Goal: Task Accomplishment & Management: Manage account settings

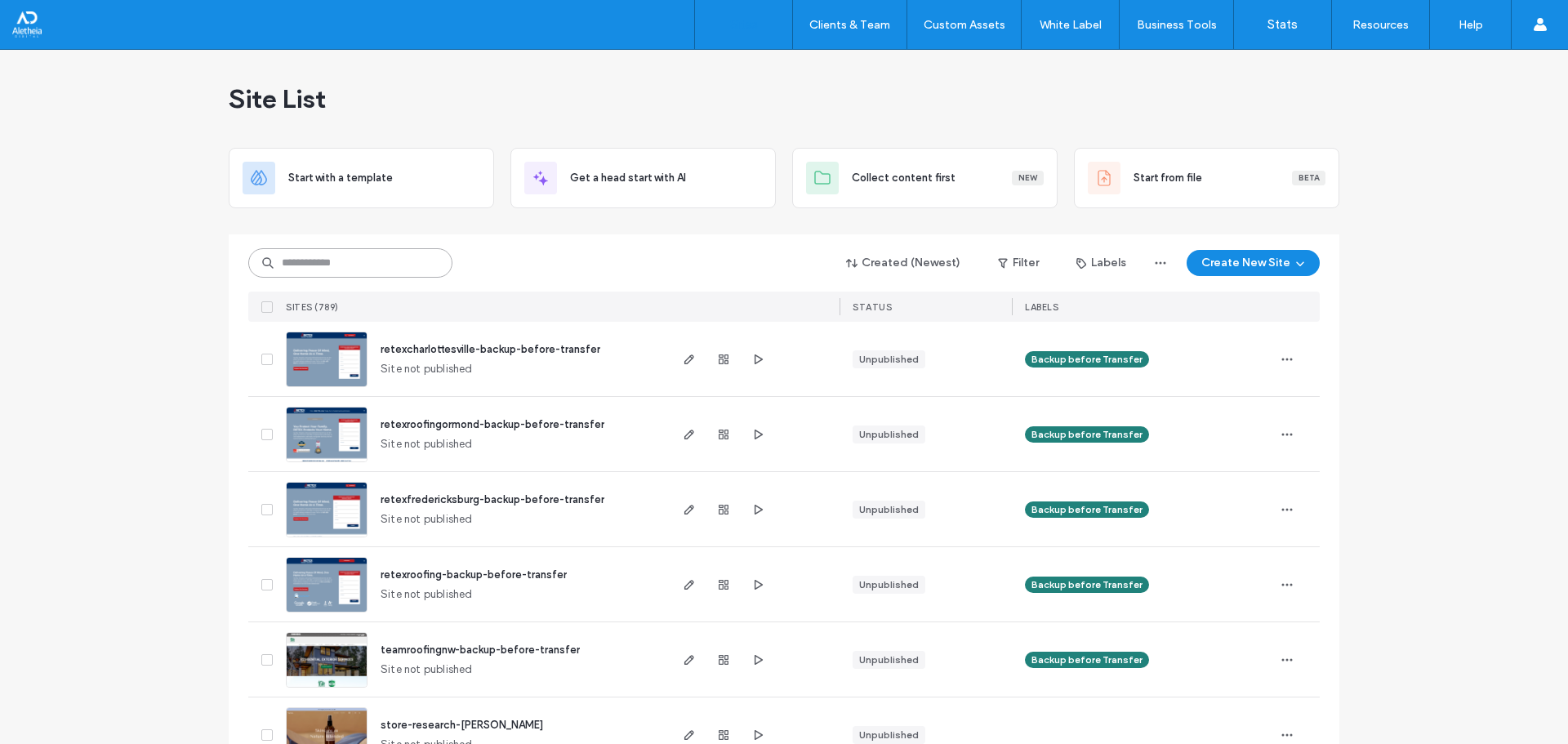
click at [397, 255] on input at bounding box center [350, 263] width 204 height 30
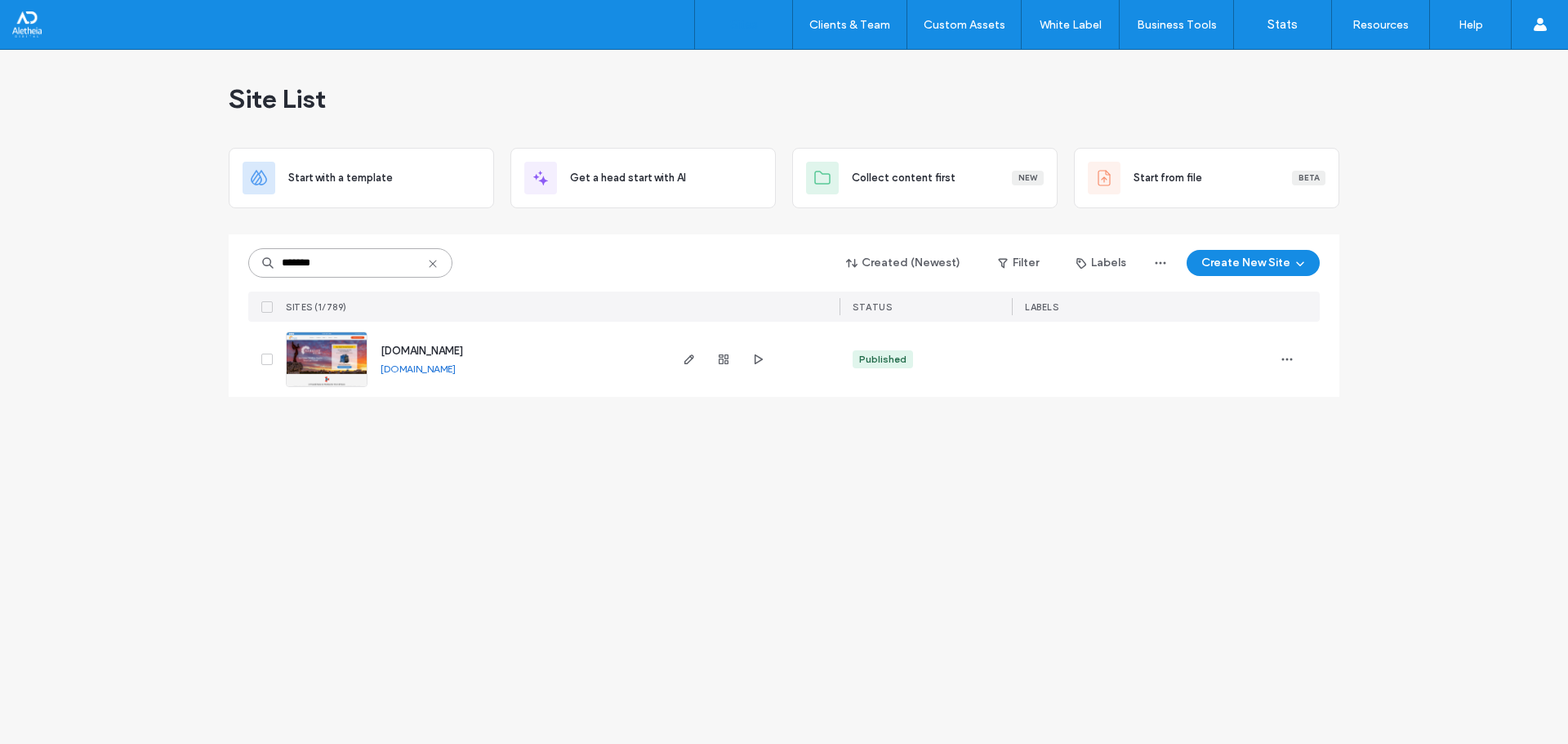
type input "*******"
click at [442, 351] on span "[DOMAIN_NAME]" at bounding box center [422, 350] width 83 height 12
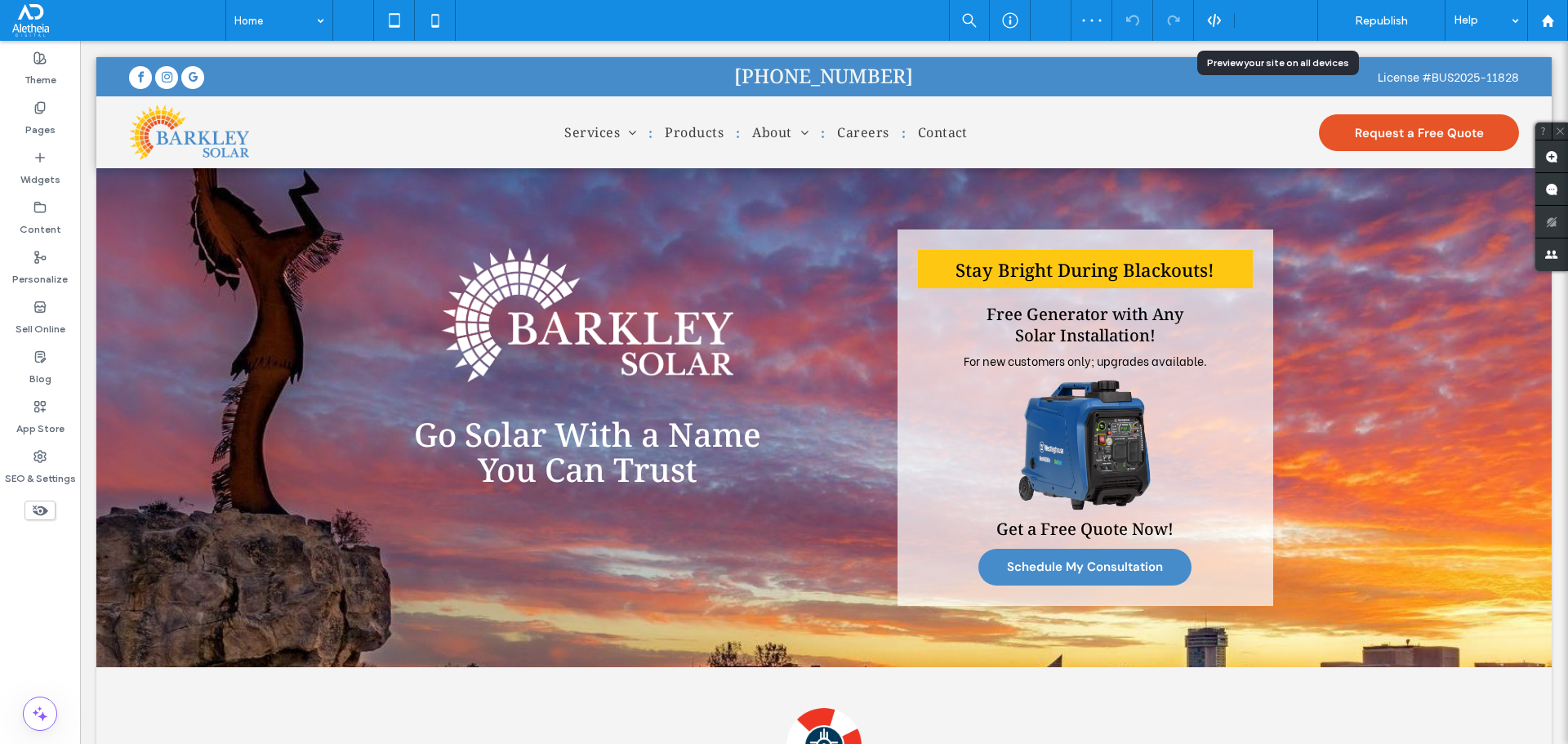
click at [1278, 18] on span "Preview" at bounding box center [1267, 21] width 41 height 14
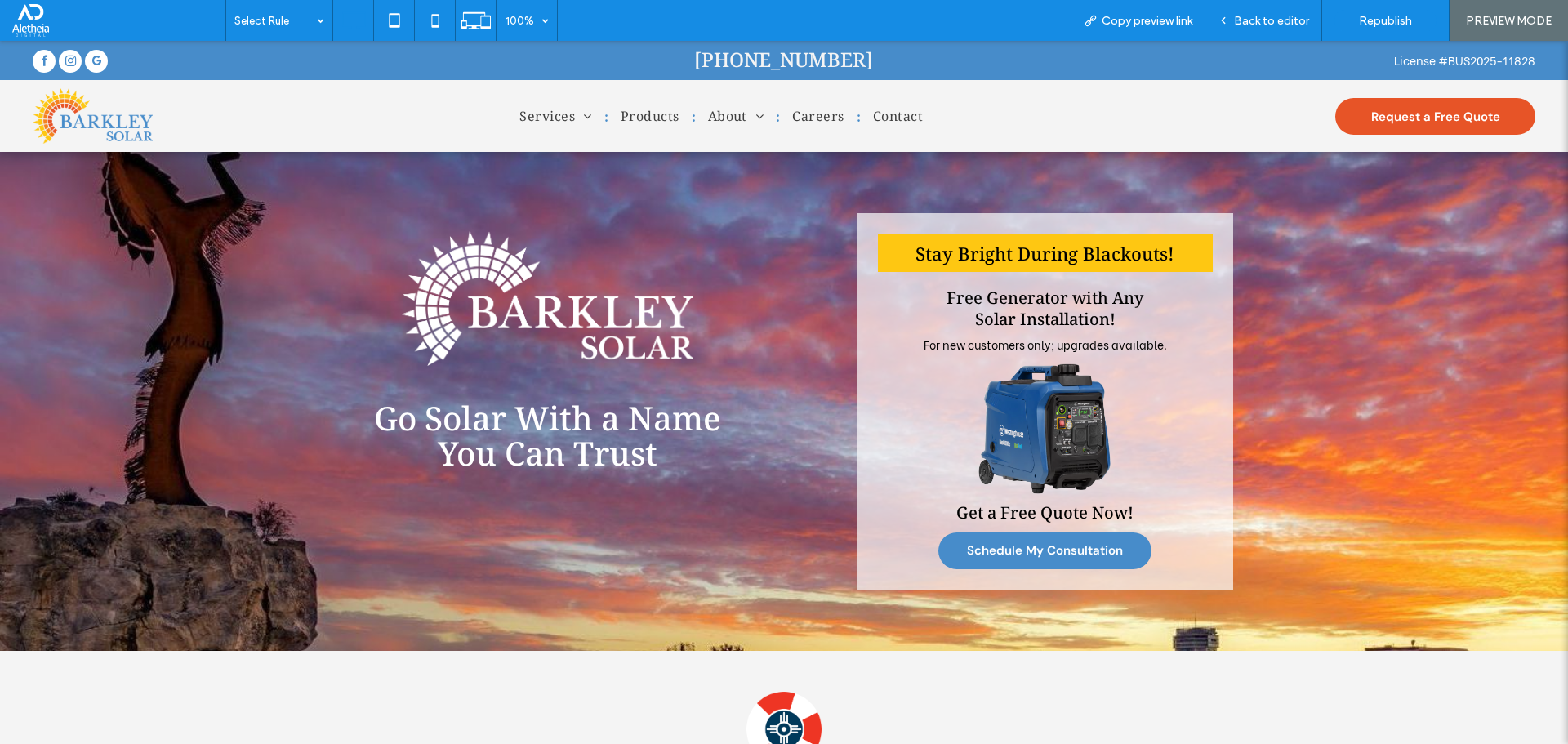
click at [1025, 537] on link "Schedule My Consultation" at bounding box center [1045, 551] width 214 height 37
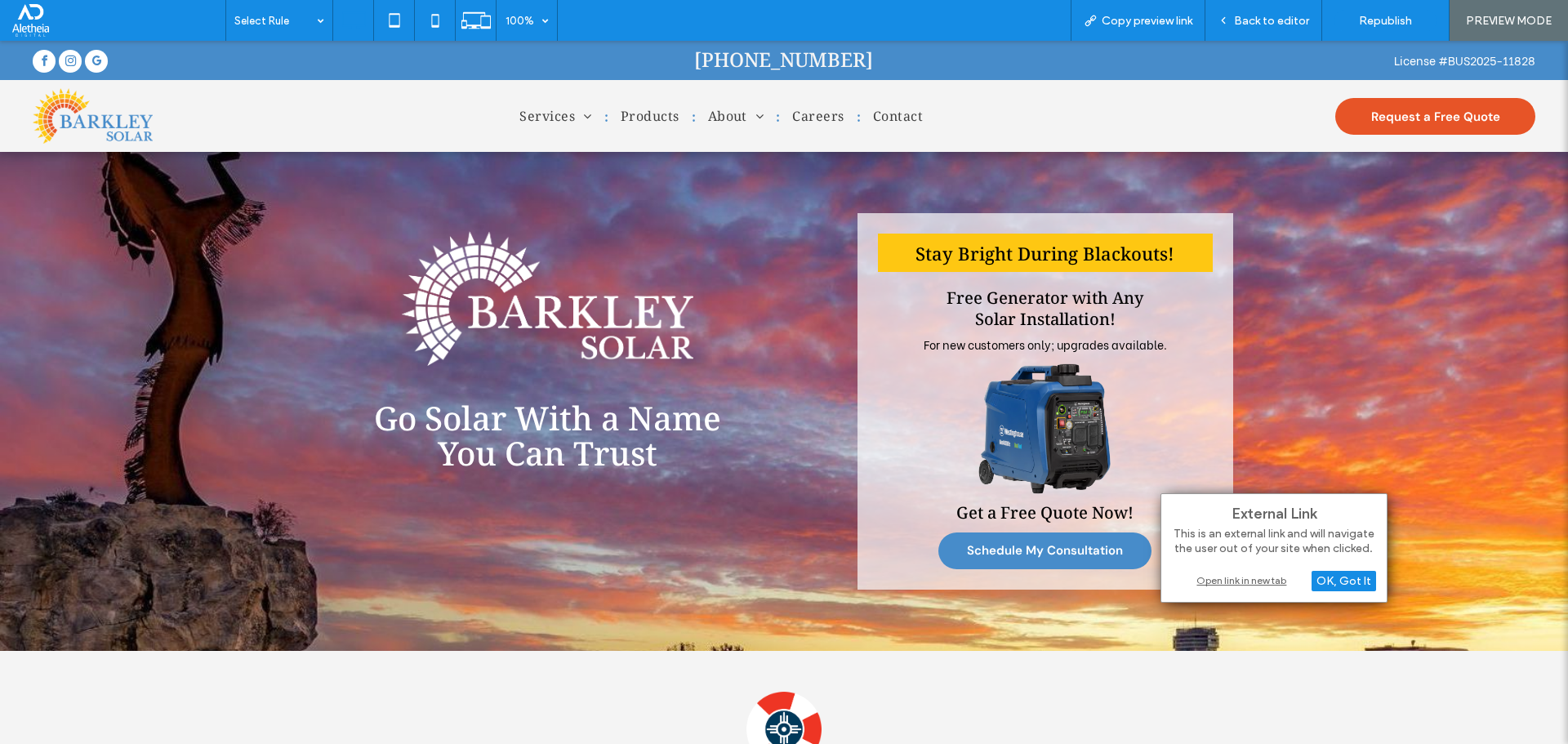
click at [1247, 577] on div "Open link in new tab" at bounding box center [1274, 580] width 204 height 17
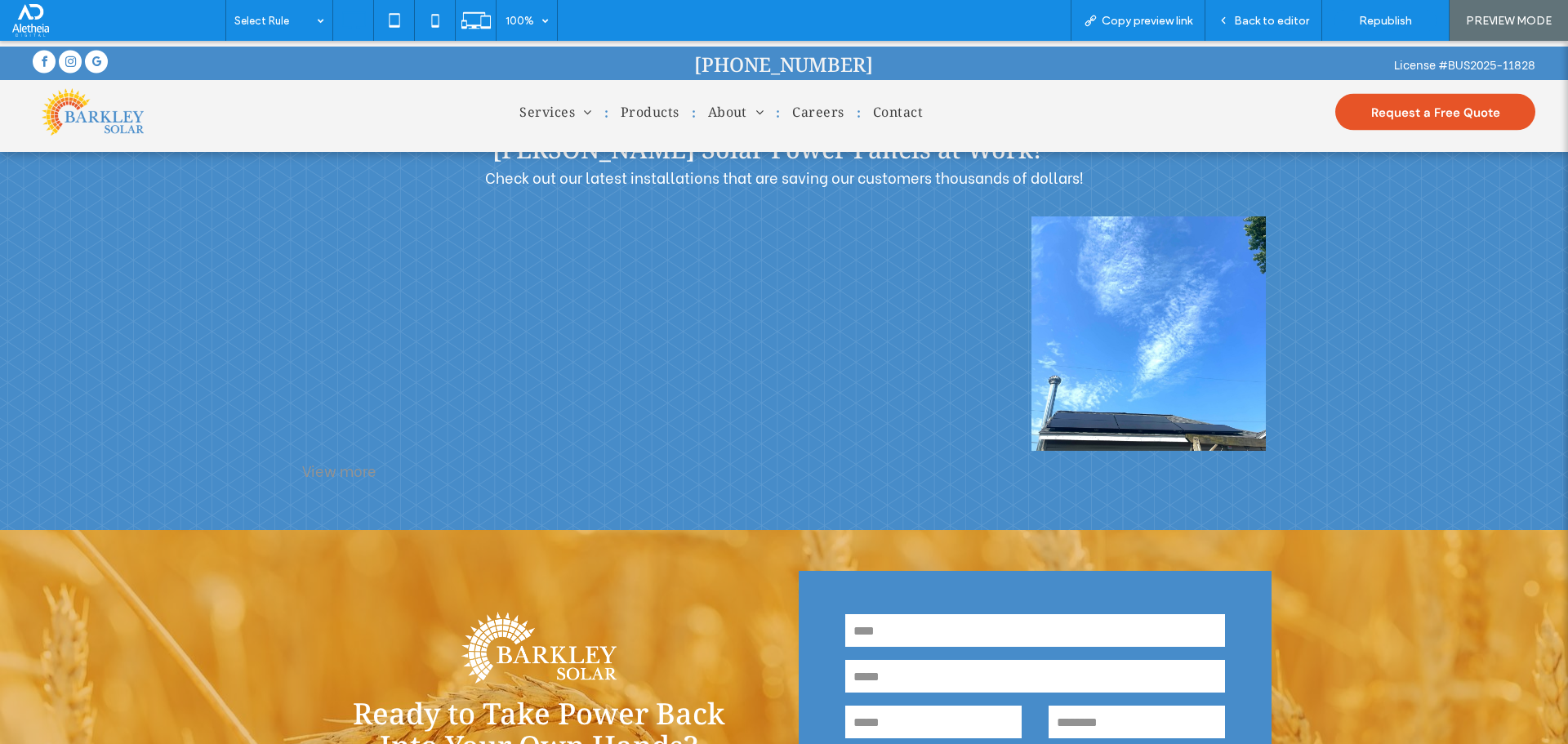
scroll to position [4981, 0]
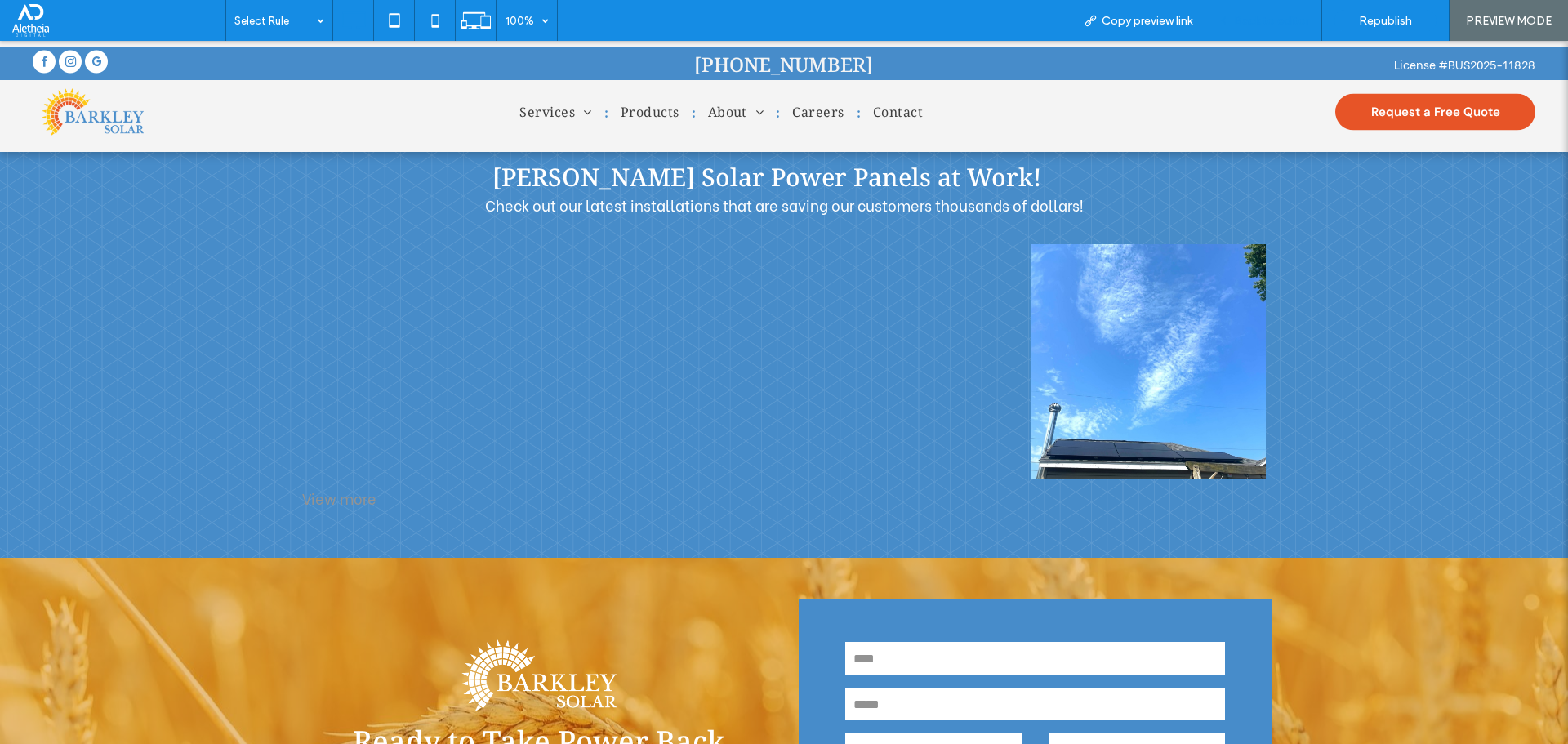
click at [1263, 28] on div "Back to editor" at bounding box center [1264, 20] width 117 height 41
click at [1259, 27] on span "Back to editor" at bounding box center [1272, 21] width 75 height 14
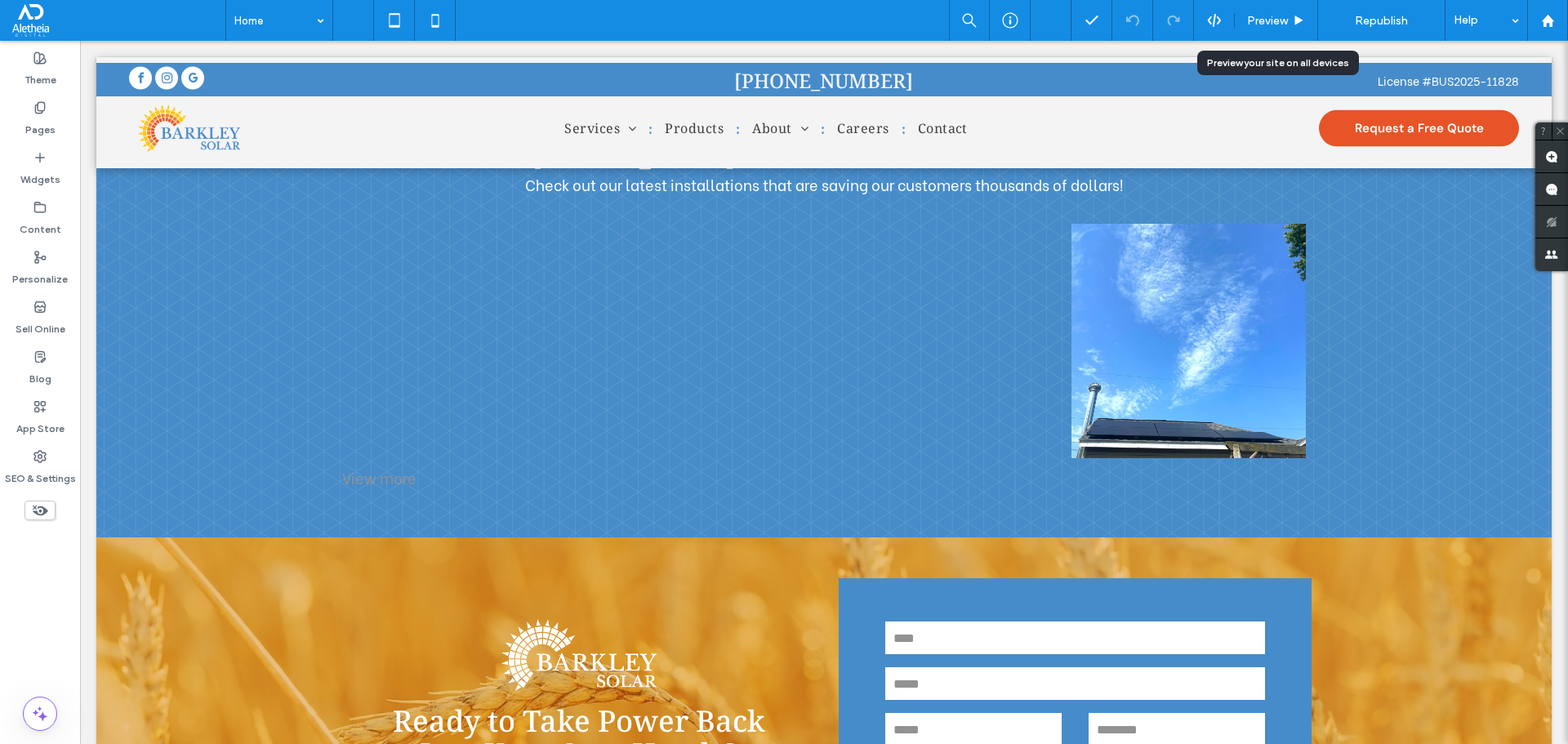
scroll to position [4941, 0]
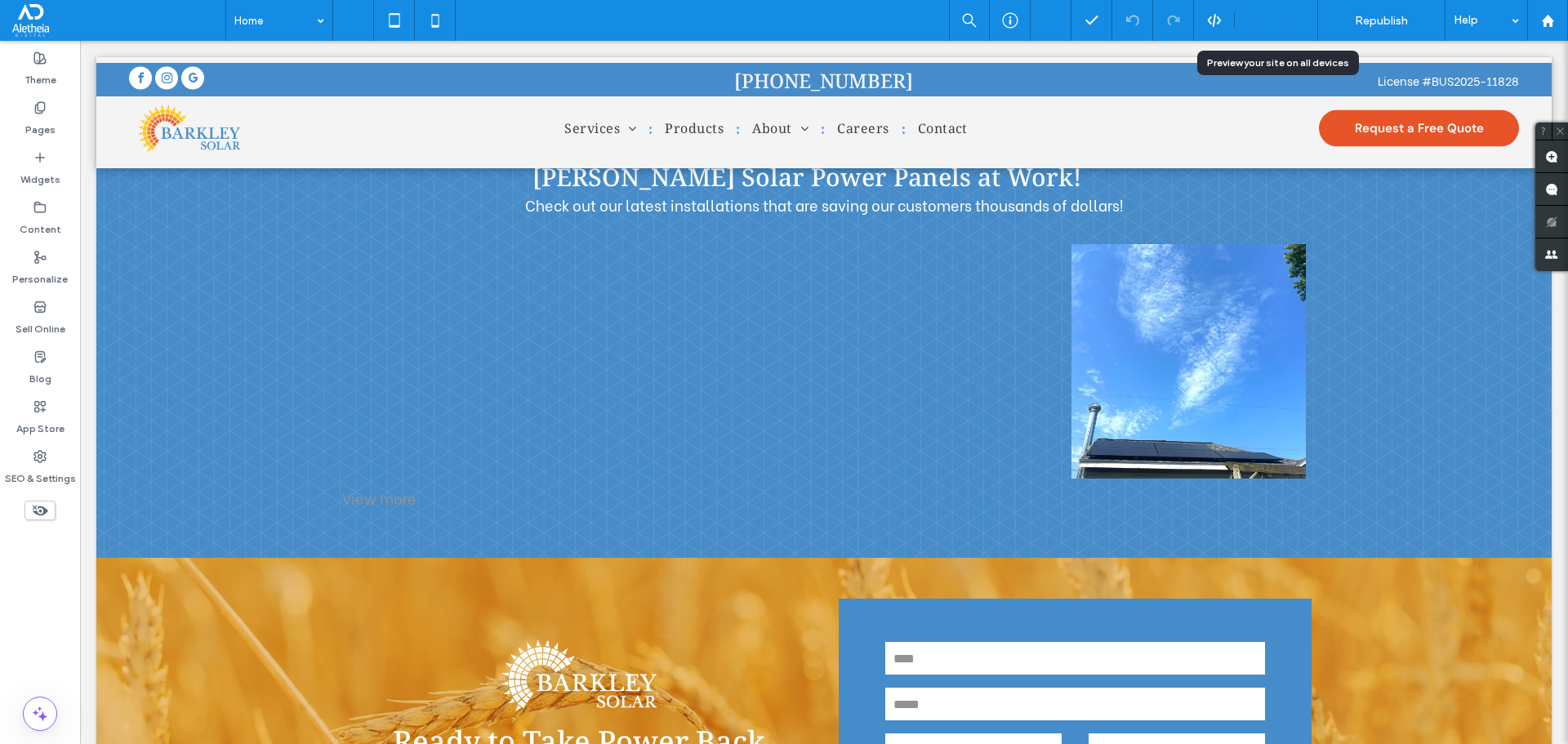
click at [1259, 19] on span "Preview" at bounding box center [1267, 21] width 41 height 14
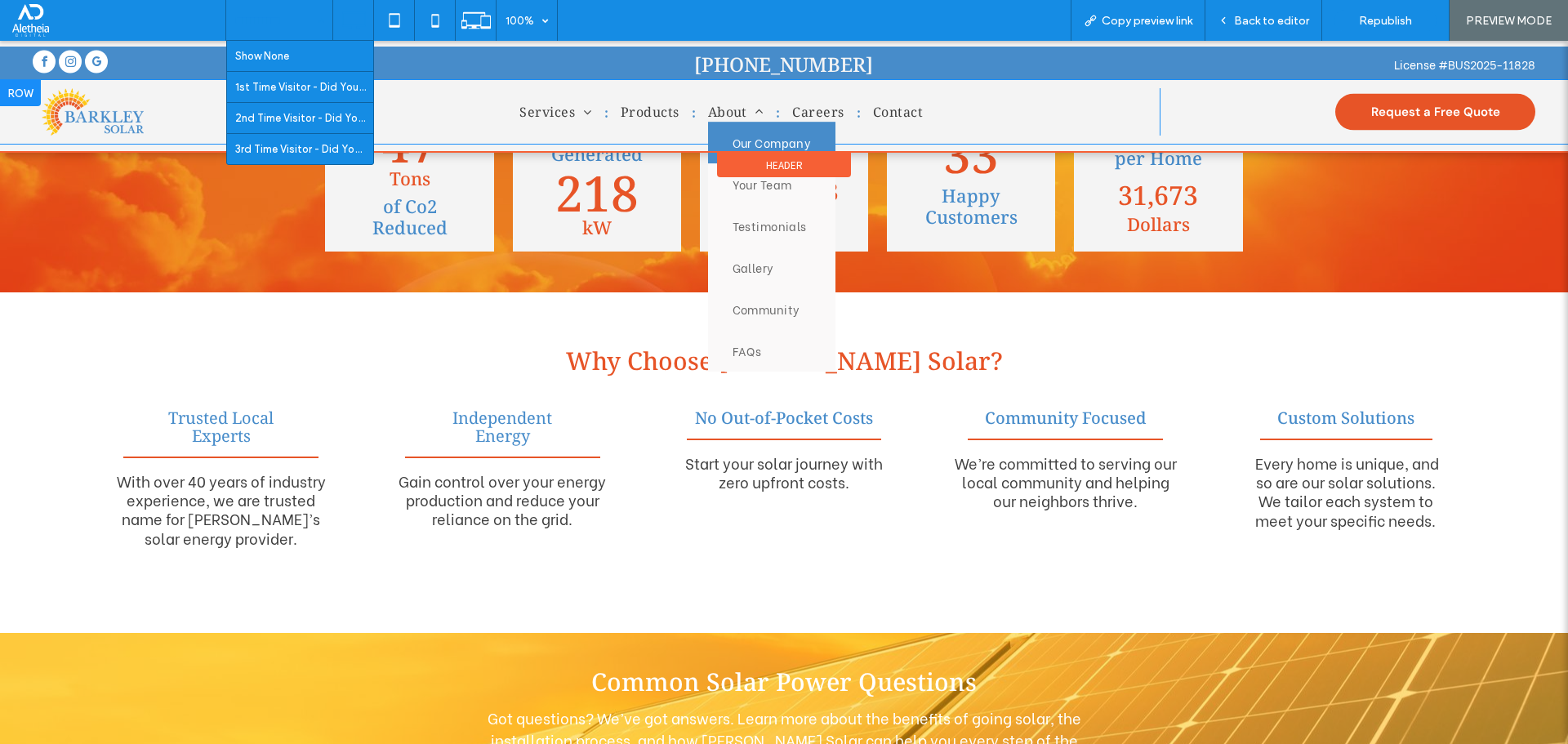
scroll to position [3757, 0]
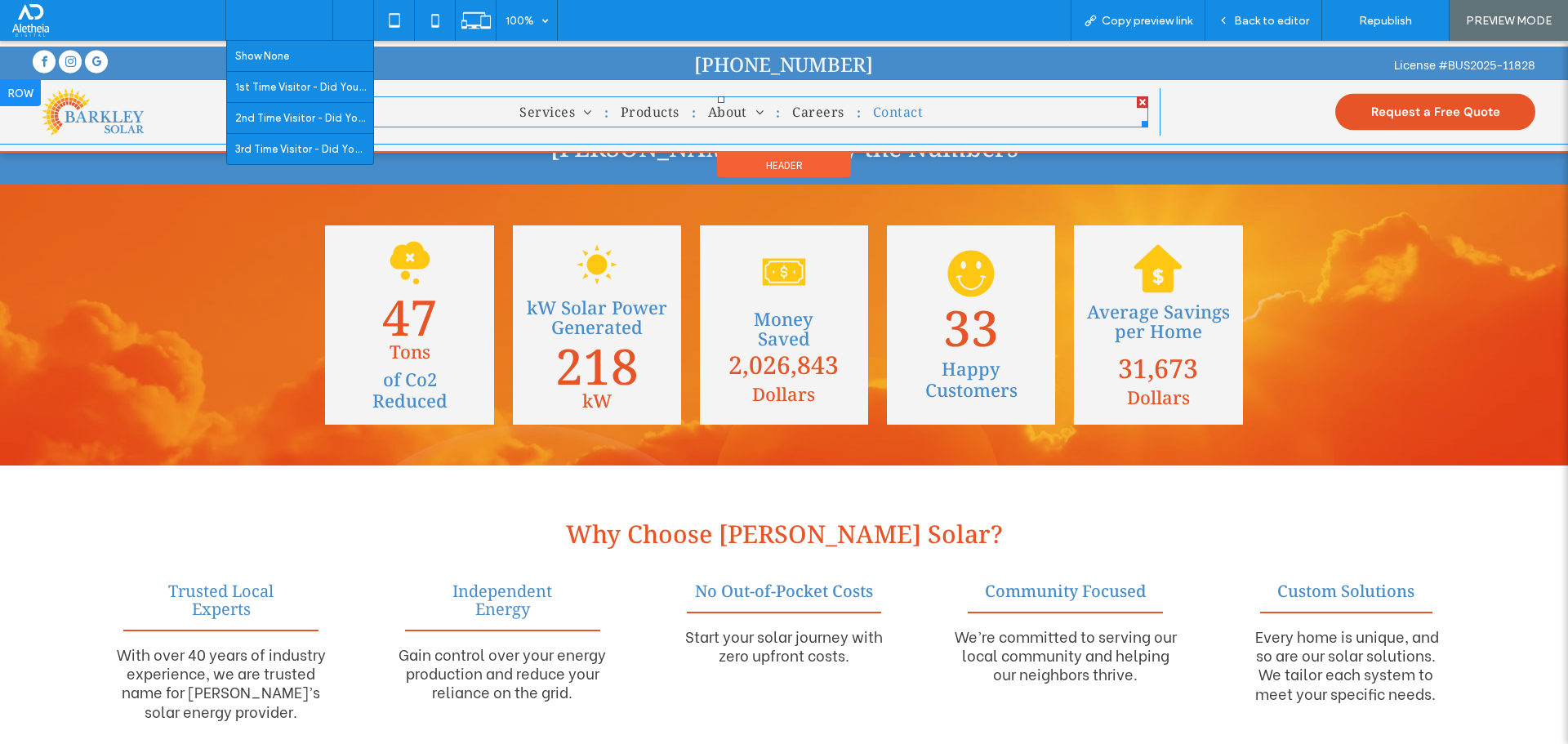
click at [894, 117] on span "Contact" at bounding box center [898, 121] width 50 height 19
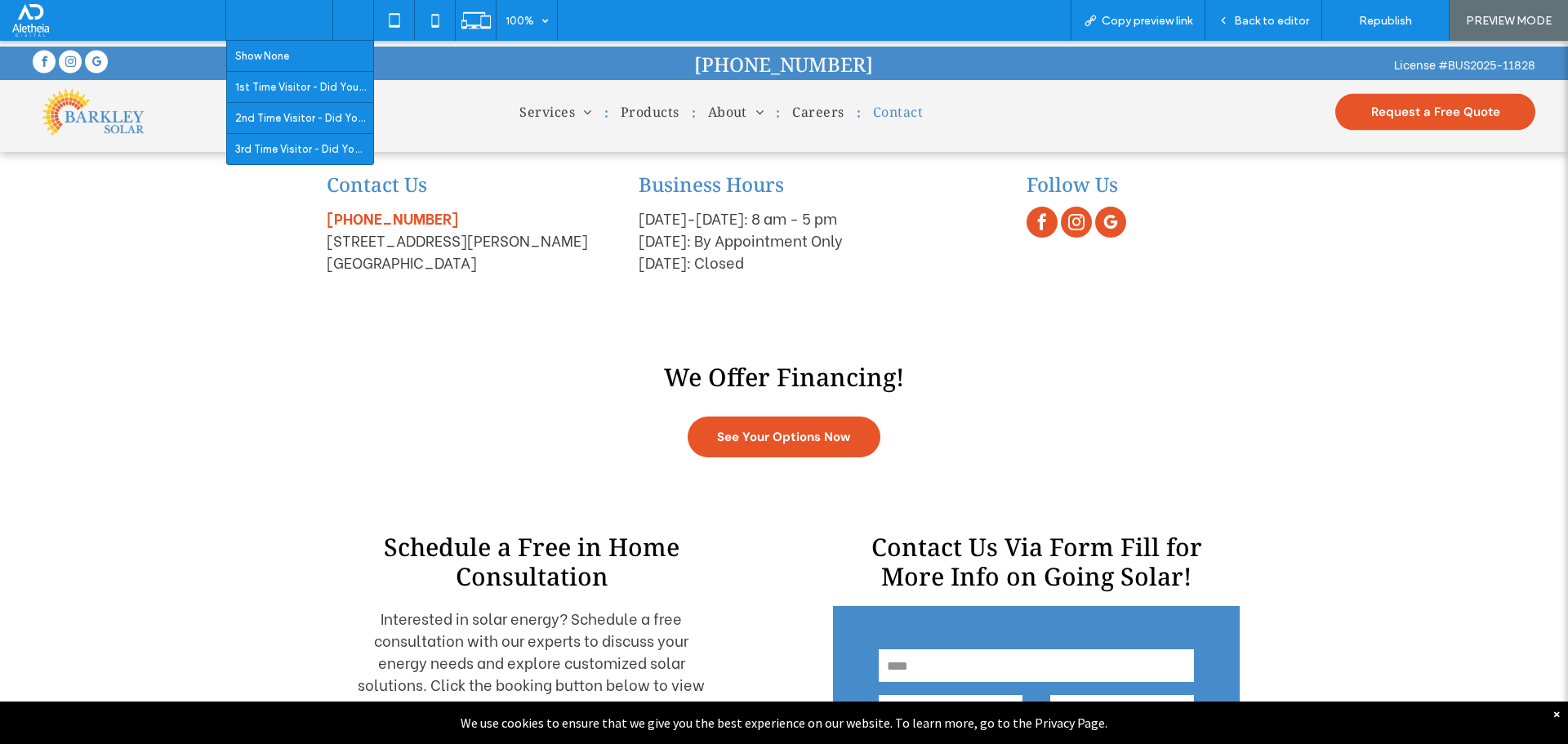
scroll to position [490, 0]
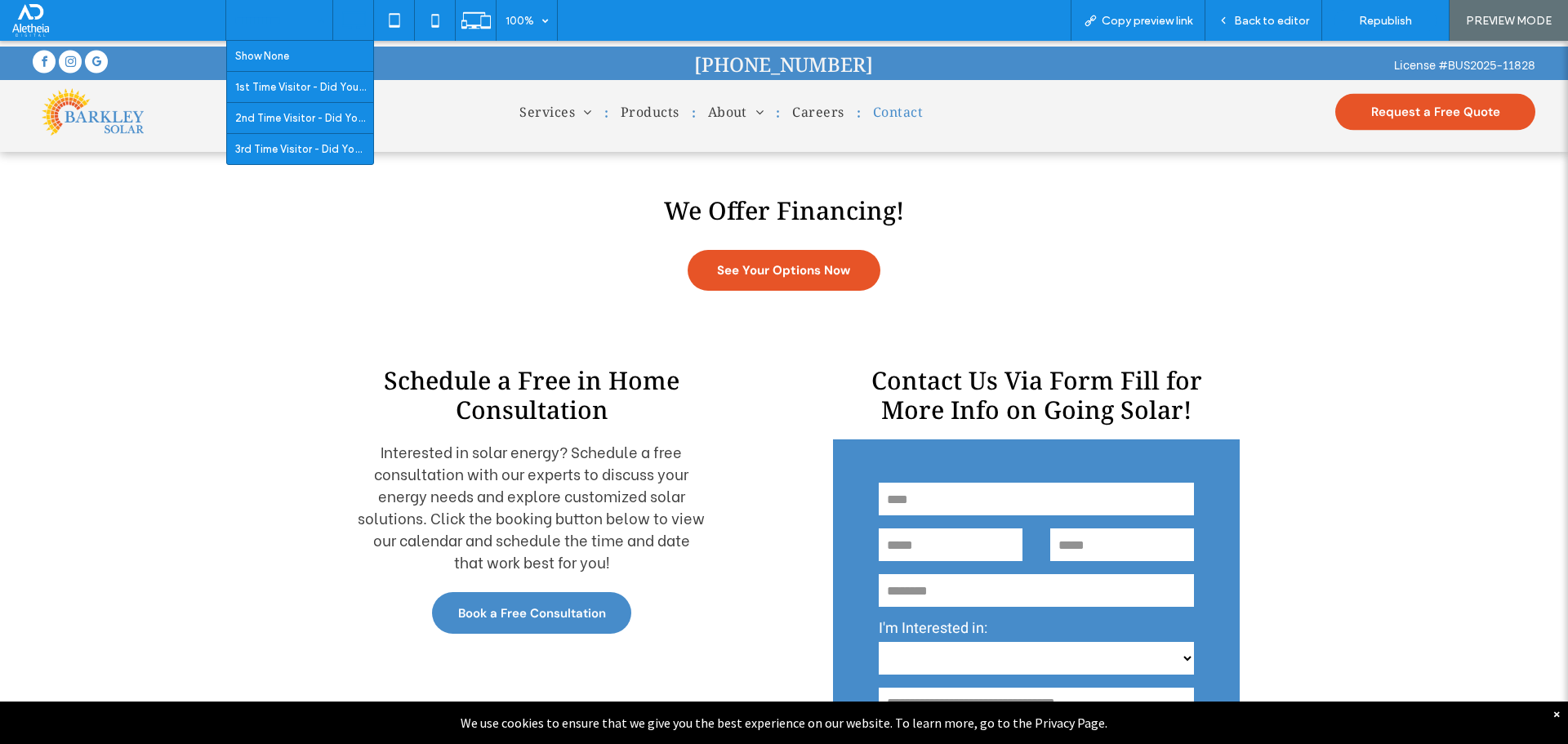
click at [553, 613] on span "Book a Free Consultation" at bounding box center [533, 612] width 148 height 32
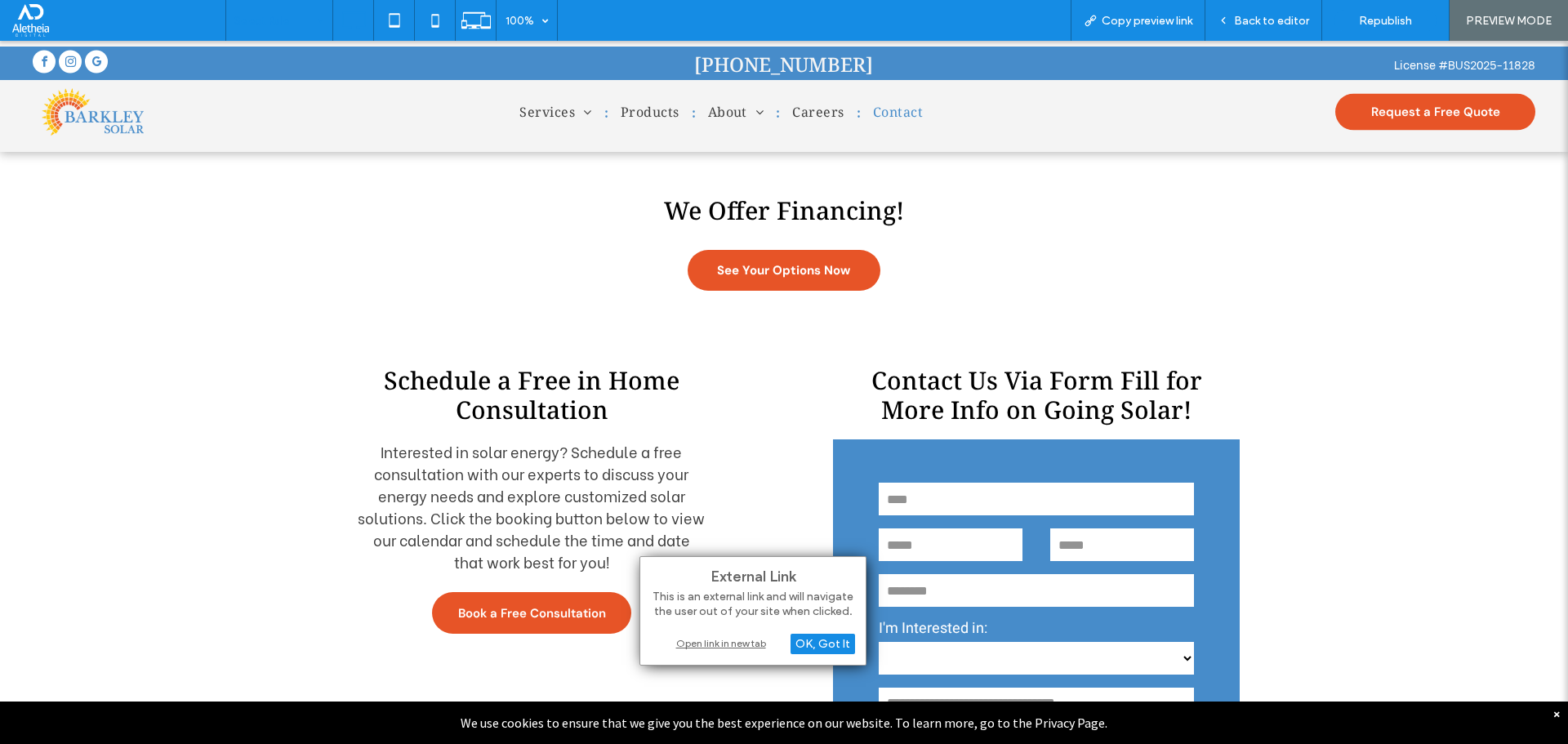
click at [695, 640] on div "Open link in new tab" at bounding box center [753, 643] width 204 height 17
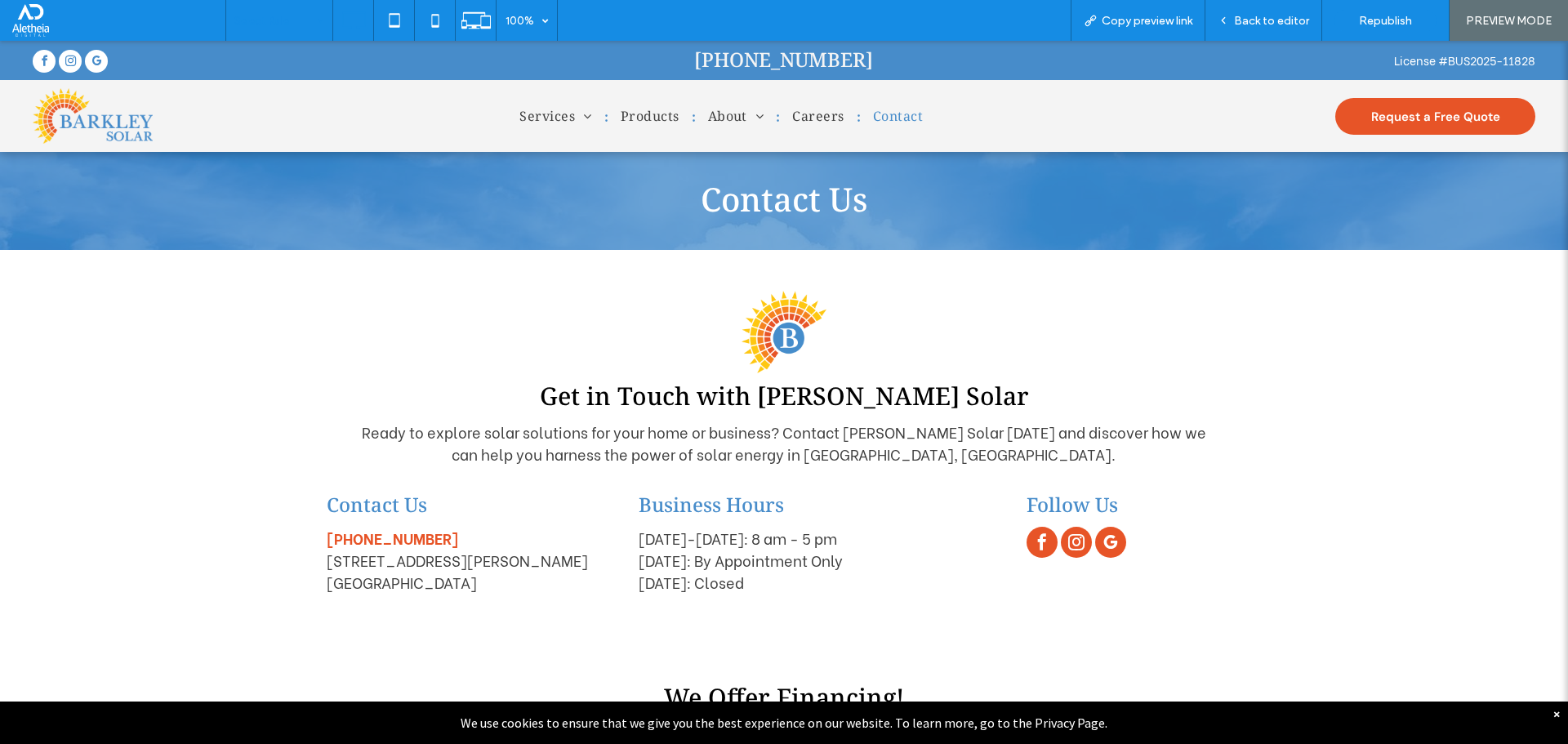
scroll to position [0, 0]
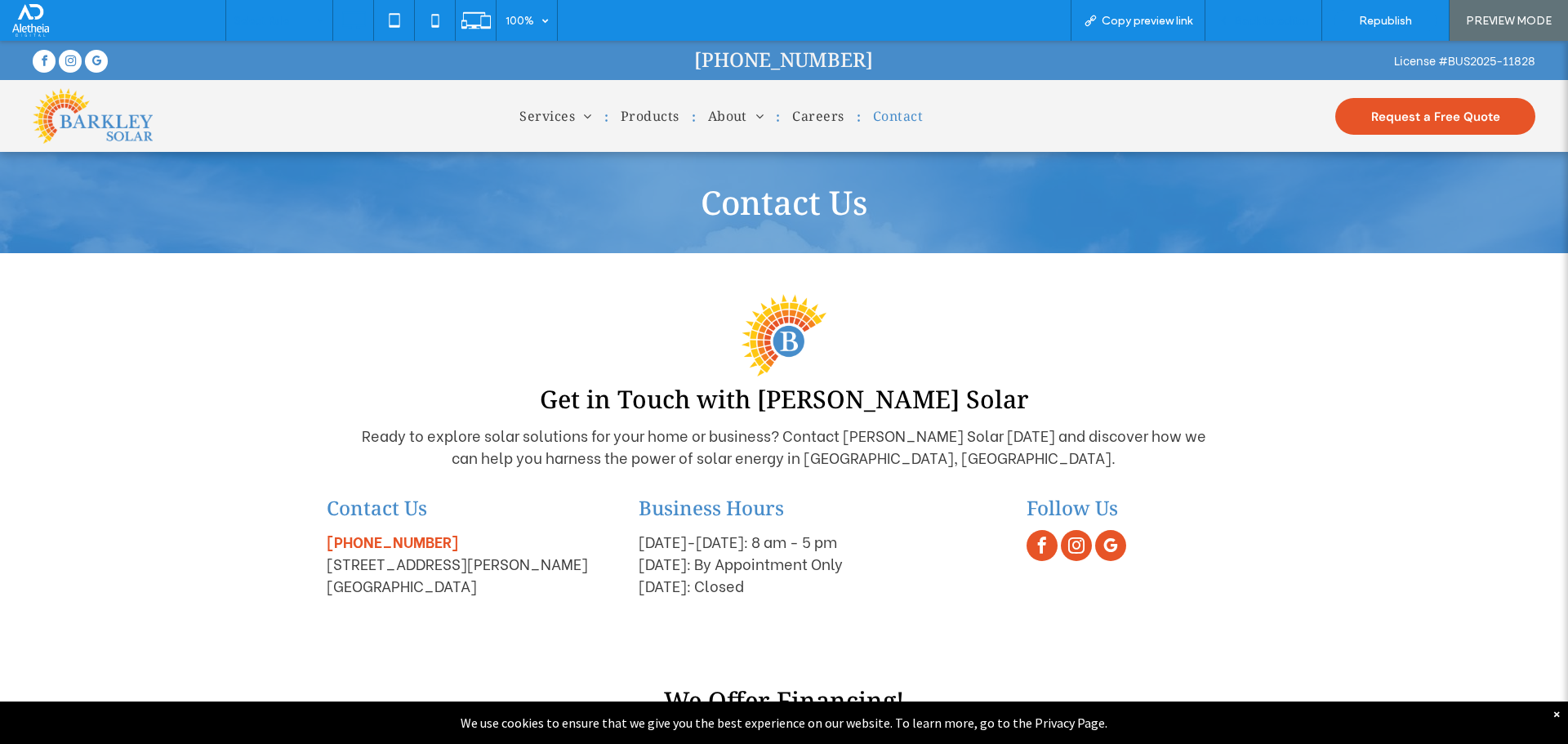
click at [1254, 28] on div "Back to editor" at bounding box center [1264, 20] width 117 height 41
click at [1267, 28] on div "Back to editor" at bounding box center [1264, 20] width 117 height 41
click at [1258, 12] on div "Back to editor" at bounding box center [1264, 20] width 117 height 41
click at [1252, 19] on span "Back to editor" at bounding box center [1272, 21] width 75 height 14
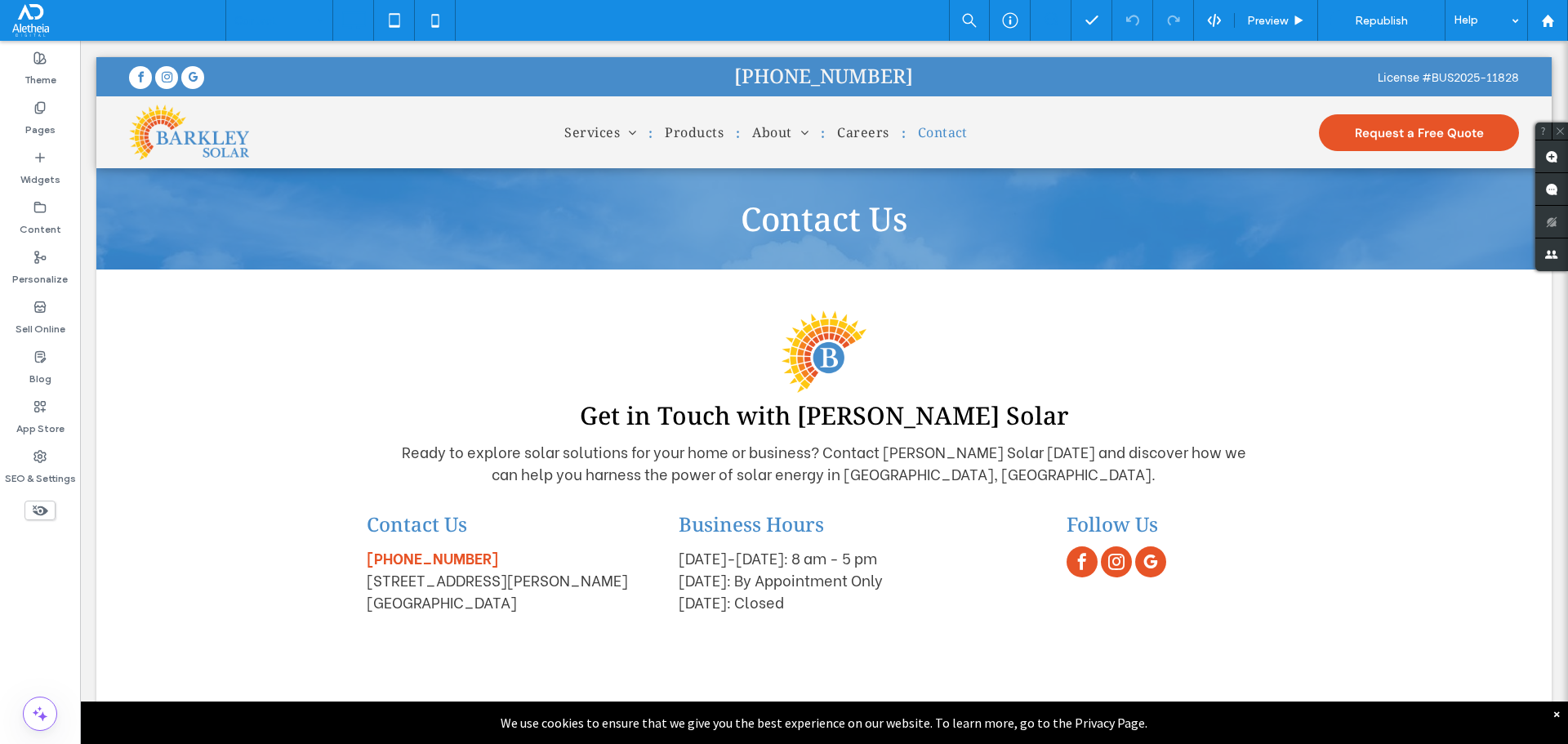
click at [522, 10] on div "Contact Preview Republish Help" at bounding box center [897, 20] width 1343 height 41
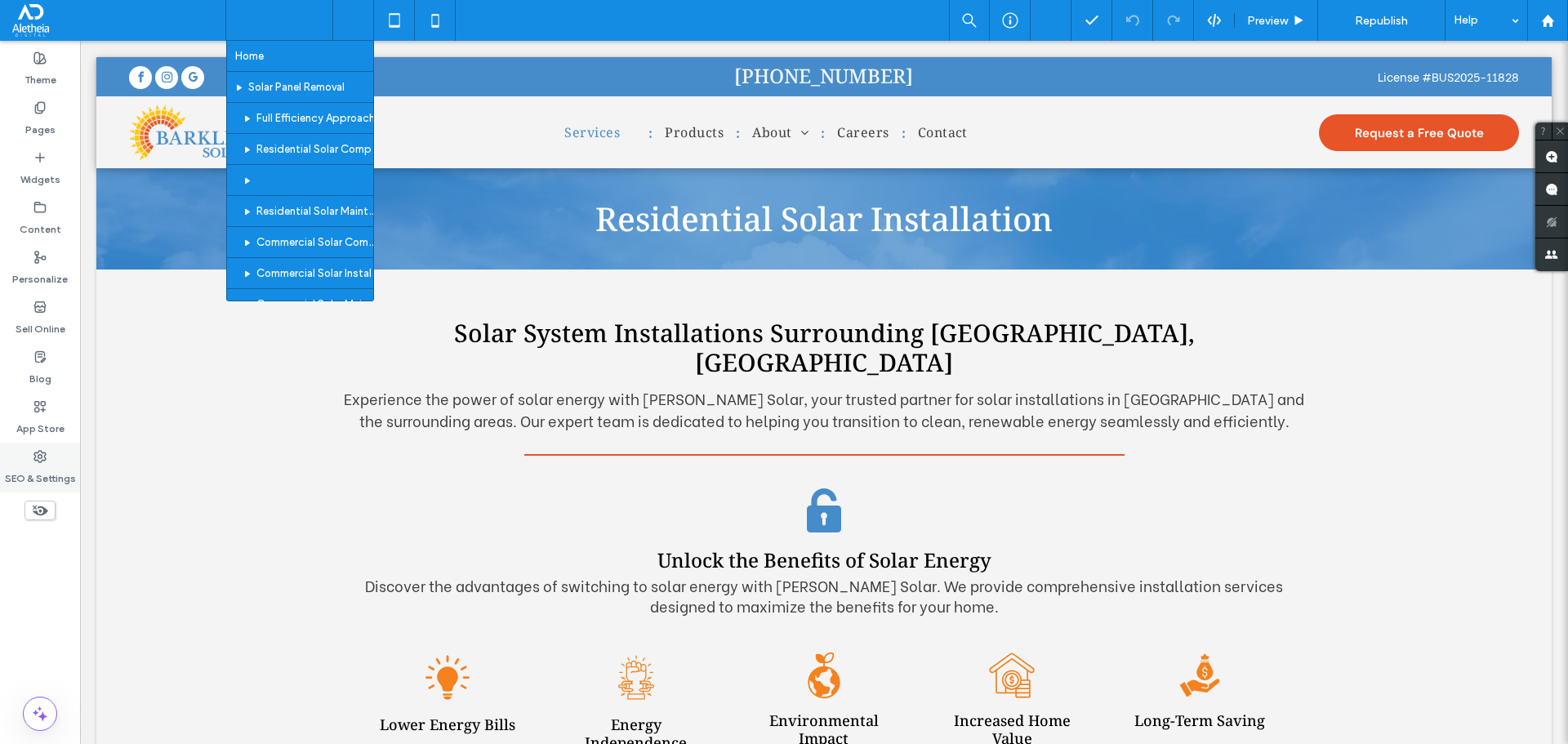
click at [33, 473] on label "SEO & Settings" at bounding box center [41, 474] width 71 height 23
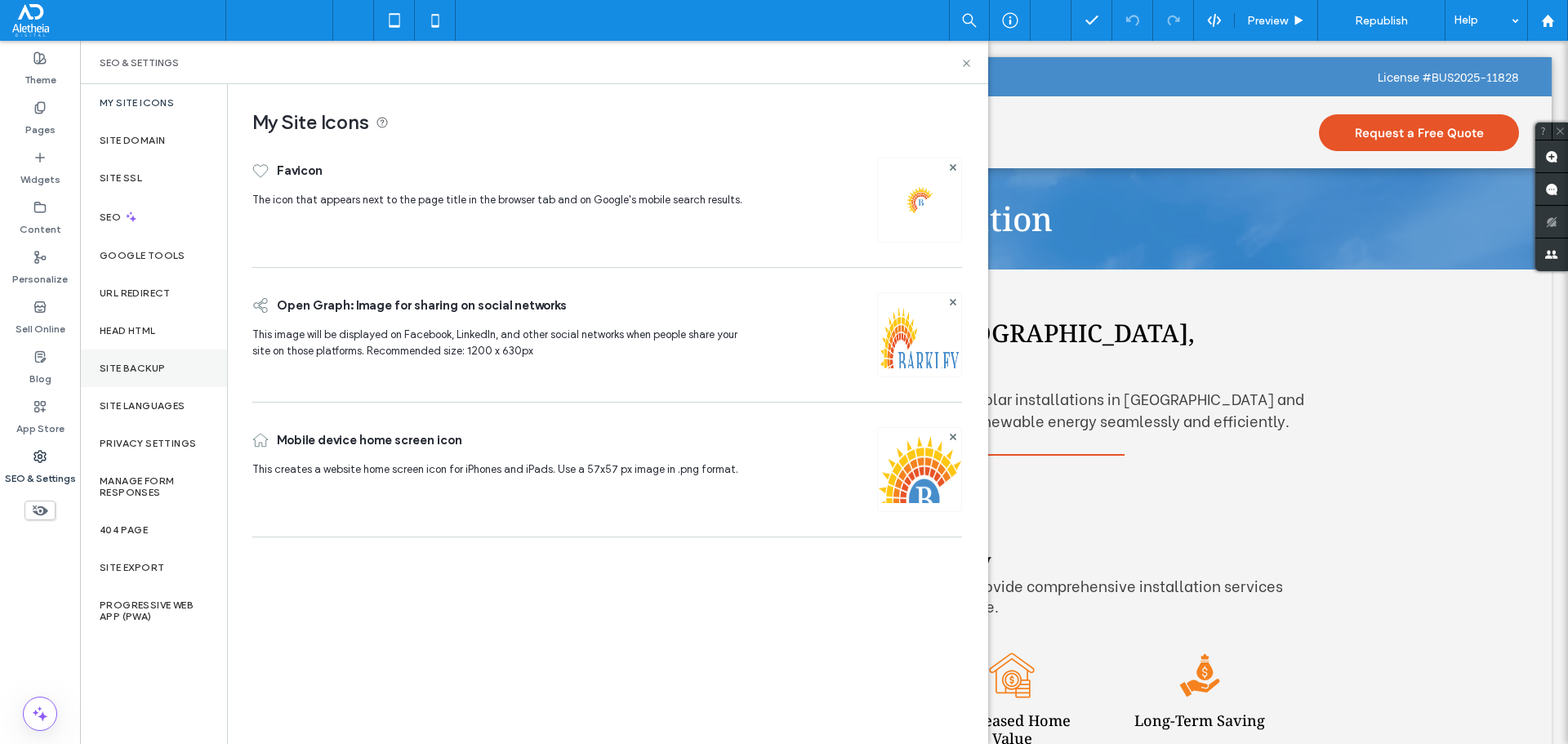
click at [124, 375] on div "Site Backup" at bounding box center [153, 368] width 147 height 37
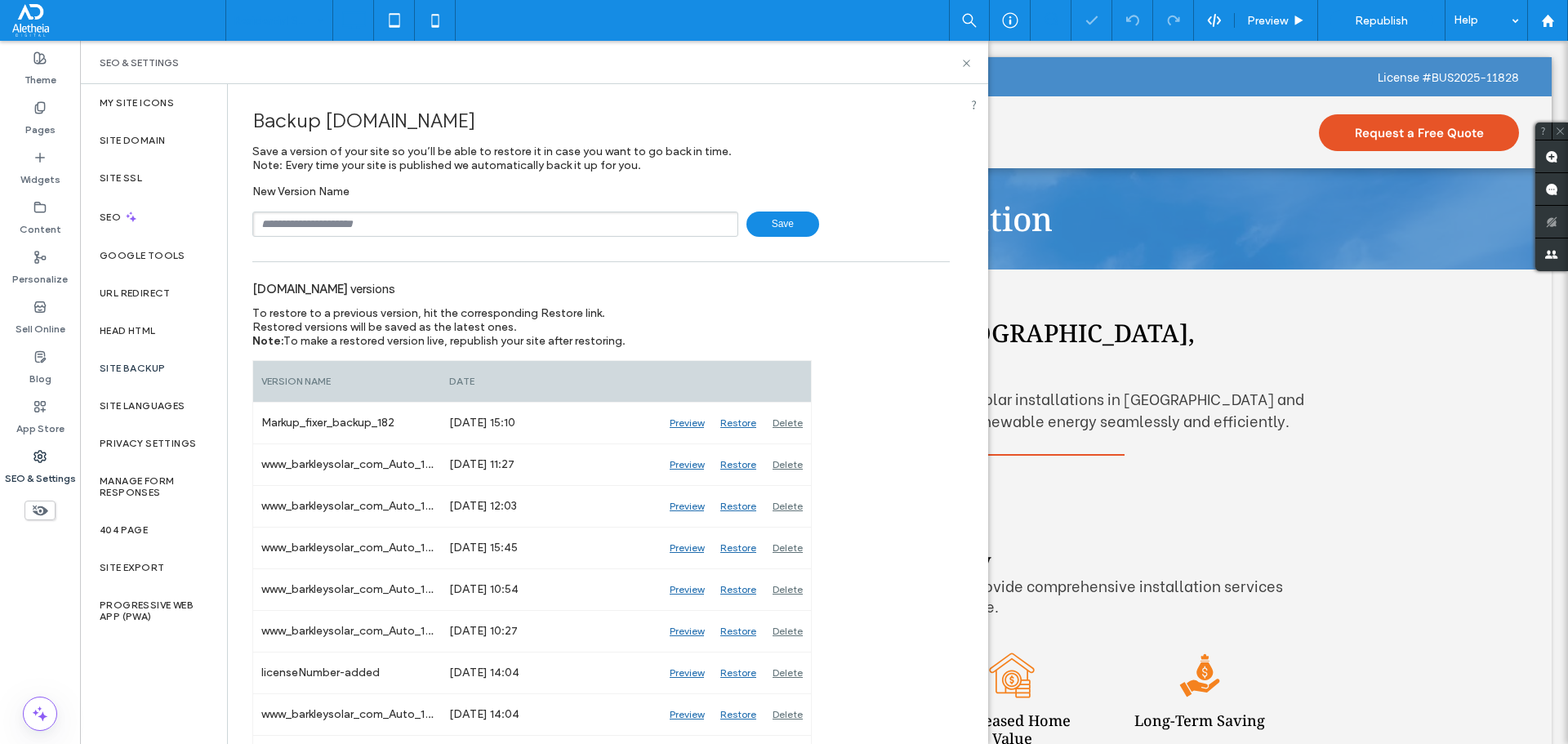
click at [307, 219] on input "text" at bounding box center [496, 224] width 486 height 25
type input "***"
click at [964, 66] on use at bounding box center [966, 62] width 6 height 6
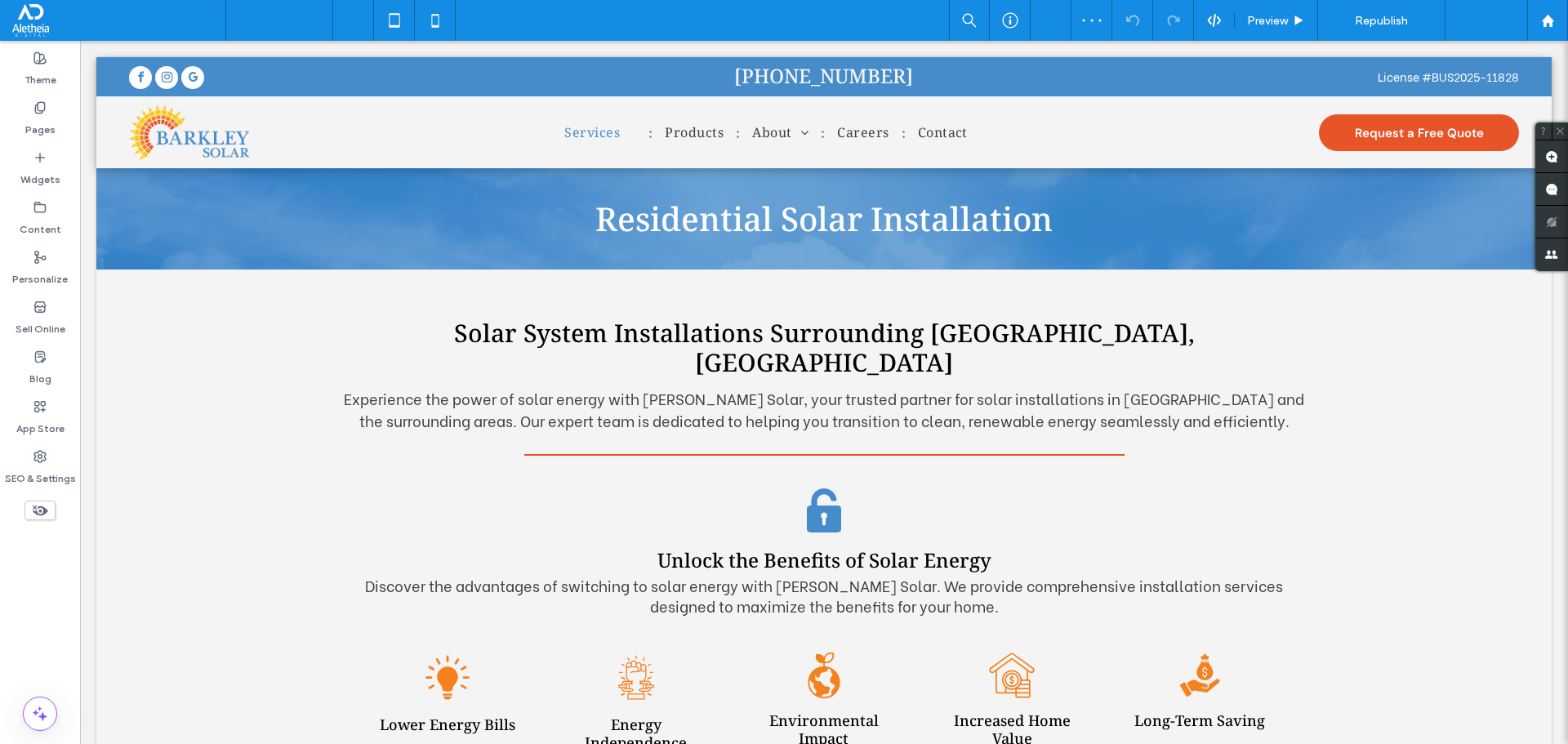
click at [1505, 32] on div "Help" at bounding box center [1487, 20] width 82 height 41
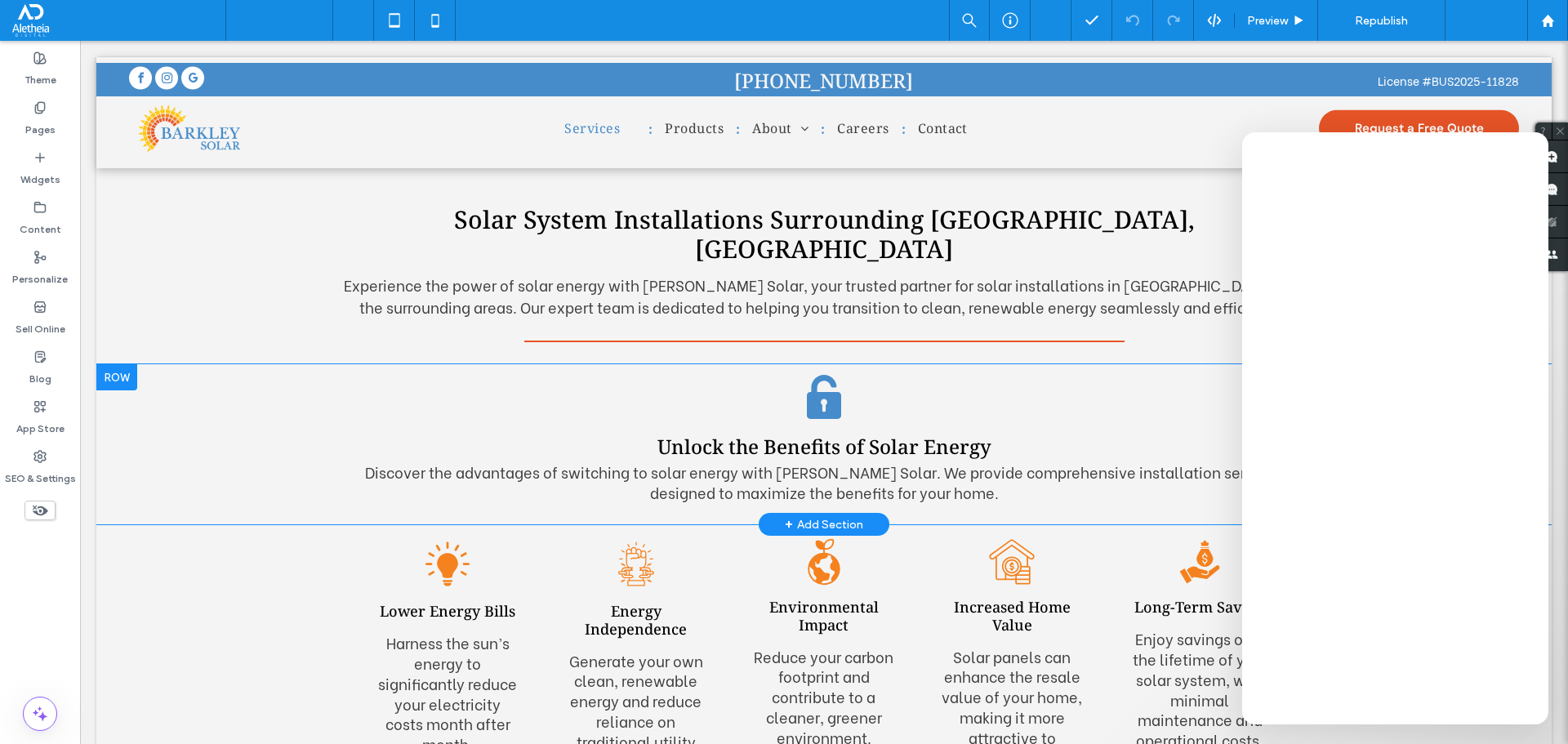
scroll to position [245, 0]
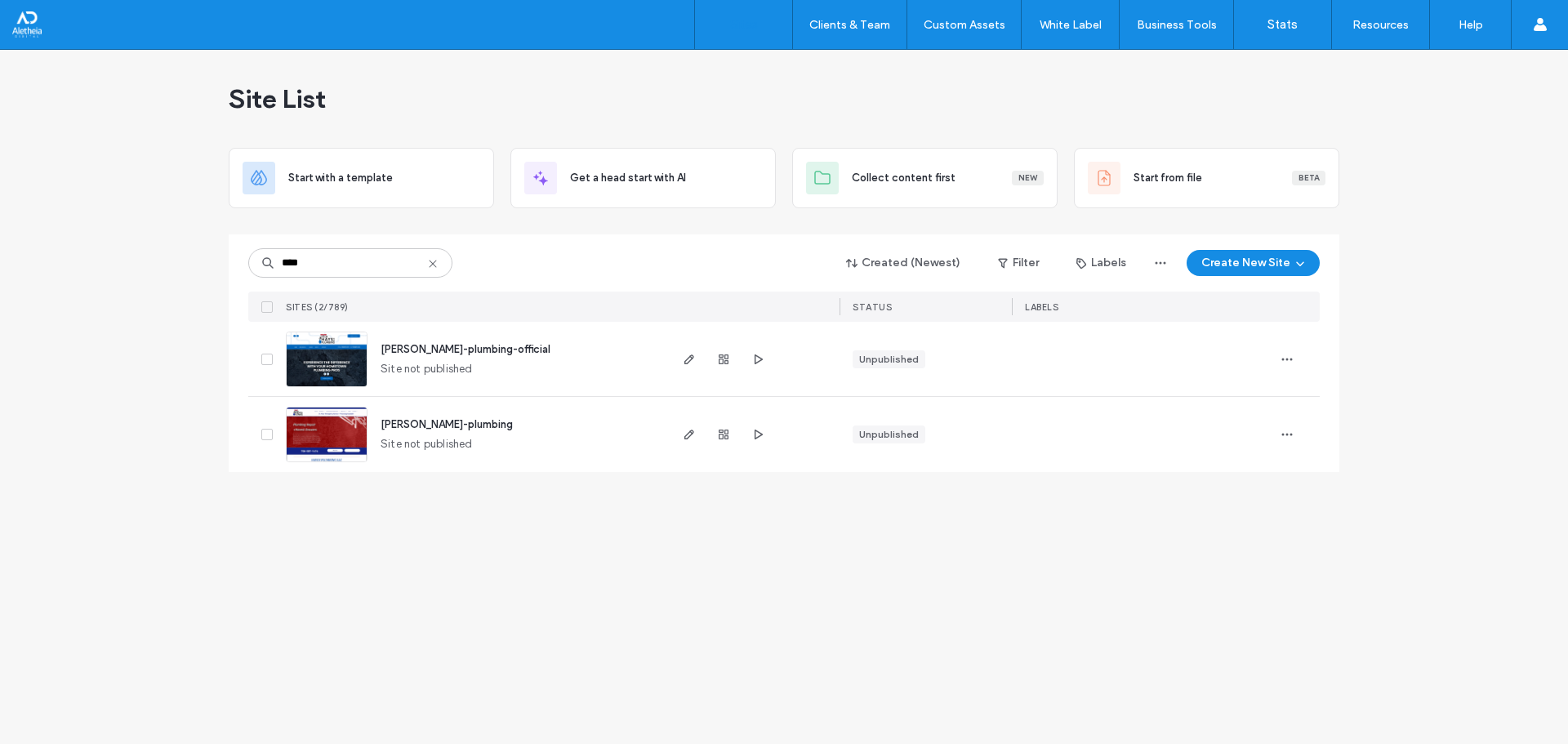
type input "****"
click at [419, 349] on span "hays-plumbing-official" at bounding box center [465, 349] width 170 height 12
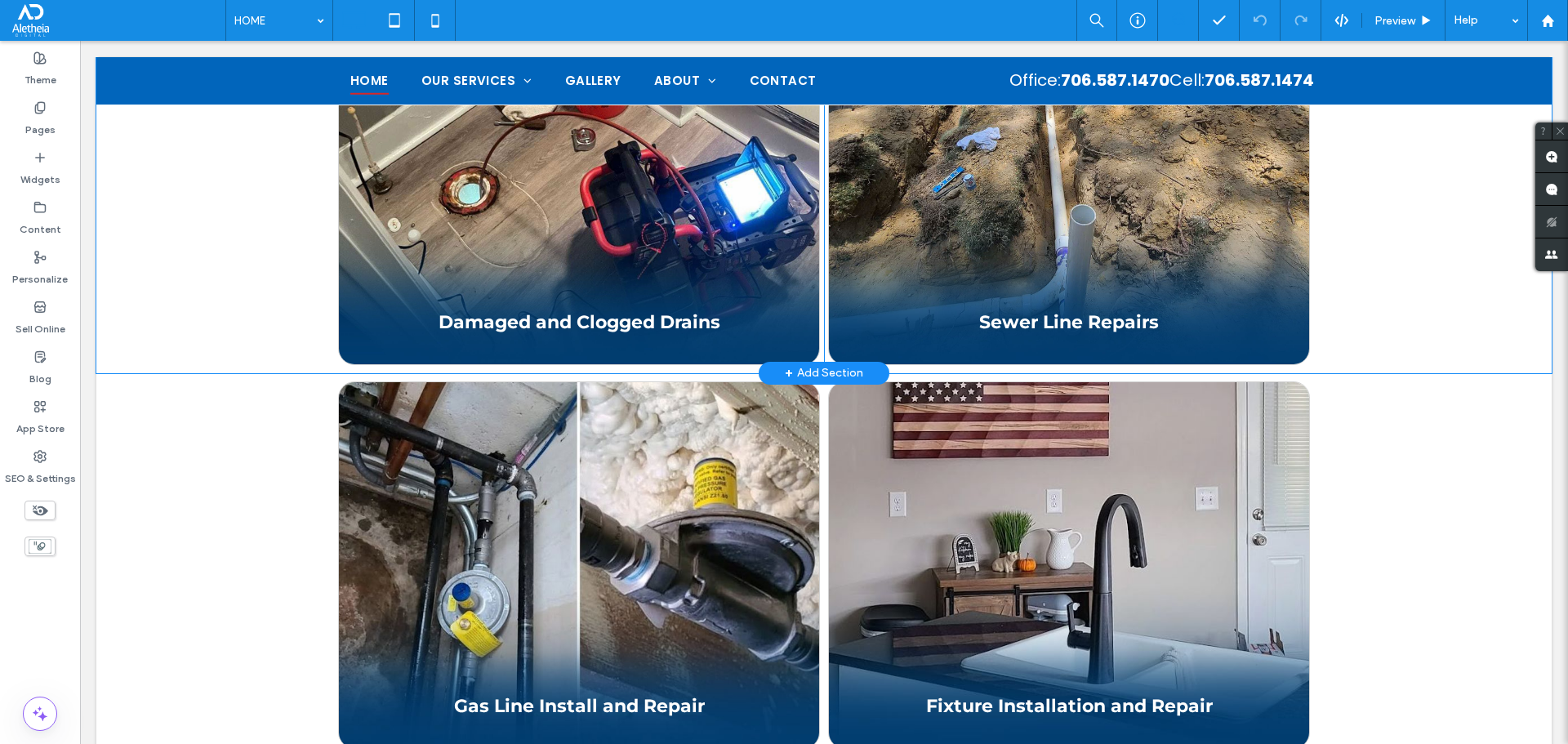
scroll to position [1715, 0]
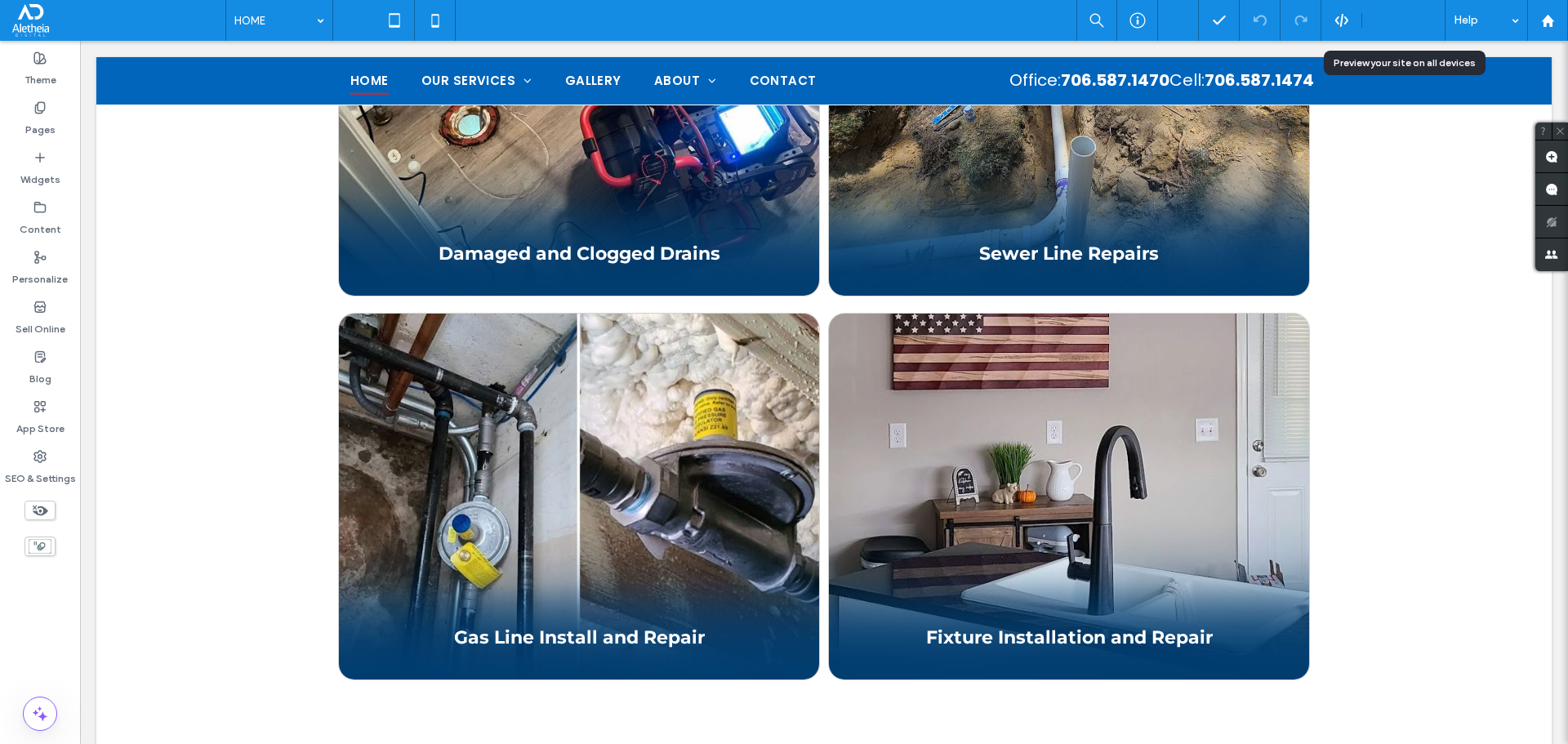
click at [1394, 20] on span "Preview" at bounding box center [1395, 21] width 41 height 14
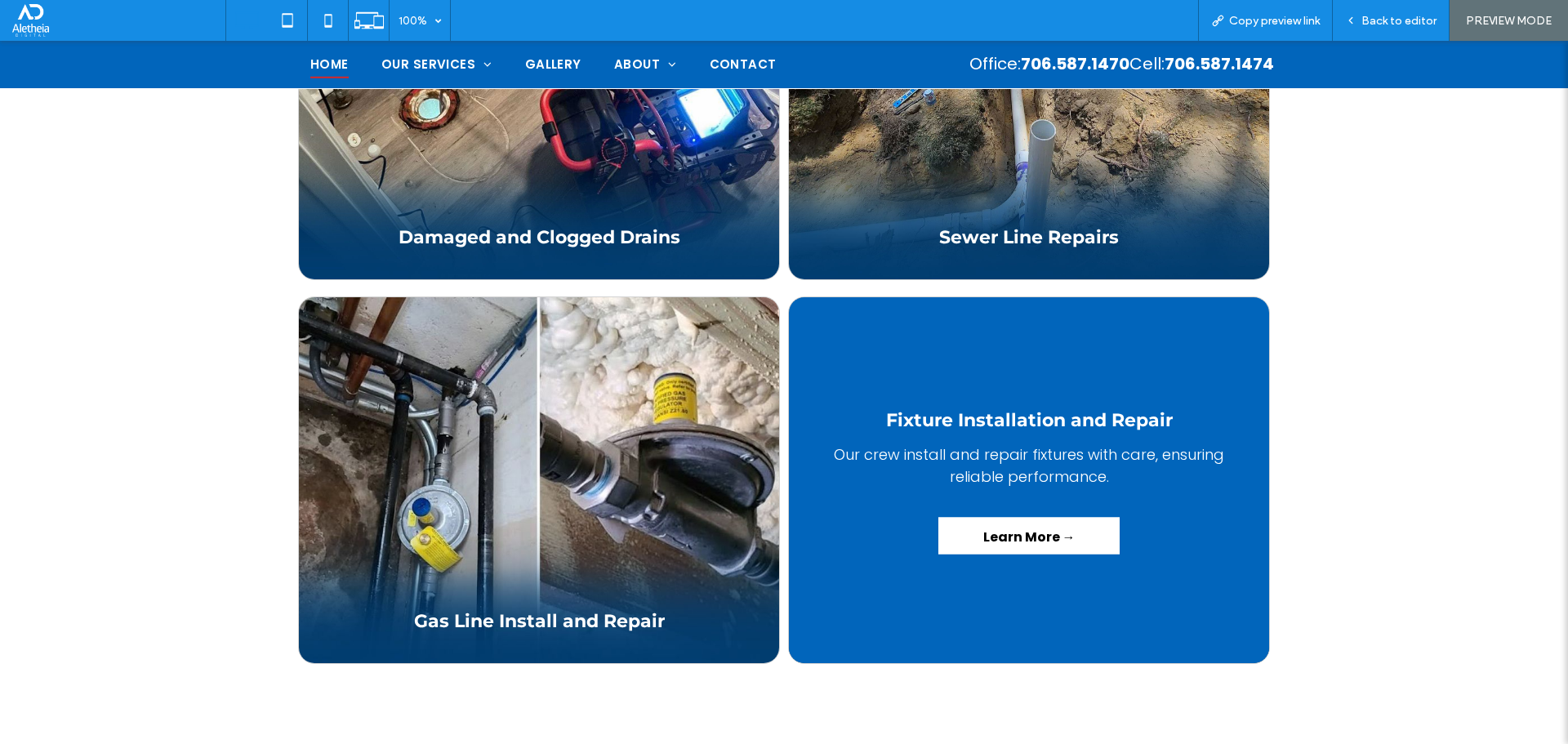
click at [1043, 517] on link "Learn More →" at bounding box center [1029, 535] width 181 height 37
click at [1029, 517] on link "Learn More →" at bounding box center [1029, 535] width 181 height 37
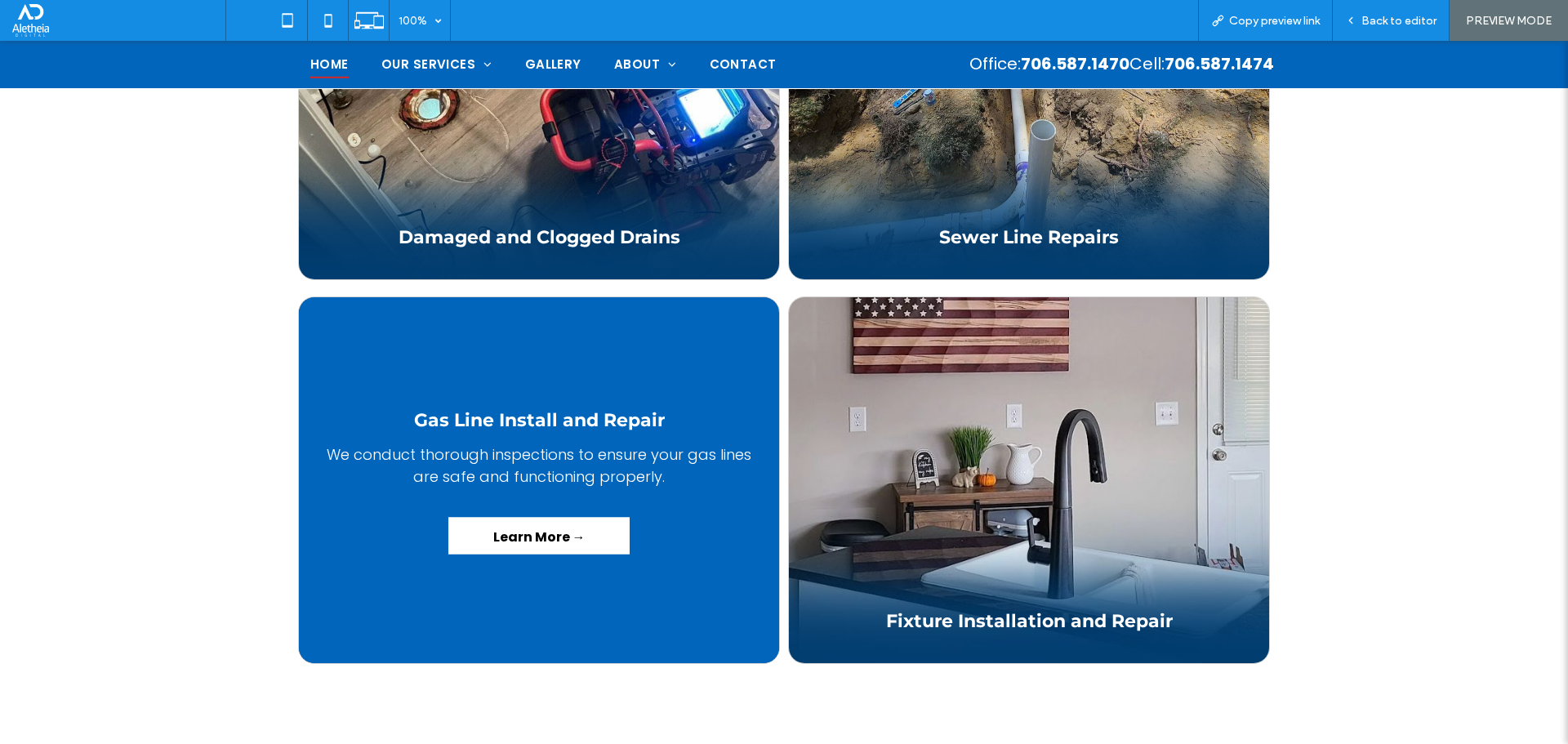
click at [510, 517] on link "Learn More →" at bounding box center [539, 535] width 181 height 37
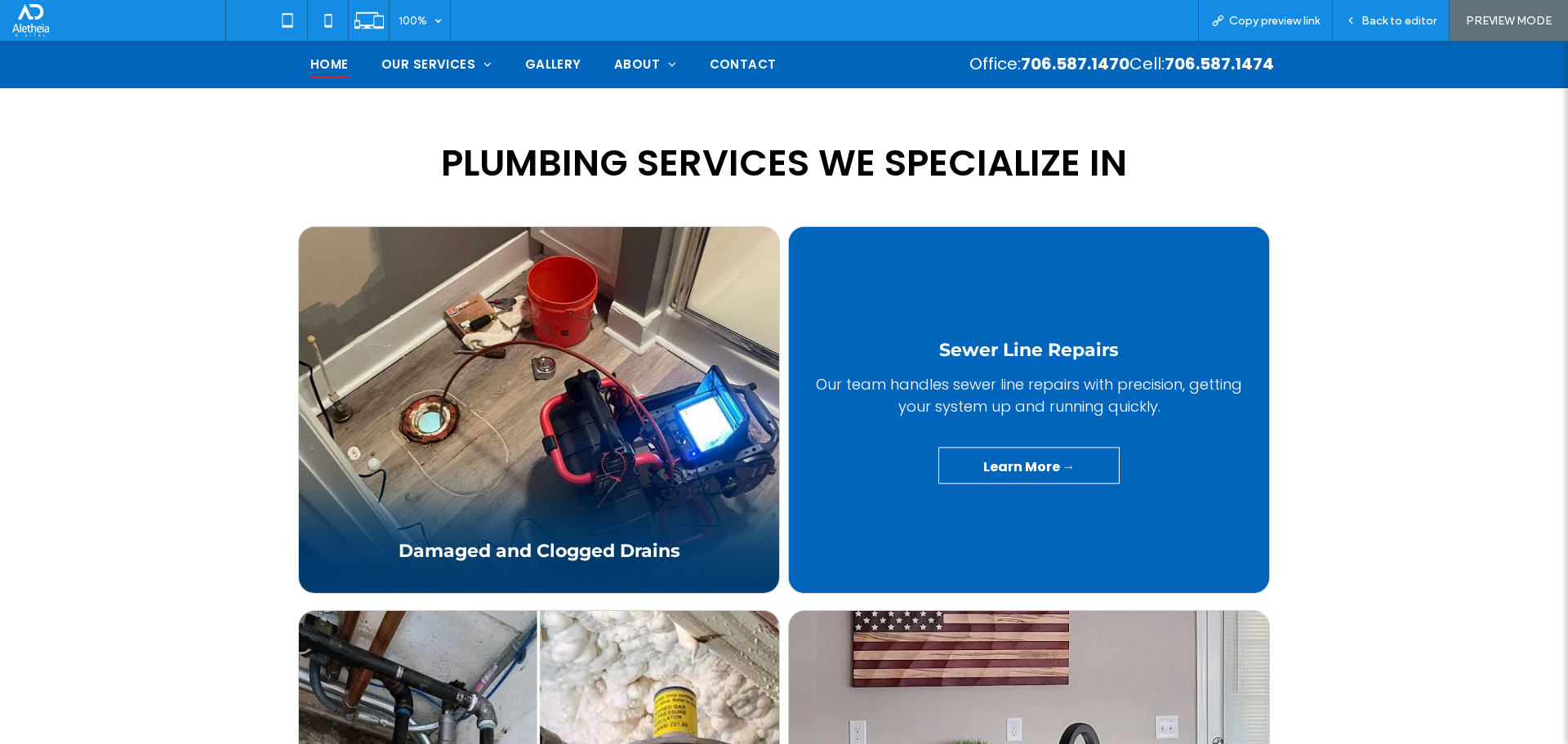
scroll to position [1388, 0]
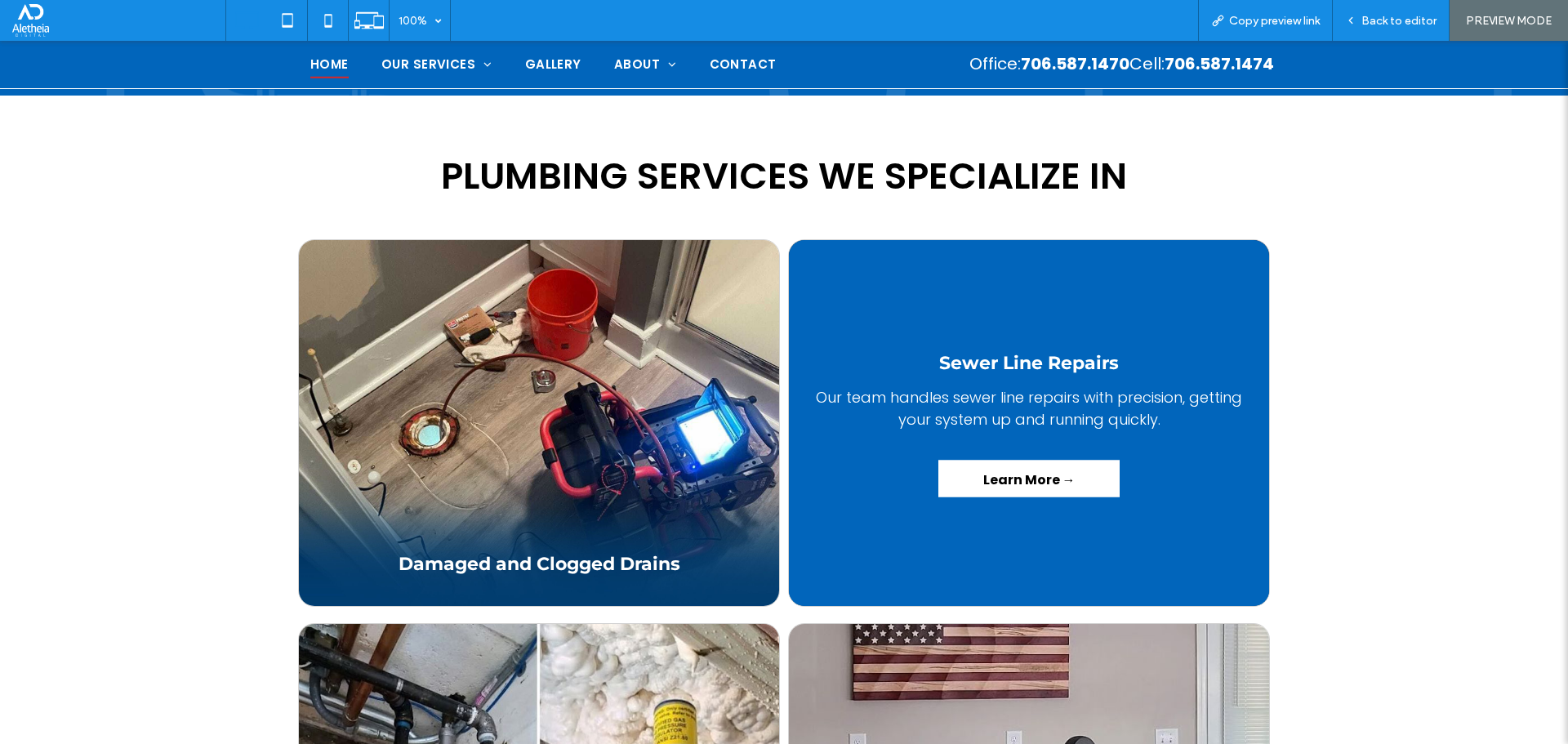
click at [970, 460] on link "Learn More →" at bounding box center [1029, 478] width 181 height 37
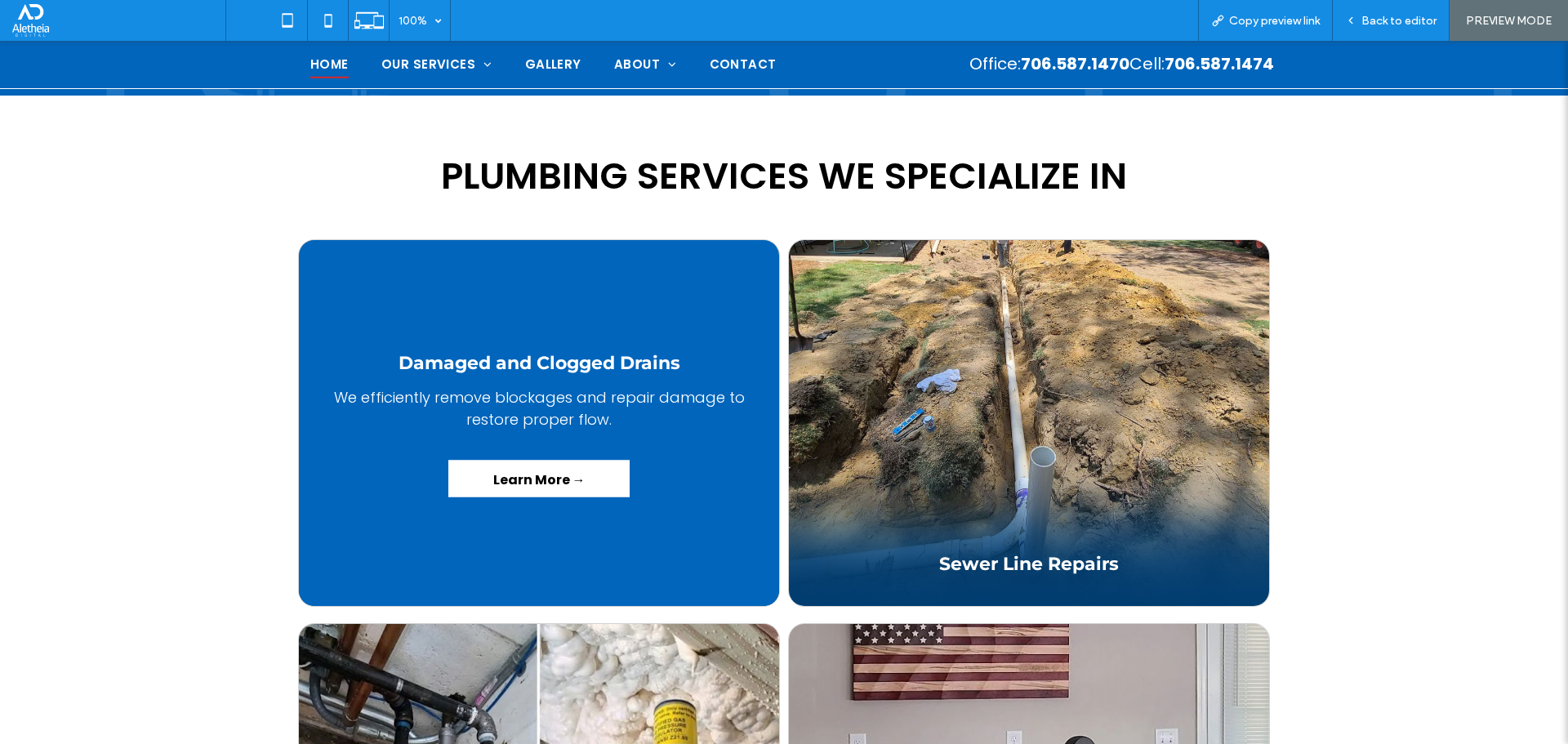
click at [519, 460] on link "Learn More →" at bounding box center [539, 478] width 181 height 37
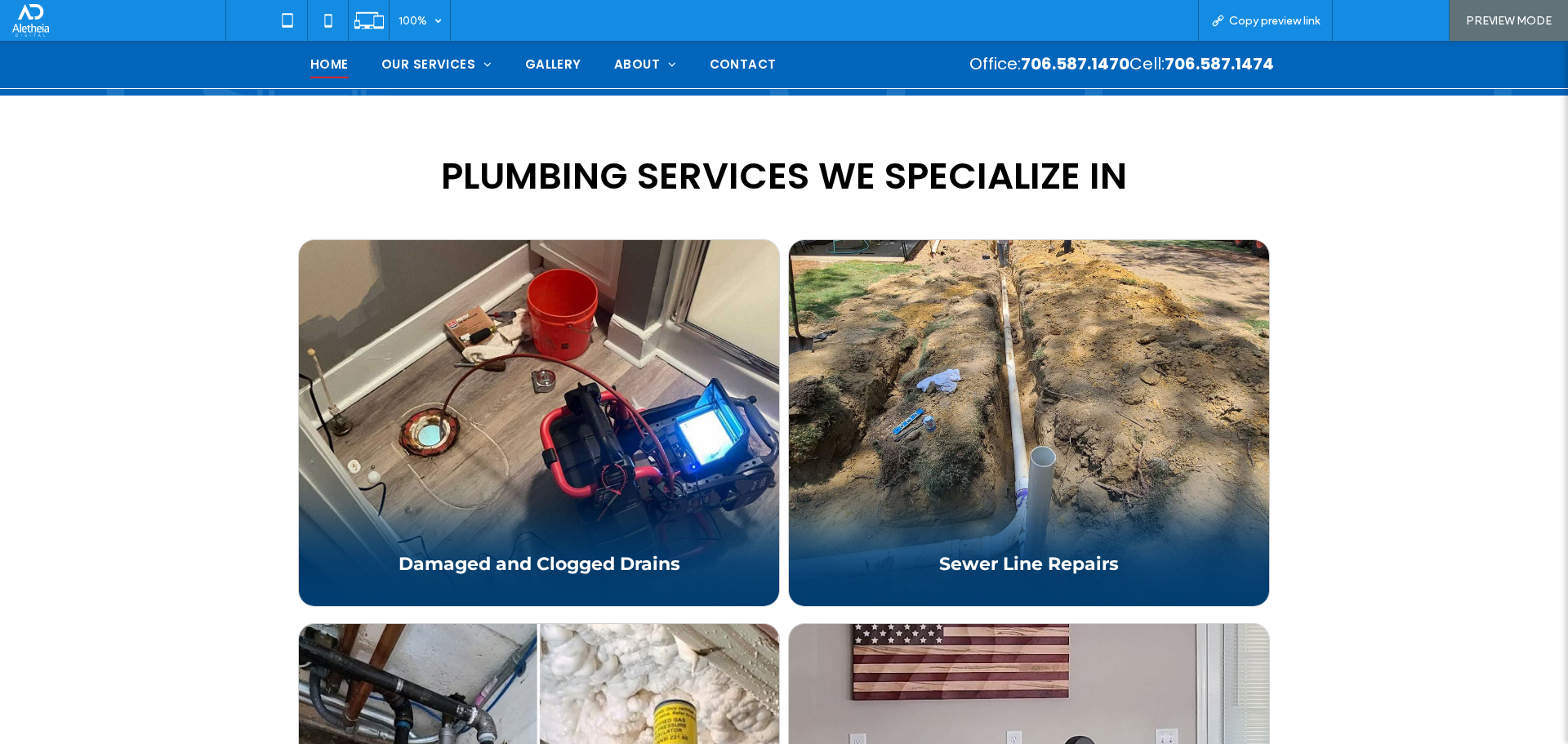
click at [1389, 23] on span "Back to editor" at bounding box center [1399, 21] width 75 height 14
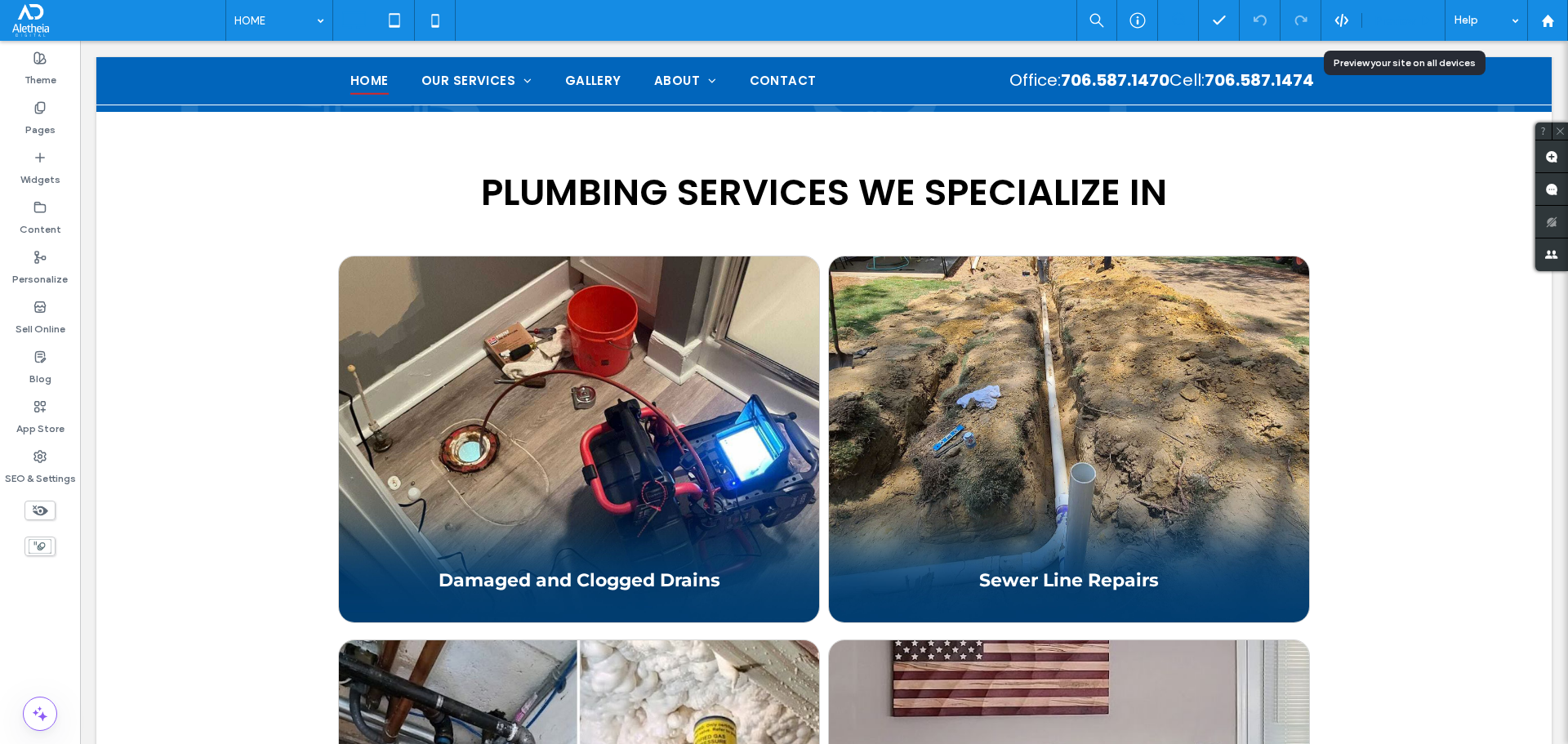
click at [1407, 17] on span "Preview" at bounding box center [1395, 21] width 41 height 14
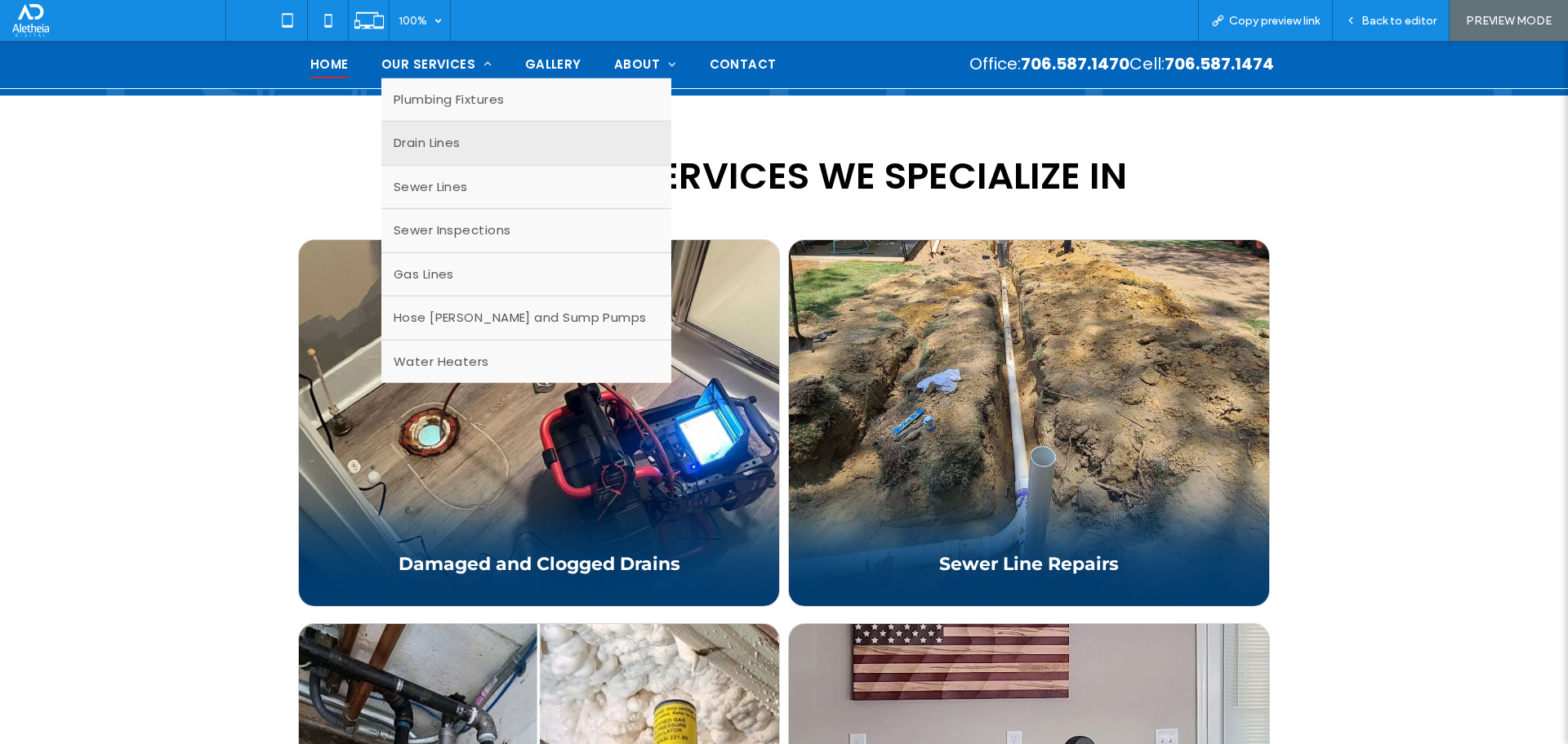
click at [489, 136] on link "Drain Lines" at bounding box center [526, 144] width 290 height 44
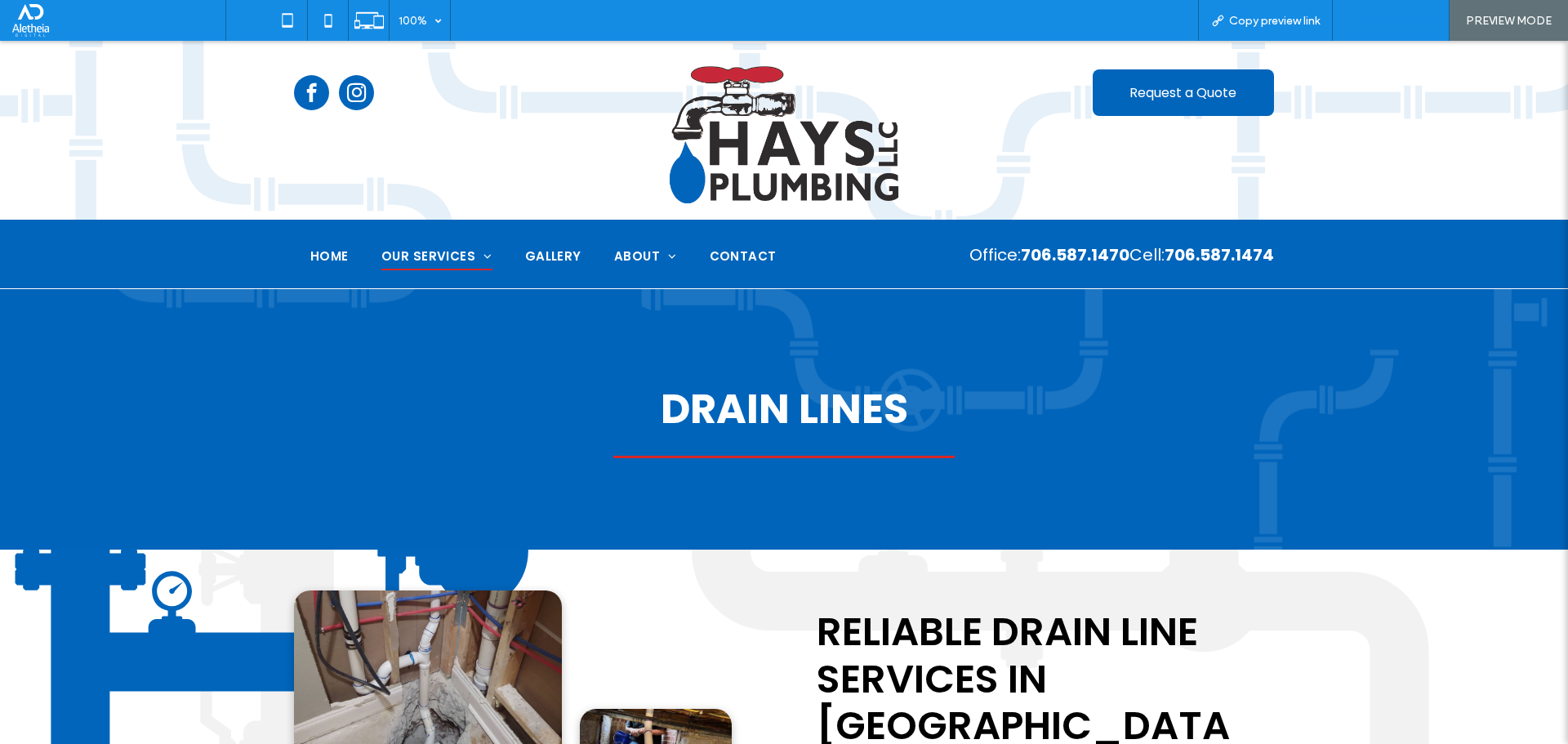
click at [1381, 17] on span "Back to editor" at bounding box center [1399, 21] width 75 height 14
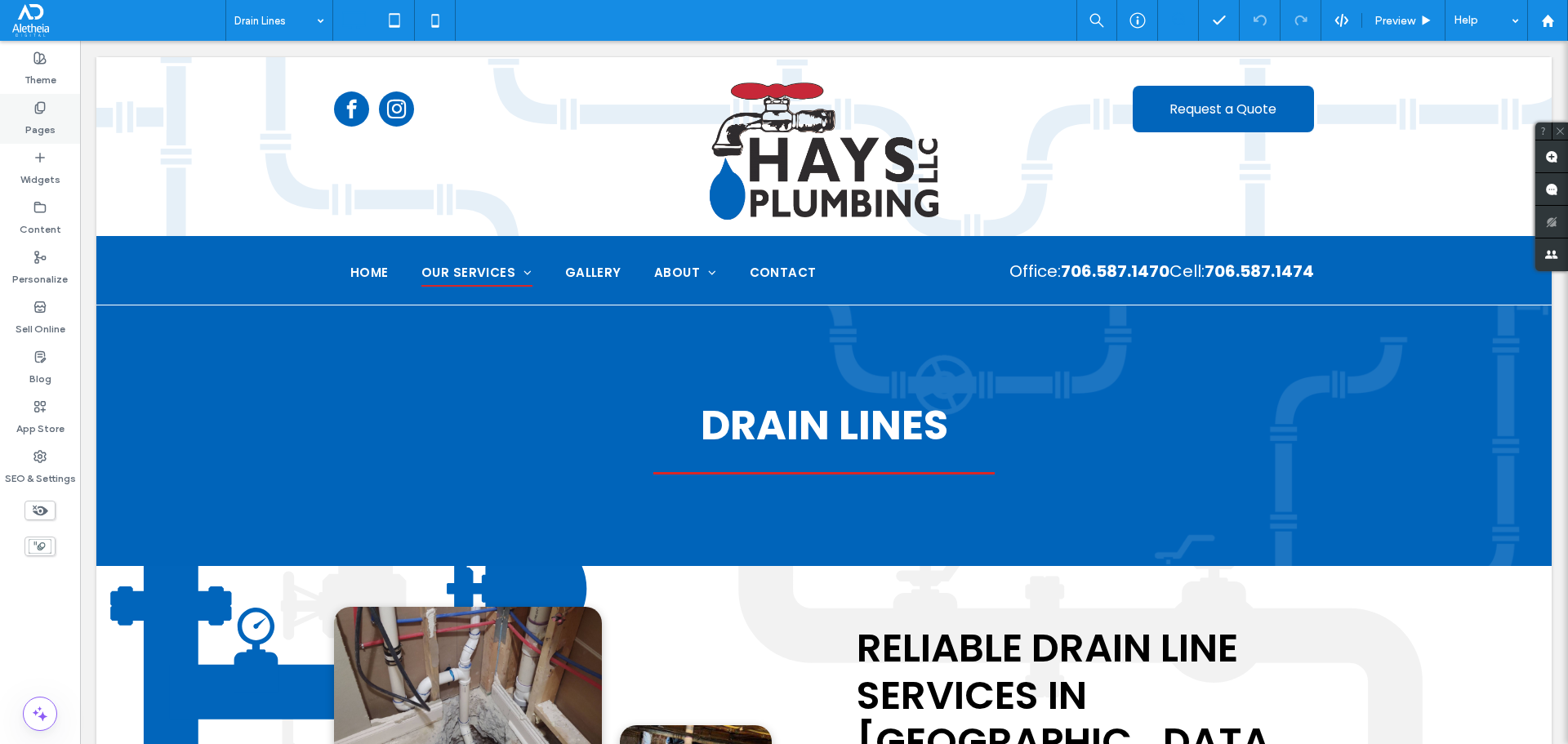
click at [42, 126] on label "Pages" at bounding box center [40, 125] width 31 height 23
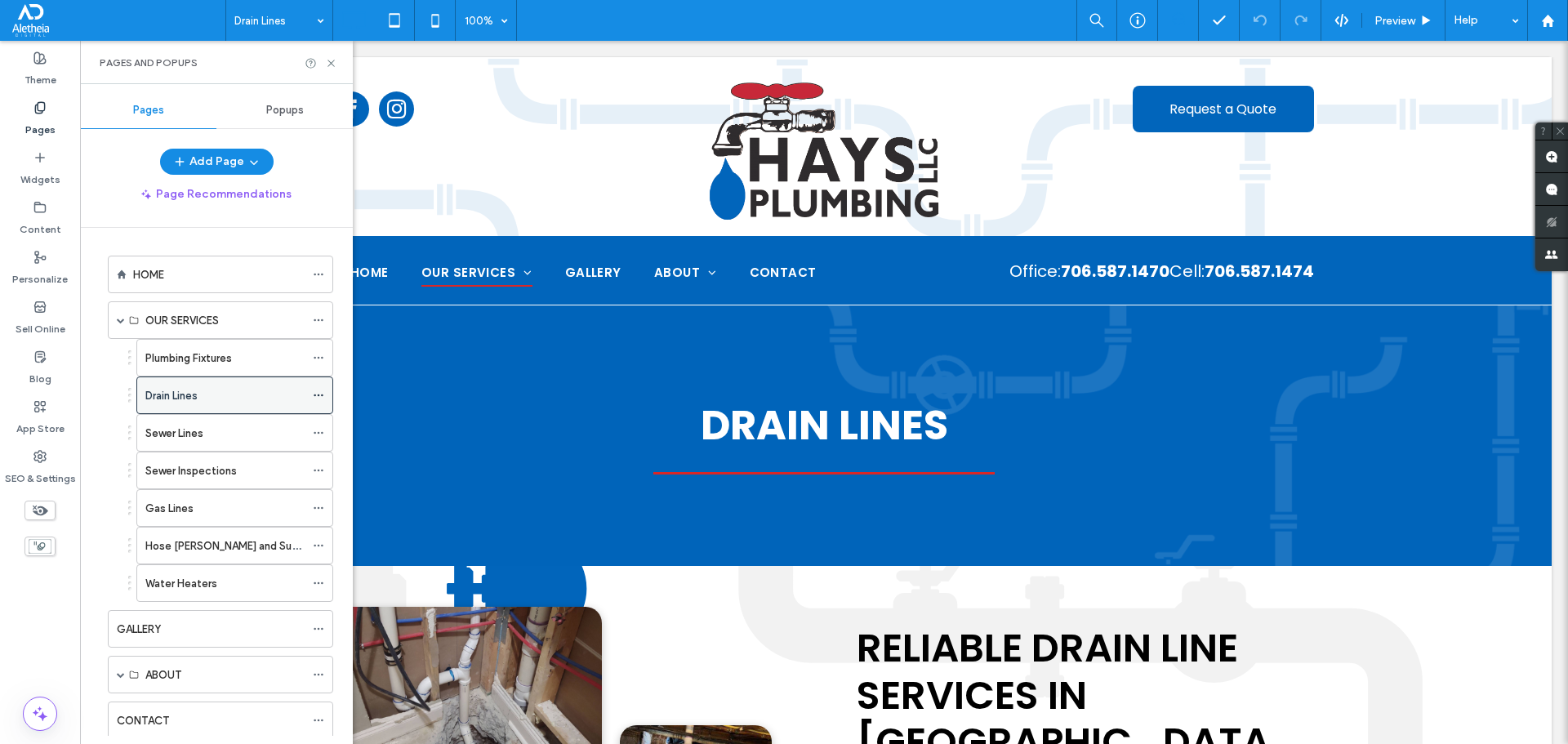
click at [316, 392] on icon at bounding box center [318, 395] width 11 height 11
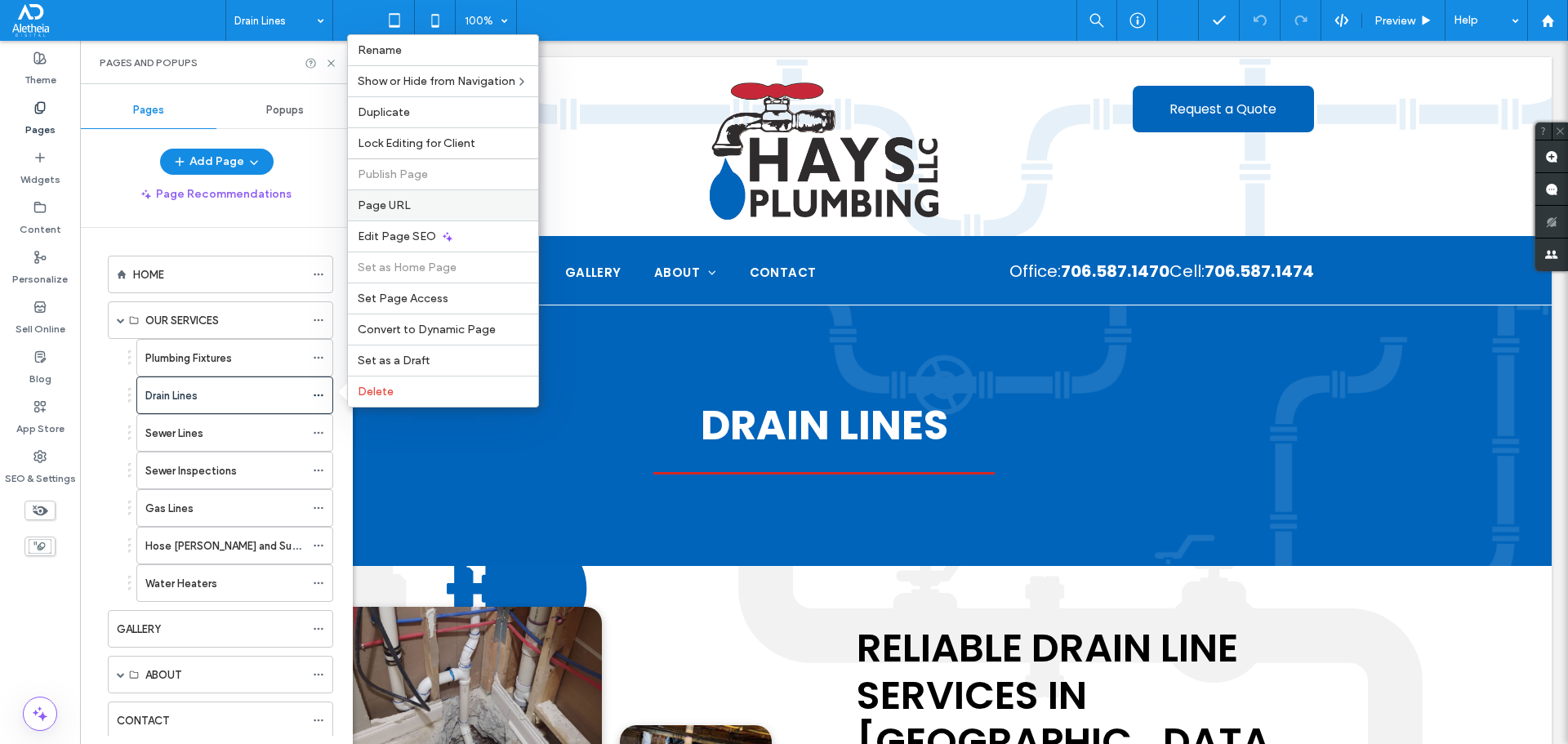
click at [391, 213] on div "Page URL" at bounding box center [443, 205] width 190 height 31
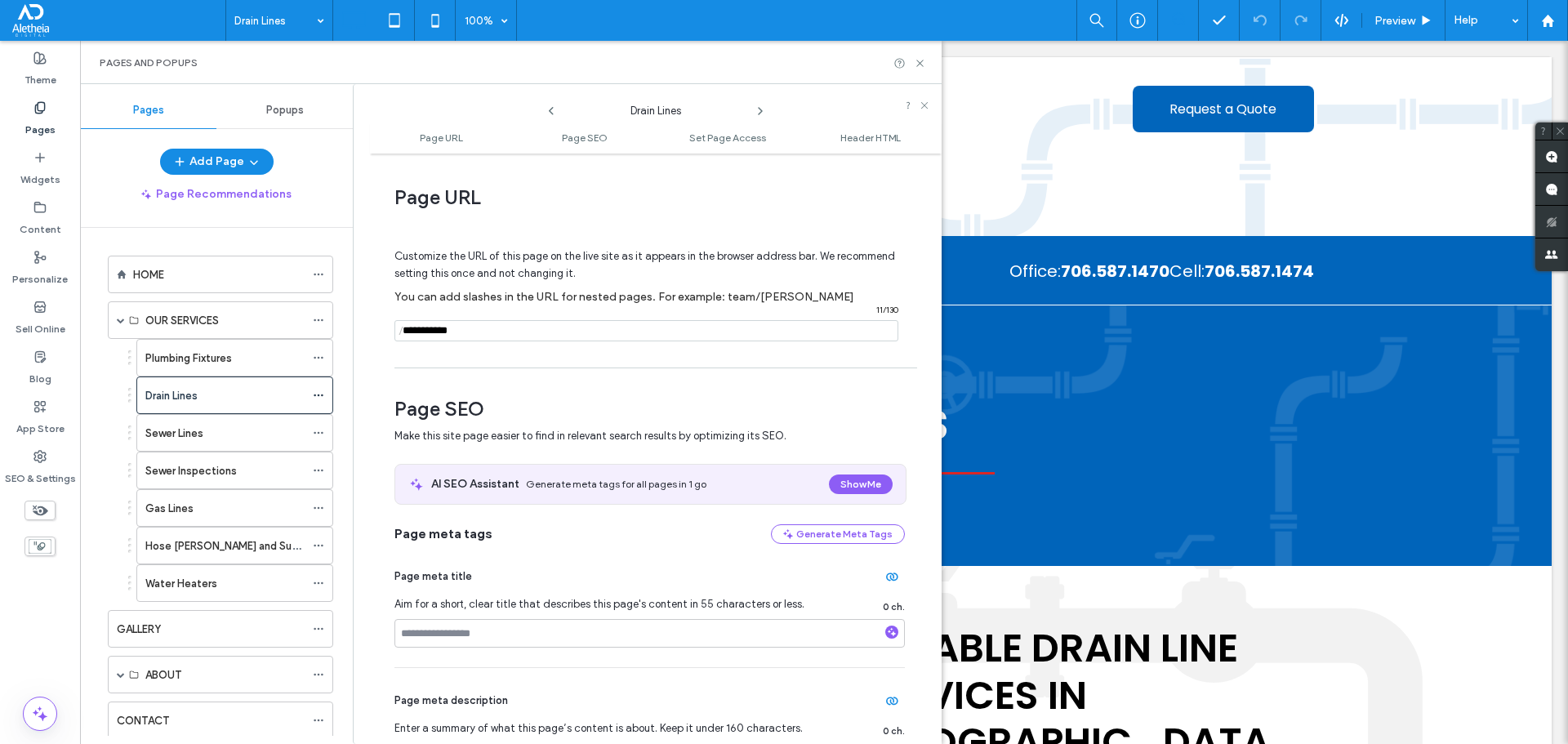
drag, startPoint x: 479, startPoint y: 336, endPoint x: 370, endPoint y: 333, distance: 109.0
click at [370, 333] on div "Drain Lines Page URL Page SEO Set Page Access Header HTML Page URL Customize th…" at bounding box center [648, 414] width 589 height 659
click at [920, 64] on use at bounding box center [919, 62] width 6 height 6
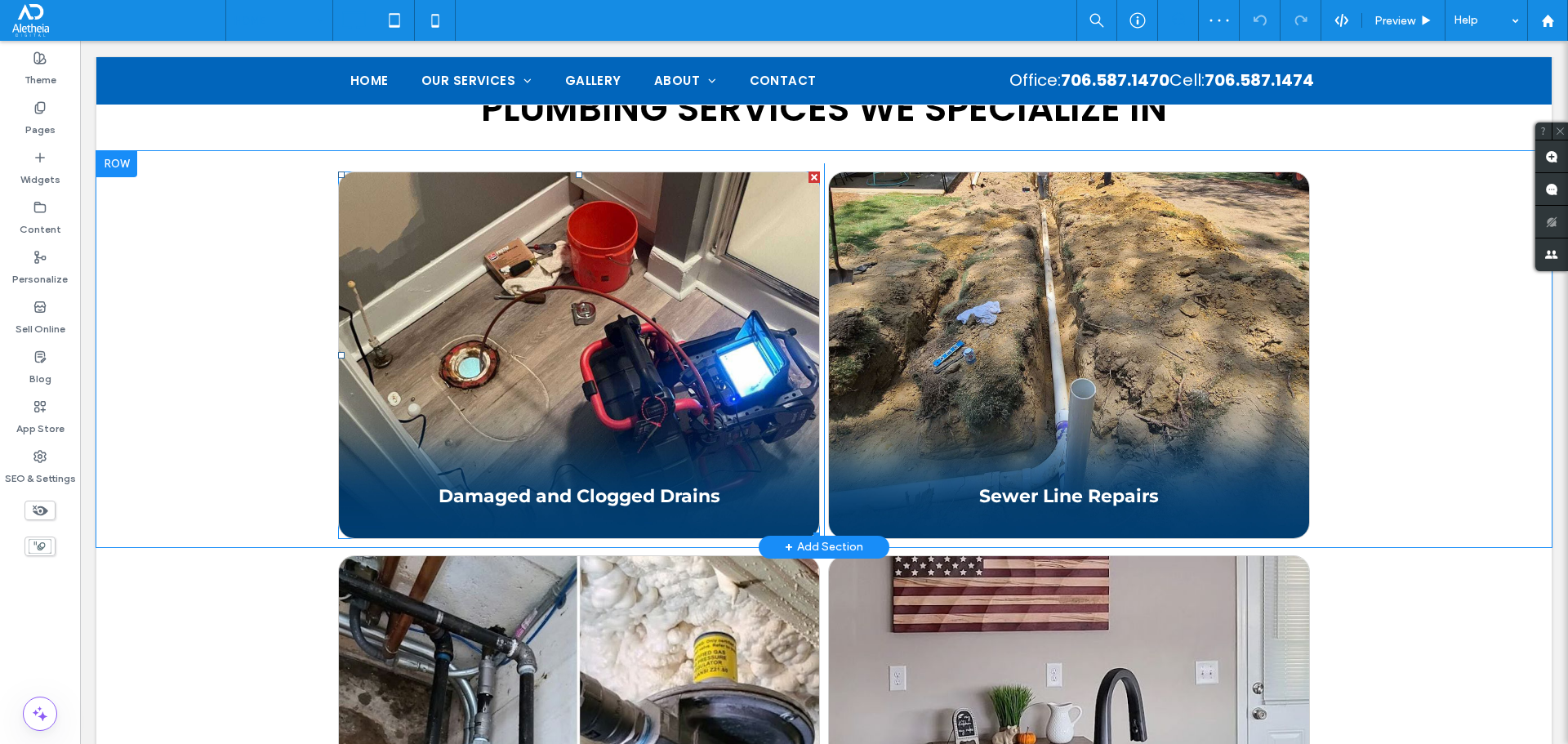
scroll to position [1470, 0]
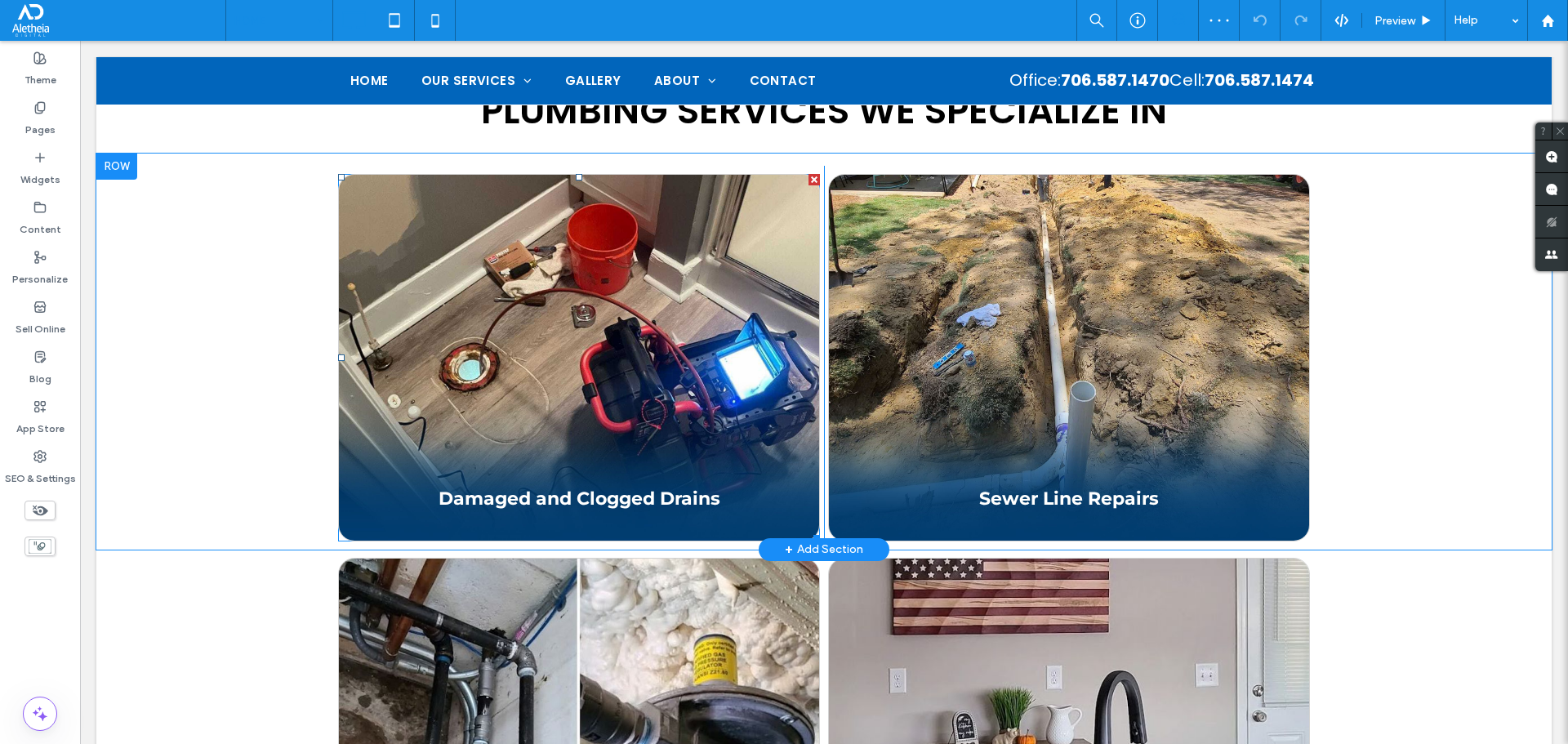
click at [644, 308] on span at bounding box center [579, 358] width 482 height 368
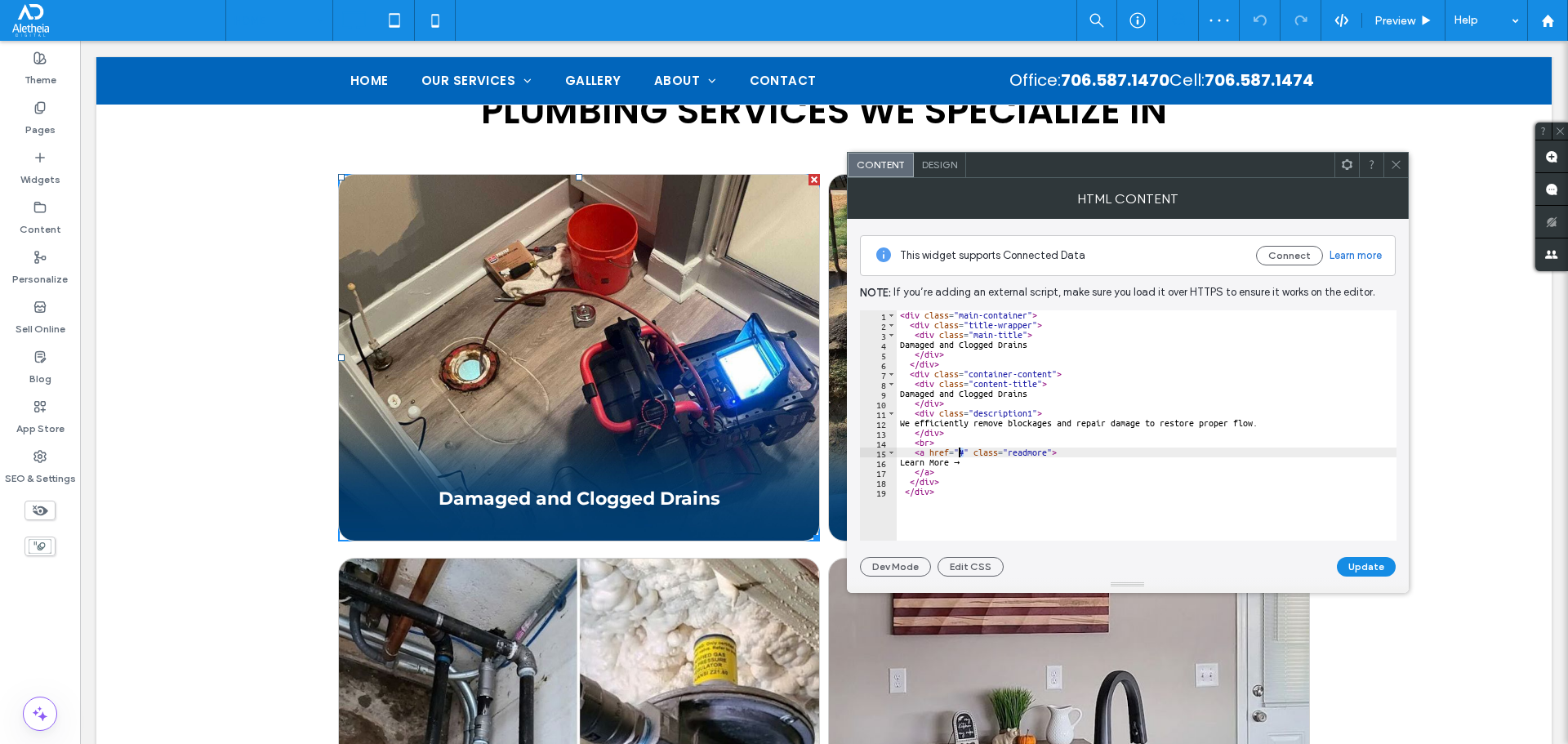
click at [960, 451] on div "< div class = "main-container" > < div class = "title-wrapper" > < div class = …" at bounding box center [1146, 435] width 499 height 250
paste textarea "**********"
click at [960, 451] on div "< div class = "main-container" > < div class = "title-wrapper" > < div class = …" at bounding box center [1146, 435] width 499 height 250
type textarea "**********"
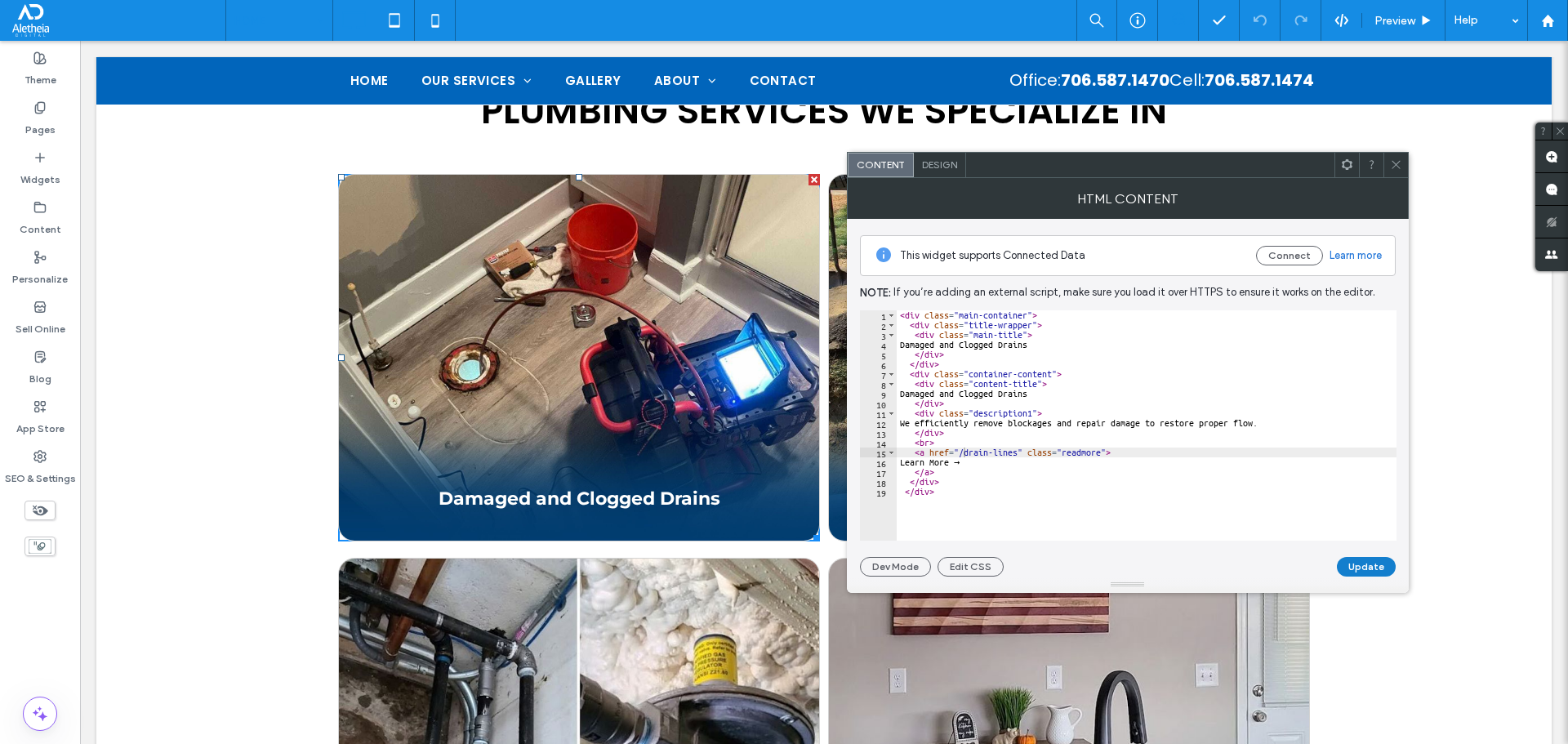
click at [1379, 571] on button "Update" at bounding box center [1366, 566] width 58 height 19
drag, startPoint x: 1396, startPoint y: 161, endPoint x: 1388, endPoint y: 162, distance: 8.1
click at [1395, 163] on icon at bounding box center [1396, 165] width 12 height 12
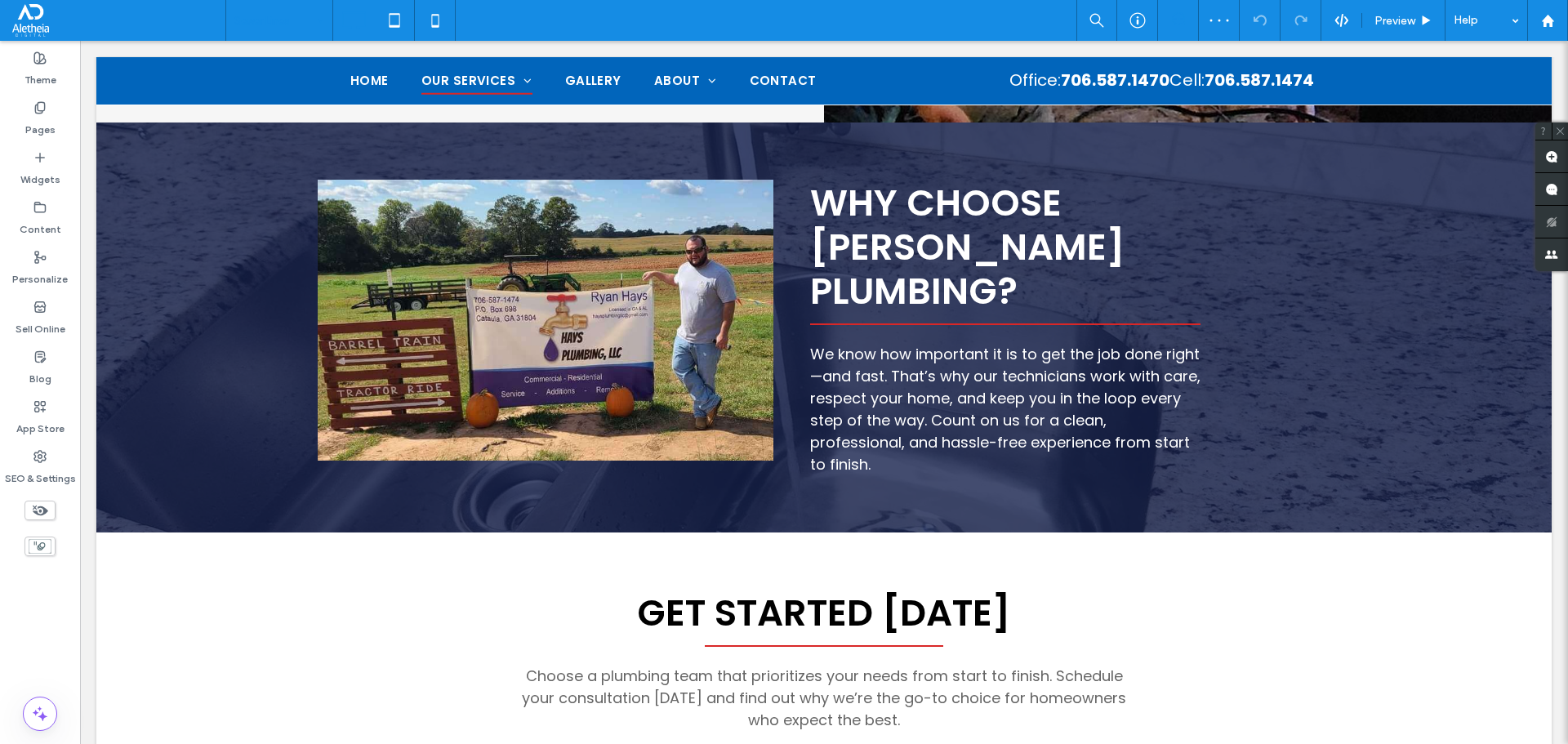
scroll to position [1959, 0]
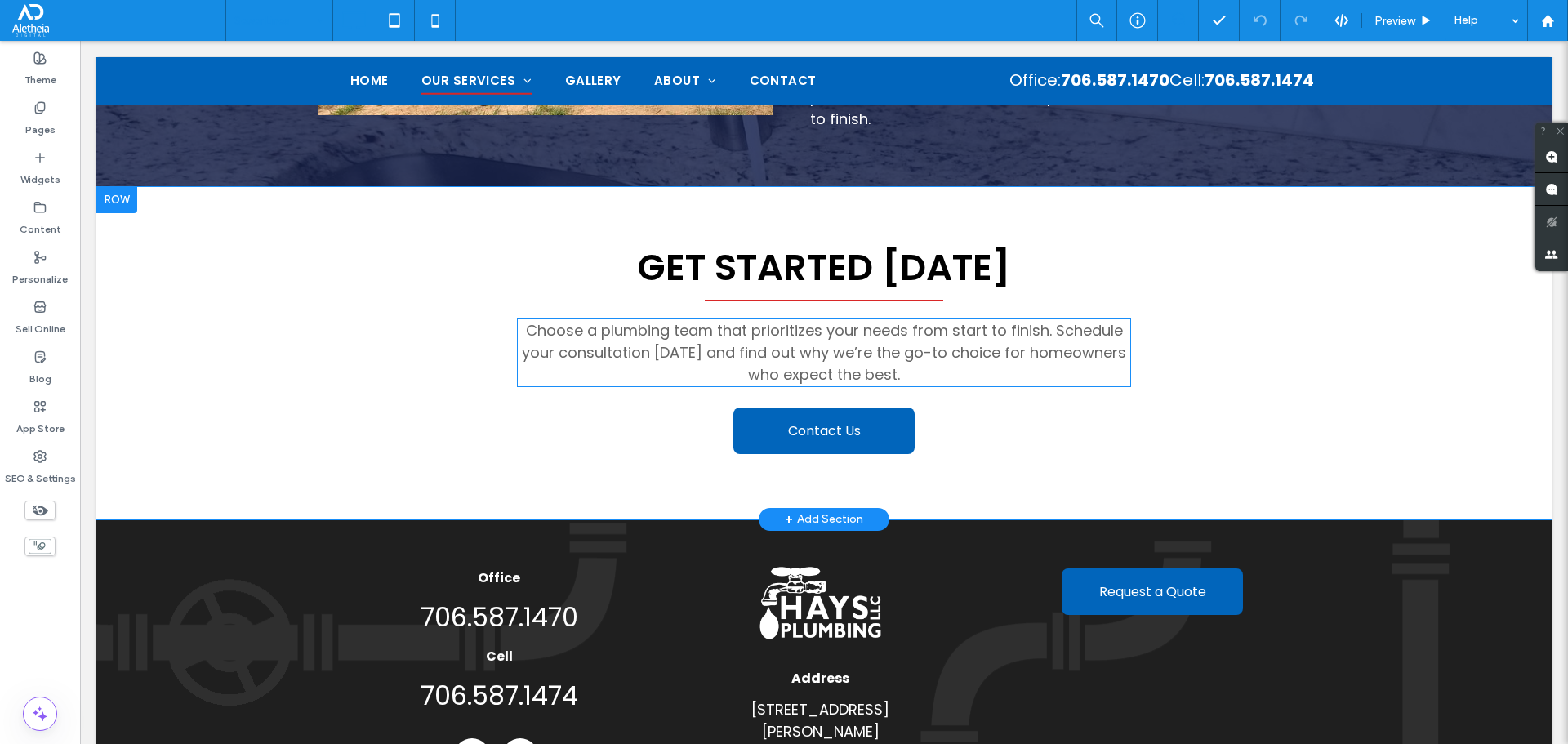
click at [940, 320] on span "Choose a plumbing team that prioritizes your needs from start to finish. Schedu…" at bounding box center [824, 352] width 604 height 64
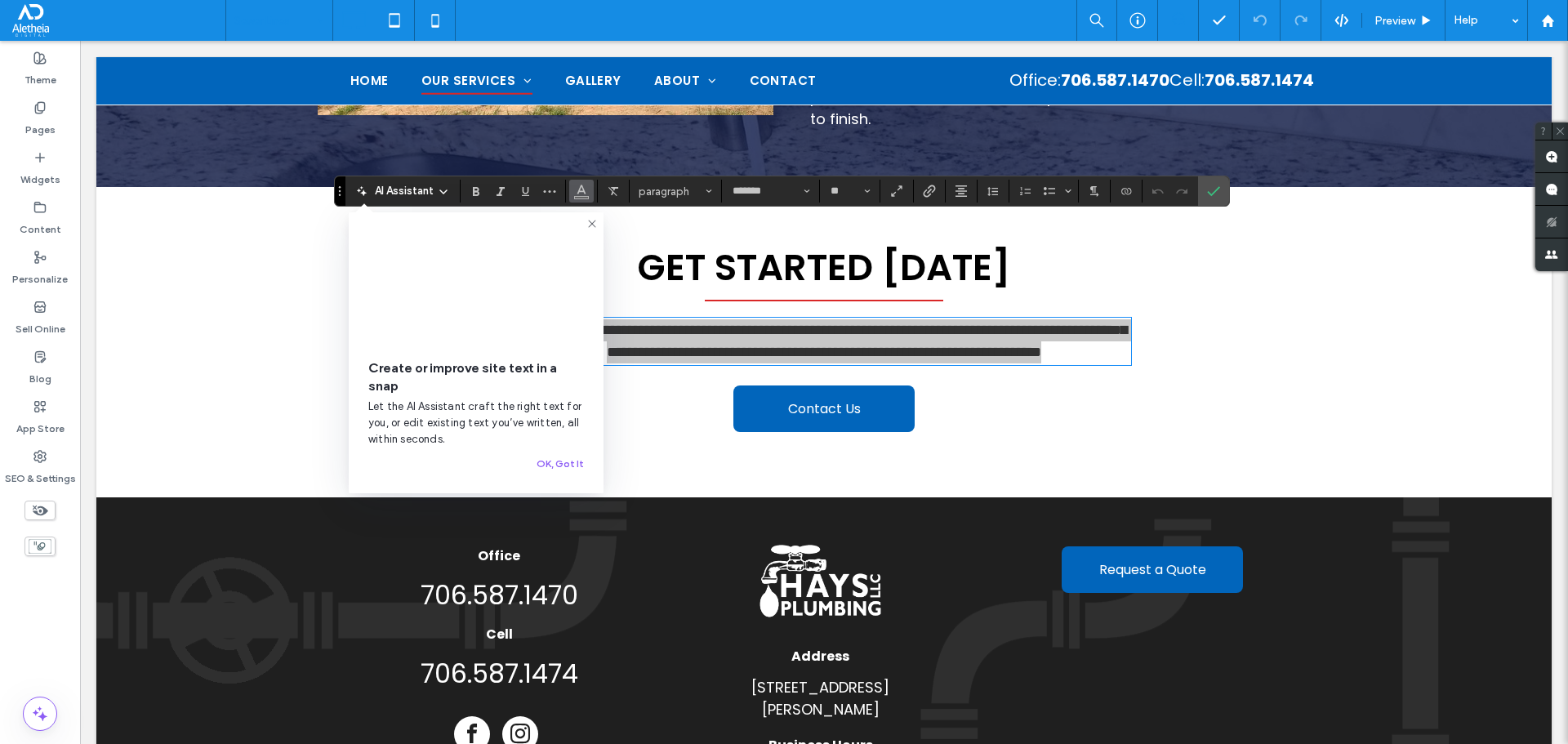
click at [574, 196] on button "Color" at bounding box center [581, 191] width 24 height 23
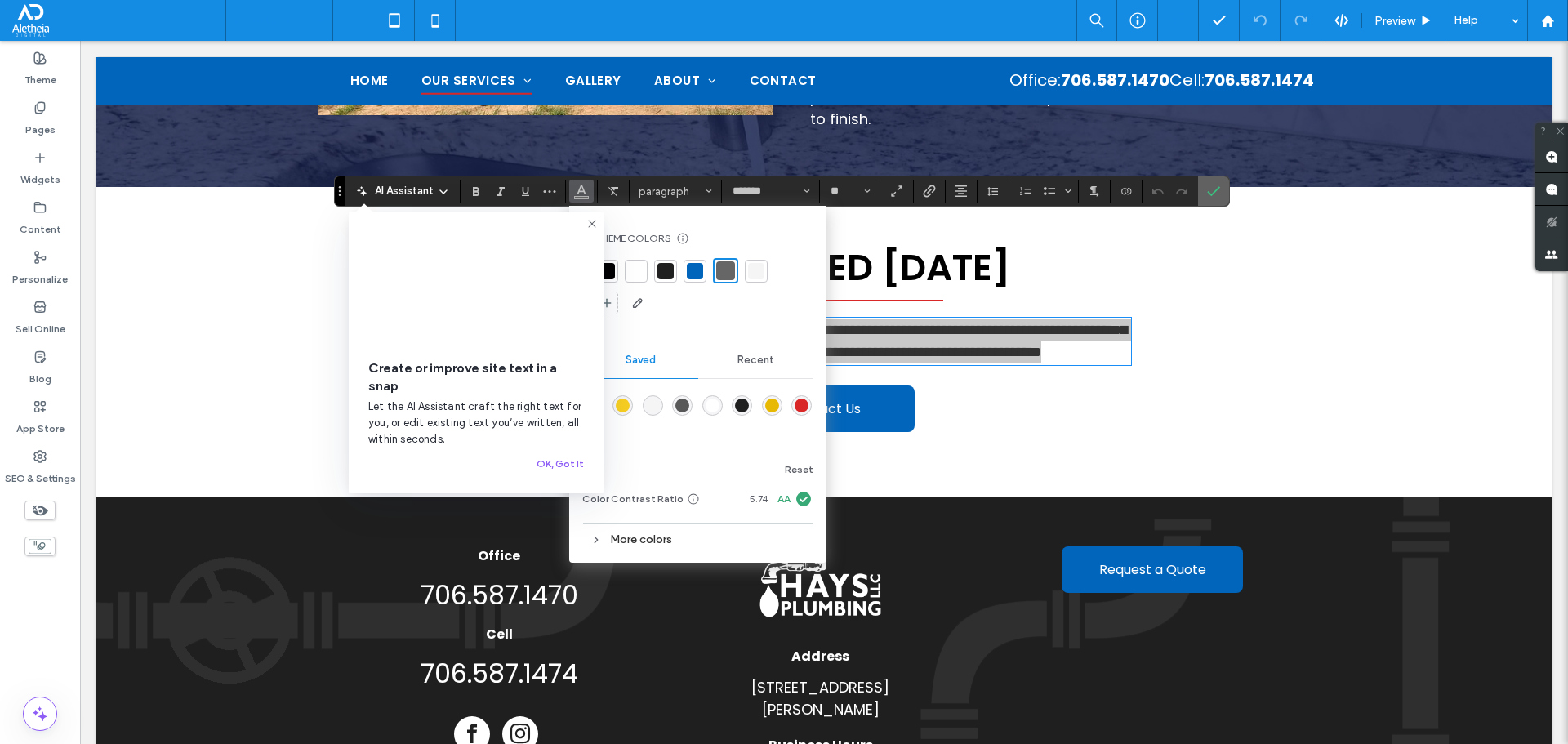
click at [1218, 191] on icon "Confirm" at bounding box center [1213, 191] width 13 height 13
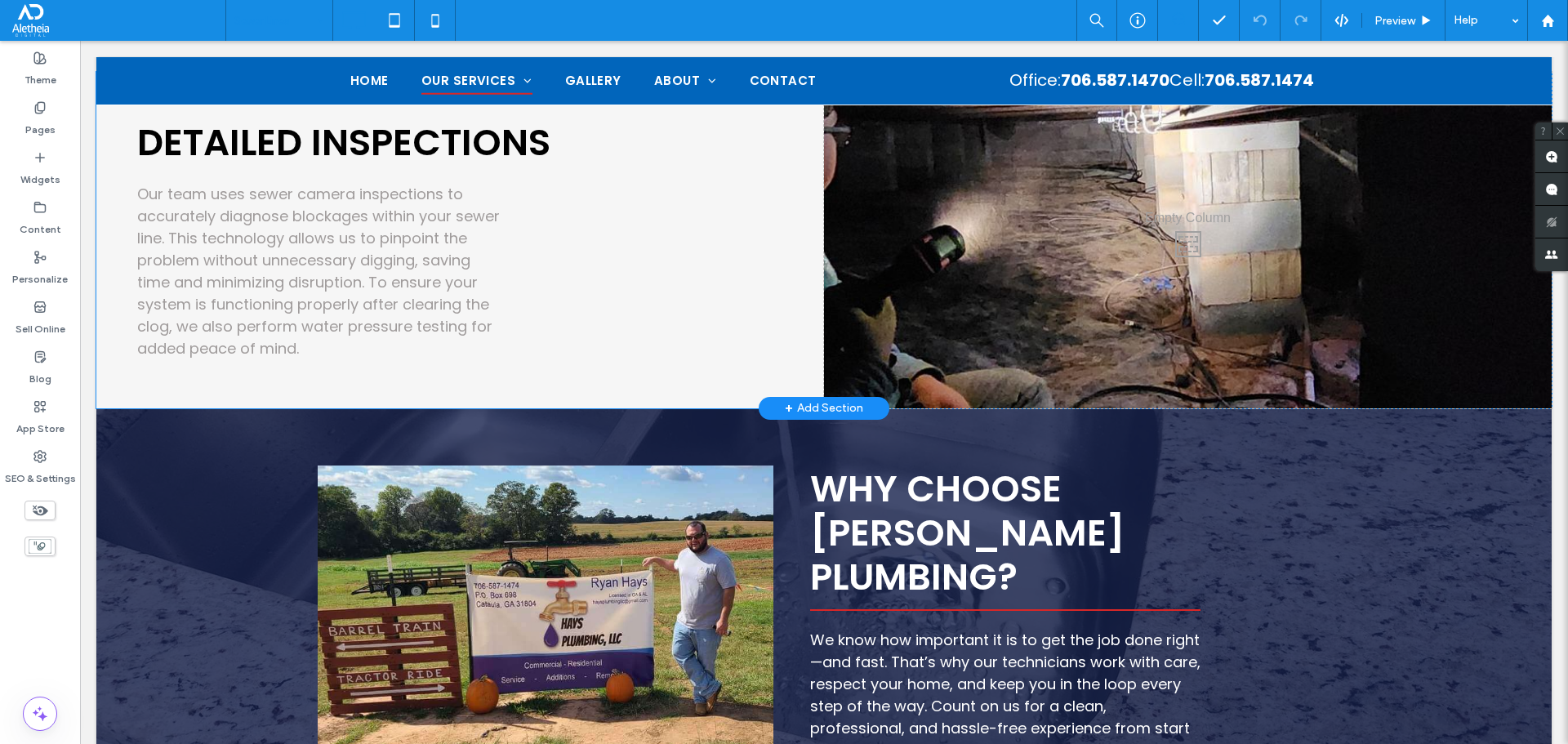
scroll to position [1306, 0]
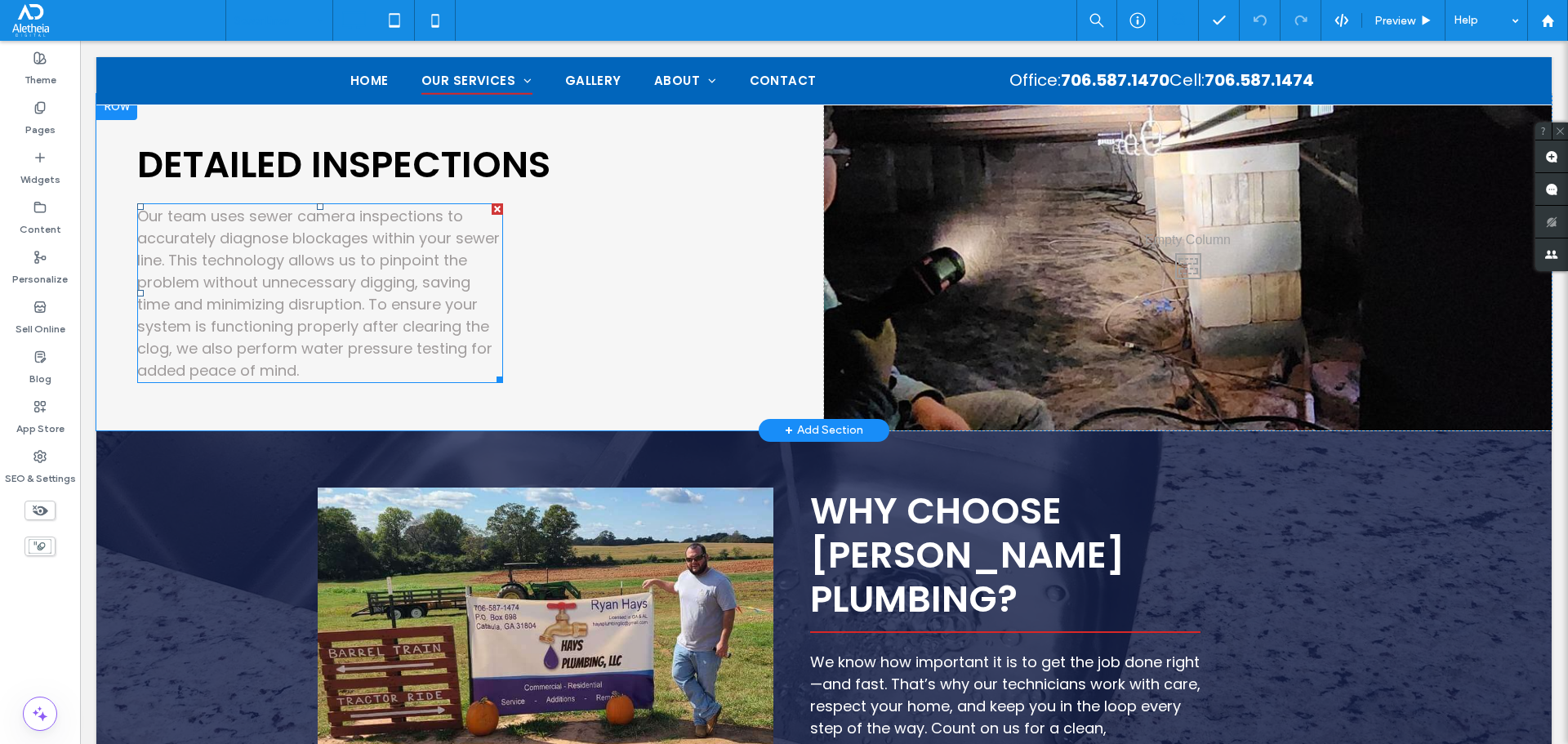
click at [379, 256] on span "Our team uses sewer camera inspections to accurately diagnose blockages within …" at bounding box center [318, 293] width 363 height 175
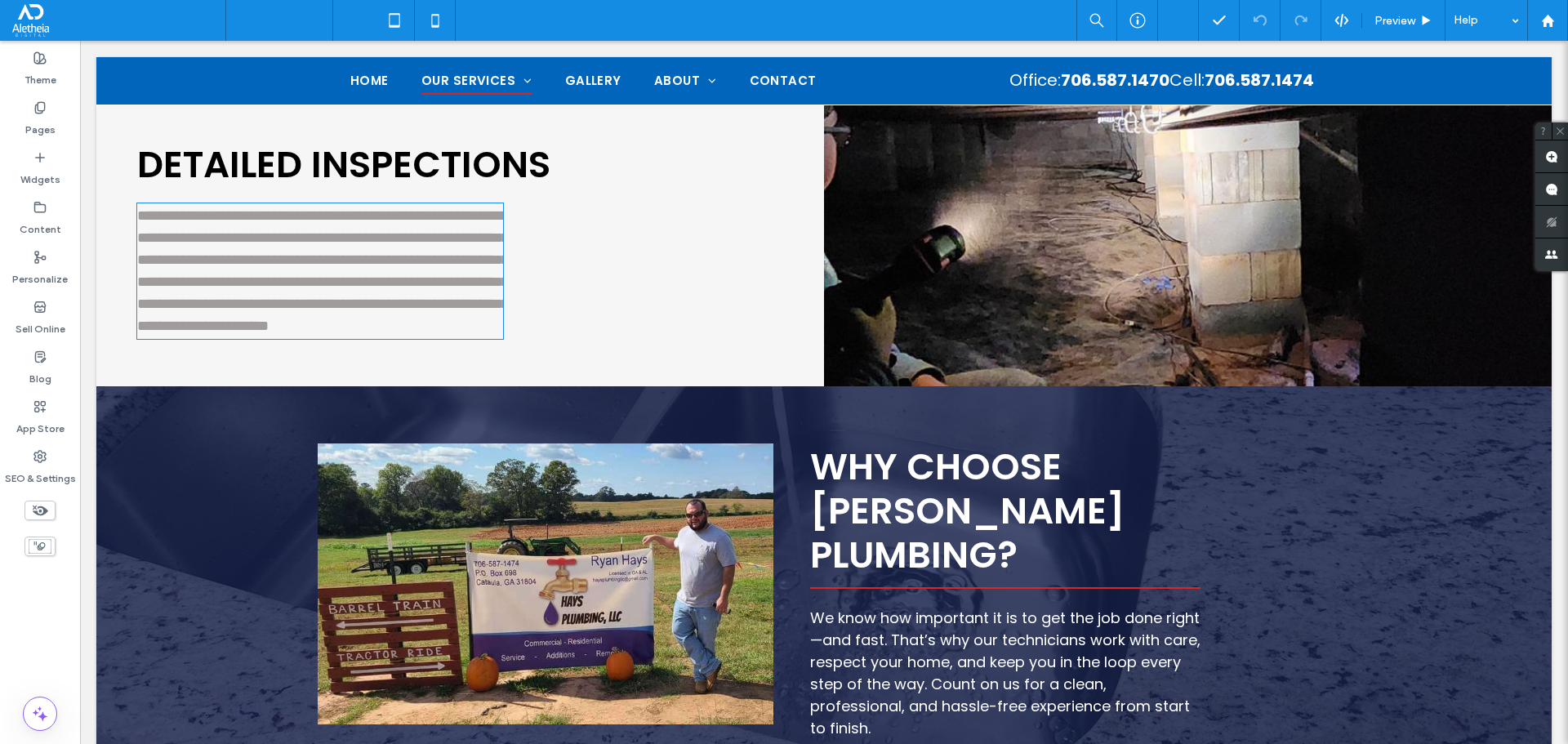
type input "*******"
type input "**"
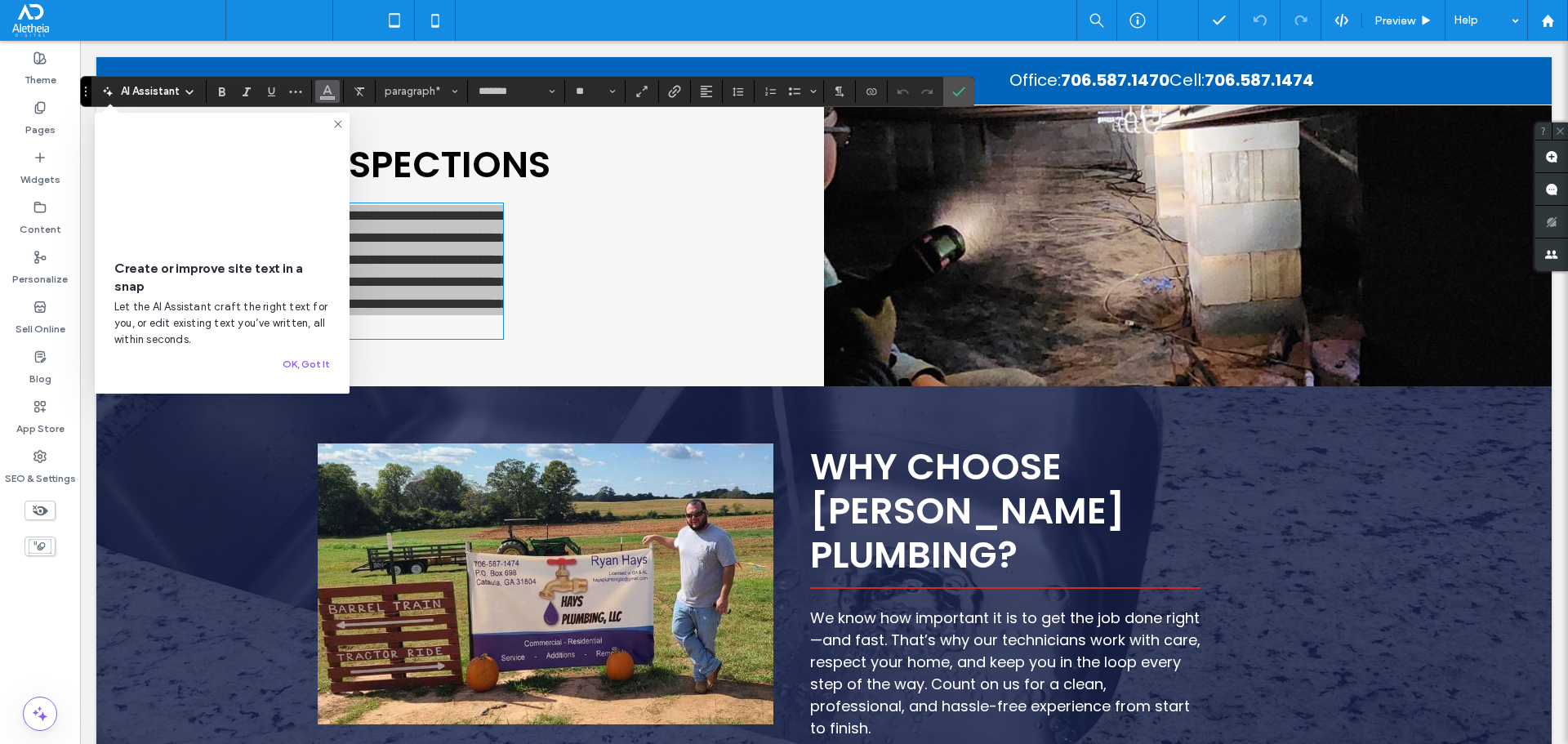
click at [330, 93] on use "Color" at bounding box center [328, 89] width 9 height 9
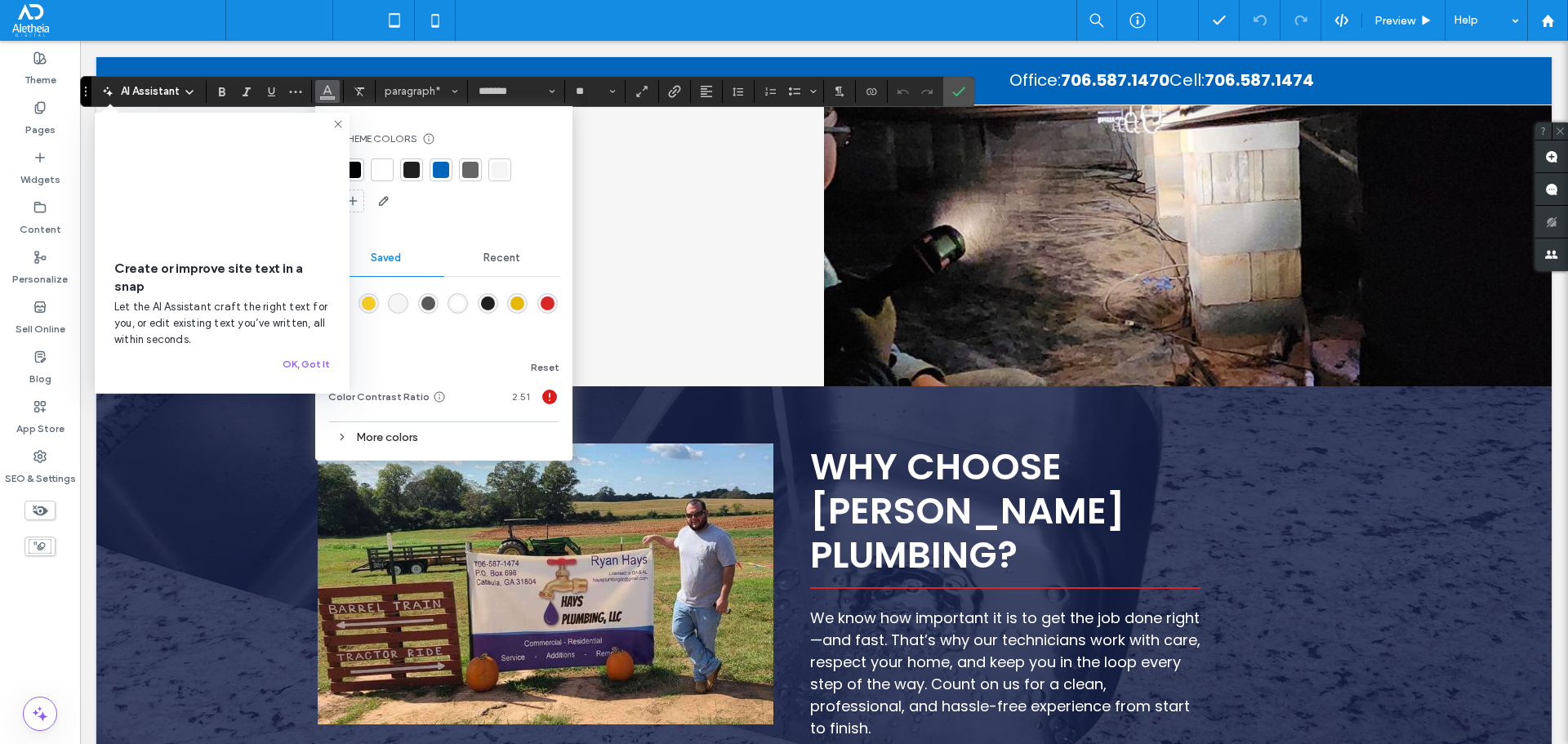
click at [467, 172] on div at bounding box center [470, 170] width 17 height 17
click at [961, 94] on icon "Confirm" at bounding box center [959, 91] width 13 height 13
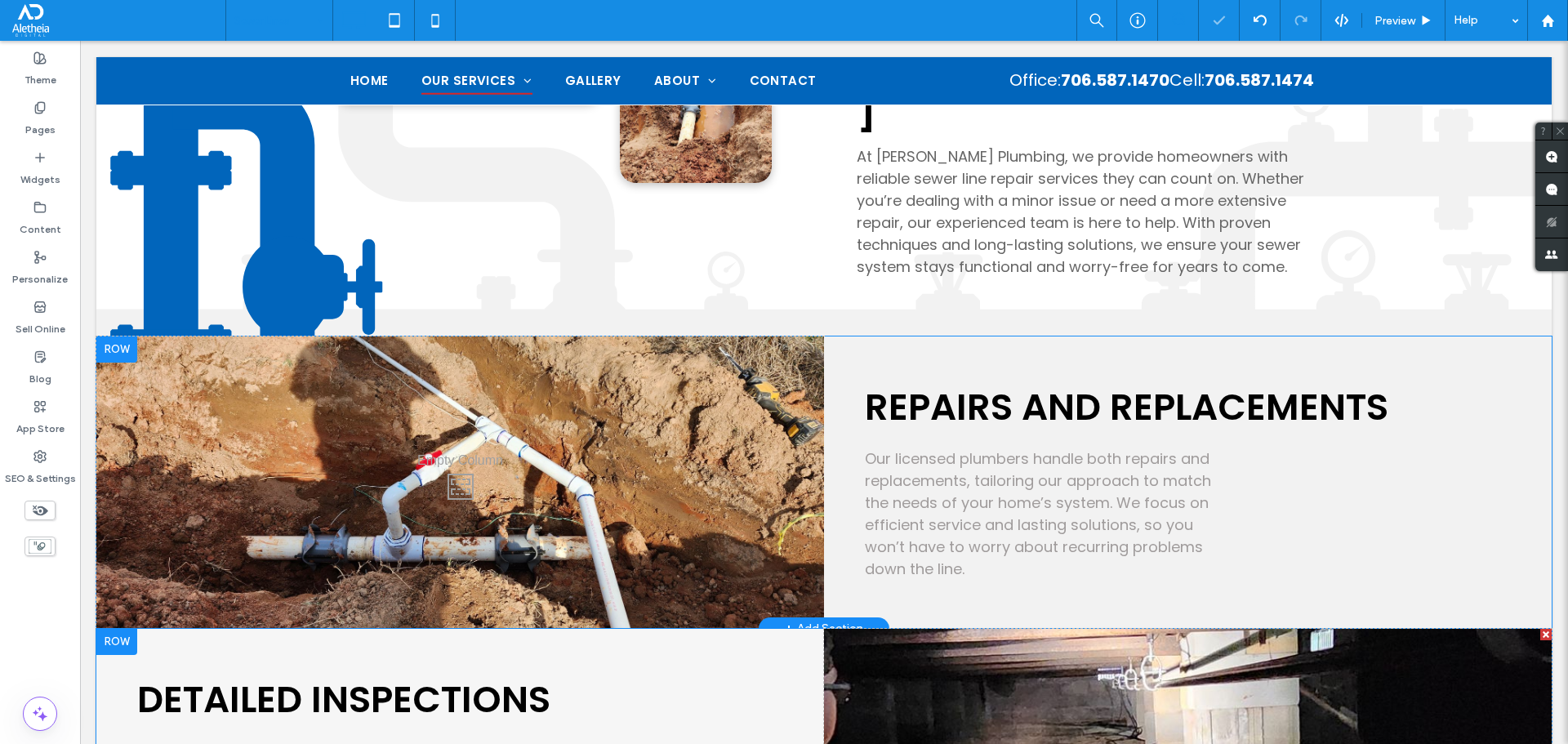
scroll to position [734, 0]
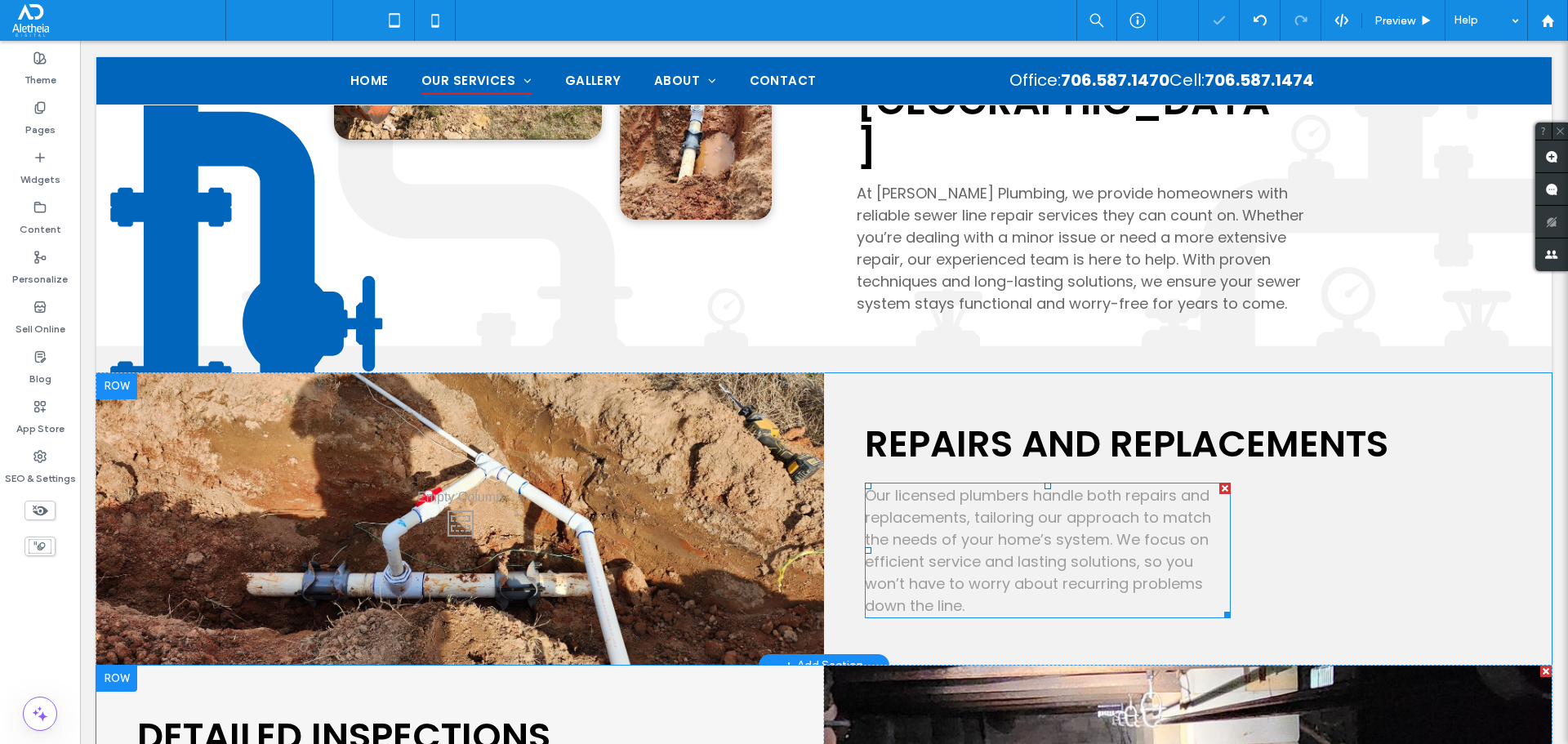
click at [997, 485] on span "Our licensed plumbers handle both repairs and replacements, tailoring our appro…" at bounding box center [1037, 551] width 346 height 131
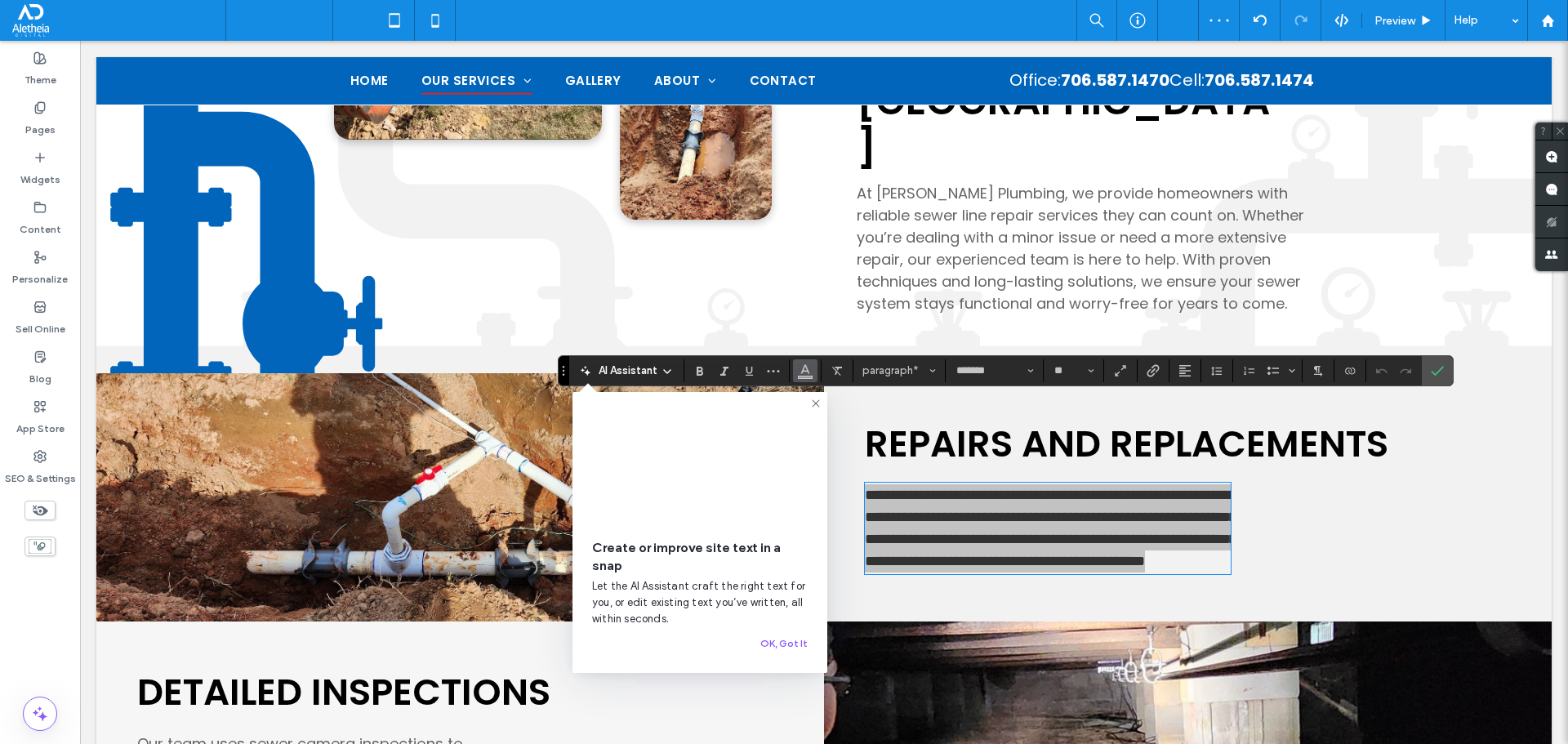
click at [814, 369] on button "Color" at bounding box center [805, 370] width 24 height 23
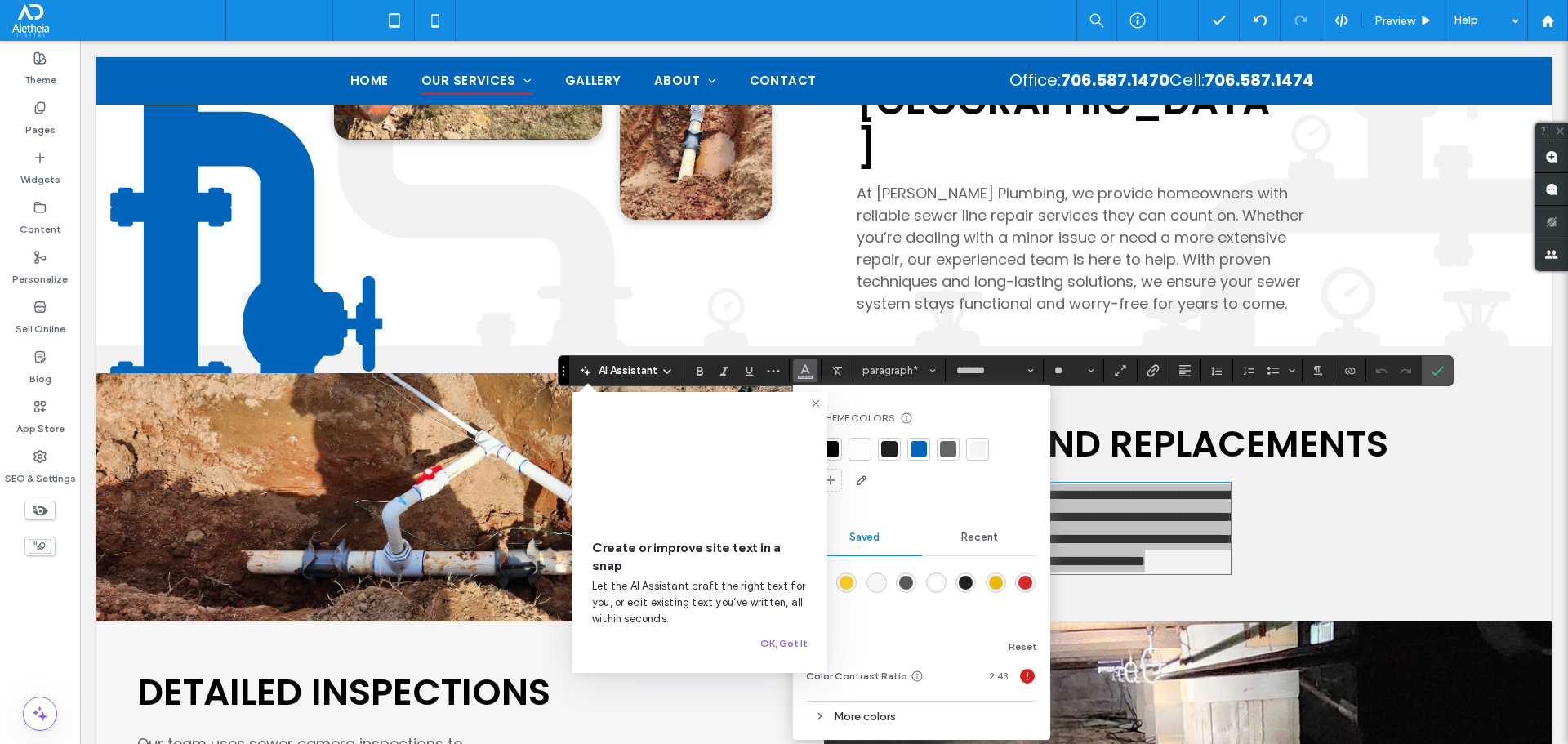
click at [952, 447] on div at bounding box center [948, 449] width 17 height 17
click at [1441, 371] on icon "Confirm" at bounding box center [1437, 370] width 13 height 13
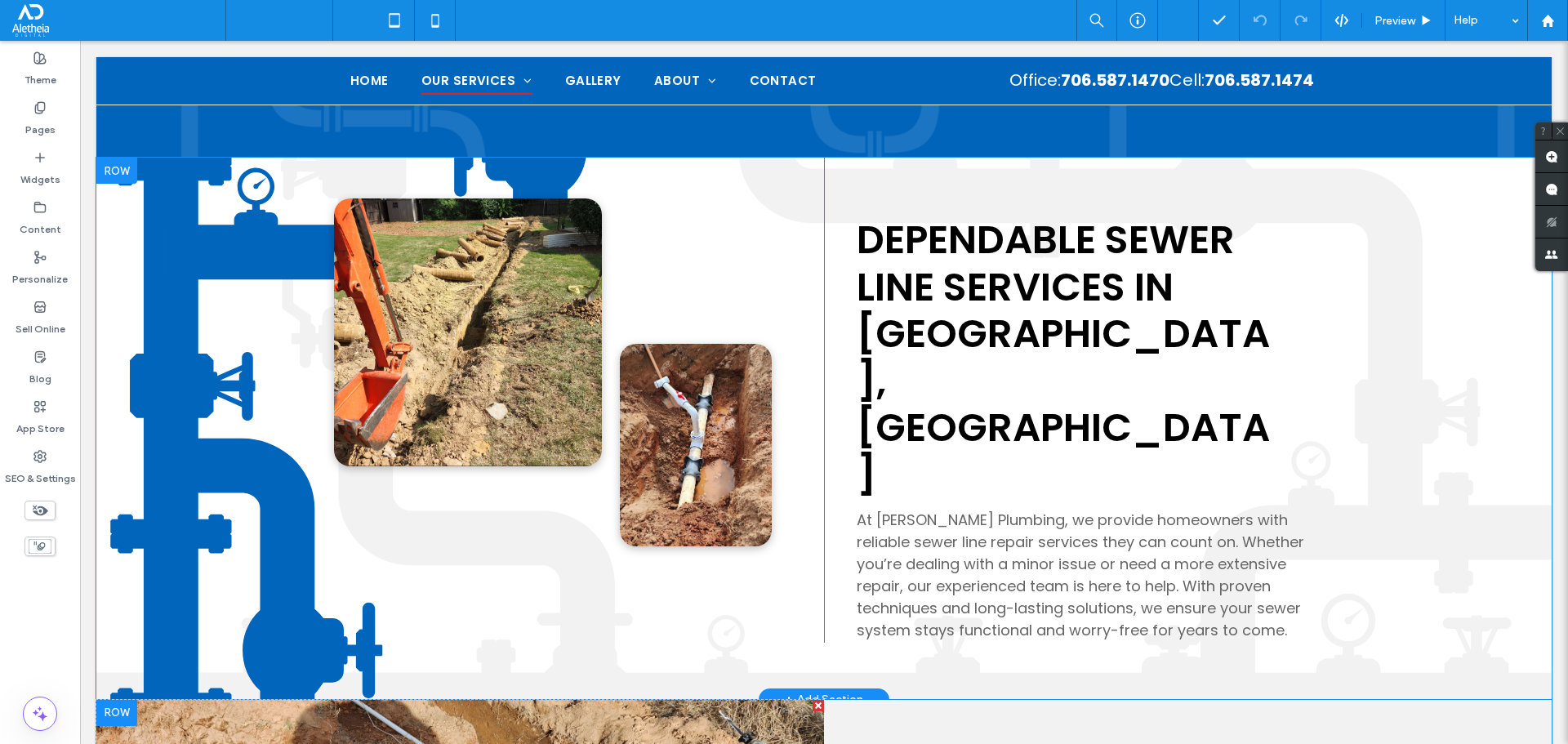
scroll to position [0, 0]
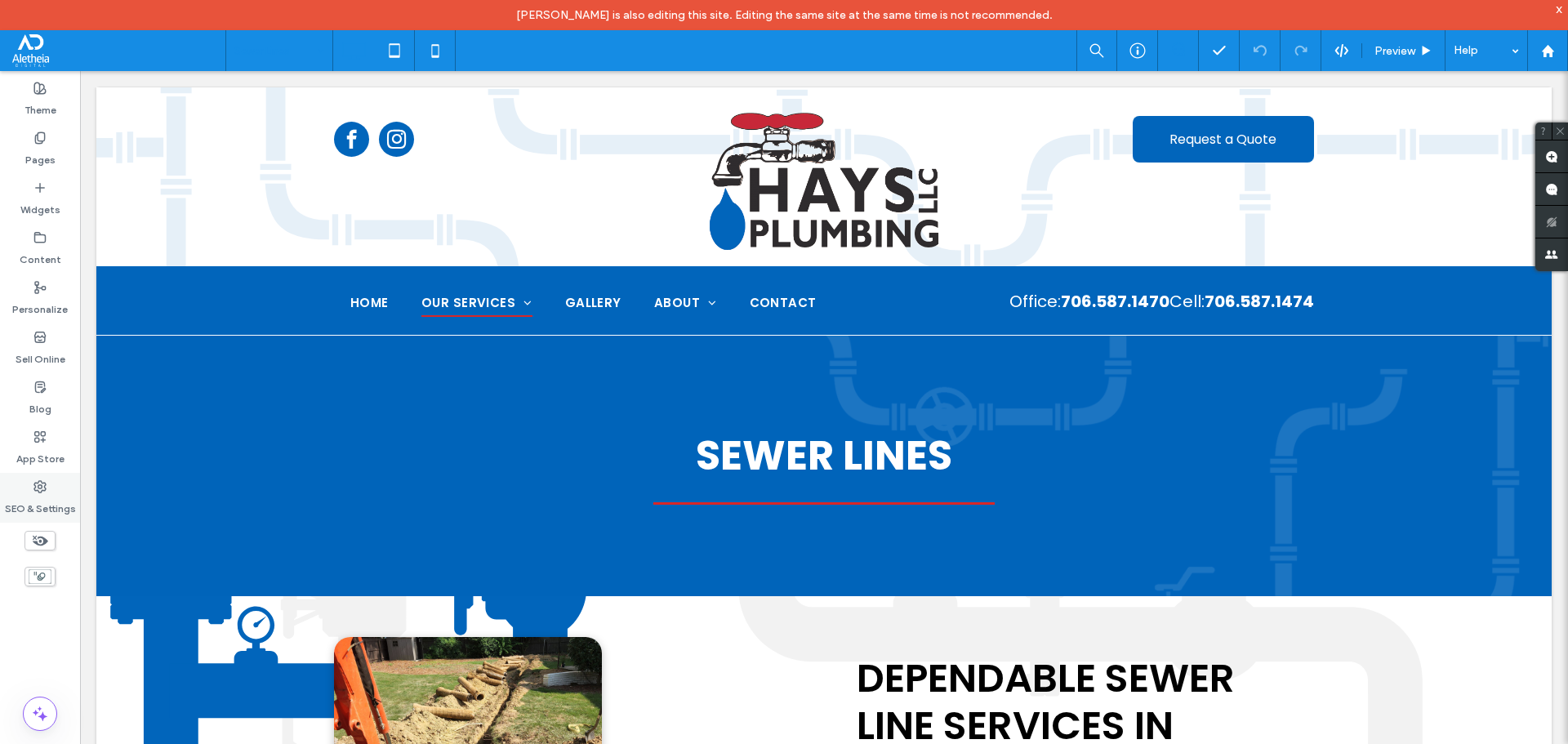
click at [51, 497] on label "SEO & Settings" at bounding box center [41, 504] width 71 height 23
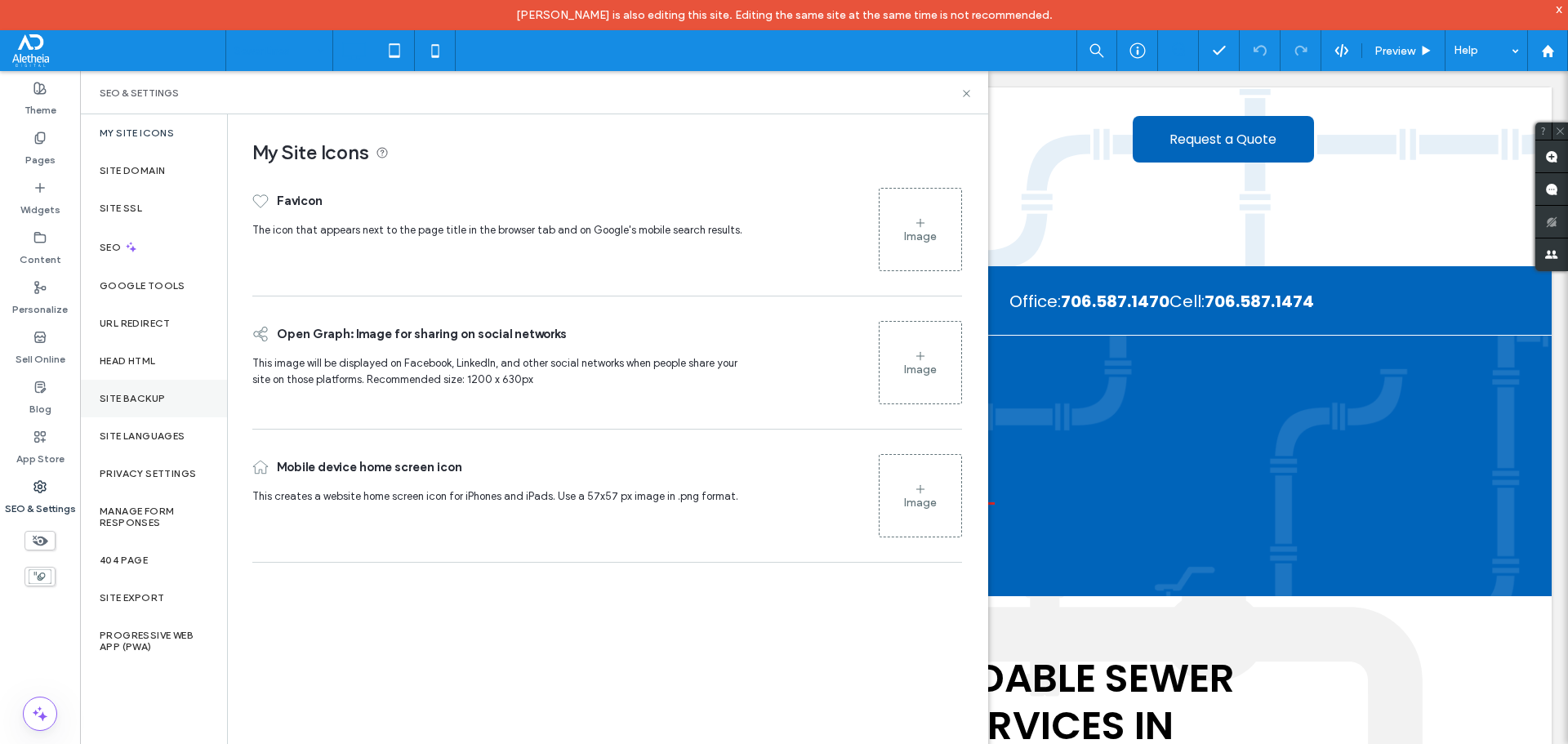
click at [139, 407] on div "Site Backup" at bounding box center [153, 398] width 147 height 37
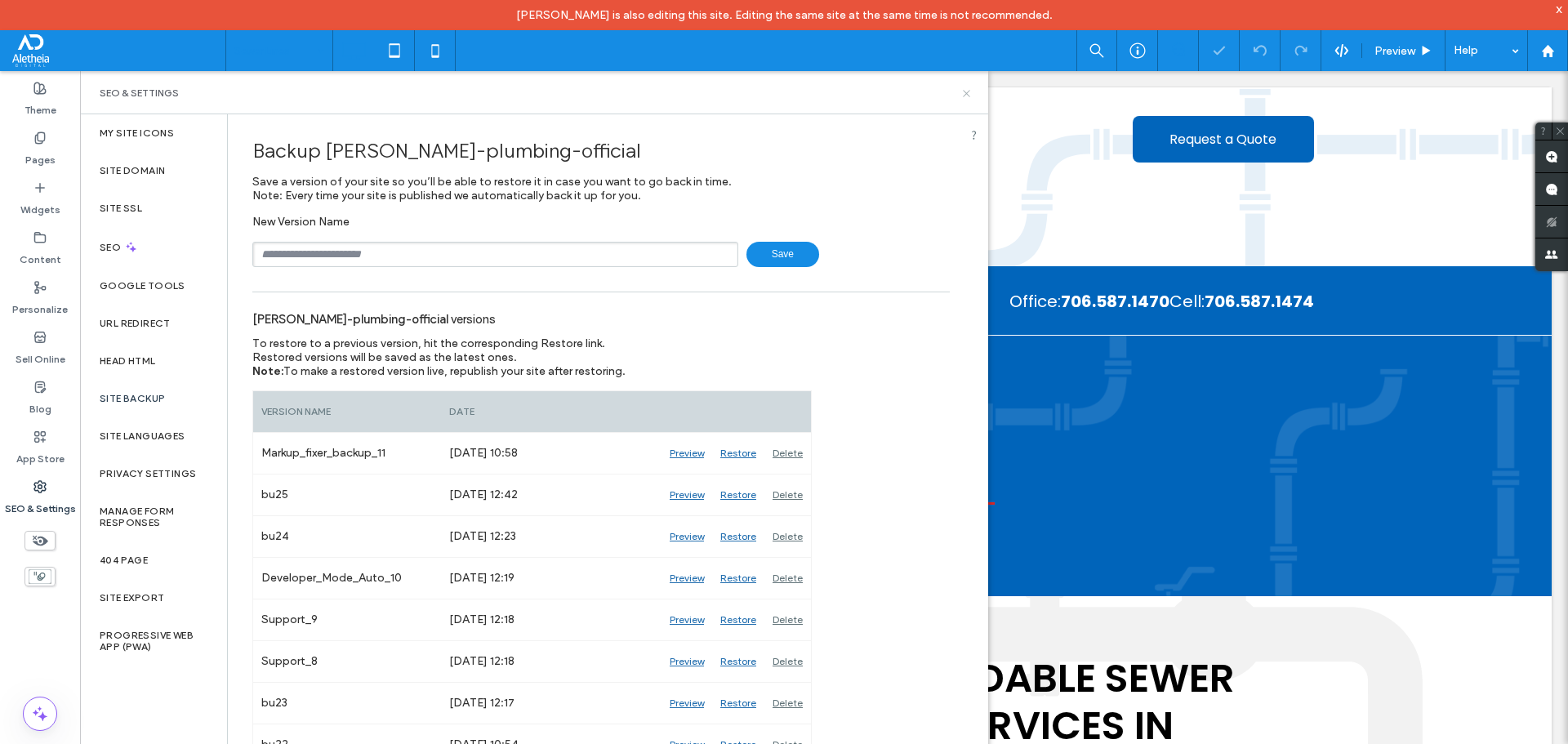
click at [966, 90] on icon at bounding box center [967, 93] width 12 height 12
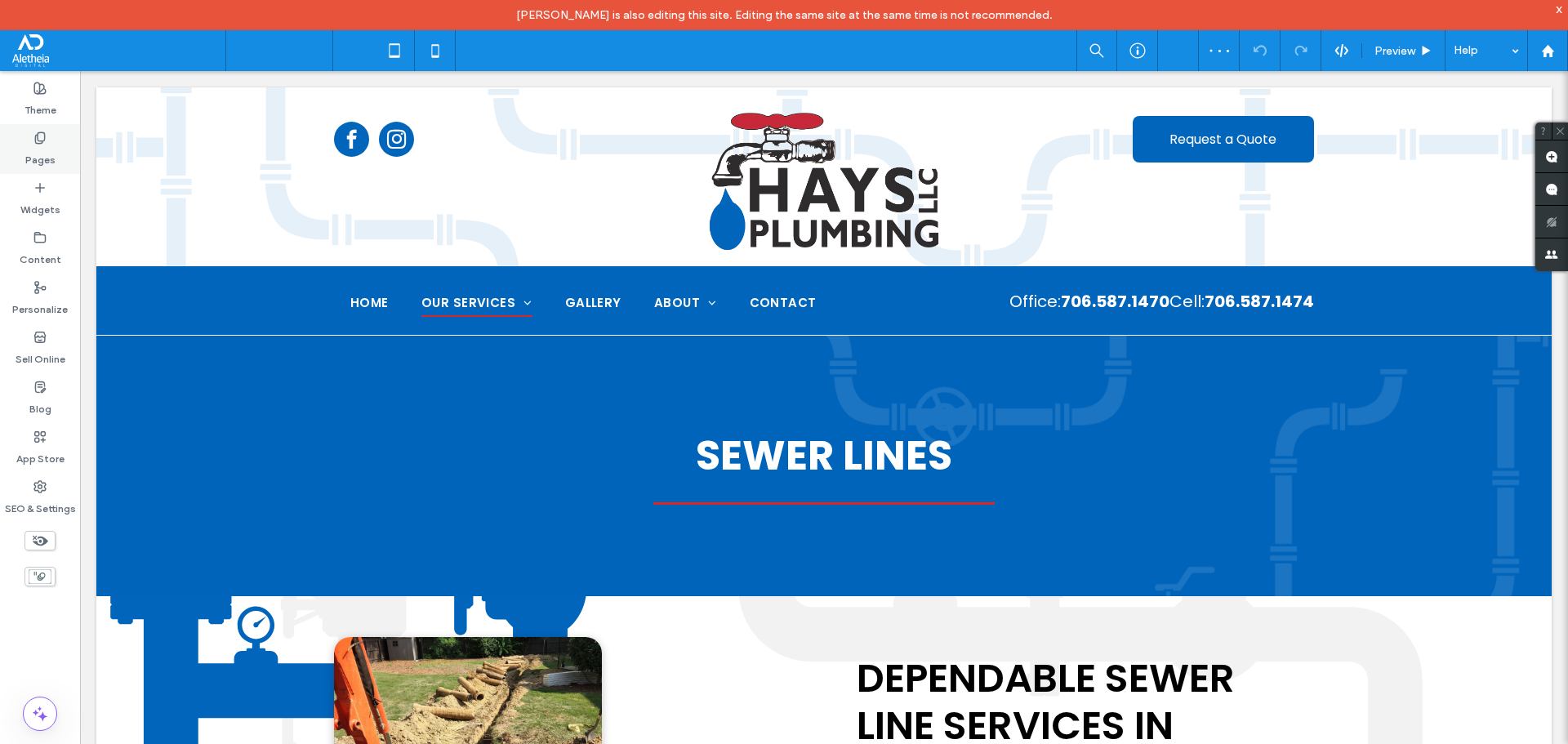
click at [45, 149] on label "Pages" at bounding box center [40, 156] width 31 height 23
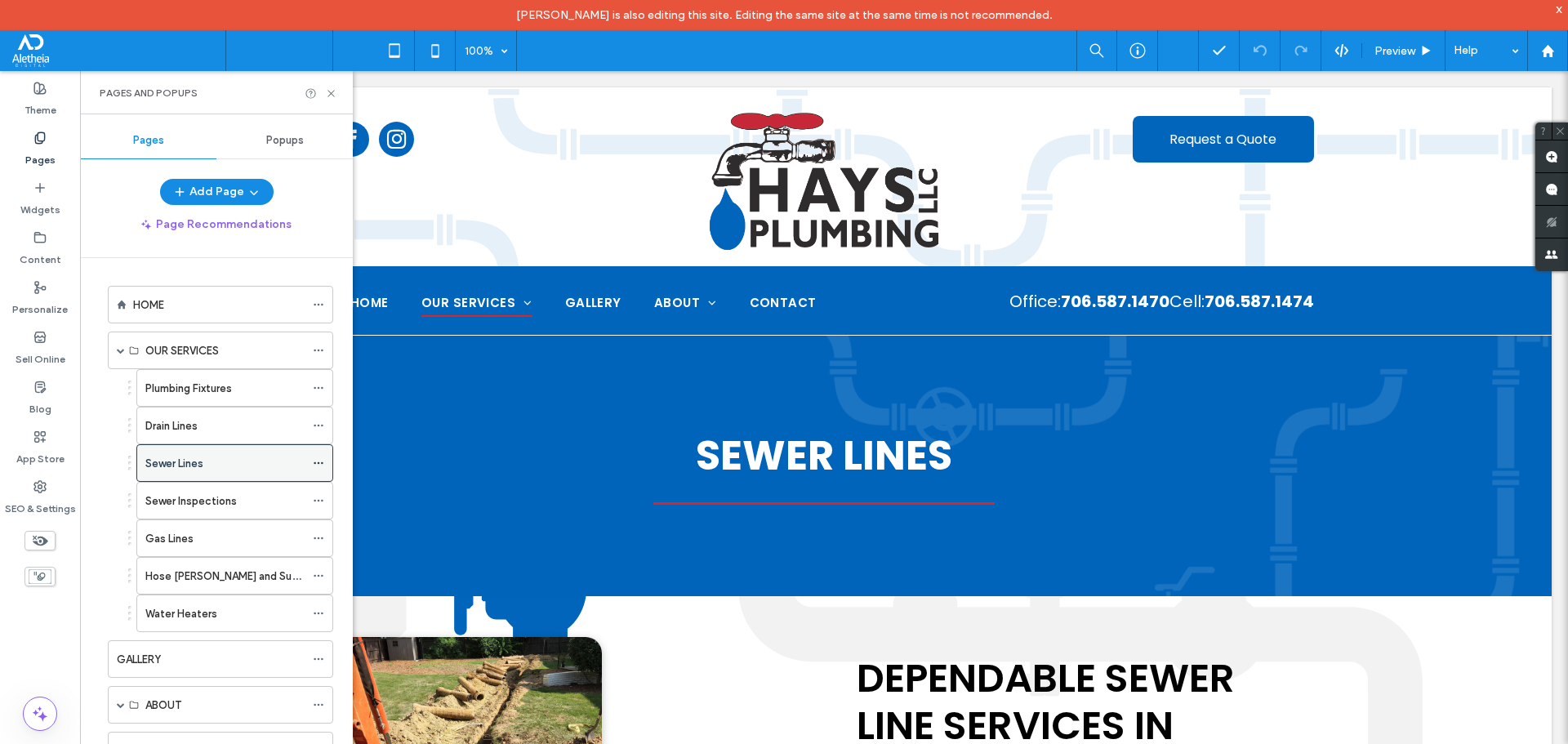
click at [320, 463] on icon at bounding box center [318, 463] width 11 height 11
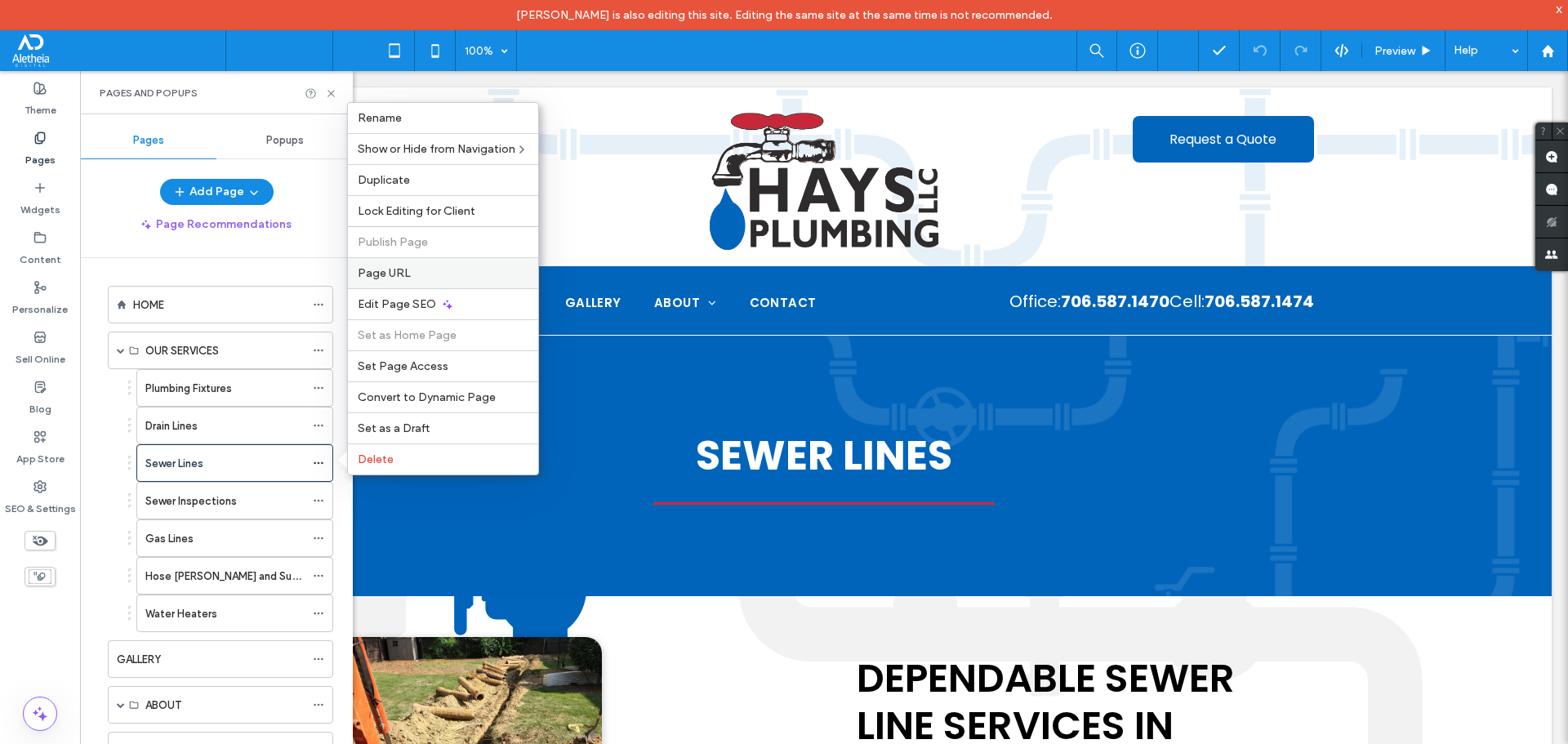
click at [433, 268] on label "Page URL" at bounding box center [443, 273] width 171 height 14
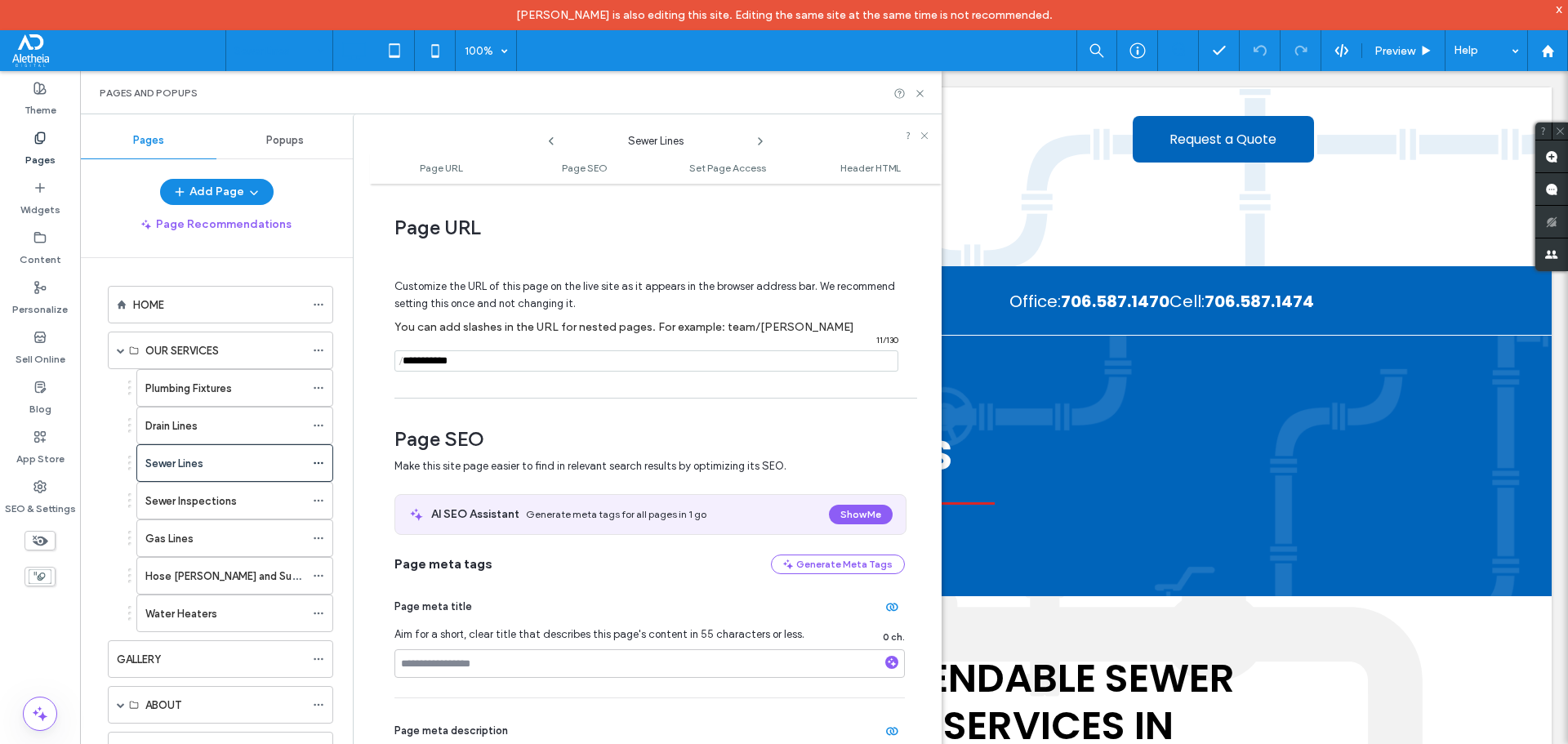
drag, startPoint x: 480, startPoint y: 362, endPoint x: 342, endPoint y: 348, distance: 138.7
click at [342, 348] on div "Pages Popups Add Page Page Recommendations HOME OUR SERVICES Plumbing Fixtures …" at bounding box center [511, 443] width 862 height 659
click at [919, 95] on use at bounding box center [919, 92] width 6 height 6
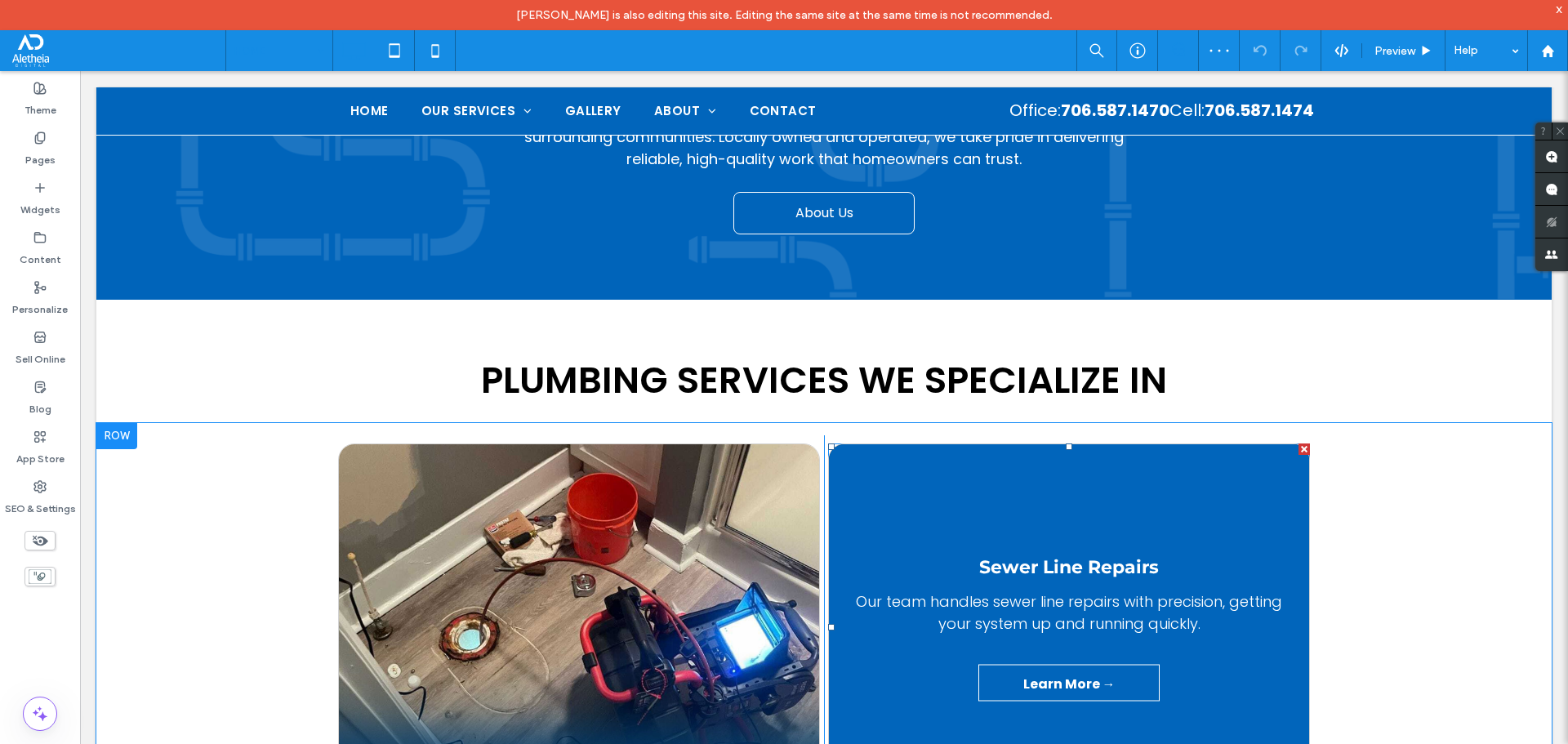
scroll to position [1306, 0]
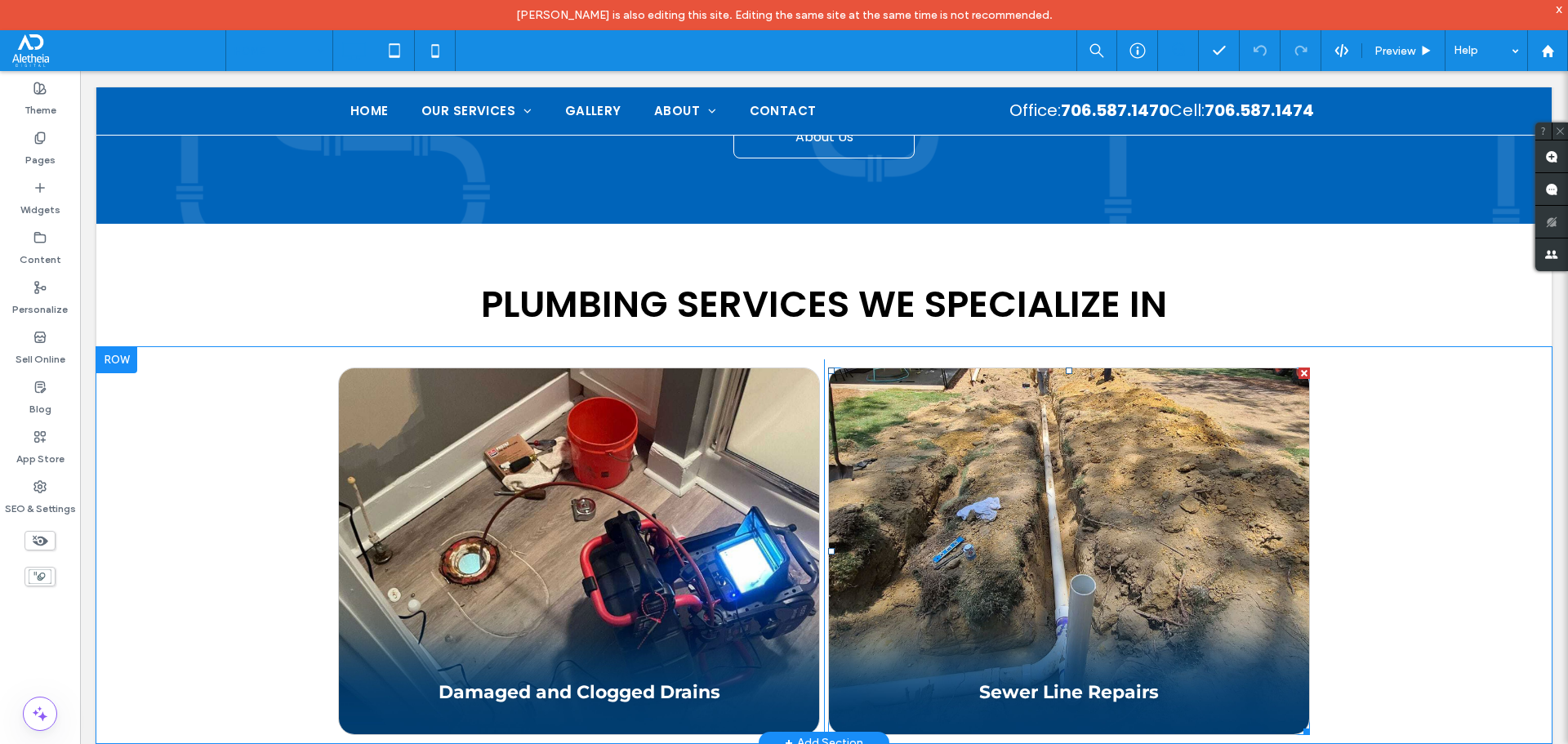
click at [1151, 505] on span at bounding box center [1069, 551] width 482 height 368
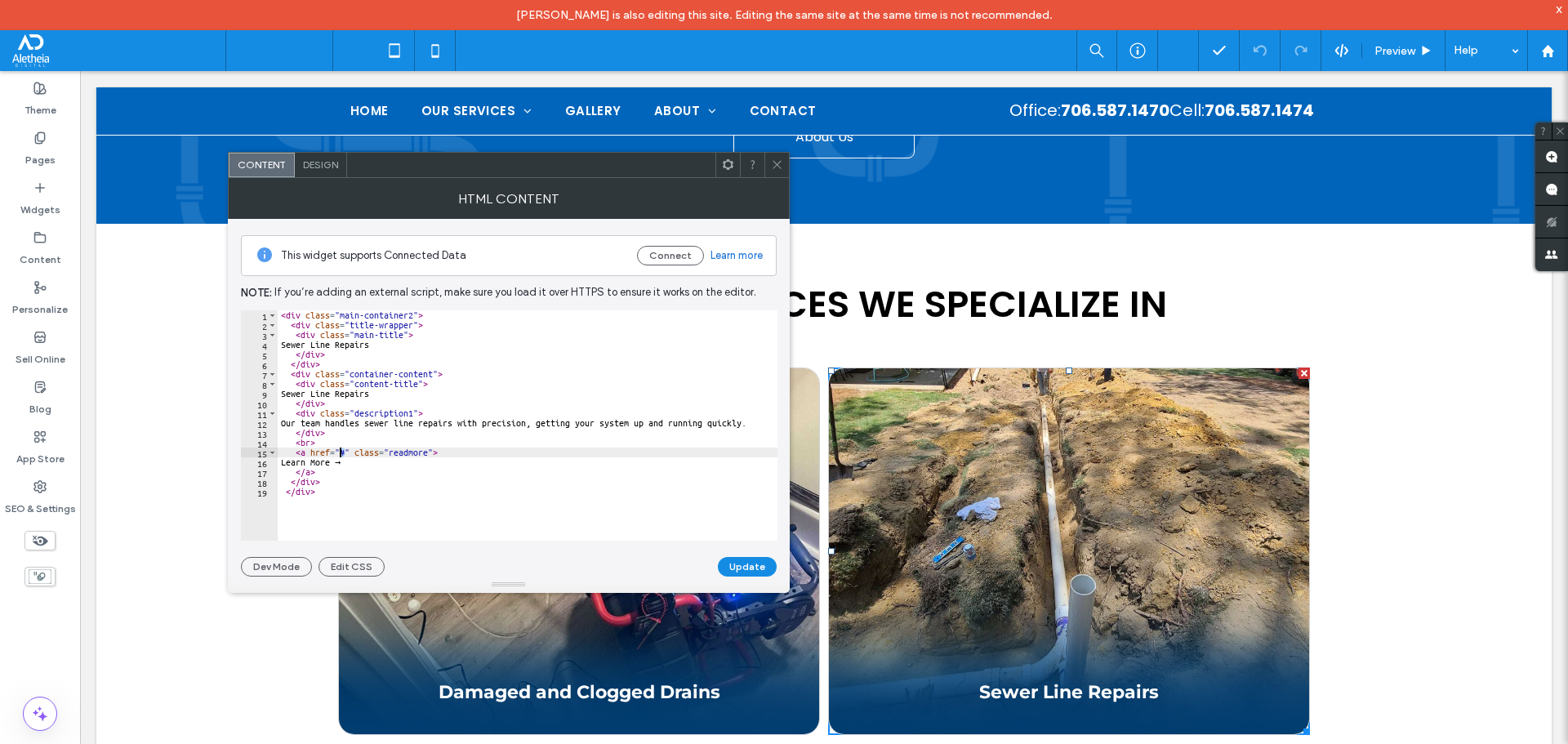
click at [341, 452] on div "< div class = "main-container2" > < div class = "title-wrapper" > < div class =…" at bounding box center [527, 435] width 499 height 250
paste textarea "**********"
type textarea "**********"
click at [740, 559] on button "Update" at bounding box center [747, 566] width 58 height 19
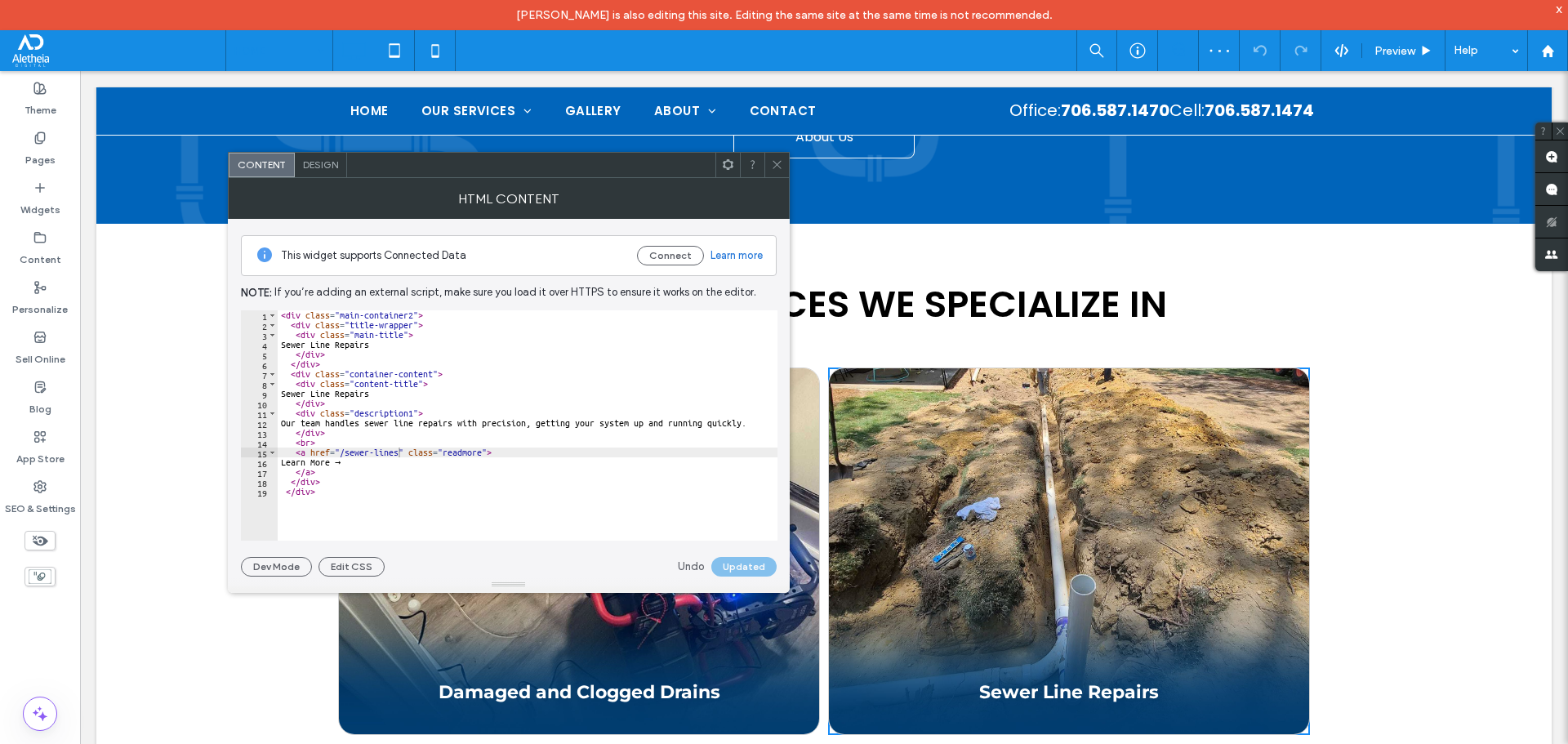
click at [771, 165] on icon at bounding box center [777, 165] width 12 height 12
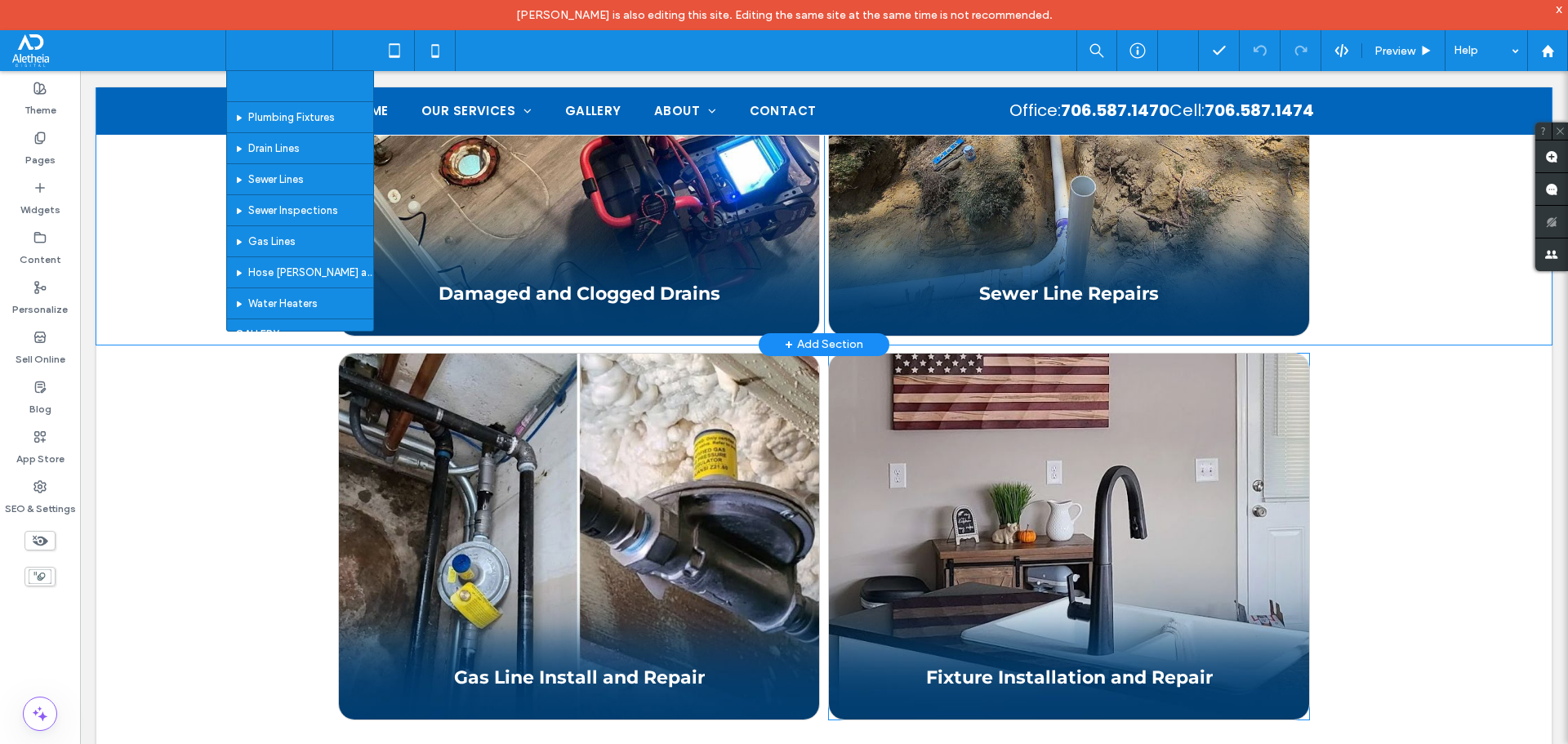
scroll to position [1715, 0]
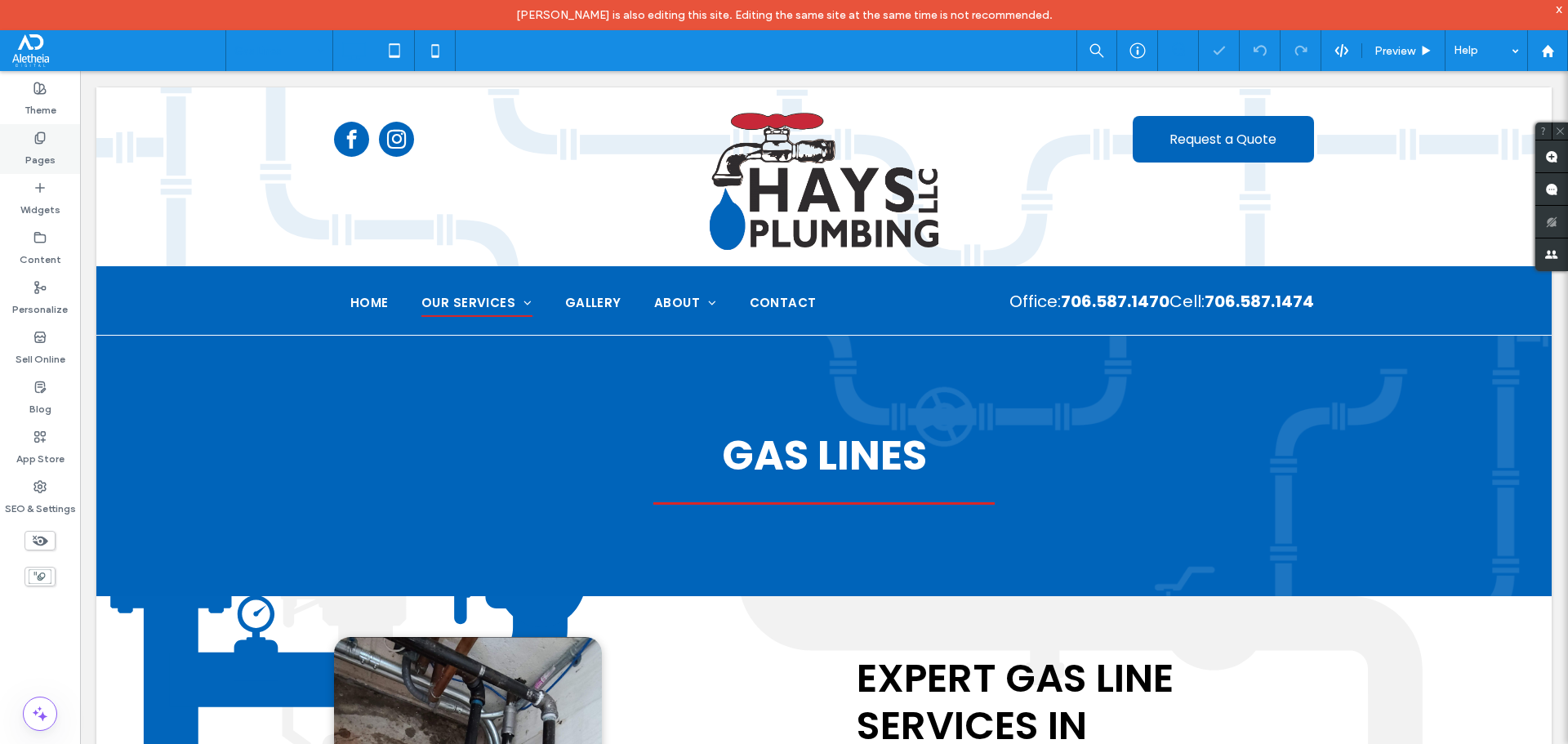
click at [48, 154] on label "Pages" at bounding box center [40, 156] width 31 height 23
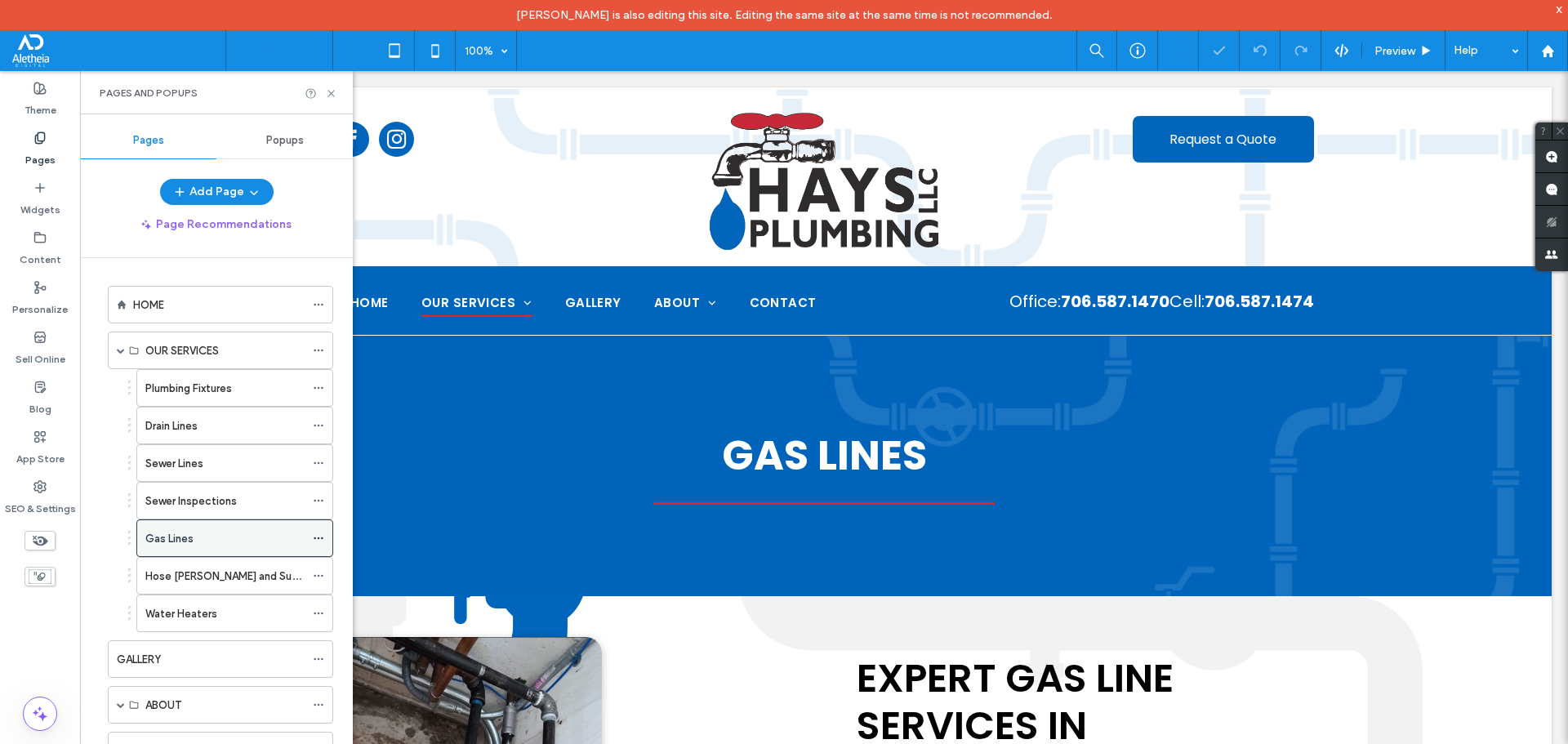
click at [318, 537] on icon at bounding box center [318, 538] width 11 height 11
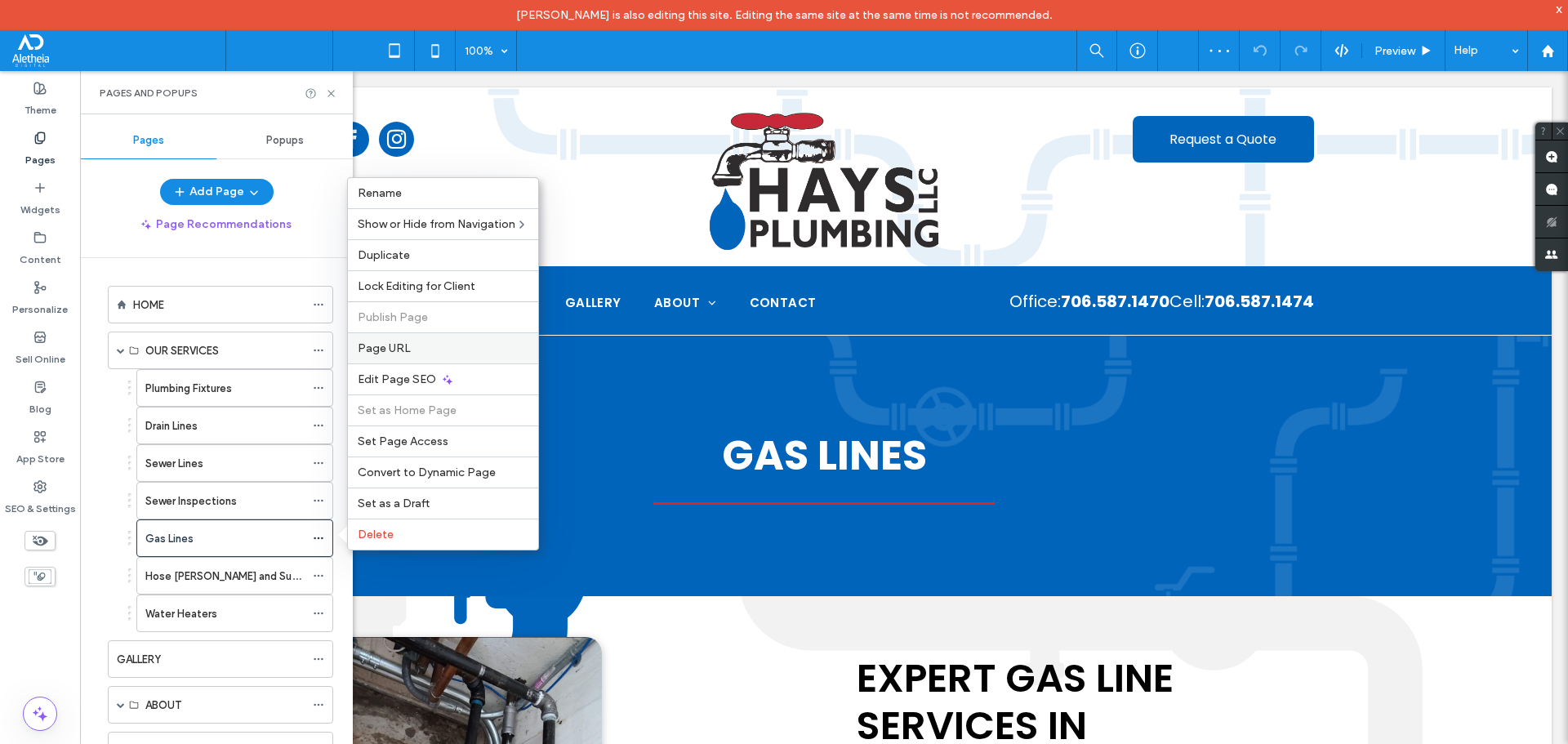
click at [422, 355] on label "Page URL" at bounding box center [443, 348] width 171 height 14
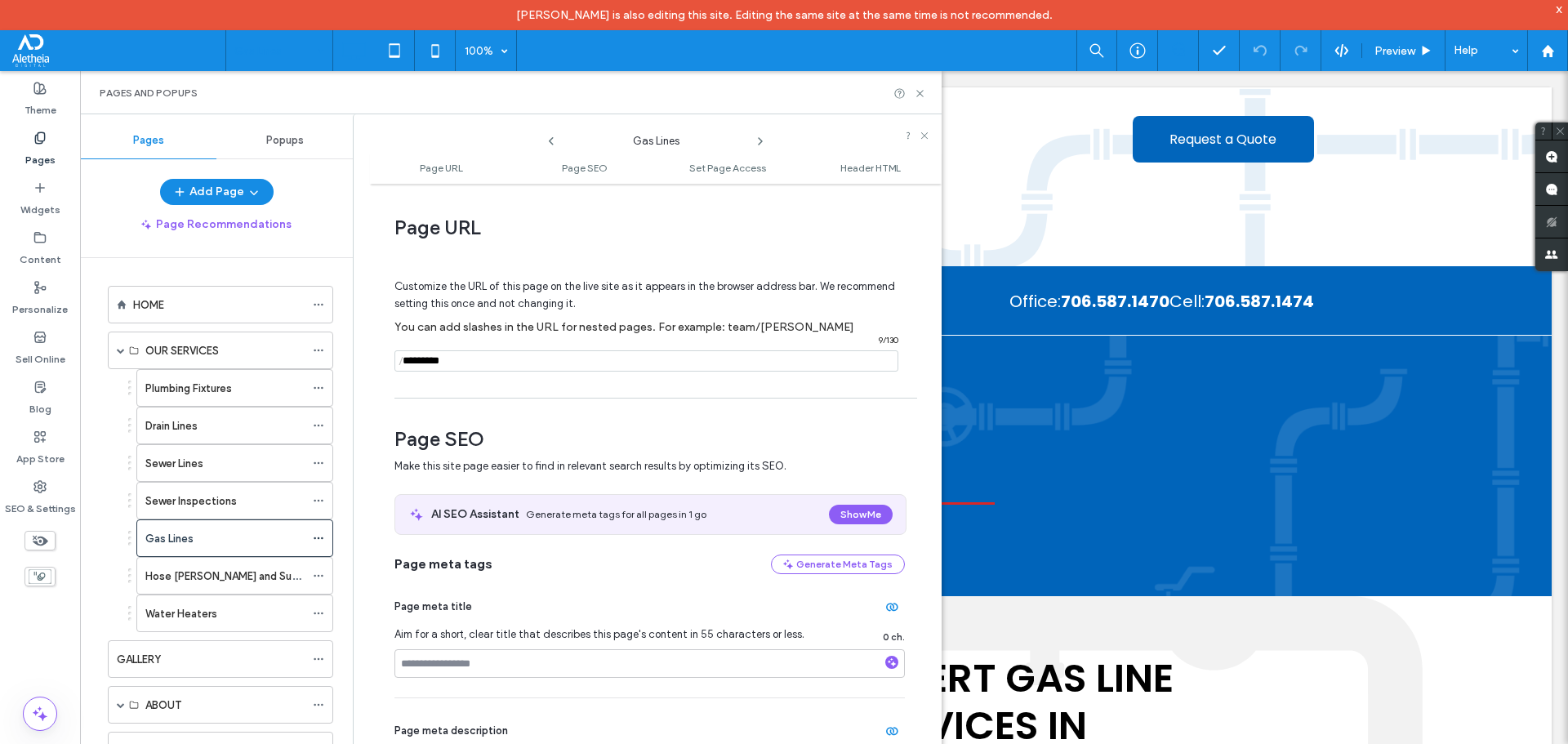
drag, startPoint x: 436, startPoint y: 356, endPoint x: 359, endPoint y: 353, distance: 77.1
click at [359, 353] on div "Gas Lines Page URL Page SEO Set Page Access Header HTML Page URL Customize the …" at bounding box center [648, 443] width 589 height 659
click at [920, 93] on use at bounding box center [919, 92] width 6 height 6
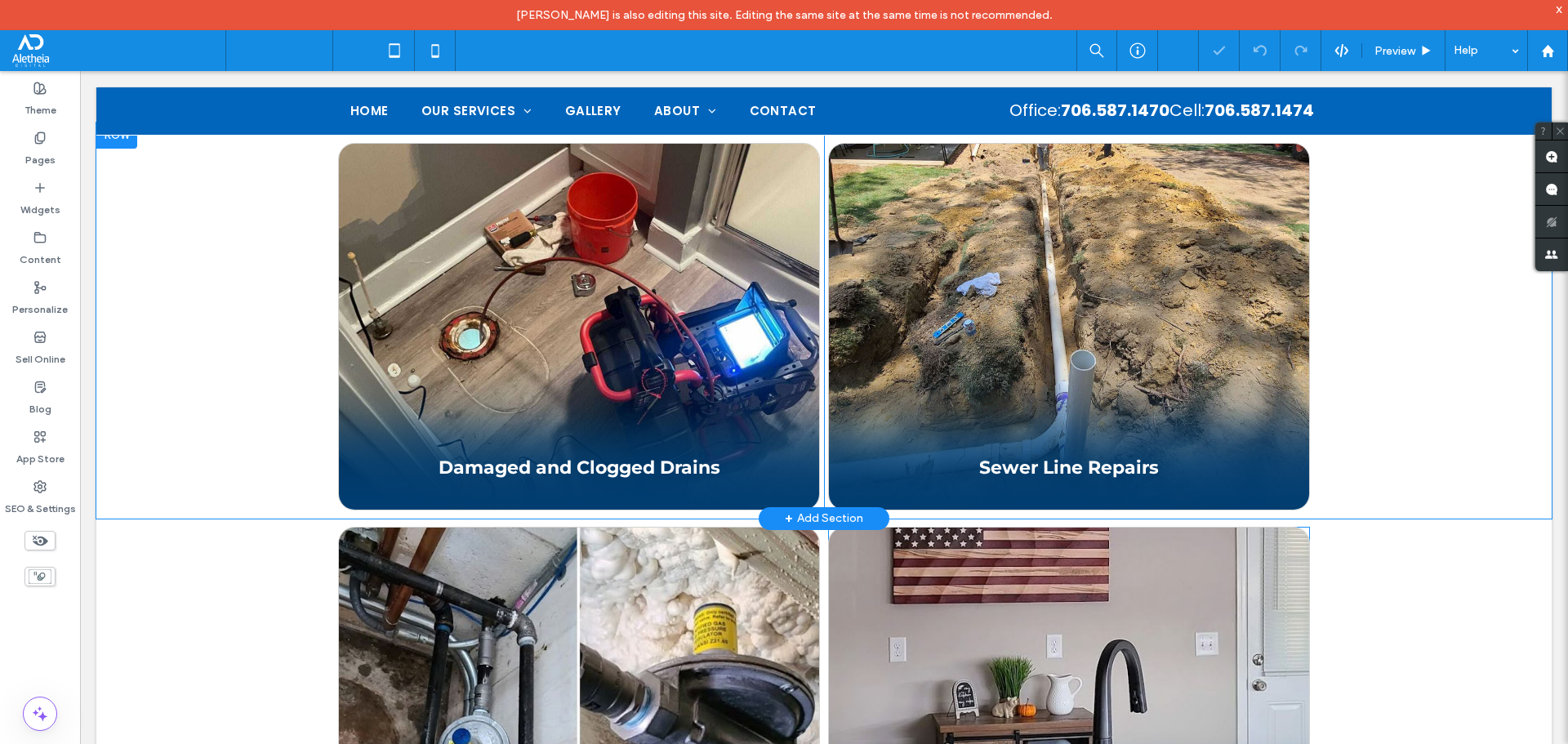
scroll to position [1633, 0]
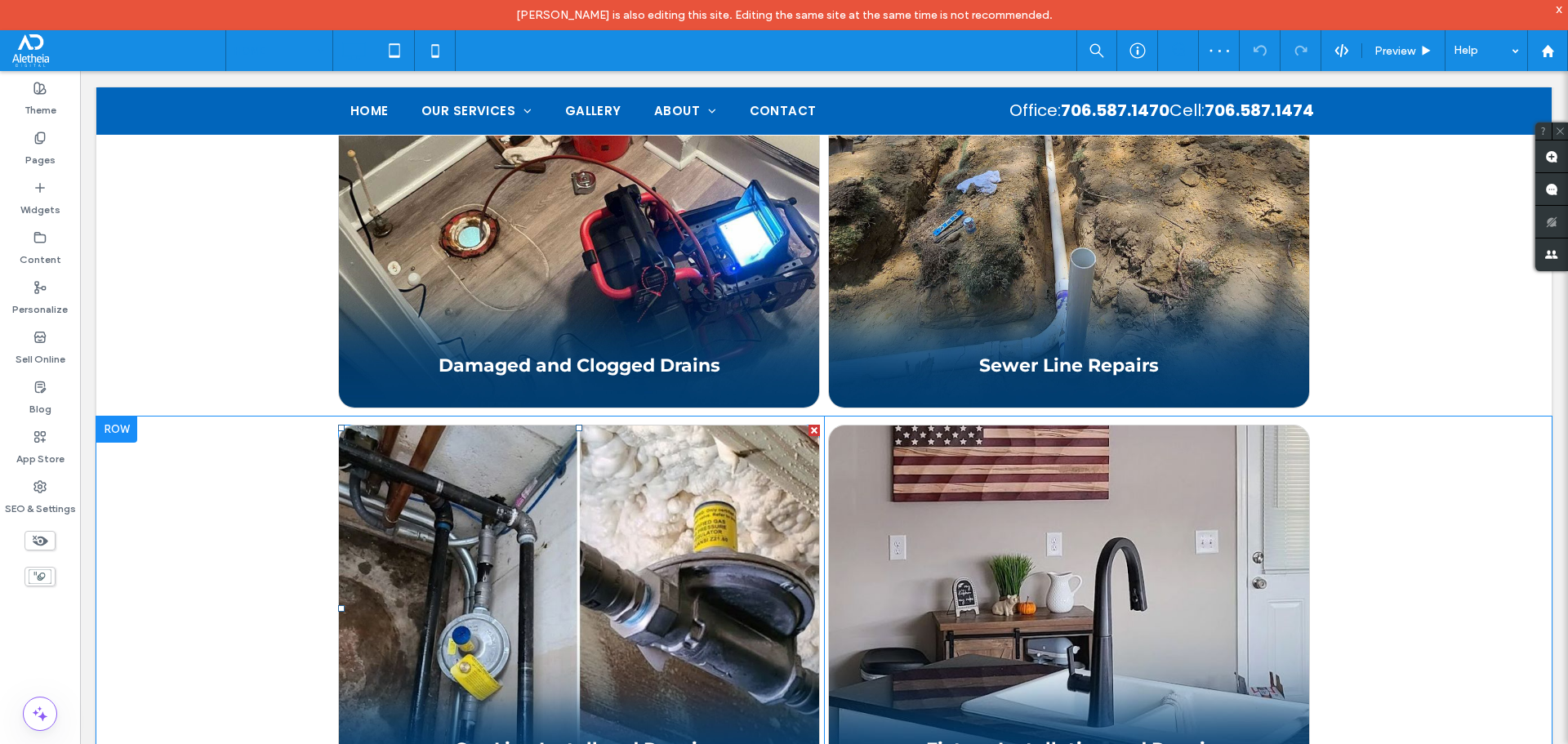
click at [533, 564] on span at bounding box center [579, 608] width 482 height 368
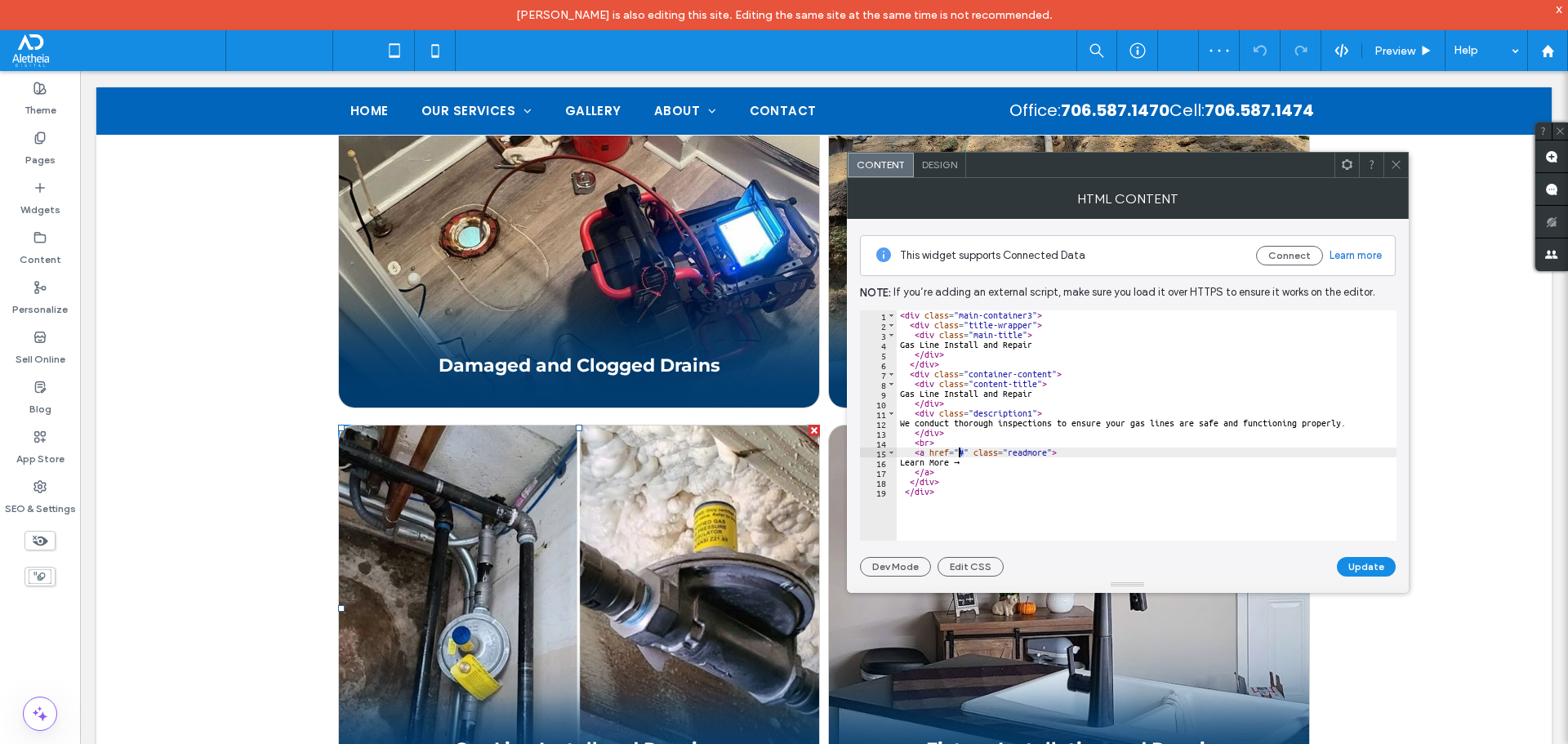
click at [959, 452] on div "< div class = "main-container3" > < div class = "title-wrapper" > < div class =…" at bounding box center [1146, 435] width 499 height 250
paste textarea "*********"
type textarea "**********"
click at [1362, 570] on button "Update" at bounding box center [1366, 566] width 58 height 19
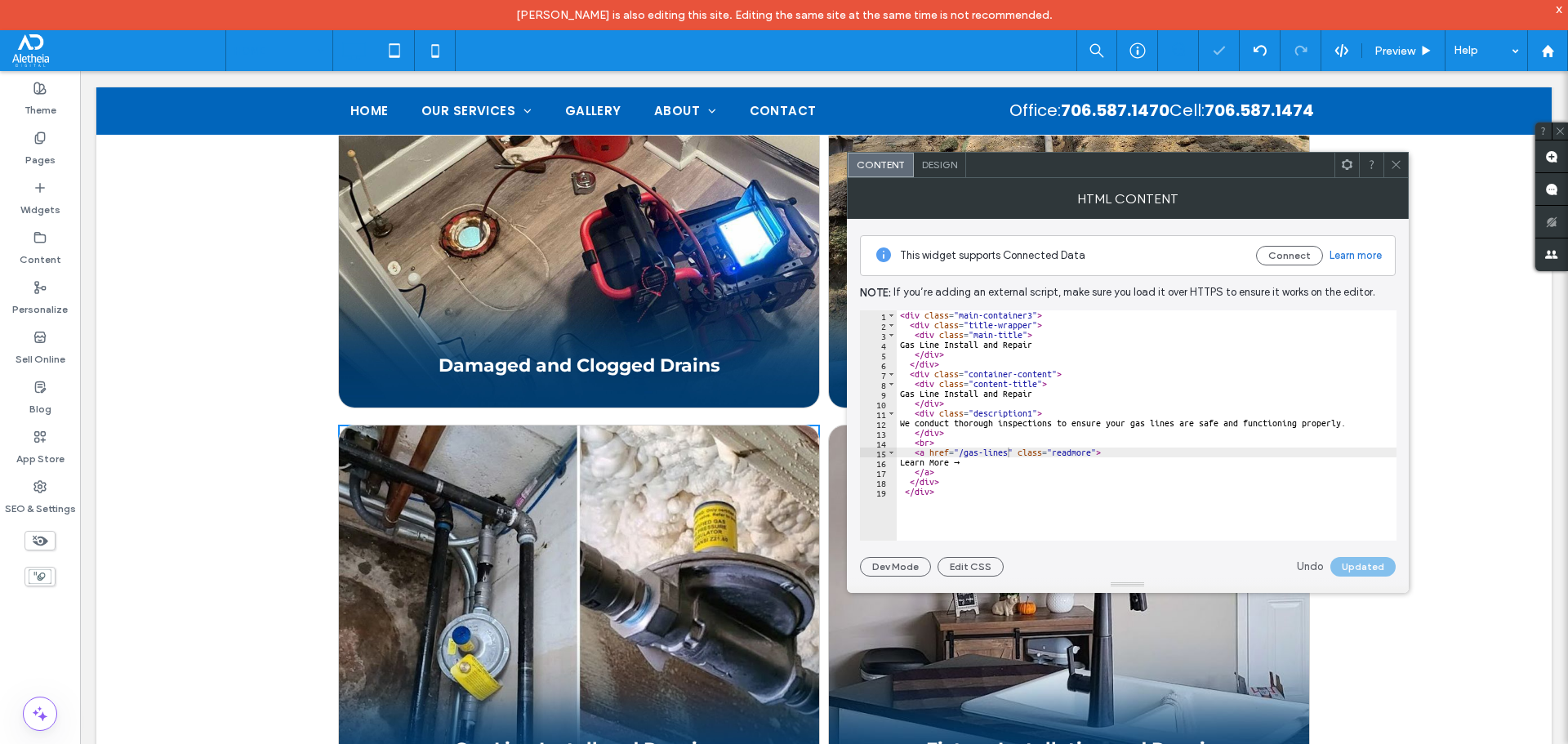
click at [1391, 166] on icon at bounding box center [1396, 165] width 12 height 12
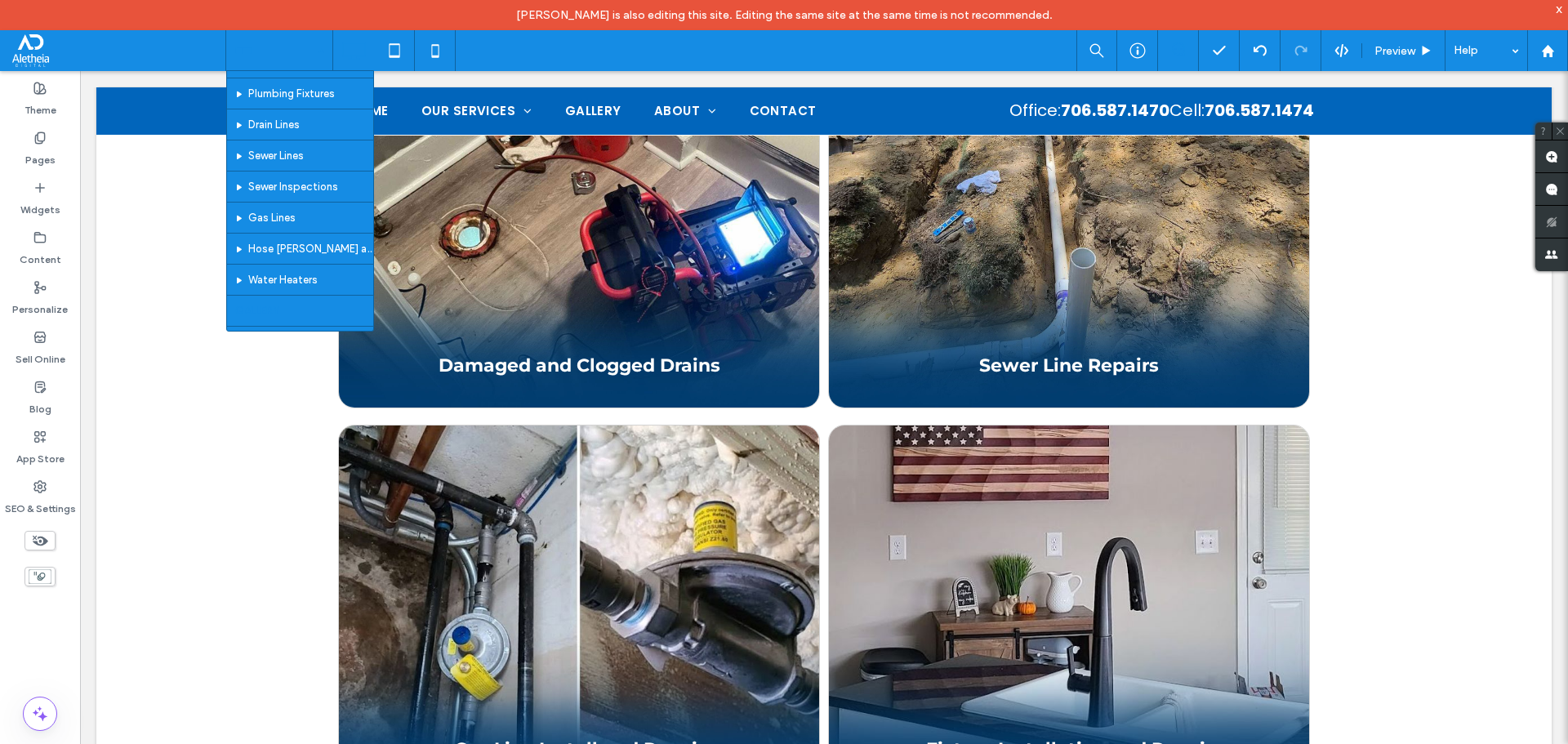
scroll to position [0, 0]
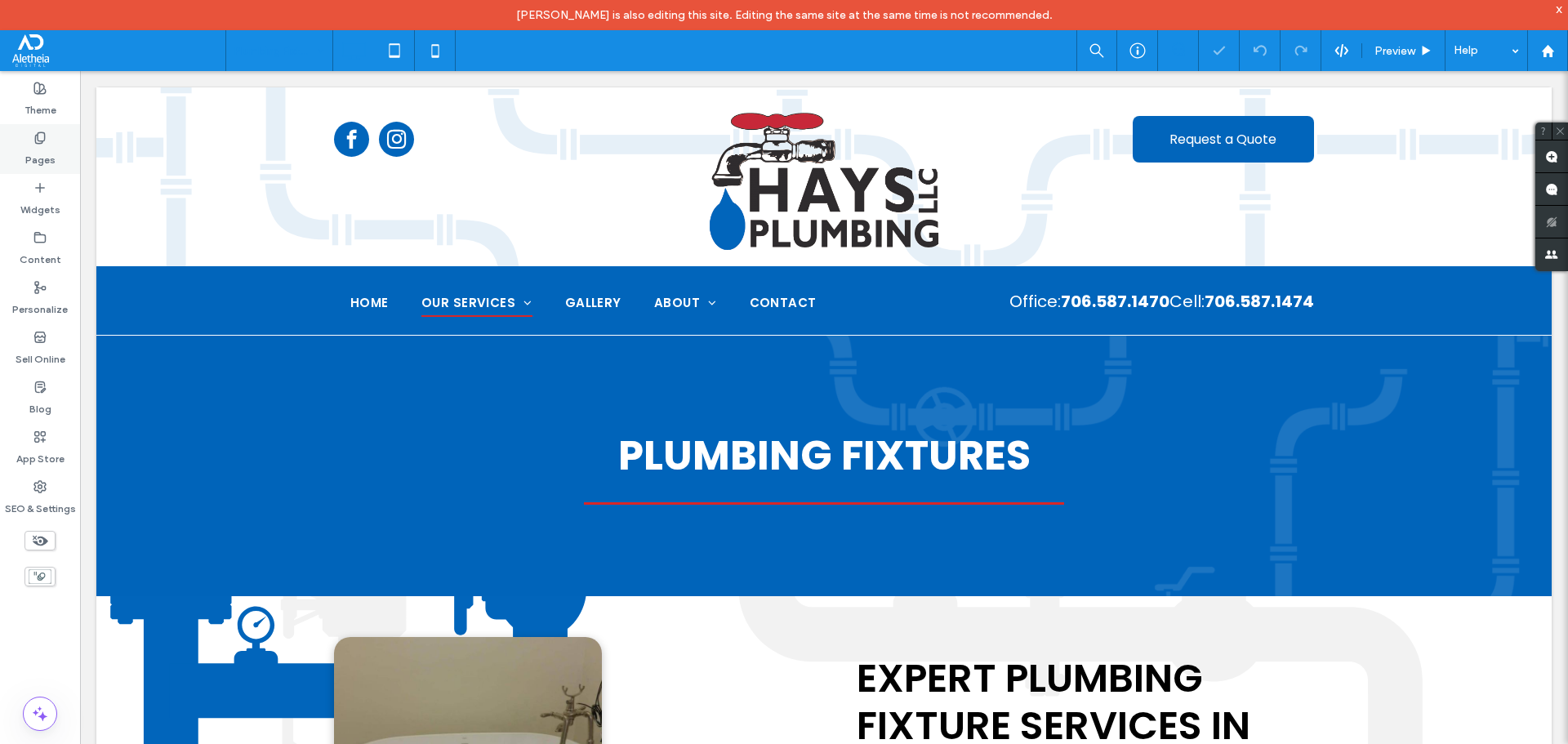
click at [57, 141] on div "Pages" at bounding box center [40, 148] width 80 height 50
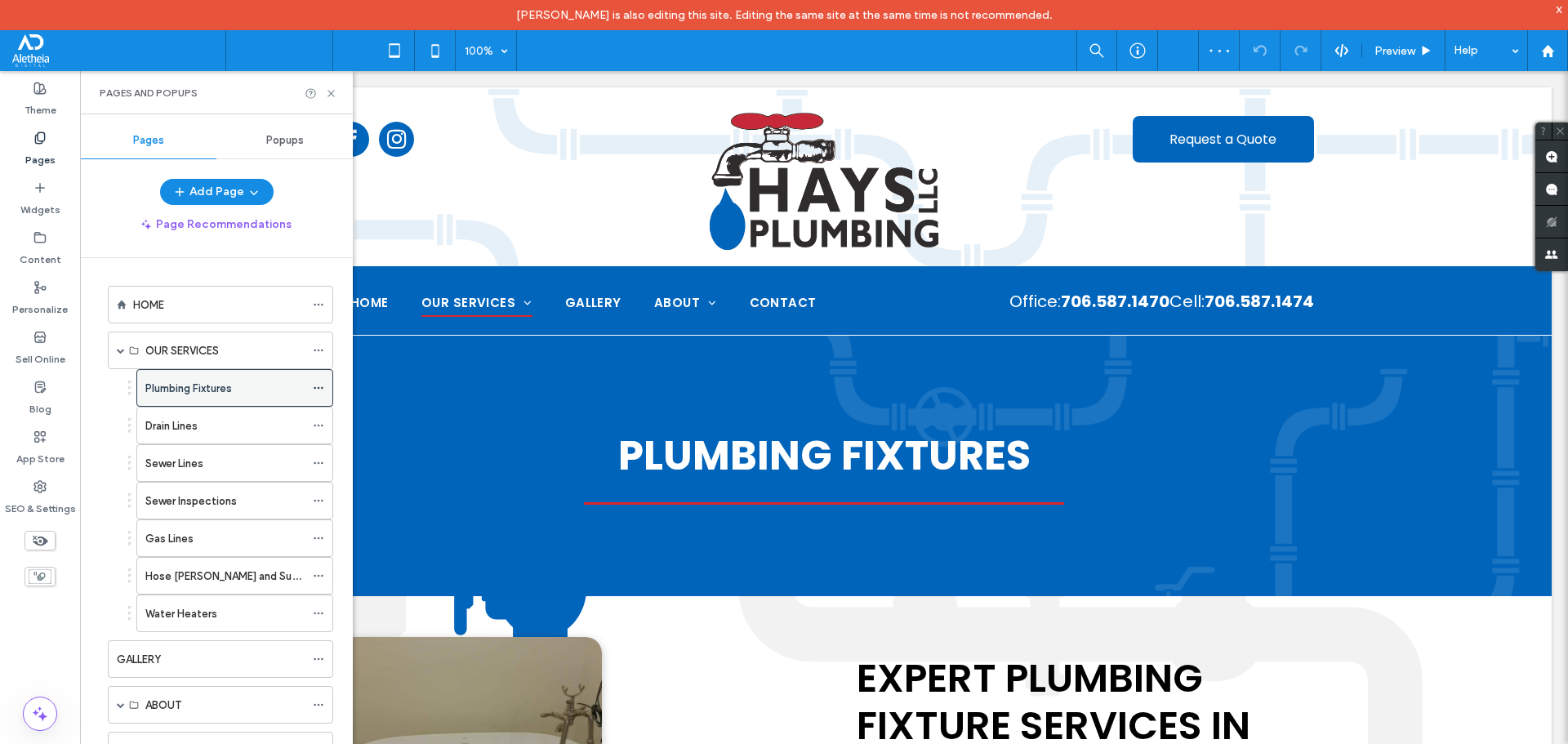
click at [320, 390] on icon at bounding box center [318, 388] width 11 height 11
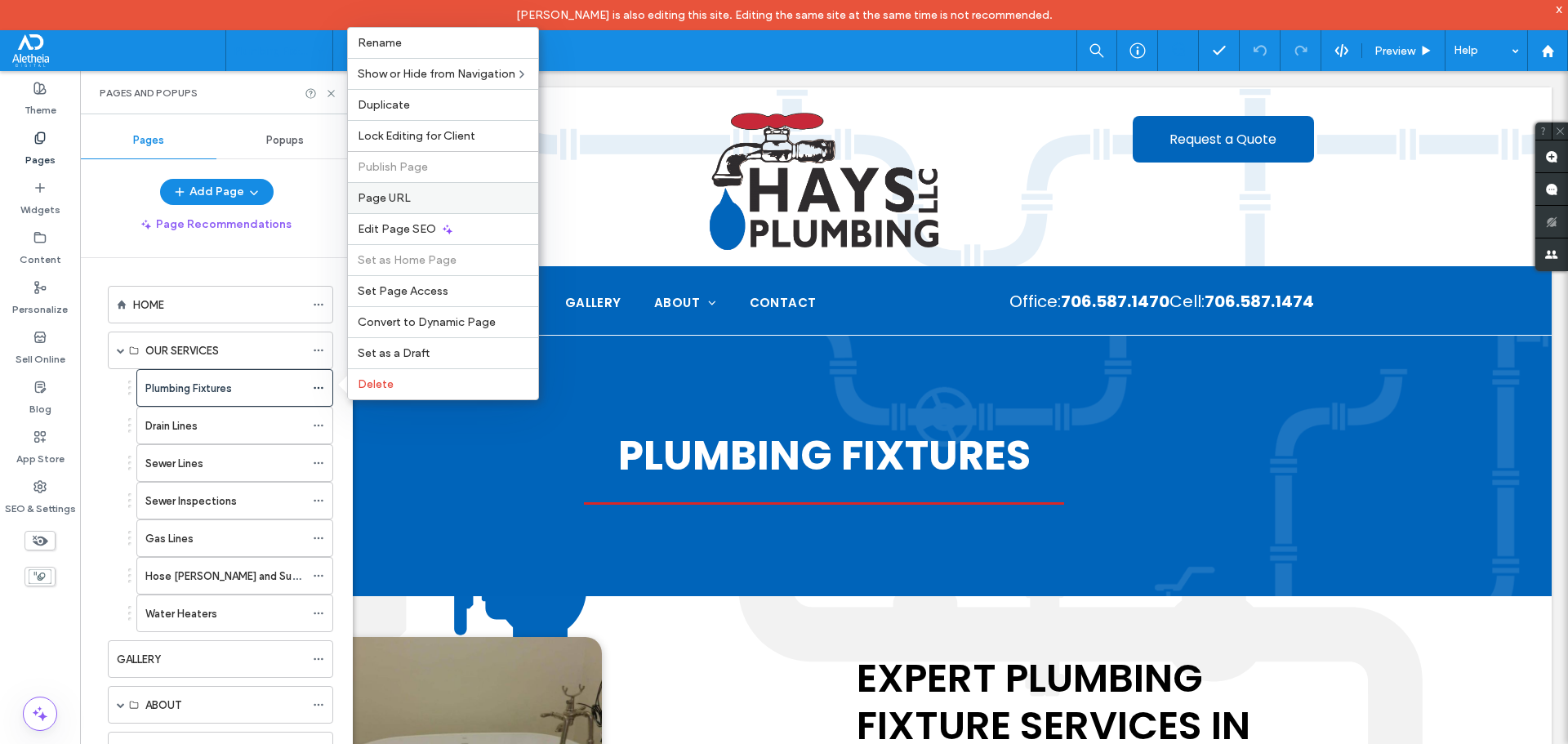
click at [417, 199] on label "Page URL" at bounding box center [443, 198] width 171 height 14
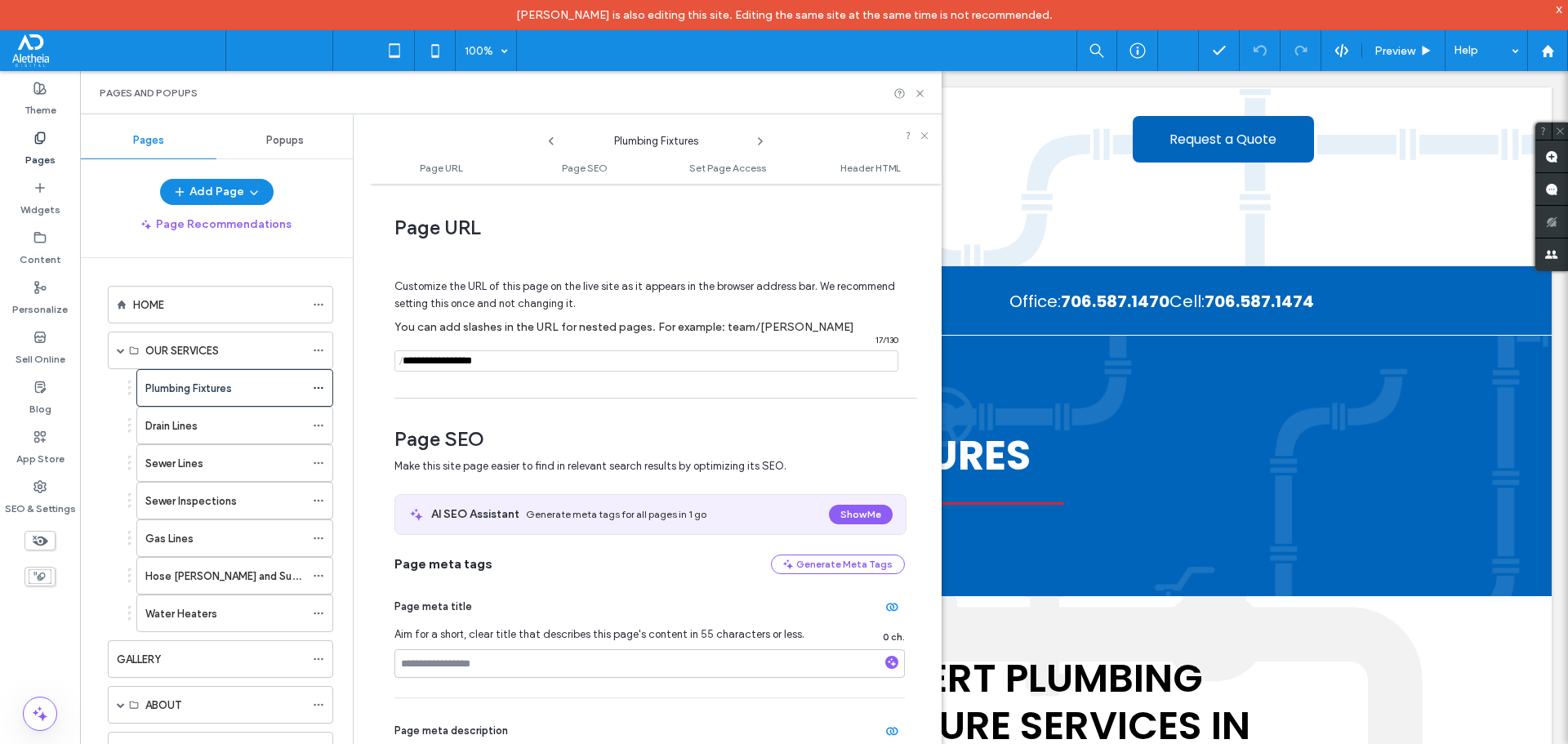
drag, startPoint x: 499, startPoint y: 362, endPoint x: 358, endPoint y: 348, distance: 141.7
click at [358, 348] on div "Plumbing Fixtures Page URL Page SEO Set Page Access Header HTML Page URL Custom…" at bounding box center [648, 443] width 589 height 659
click at [923, 93] on icon at bounding box center [920, 93] width 12 height 12
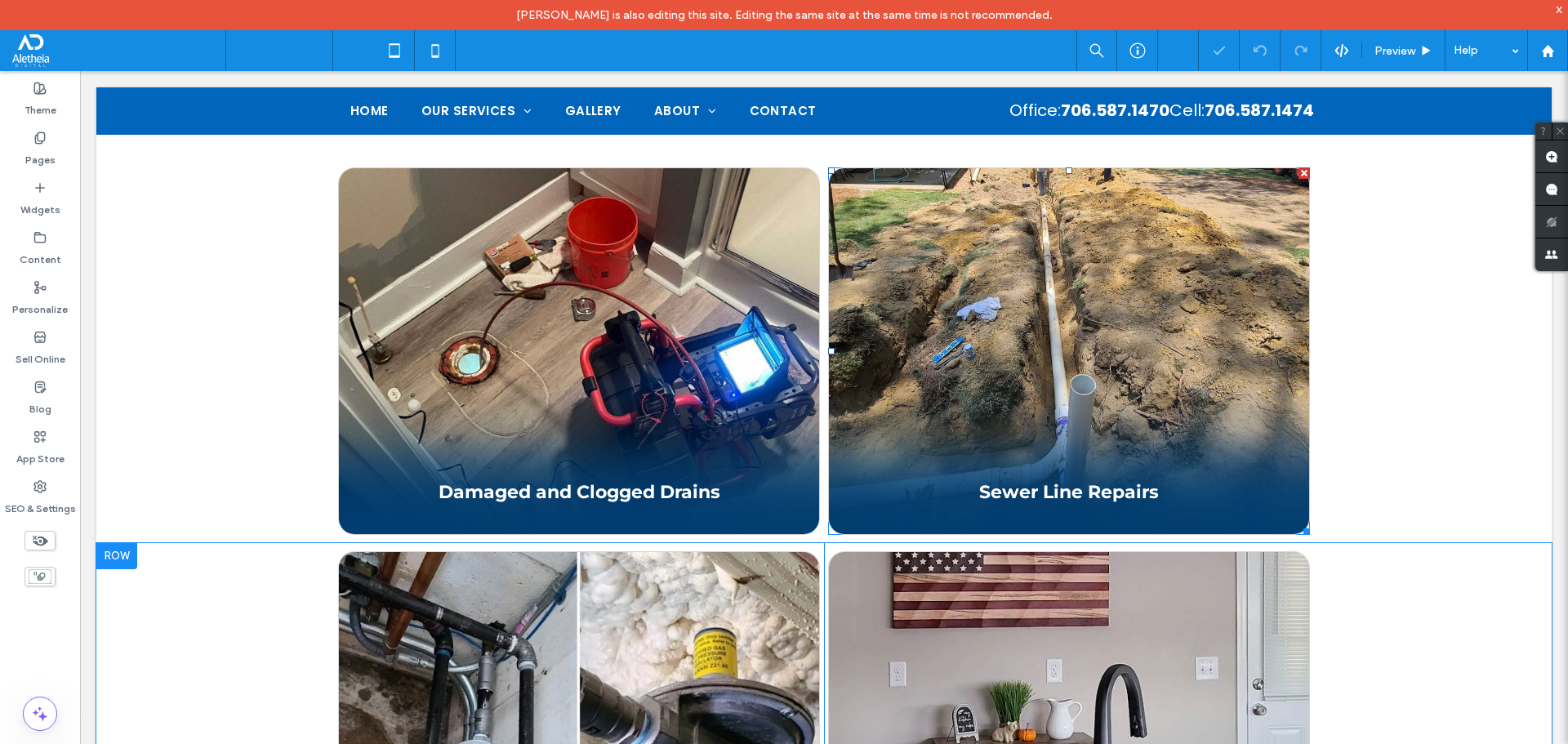
scroll to position [1633, 0]
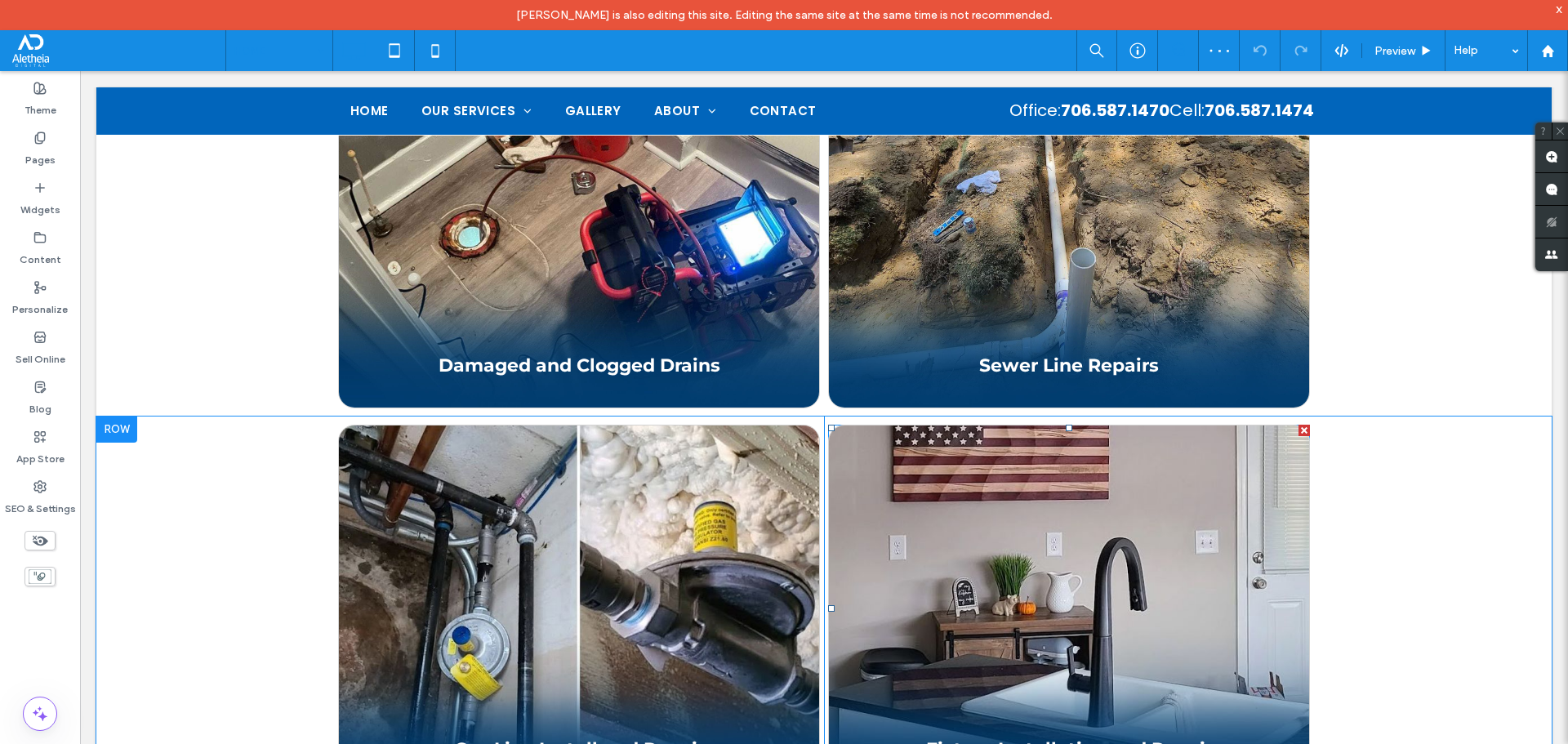
click at [1177, 621] on span at bounding box center [1069, 608] width 482 height 368
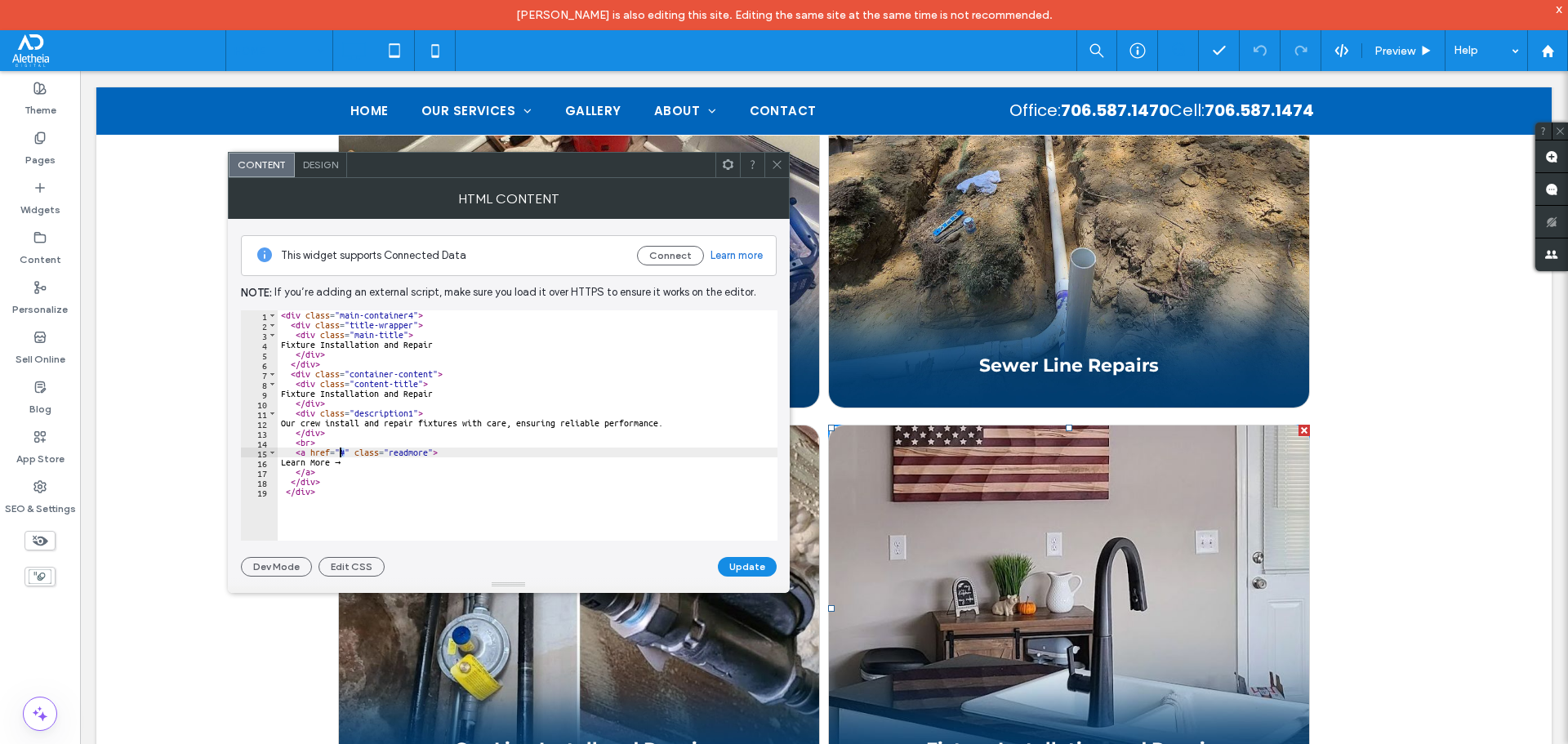
click at [340, 452] on div "< div class = "main-container4" > < div class = "title-wrapper" > < div class =…" at bounding box center [527, 435] width 499 height 250
paste textarea "**********"
type textarea "**********"
click at [750, 564] on button "Update" at bounding box center [747, 566] width 58 height 19
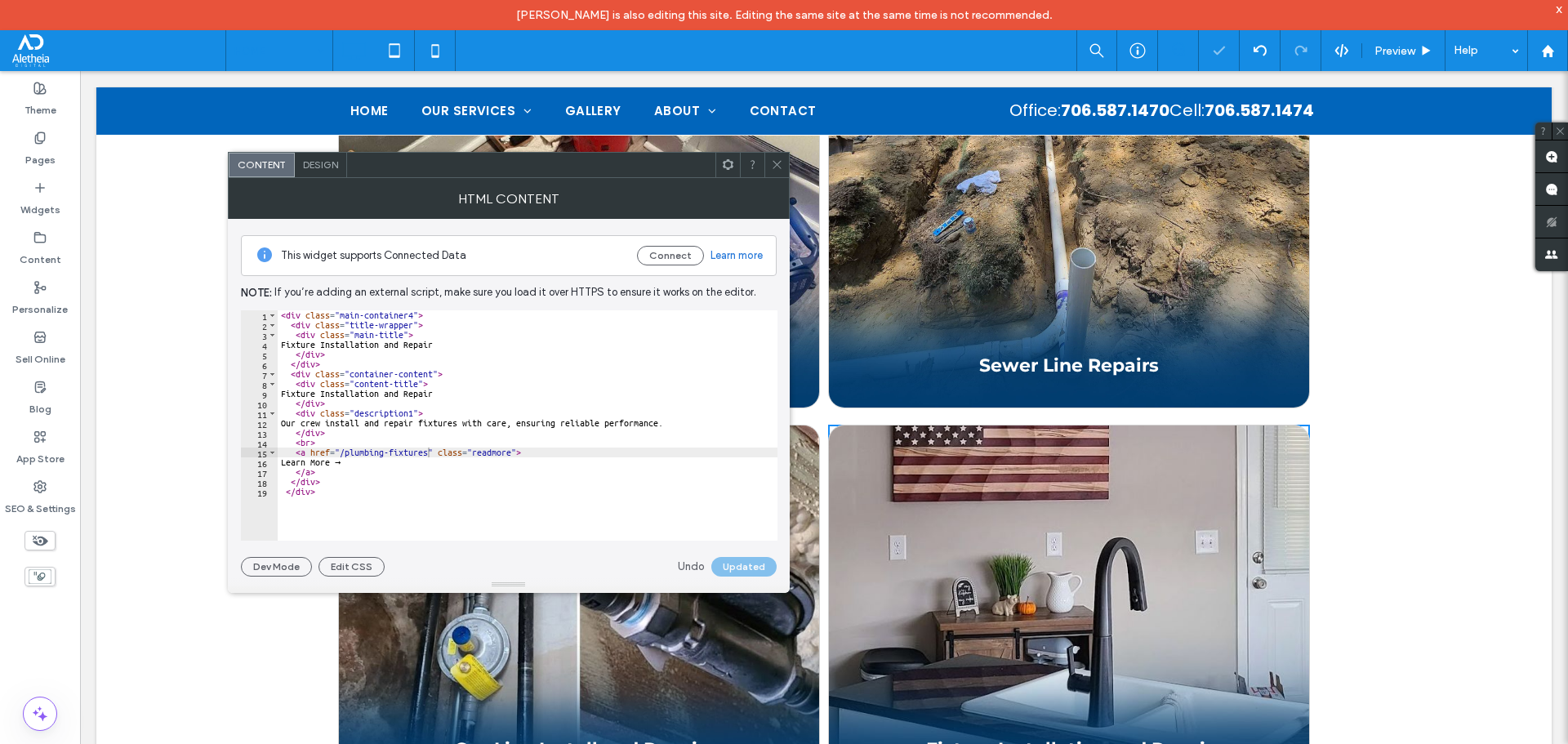
click at [777, 156] on span at bounding box center [777, 165] width 12 height 24
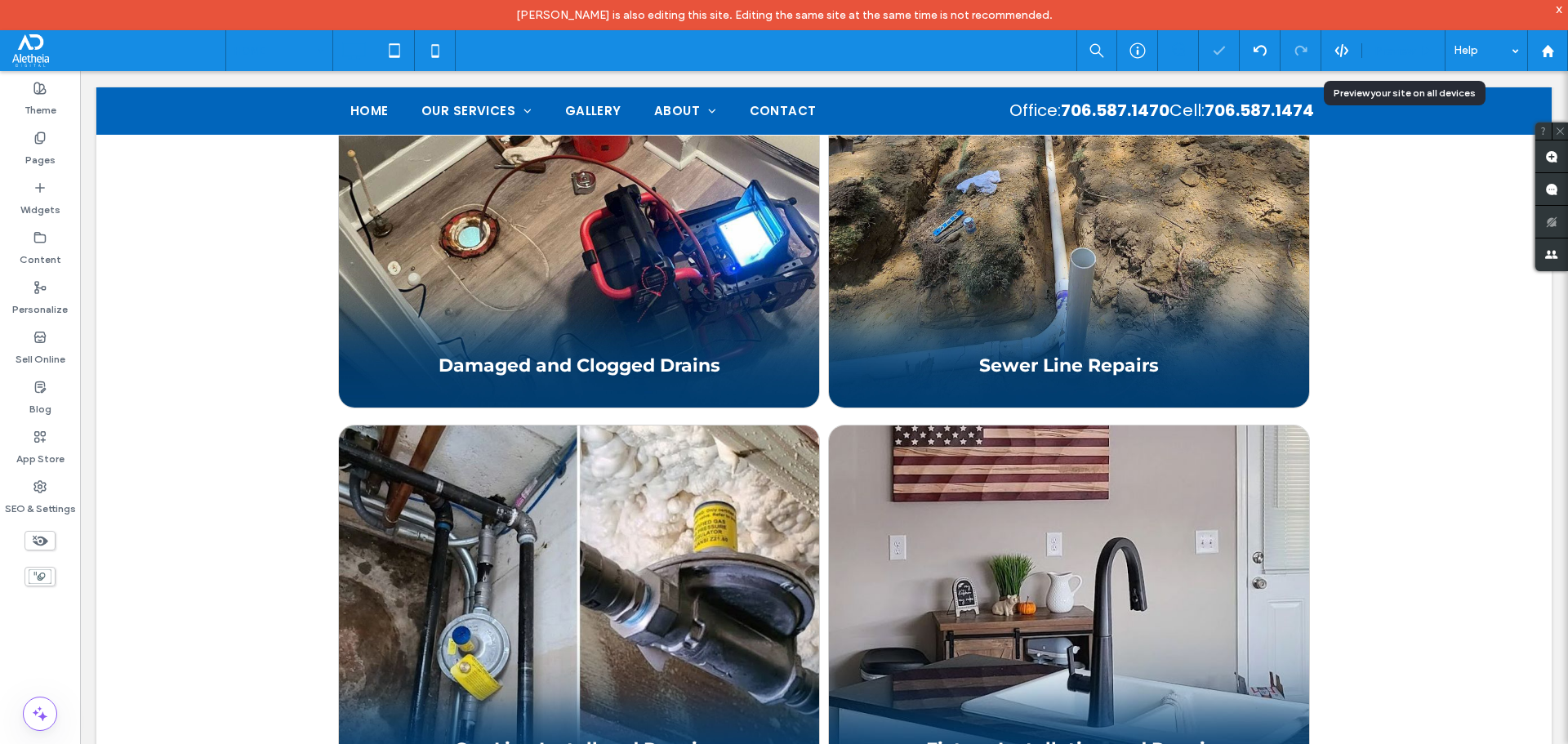
click at [1393, 52] on span "Preview" at bounding box center [1395, 51] width 41 height 14
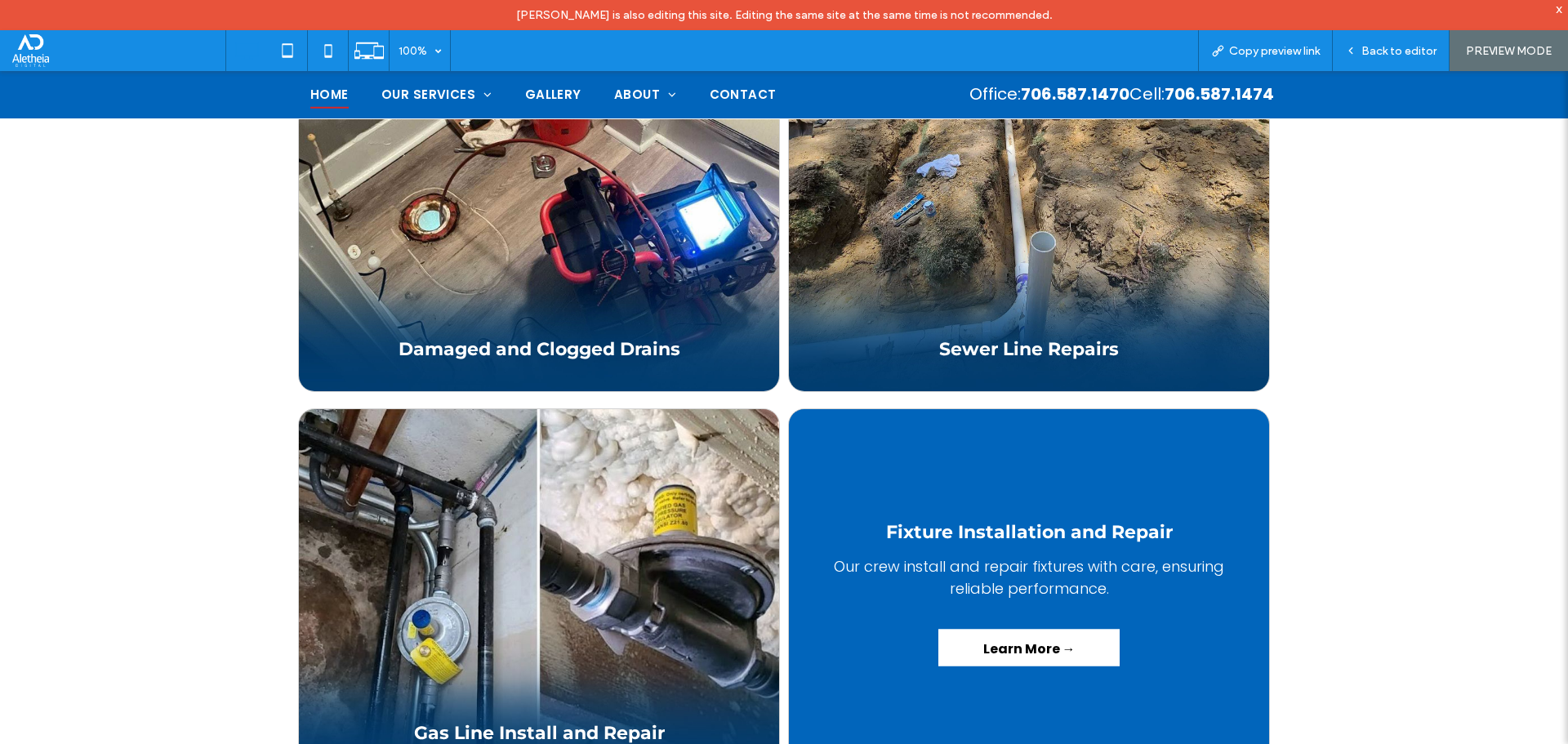
click at [999, 629] on link "Learn More →" at bounding box center [1029, 647] width 181 height 37
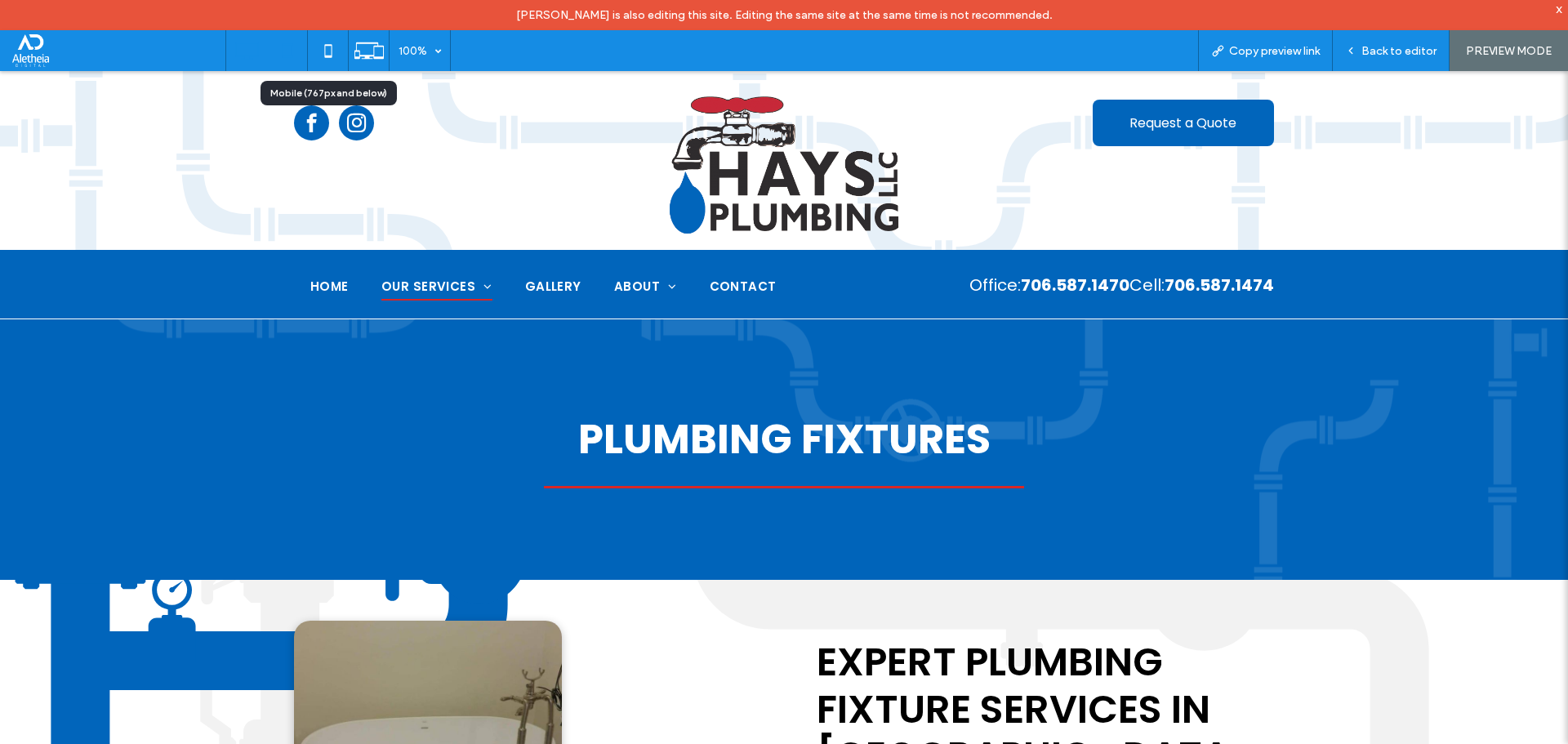
click at [293, 51] on icon at bounding box center [287, 50] width 32 height 32
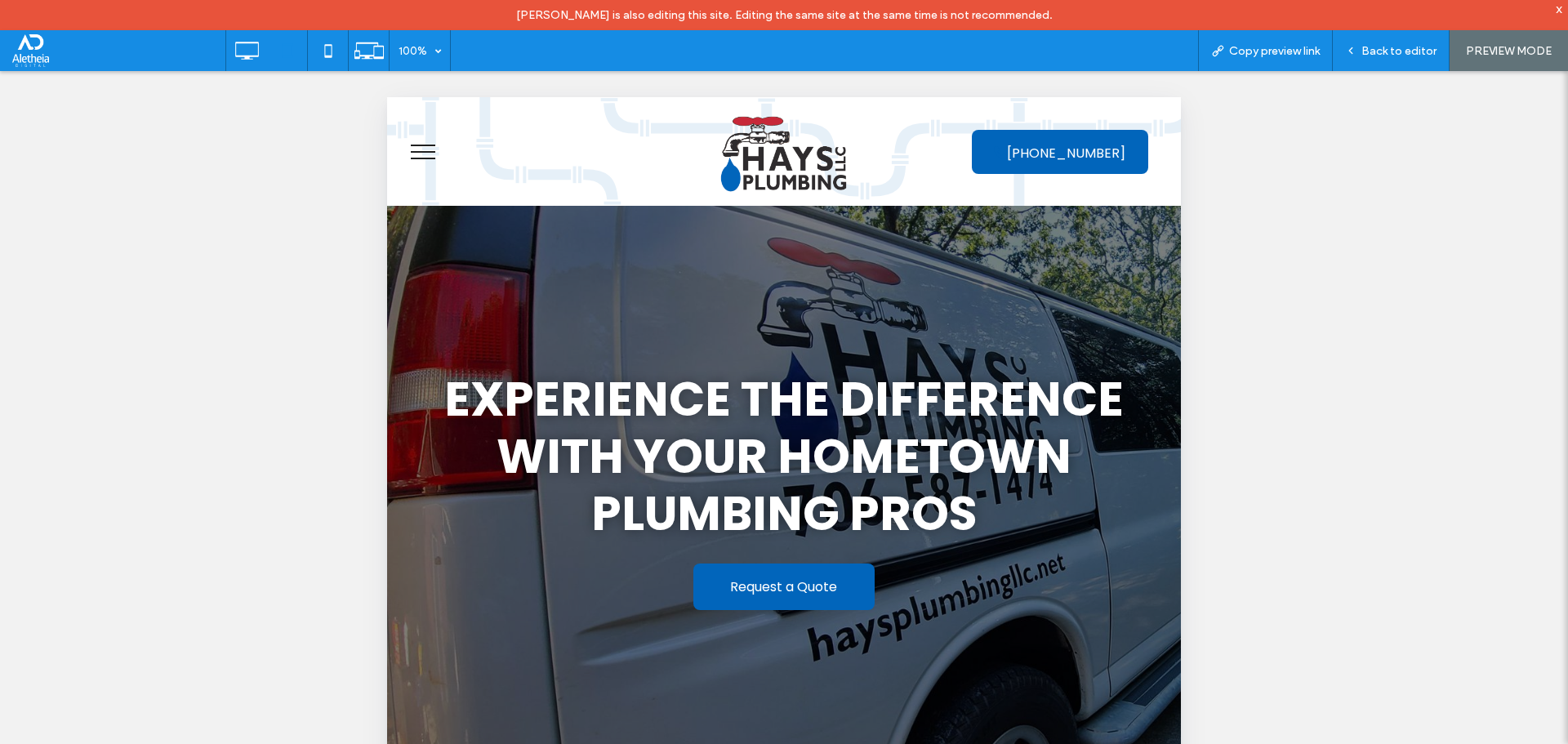
scroll to position [1633, 0]
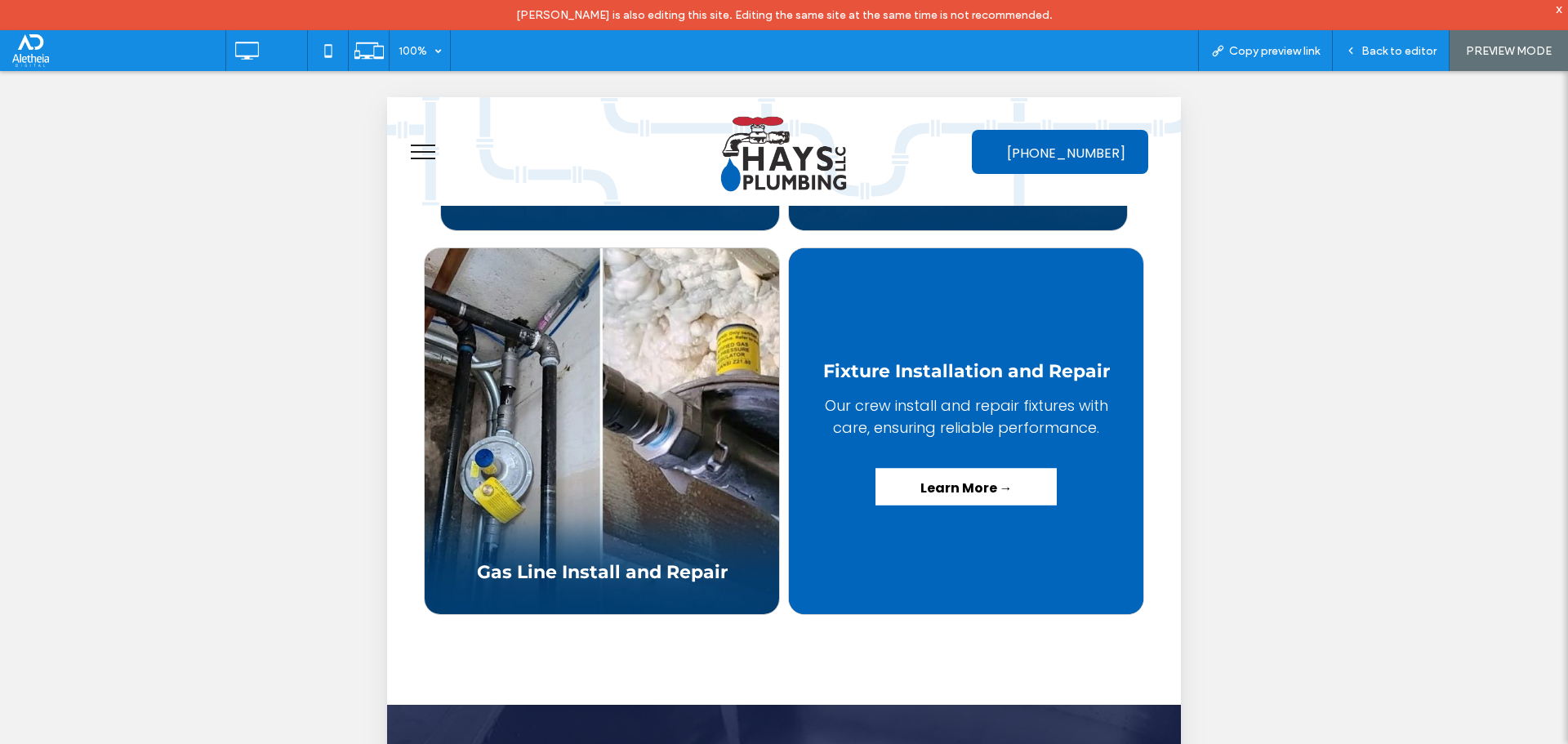
click at [954, 469] on link "Learn More →" at bounding box center [967, 487] width 181 height 37
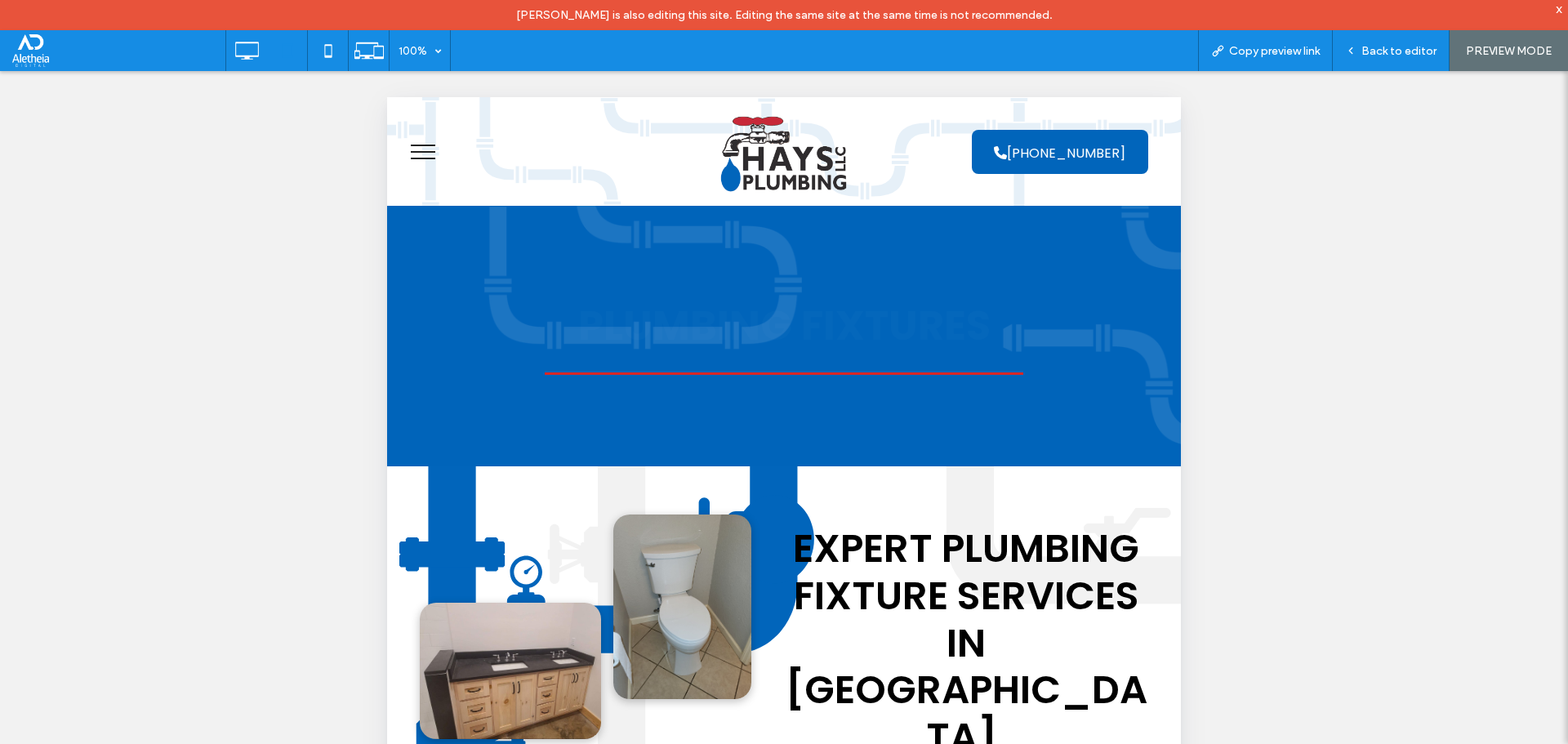
scroll to position [0, 0]
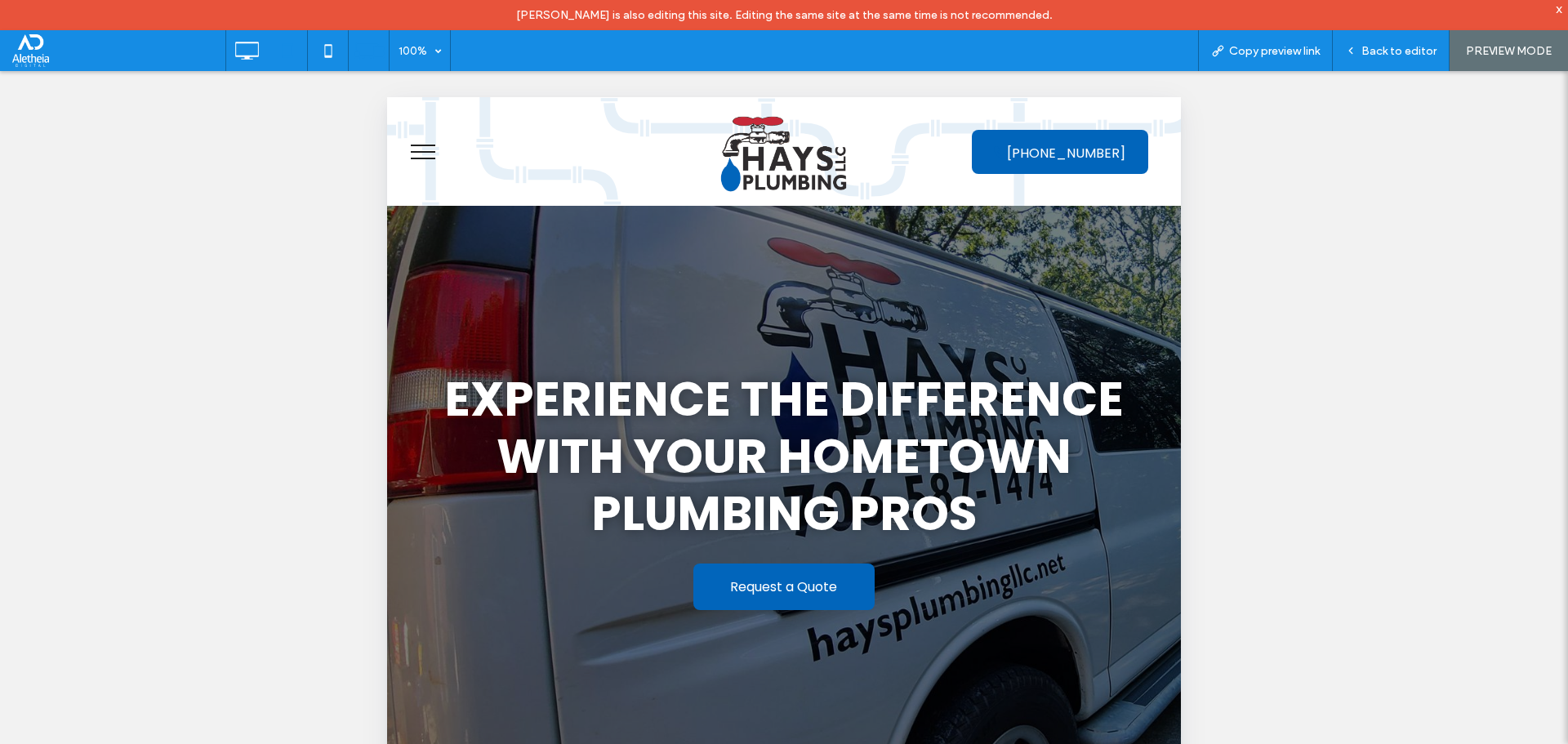
scroll to position [1633, 0]
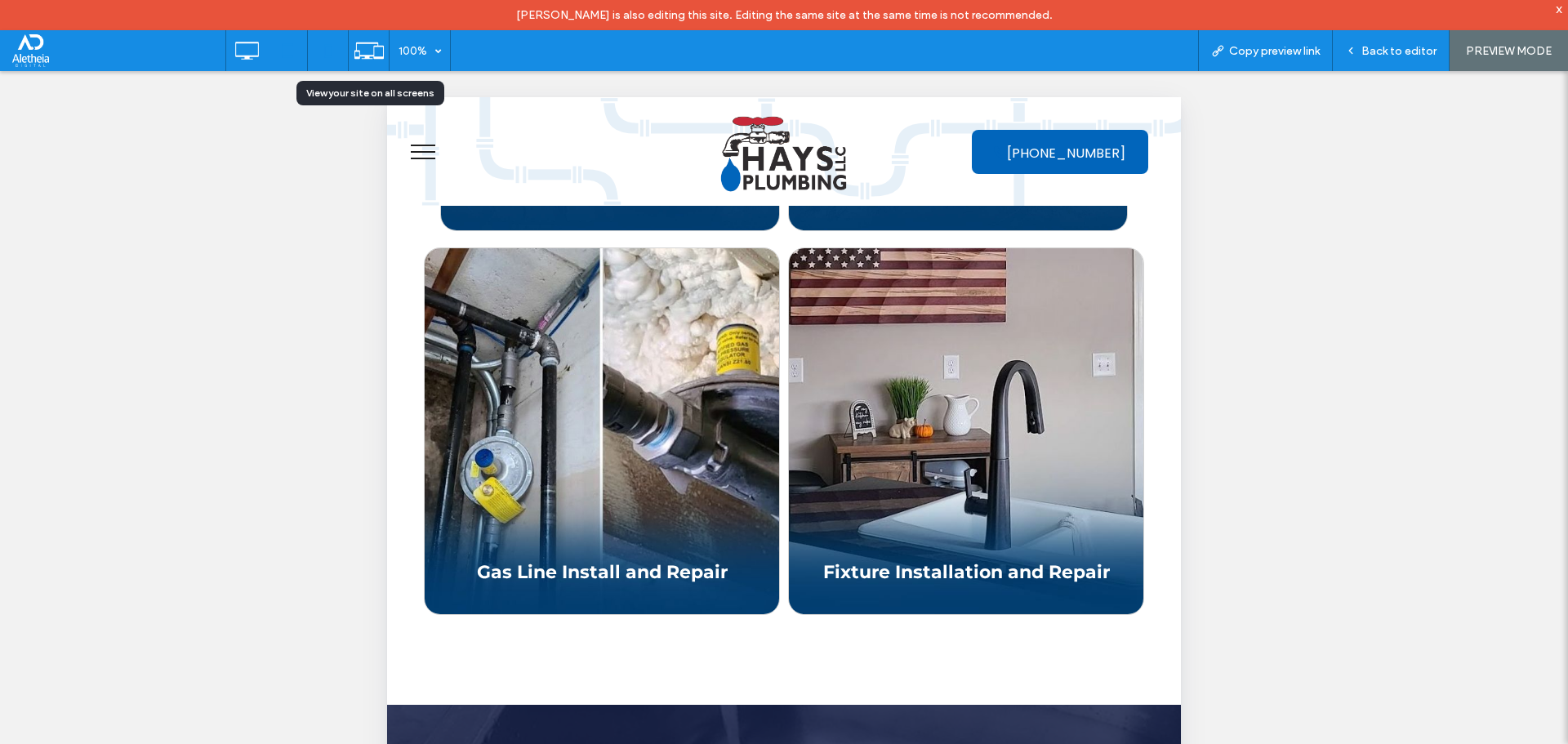
click at [314, 44] on icon at bounding box center [328, 50] width 32 height 32
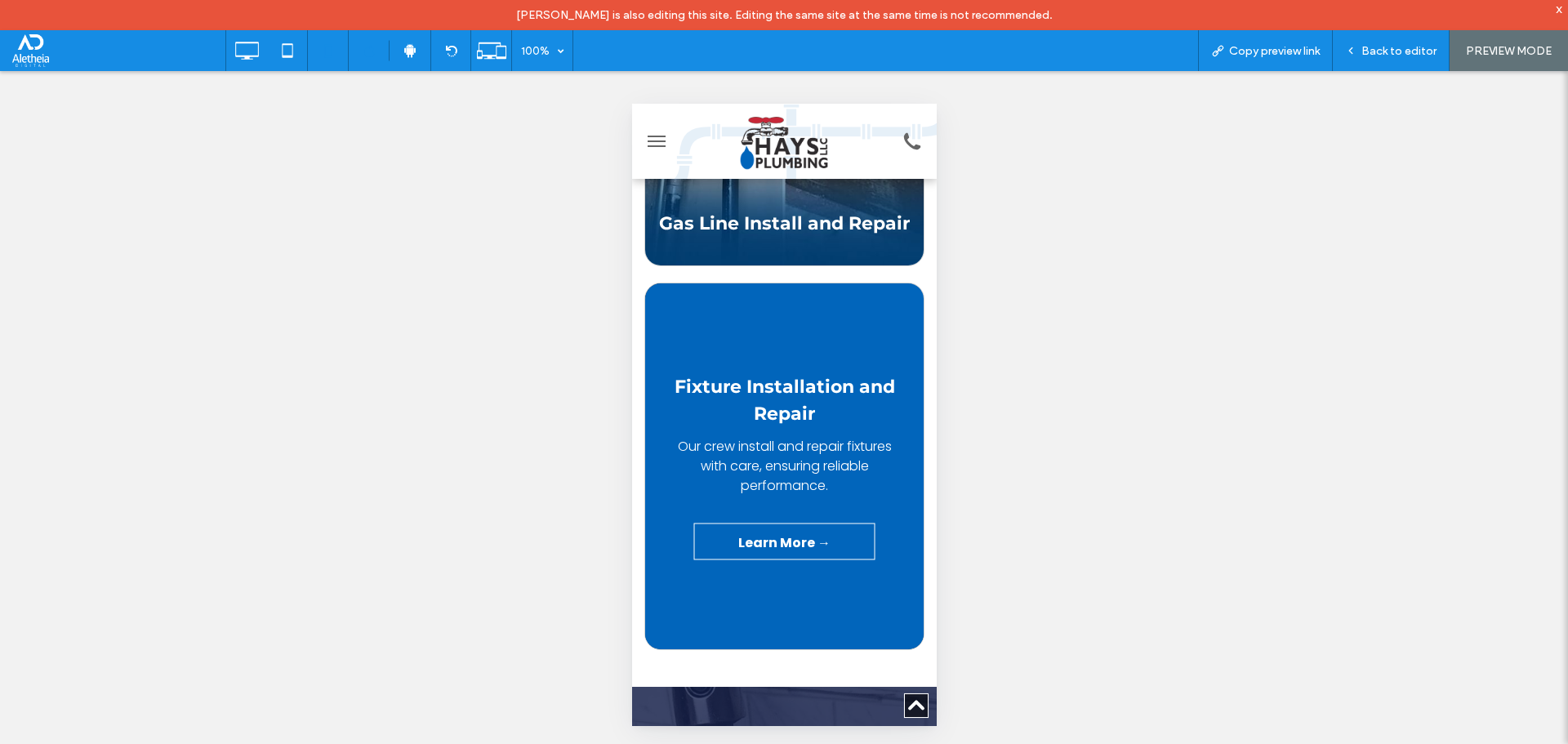
scroll to position [2122, 0]
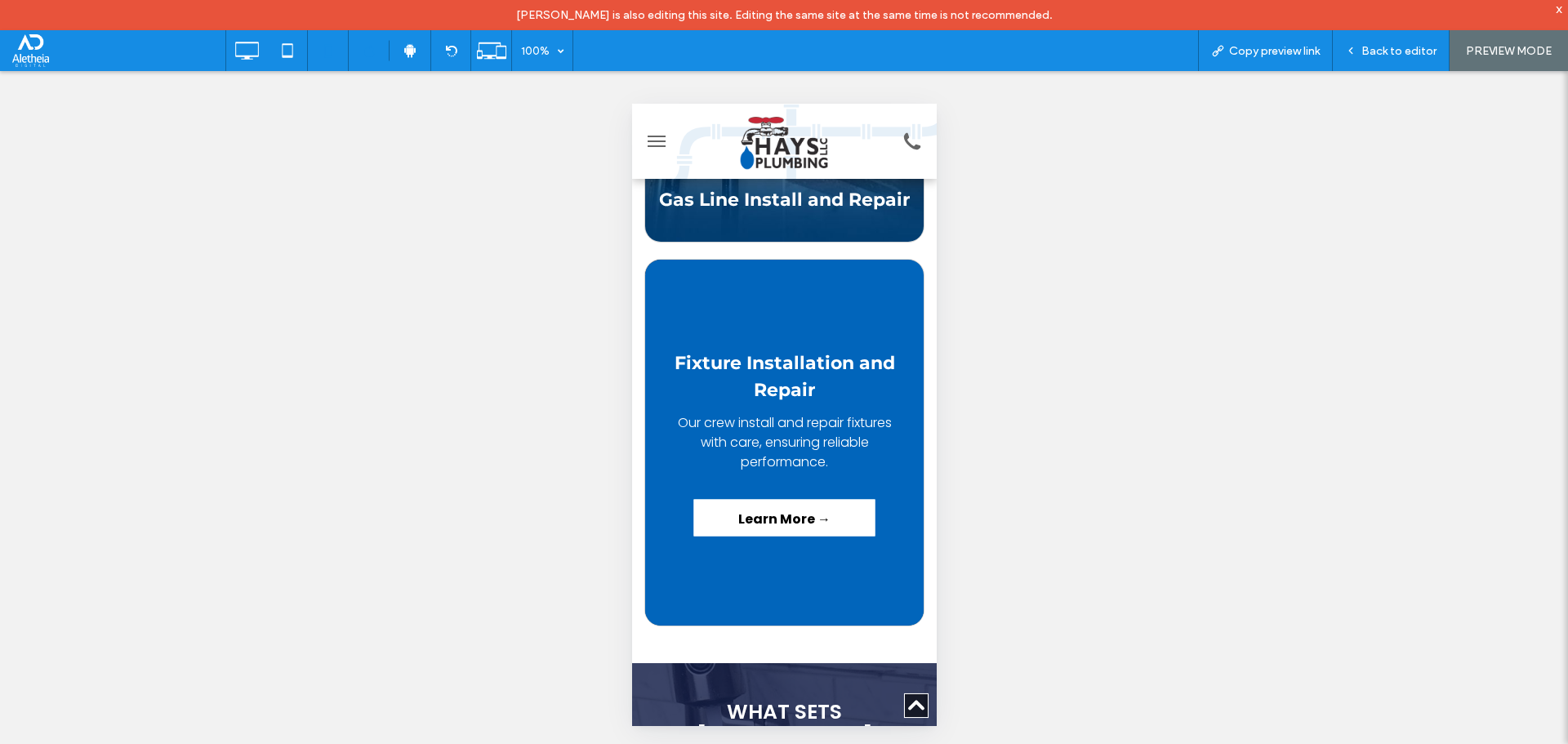
click at [781, 499] on link "Learn More →" at bounding box center [784, 517] width 181 height 37
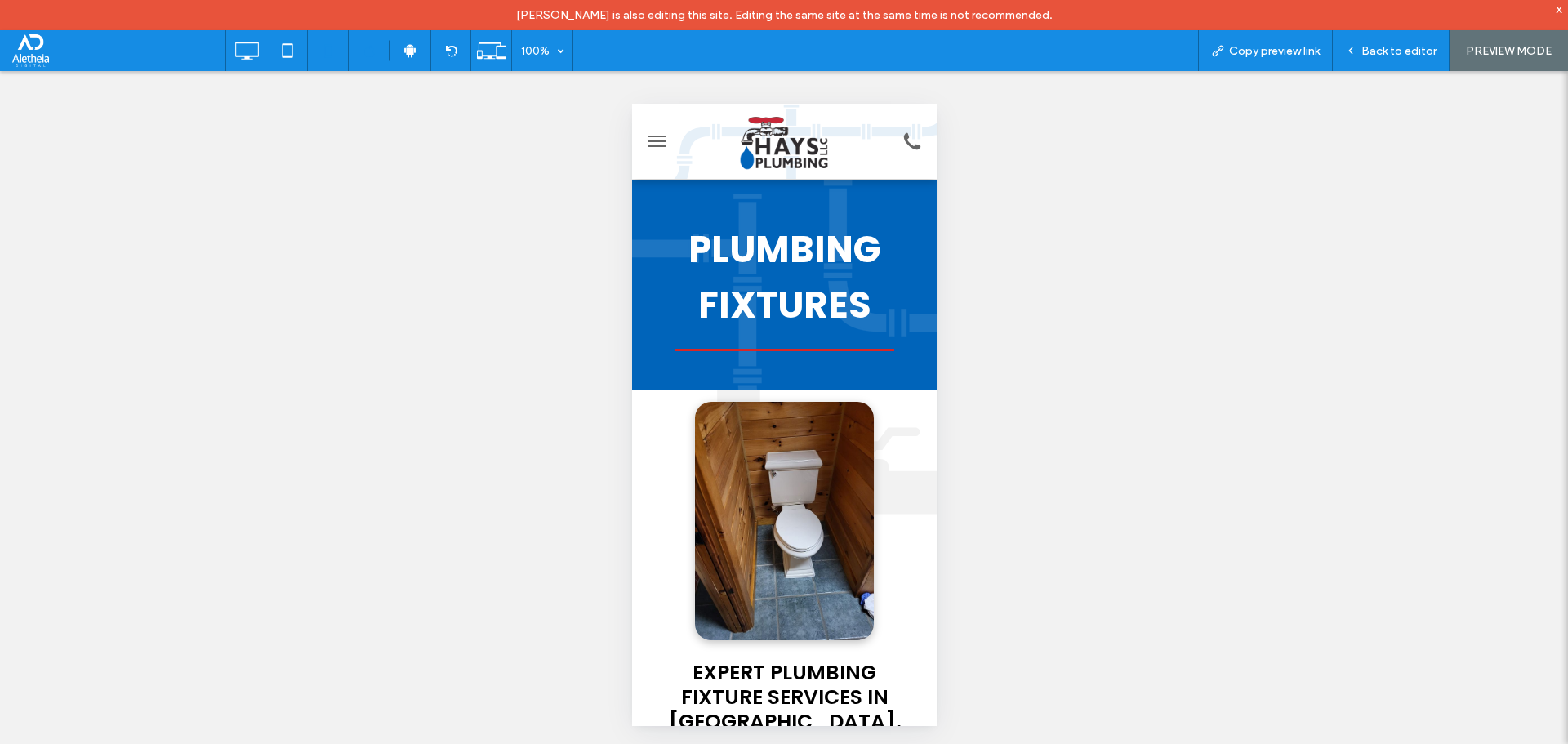
scroll to position [0, 0]
click at [241, 46] on icon at bounding box center [246, 50] width 32 height 32
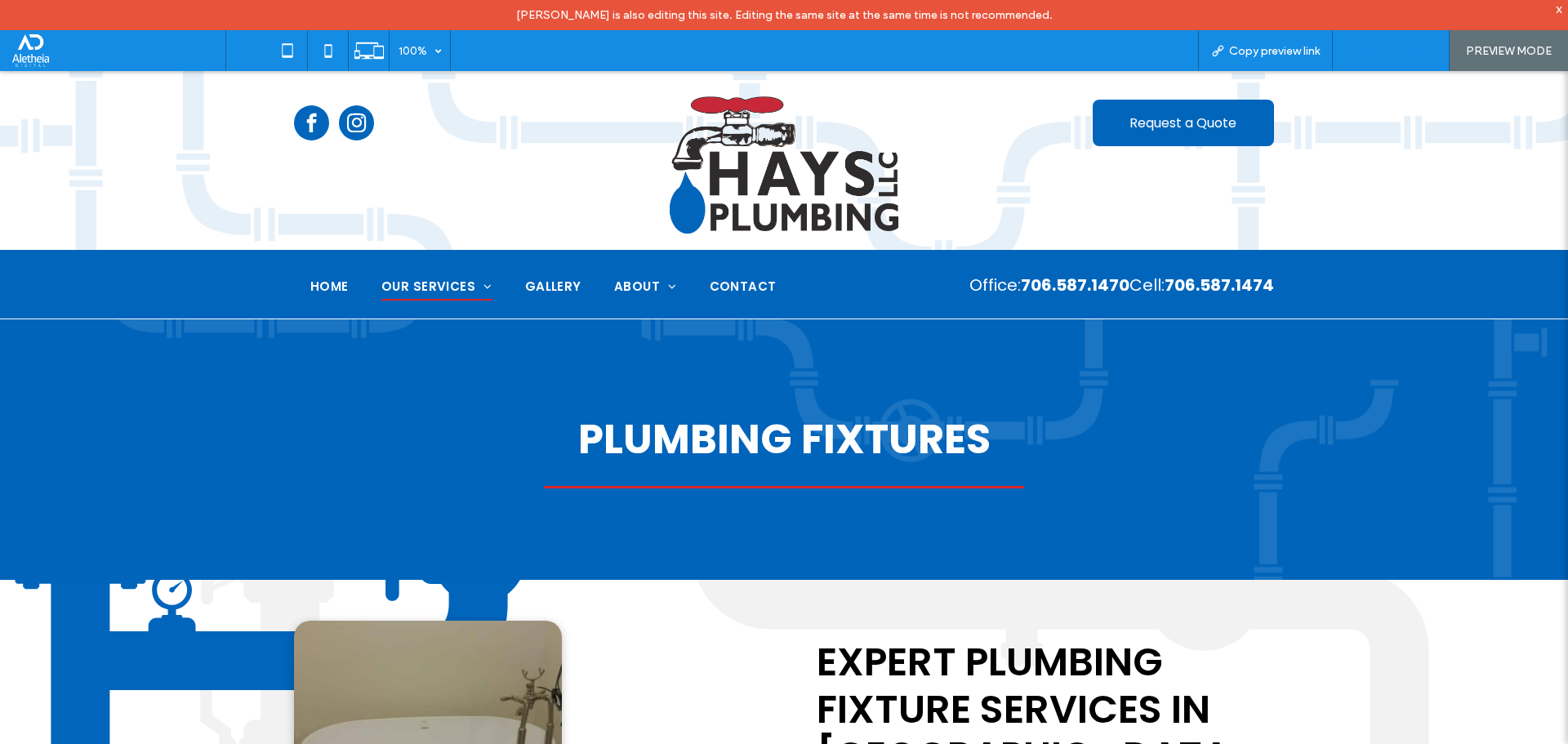
click at [1388, 51] on span "Back to editor" at bounding box center [1399, 51] width 75 height 14
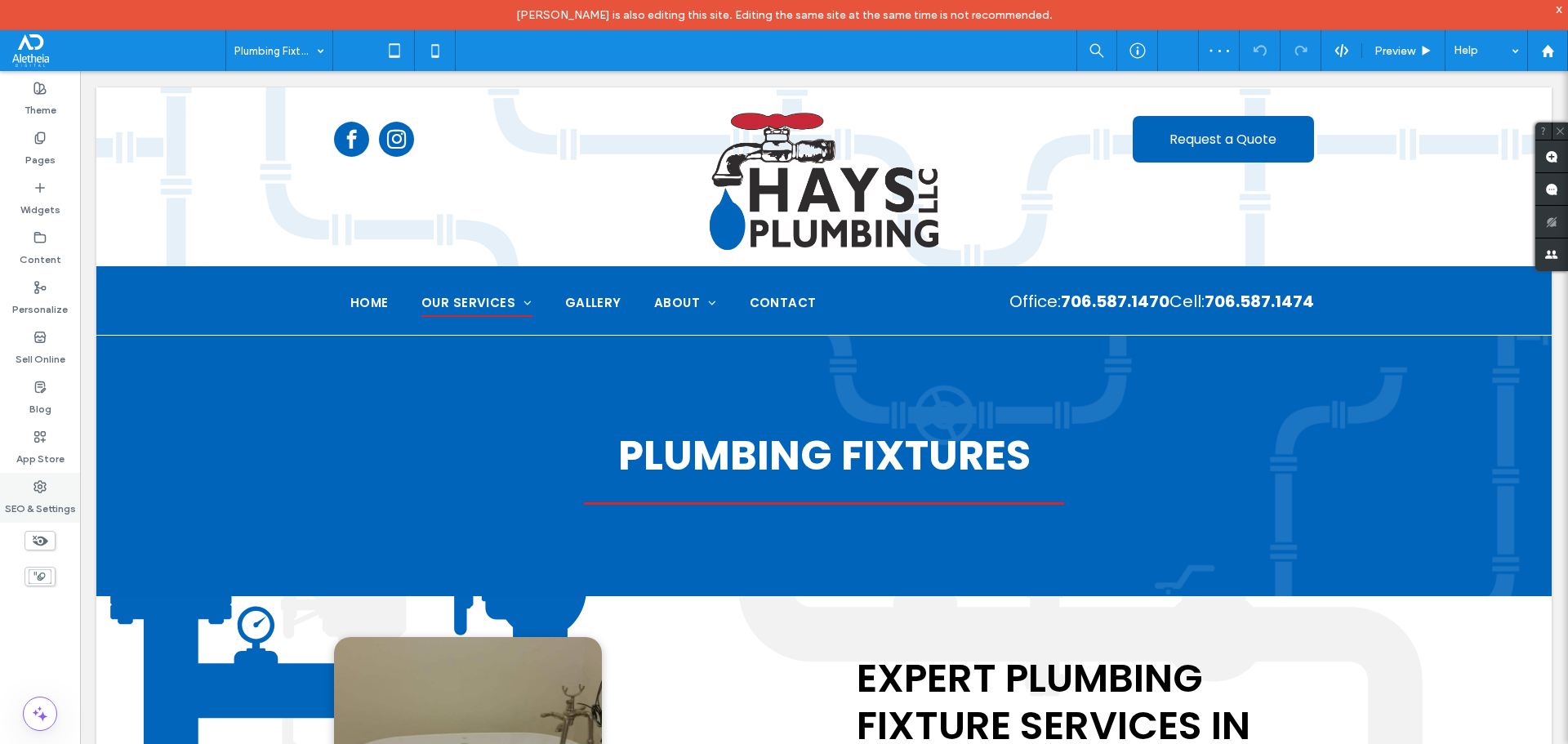
click at [35, 482] on icon at bounding box center [39, 486] width 13 height 13
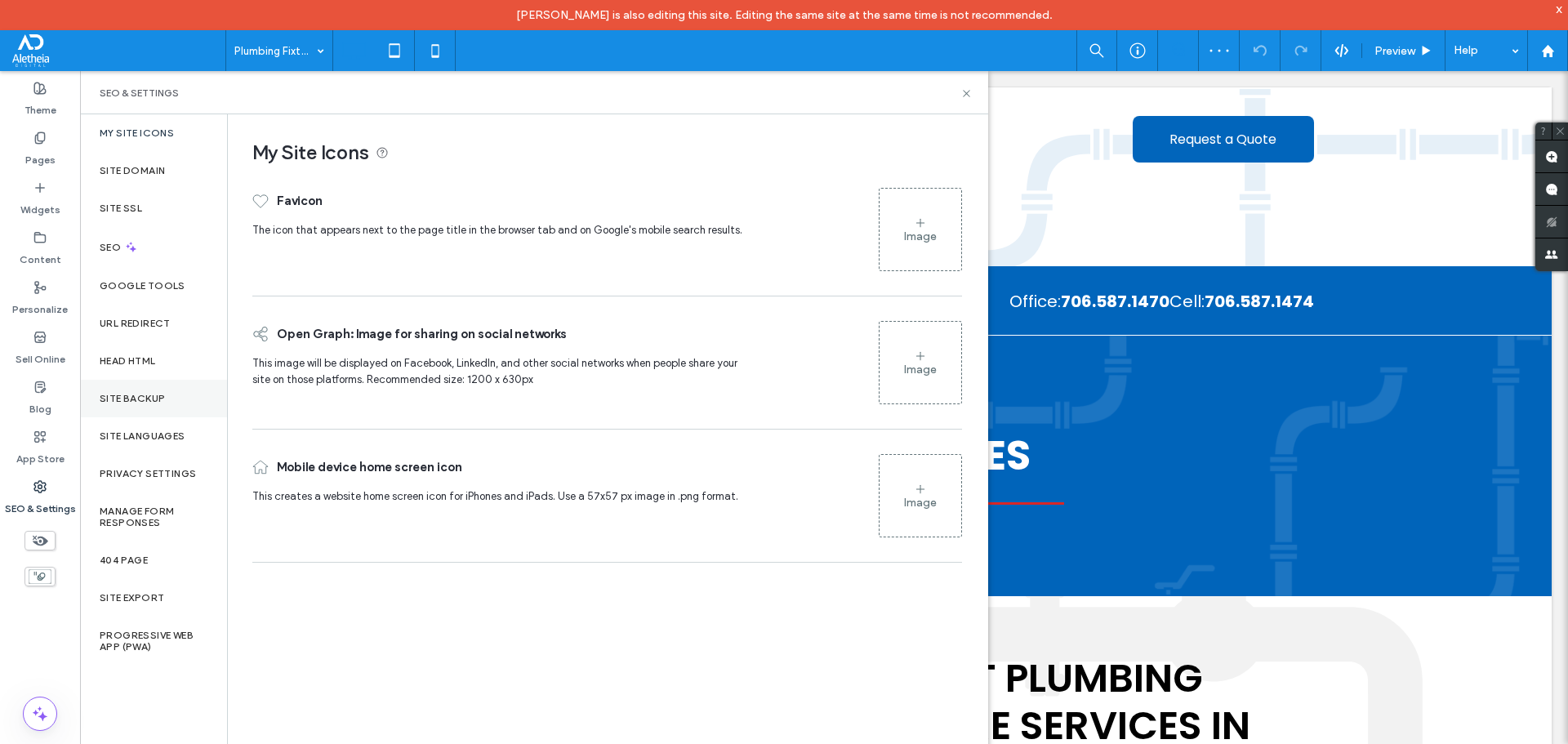
click at [126, 405] on div "Site Backup" at bounding box center [153, 398] width 147 height 37
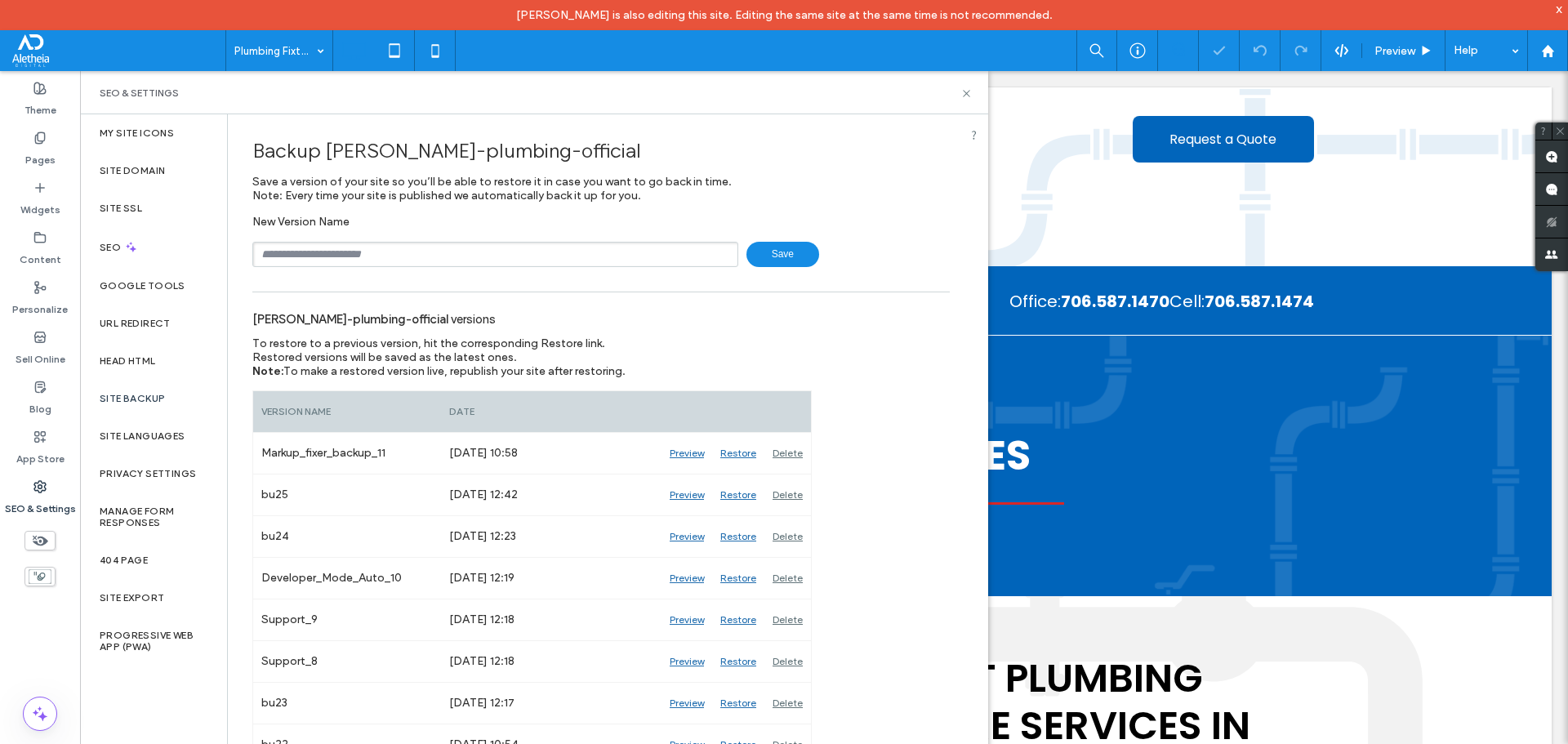
click at [315, 254] on input "text" at bounding box center [496, 254] width 486 height 25
type input "****"
click at [968, 97] on div "SEO & Settings" at bounding box center [534, 93] width 908 height 44
click at [969, 97] on use at bounding box center [966, 92] width 6 height 6
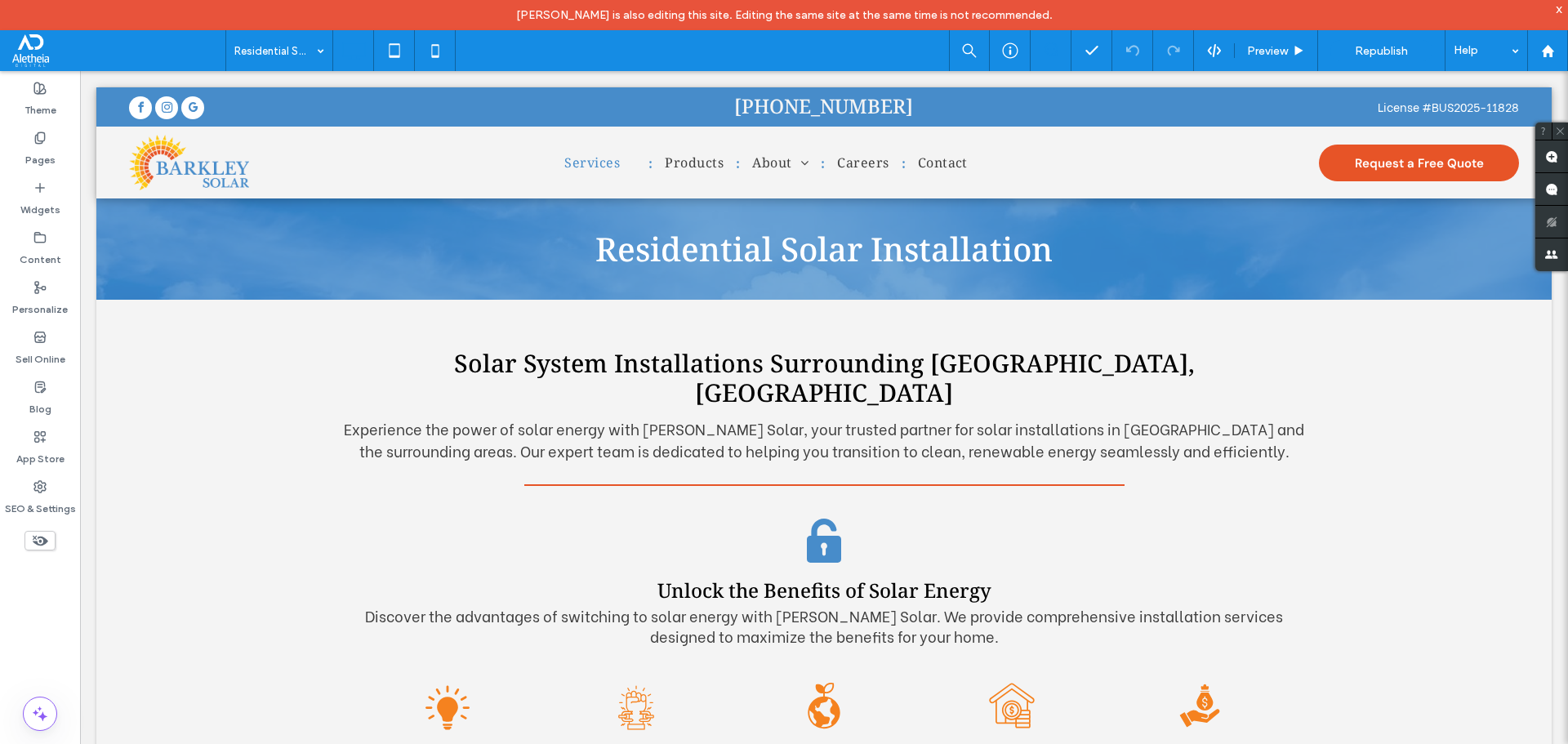
click at [37, 576] on div "Theme Pages Widgets Content Personalize Sell Online Blog App Store SEO & Settin…" at bounding box center [40, 423] width 80 height 703
drag, startPoint x: 37, startPoint y: 576, endPoint x: 47, endPoint y: 615, distance: 40.3
click at [47, 615] on div "Theme Pages Widgets Content Personalize Sell Online Blog App Store SEO & Settin…" at bounding box center [40, 423] width 80 height 703
click at [1546, 40] on div at bounding box center [1547, 51] width 41 height 41
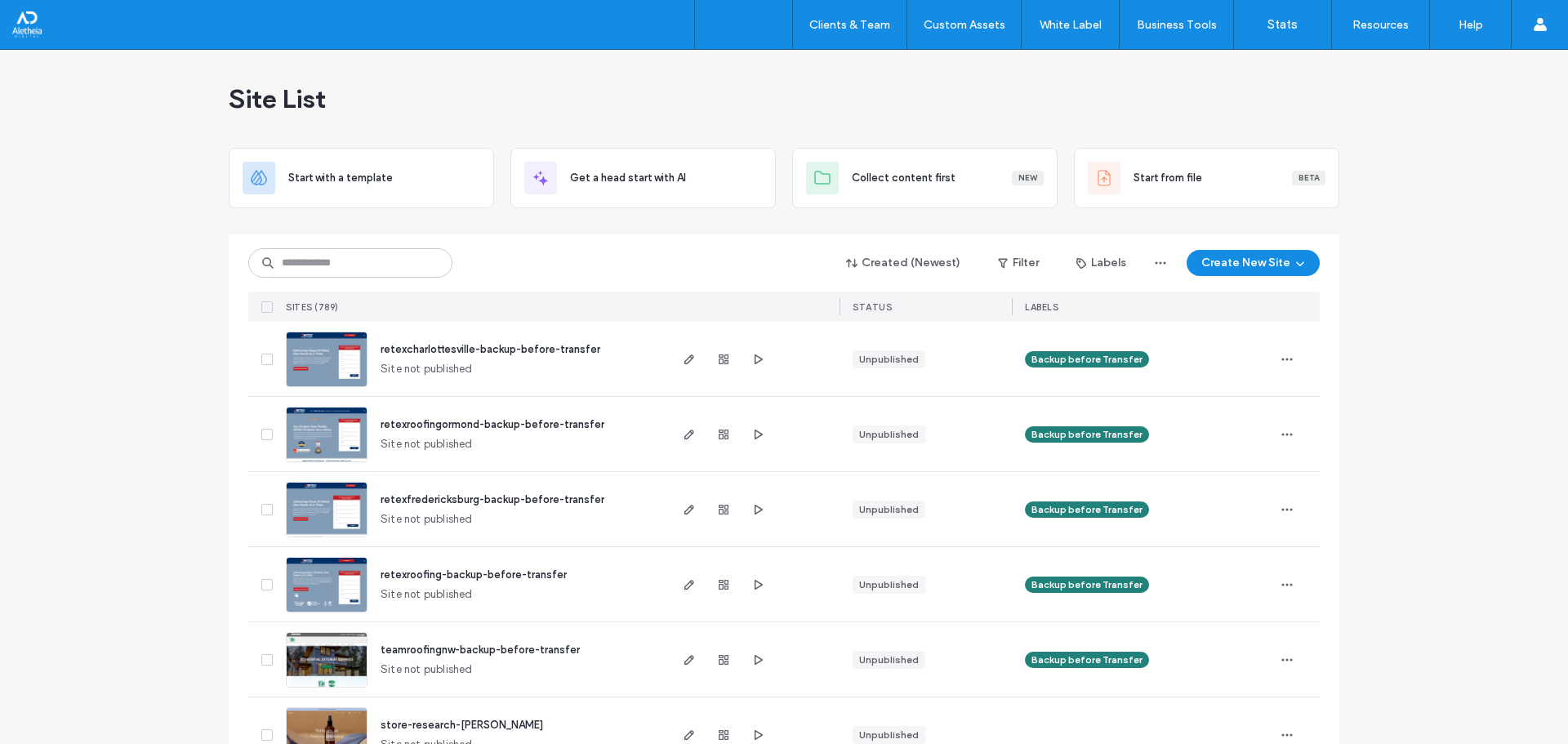
click at [390, 243] on div "Created (Newest) Filter Labels Create New Site SITES (789) STATUS LABELS" at bounding box center [784, 278] width 1071 height 87
click at [377, 284] on div "Created (Newest) Filter Labels Create New Site SITES (789) STATUS LABELS" at bounding box center [784, 278] width 1071 height 87
click at [378, 263] on input at bounding box center [350, 263] width 204 height 30
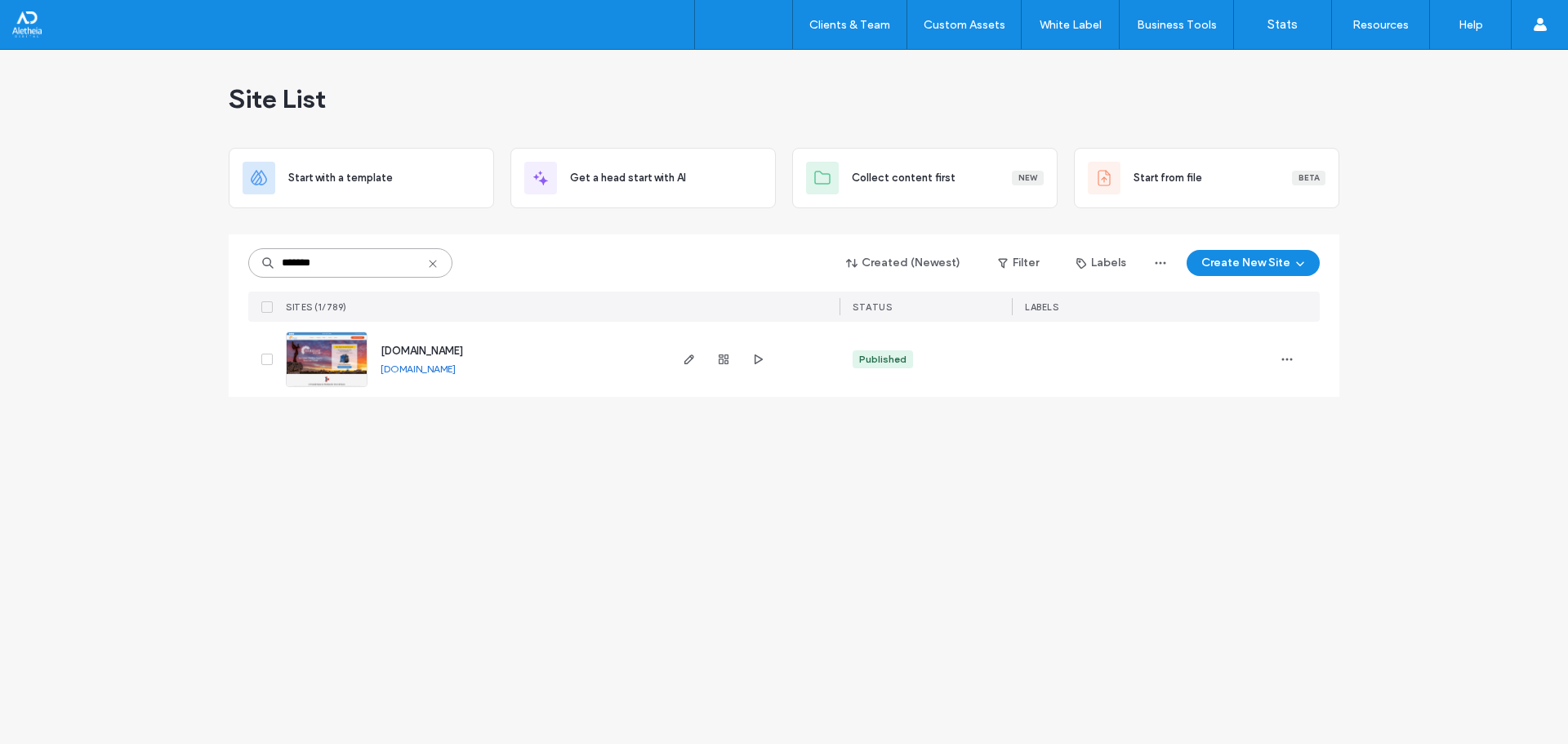
type input "*******"
click at [437, 346] on span "www.barkleysolar.com" at bounding box center [422, 350] width 83 height 12
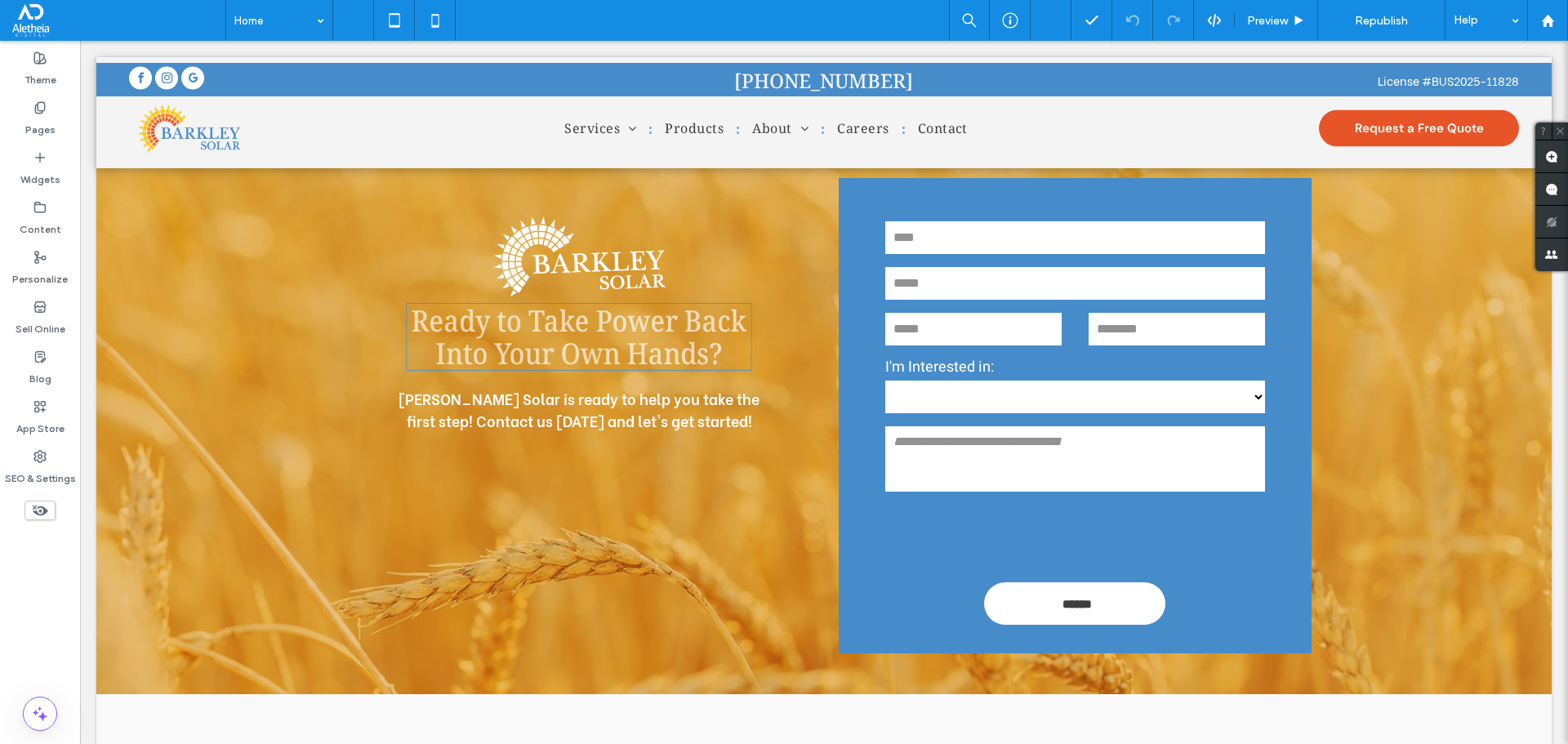
scroll to position [5366, 0]
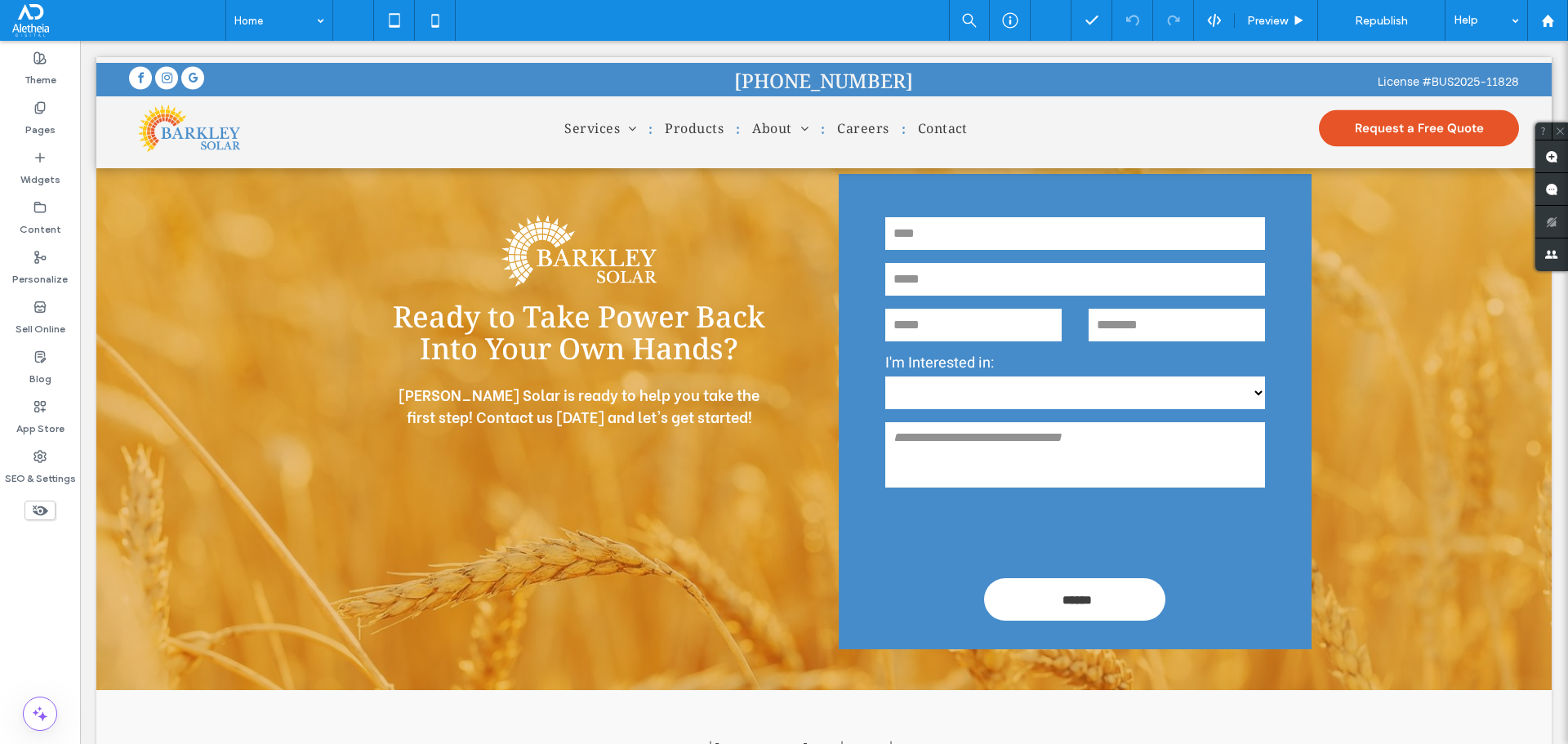
click at [25, 573] on div "Theme Pages Widgets Content Personalize Sell Online Blog App Store SEO & Settin…" at bounding box center [40, 392] width 80 height 703
click at [29, 445] on div "SEO & Settings" at bounding box center [40, 467] width 80 height 50
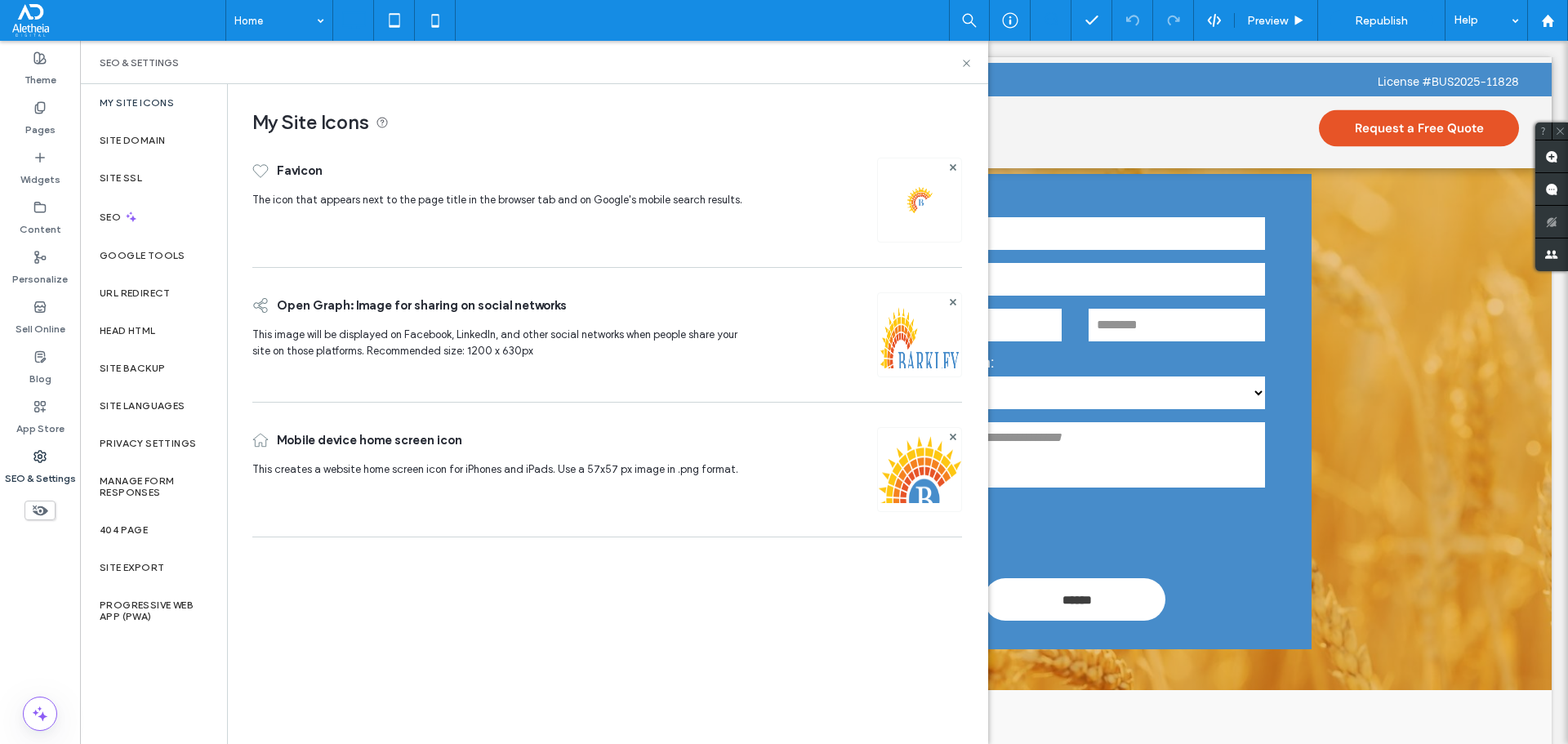
click at [32, 546] on div "Theme Pages Widgets Content Personalize Sell Online Blog App Store SEO & Settin…" at bounding box center [40, 392] width 80 height 703
drag, startPoint x: 34, startPoint y: 525, endPoint x: 55, endPoint y: 545, distance: 29.0
click at [55, 545] on div "Theme Pages Widgets Content Personalize Sell Online Blog App Store SEO & Settin…" at bounding box center [40, 392] width 80 height 703
click at [975, 59] on div "SEO & Settings" at bounding box center [534, 63] width 908 height 44
click at [961, 59] on icon at bounding box center [967, 64] width 12 height 12
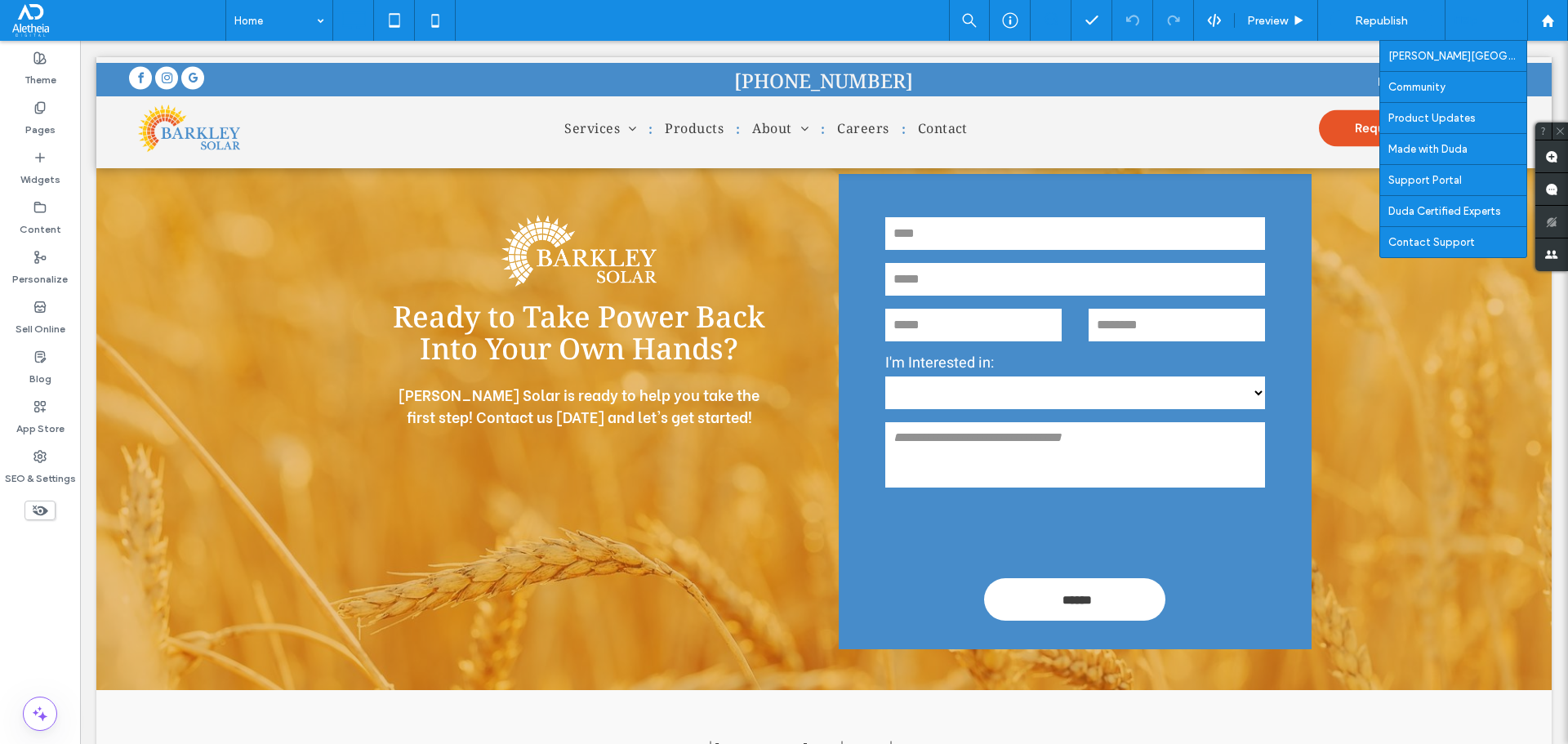
click at [1501, 17] on div "Help" at bounding box center [1487, 20] width 82 height 41
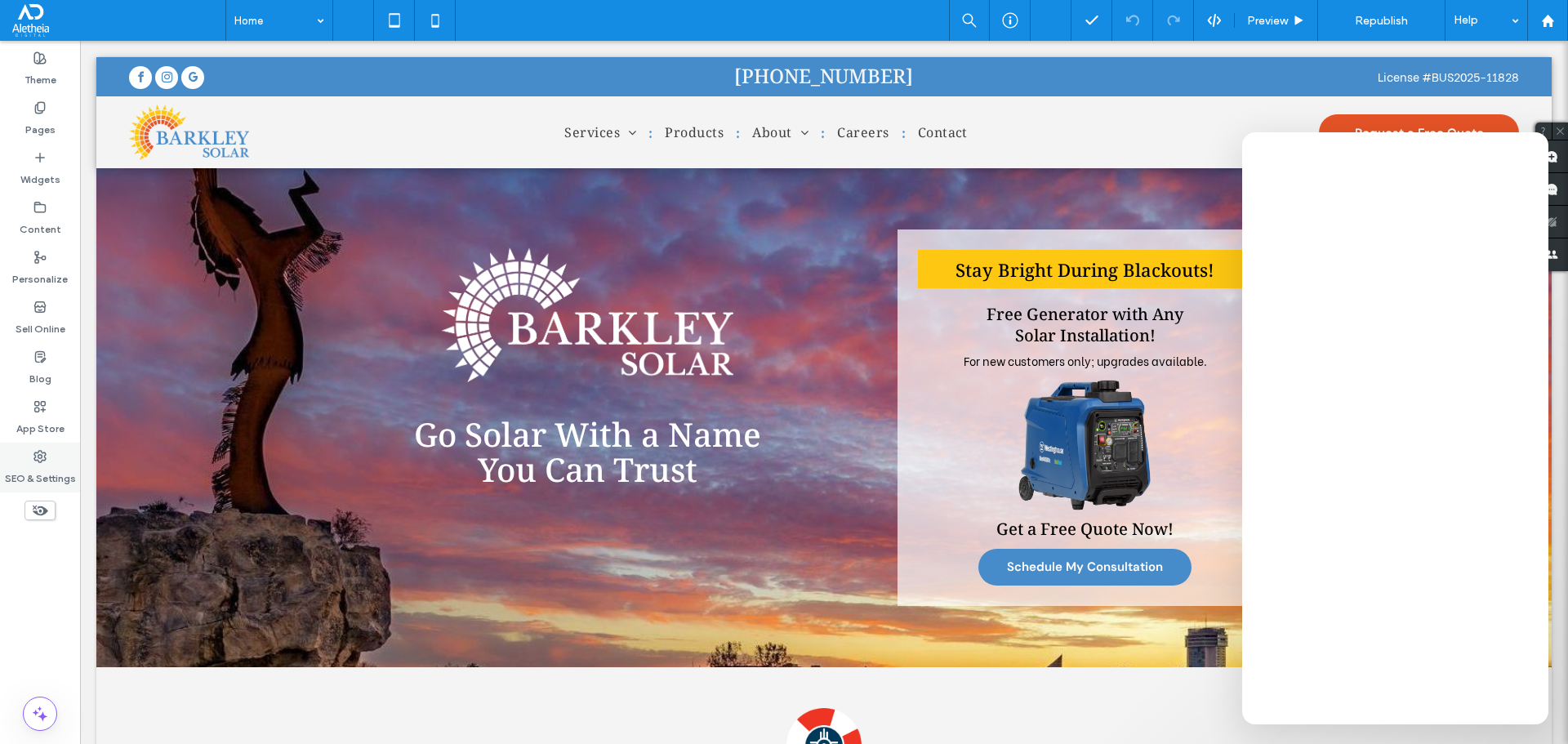
click at [41, 457] on use at bounding box center [39, 456] width 11 height 11
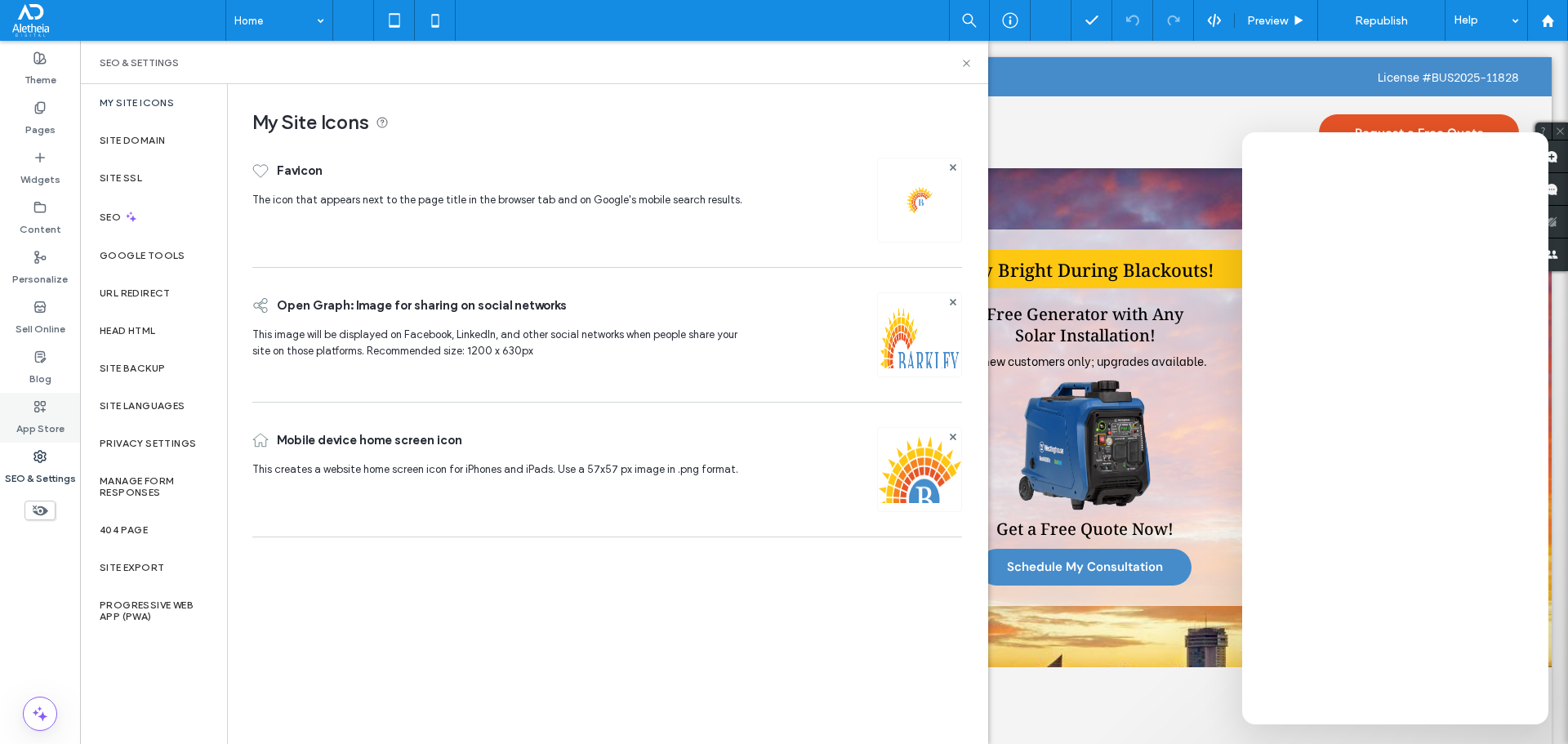
click at [50, 416] on label "App Store" at bounding box center [40, 424] width 48 height 23
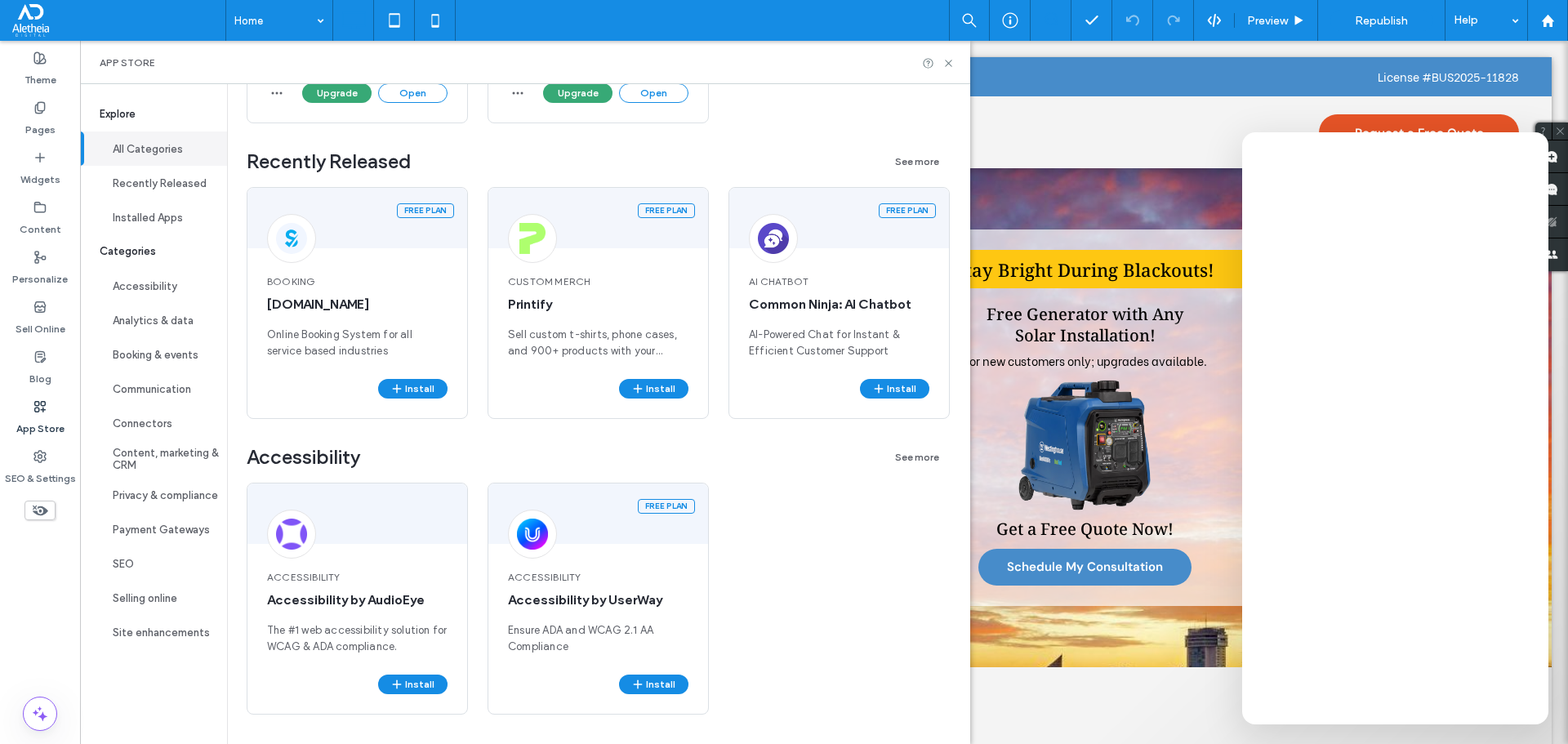
scroll to position [572, 0]
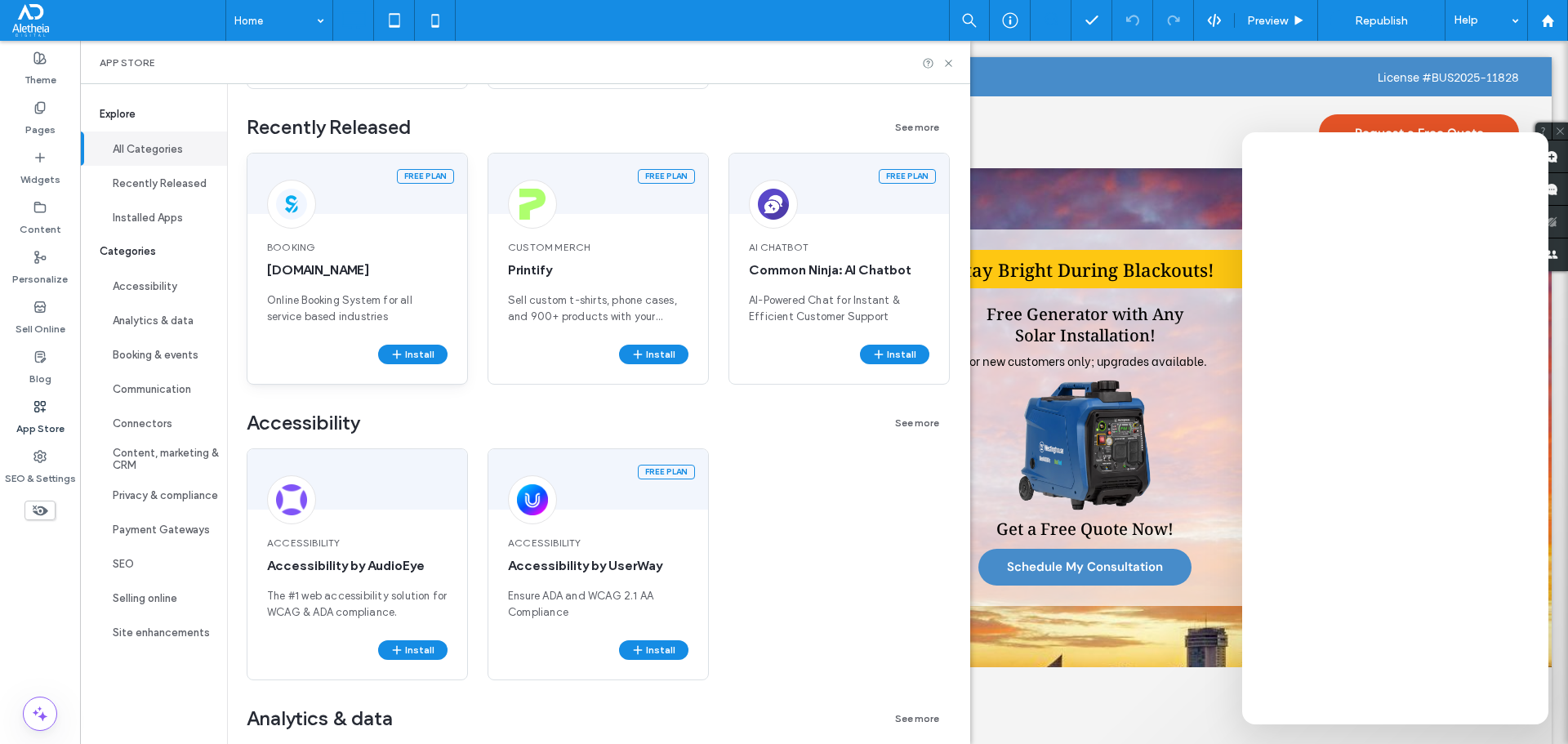
click at [386, 281] on div "Booking [DOMAIN_NAME] Online Booking System for all service based industries" at bounding box center [357, 282] width 220 height 124
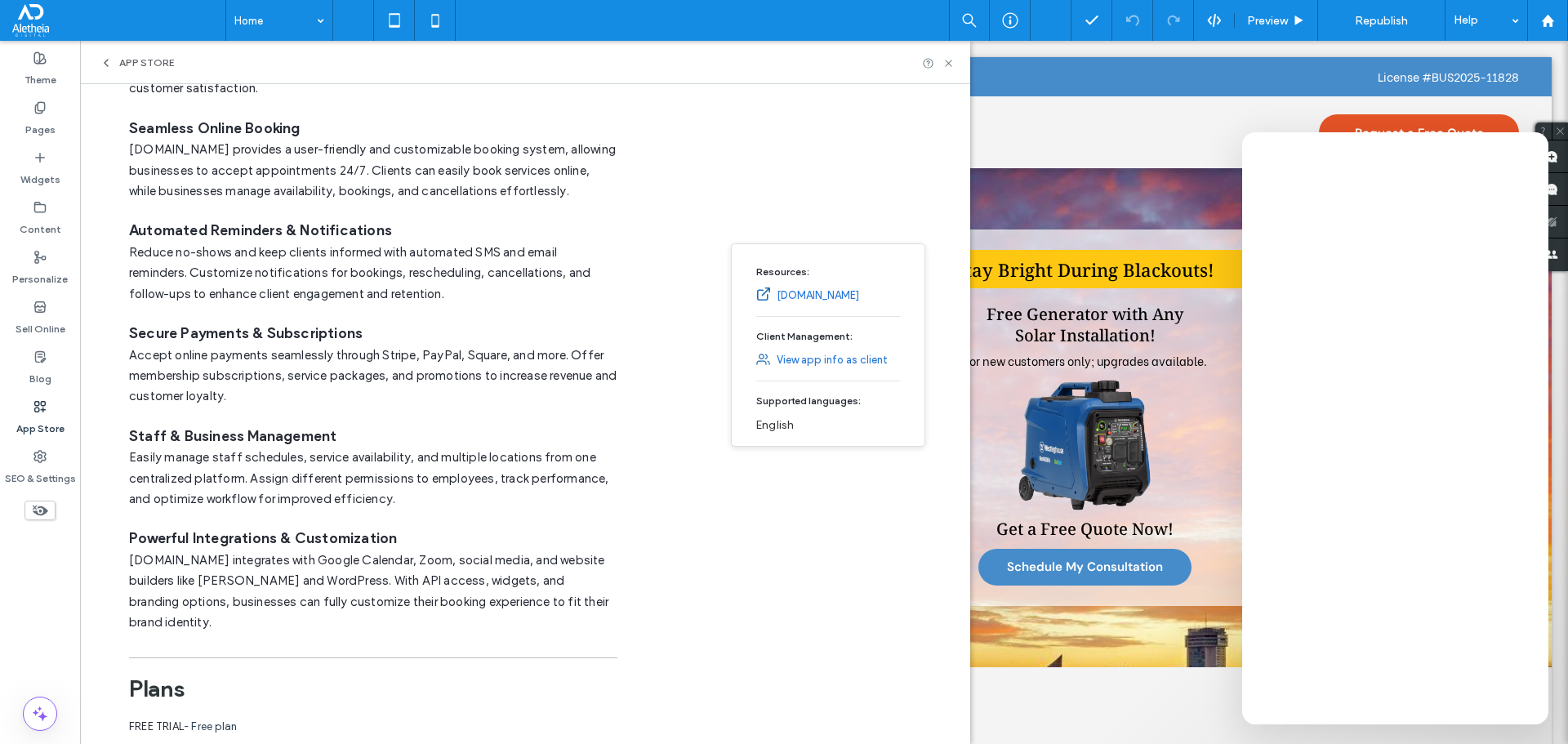
scroll to position [0, 0]
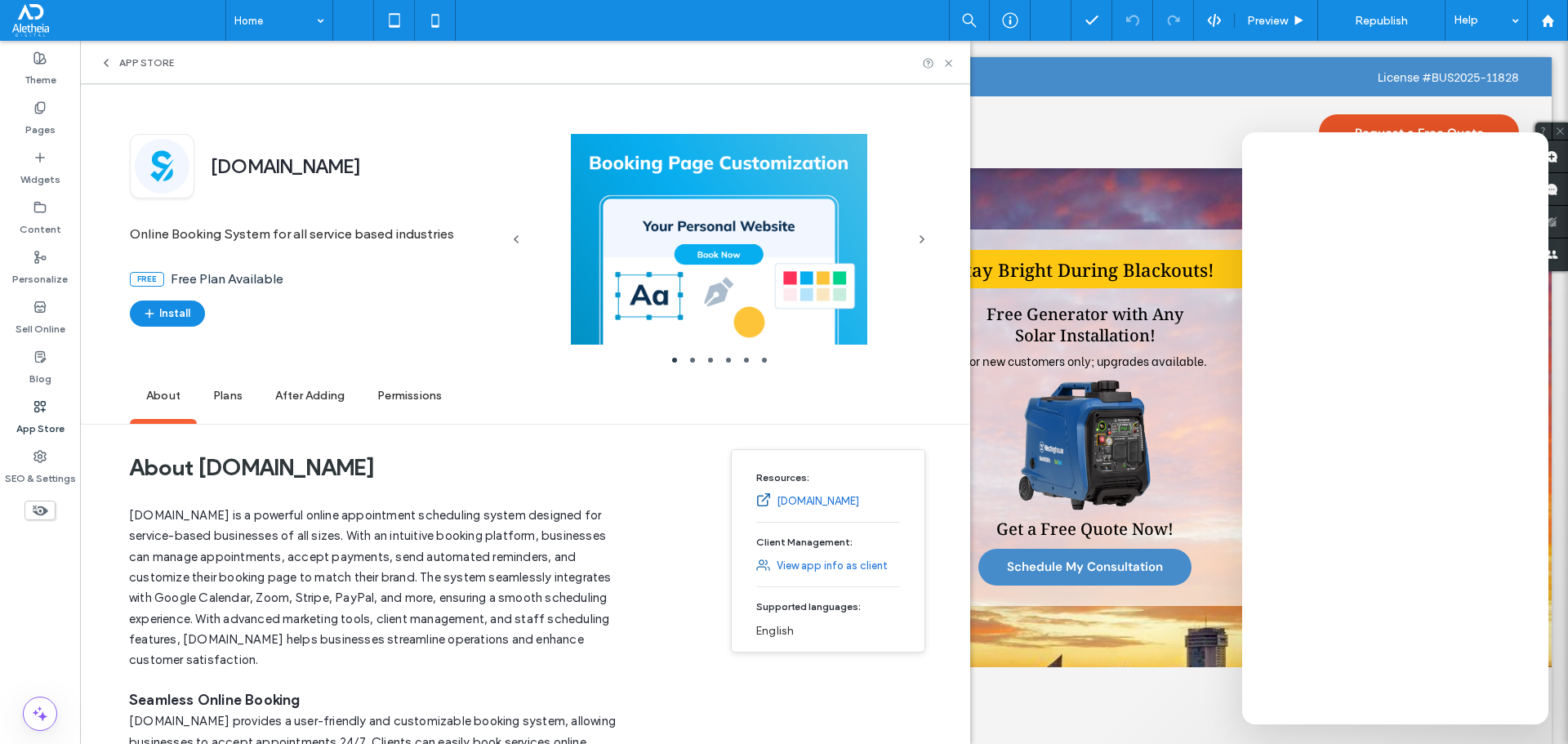
click at [223, 404] on span "Plans" at bounding box center [227, 396] width 62 height 45
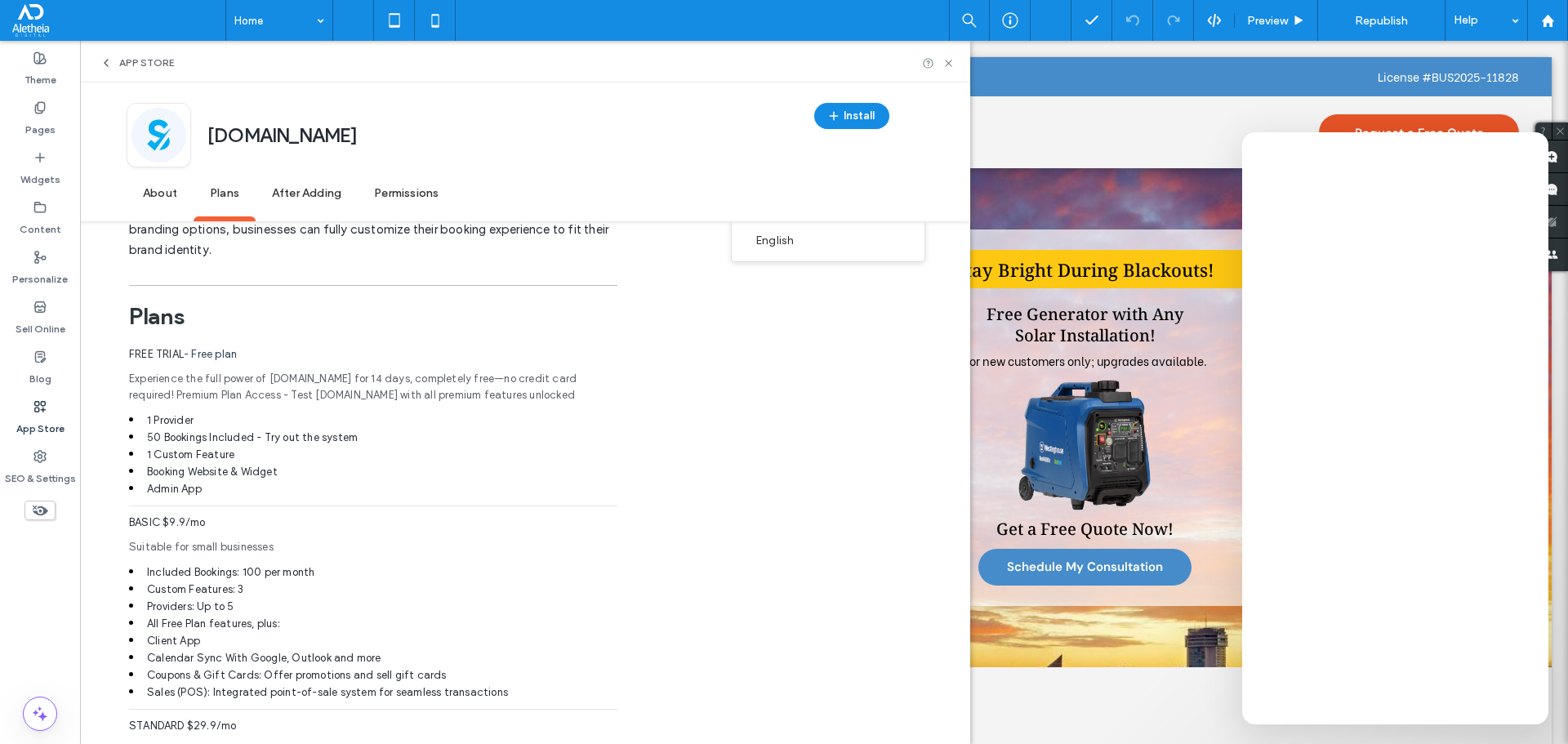
scroll to position [987, 0]
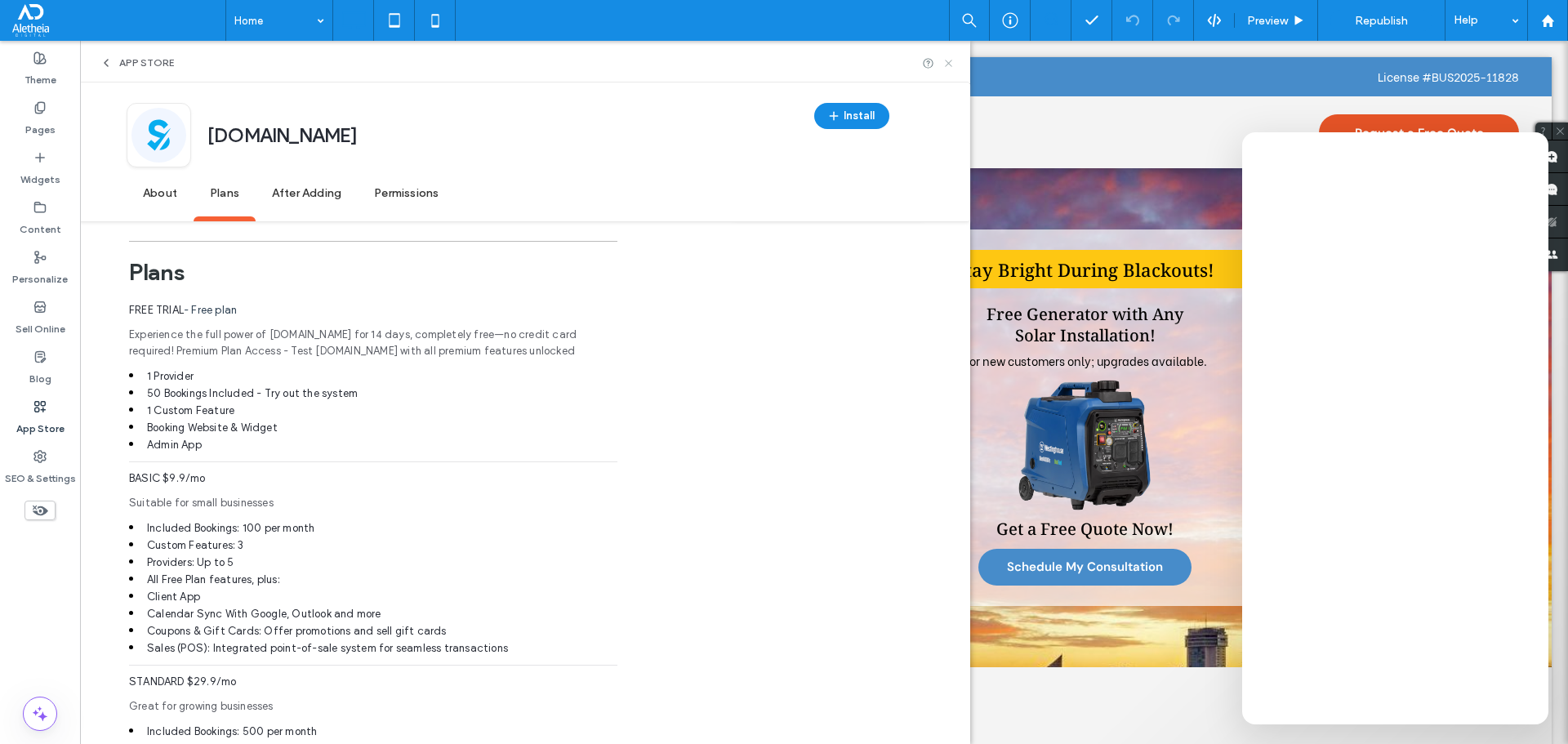
click at [952, 64] on use at bounding box center [947, 62] width 6 height 6
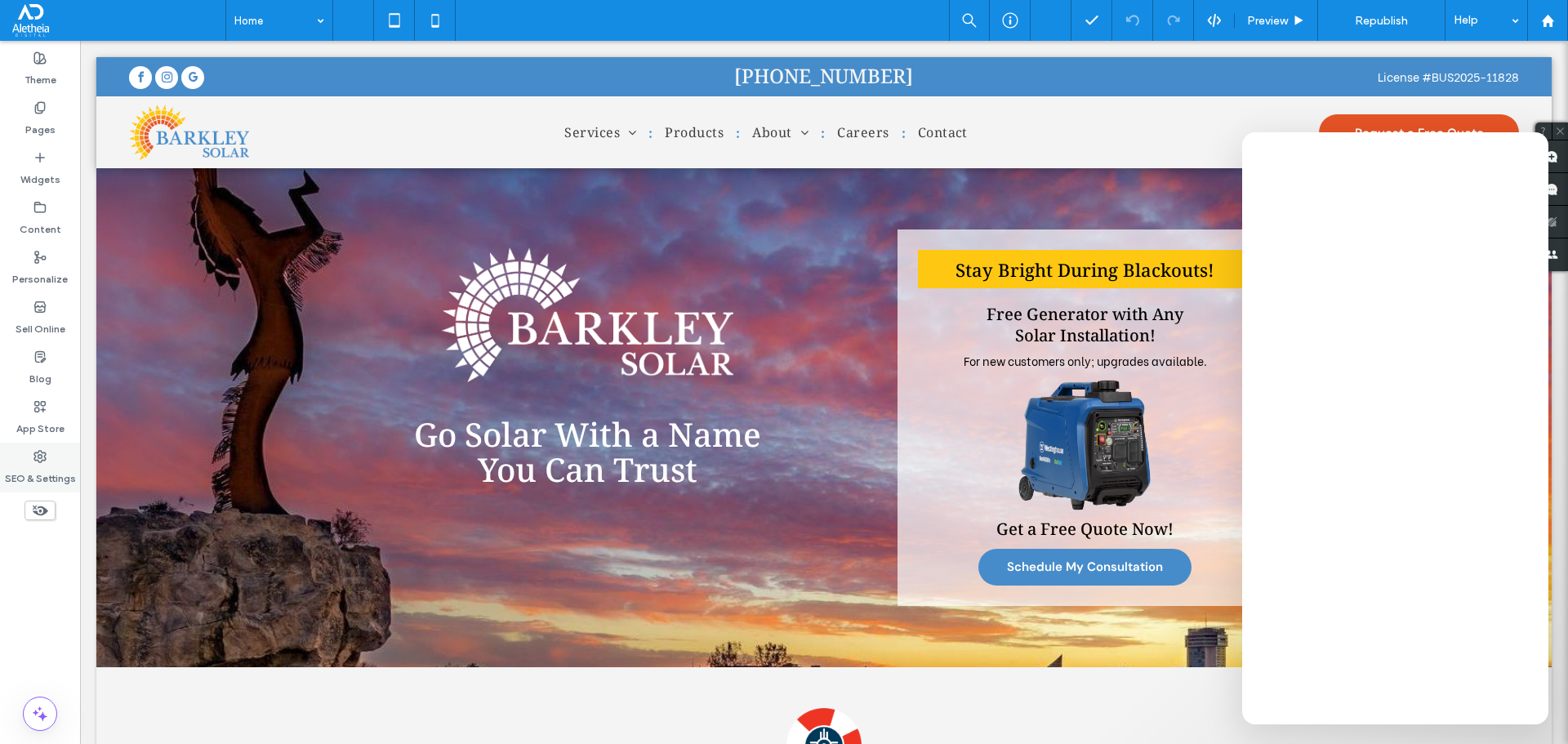
click at [18, 464] on label "SEO & Settings" at bounding box center [41, 474] width 71 height 23
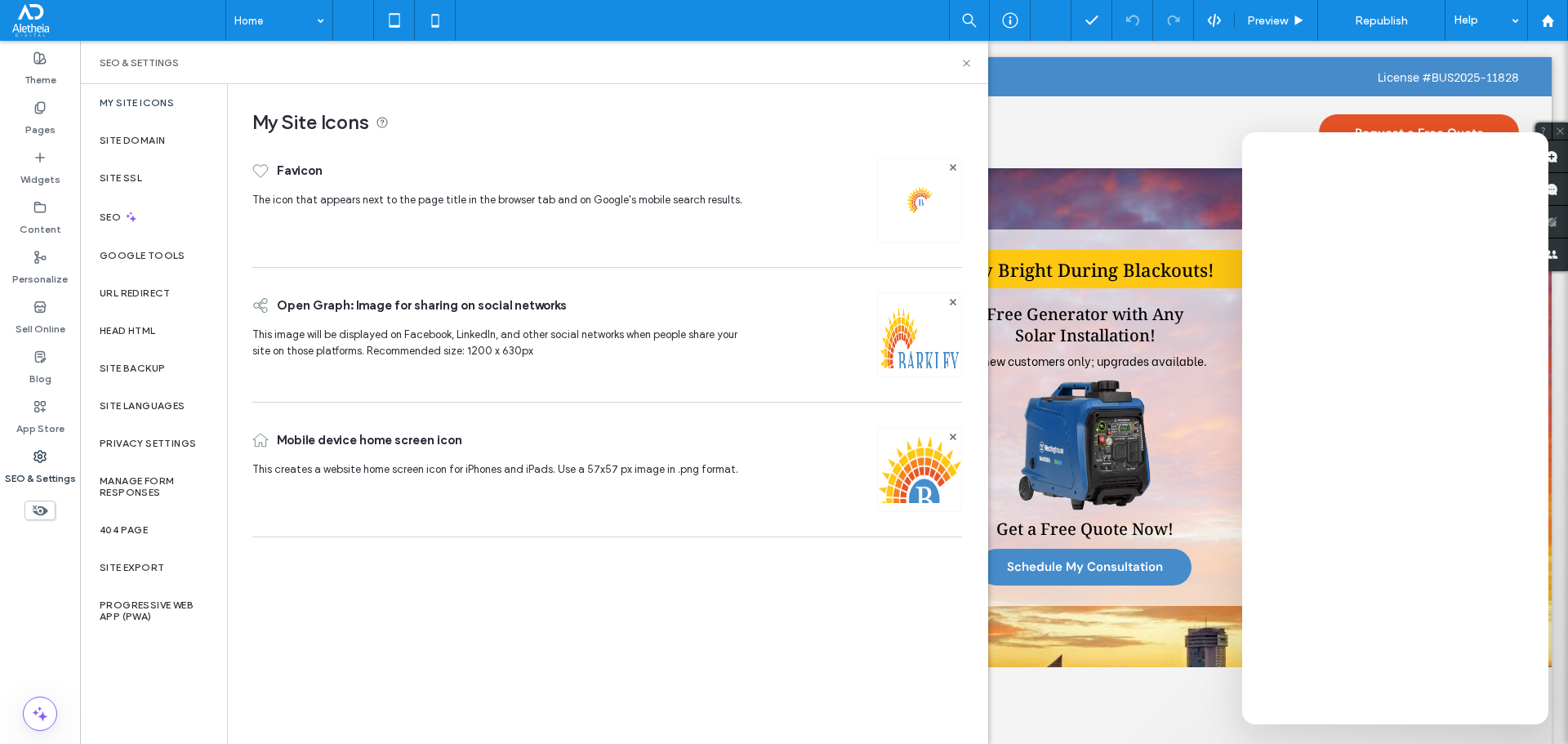
click at [356, 585] on div "My Site Icons Favicon The icon that appears next to the page title in the brows…" at bounding box center [607, 413] width 759 height 658
click at [969, 62] on icon at bounding box center [967, 64] width 12 height 12
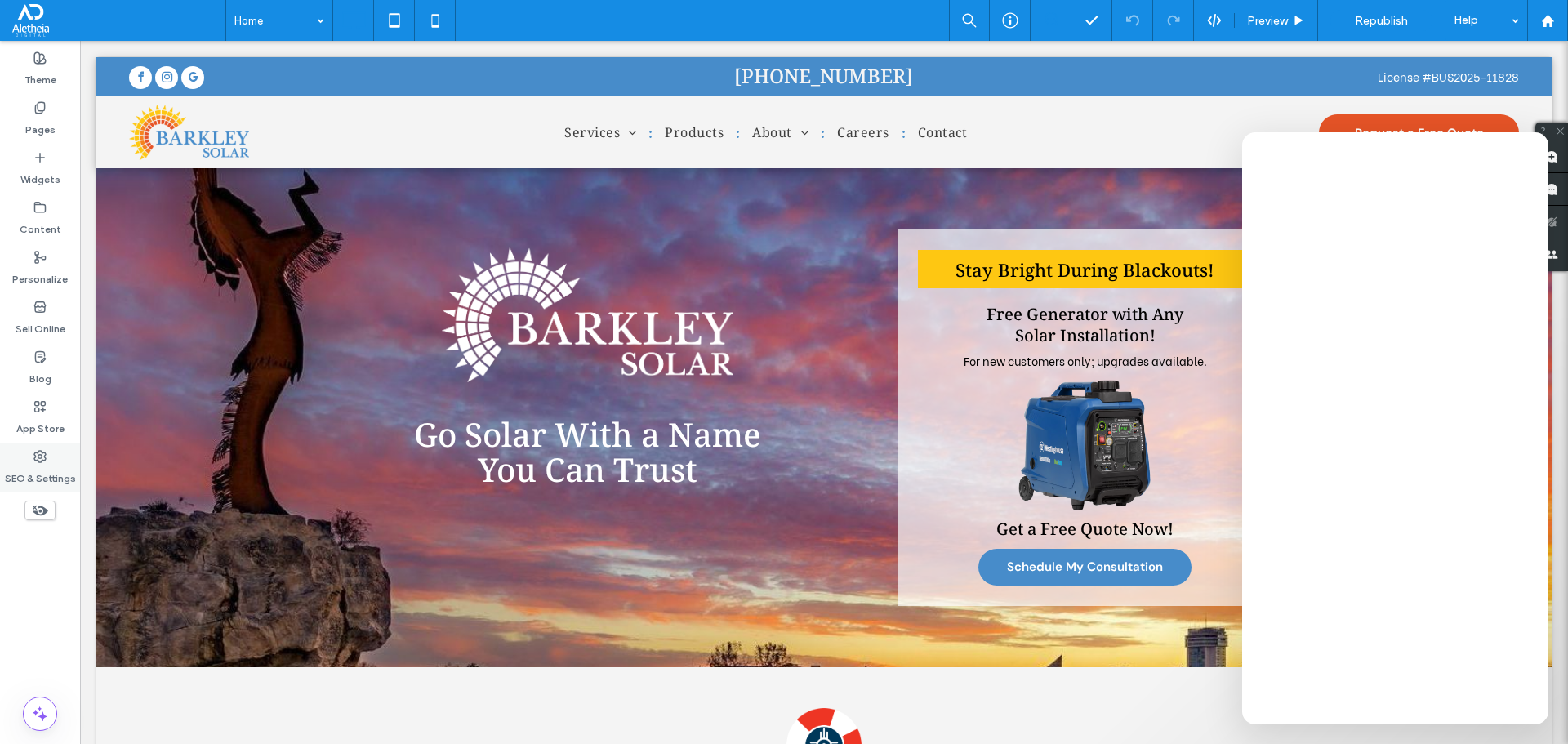
click at [45, 464] on label "SEO & Settings" at bounding box center [41, 474] width 71 height 23
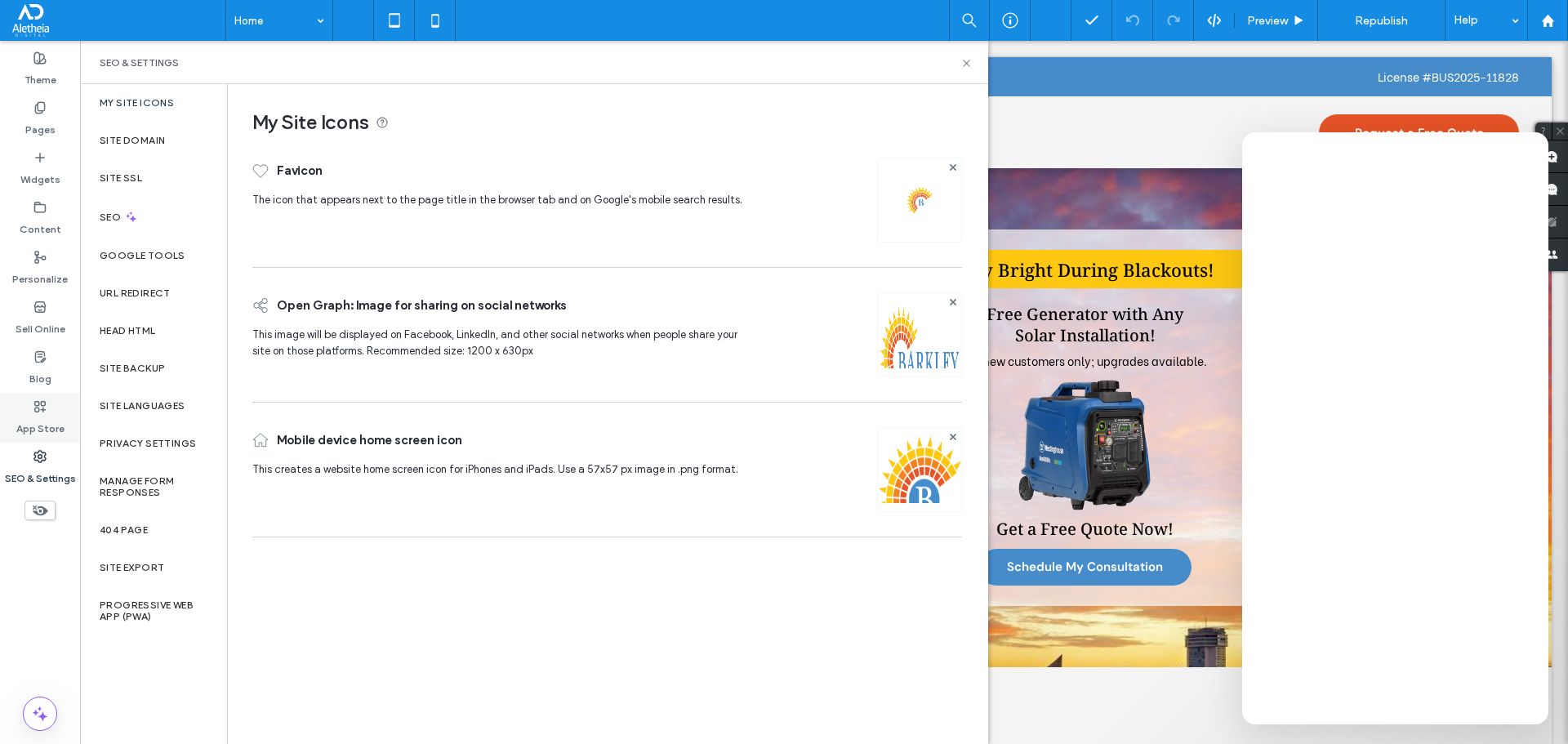
click at [66, 414] on div "App Store" at bounding box center [40, 417] width 80 height 50
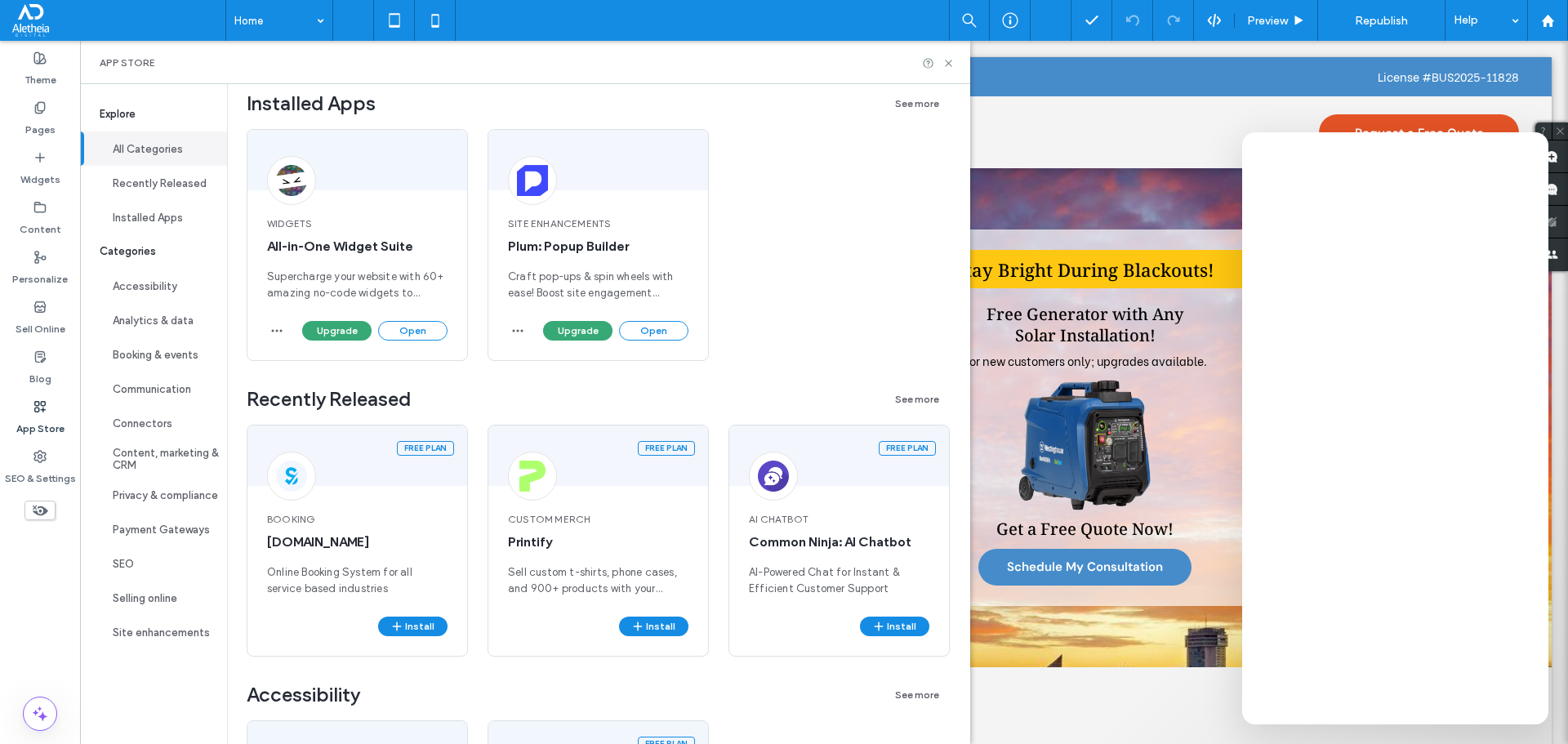
scroll to position [327, 0]
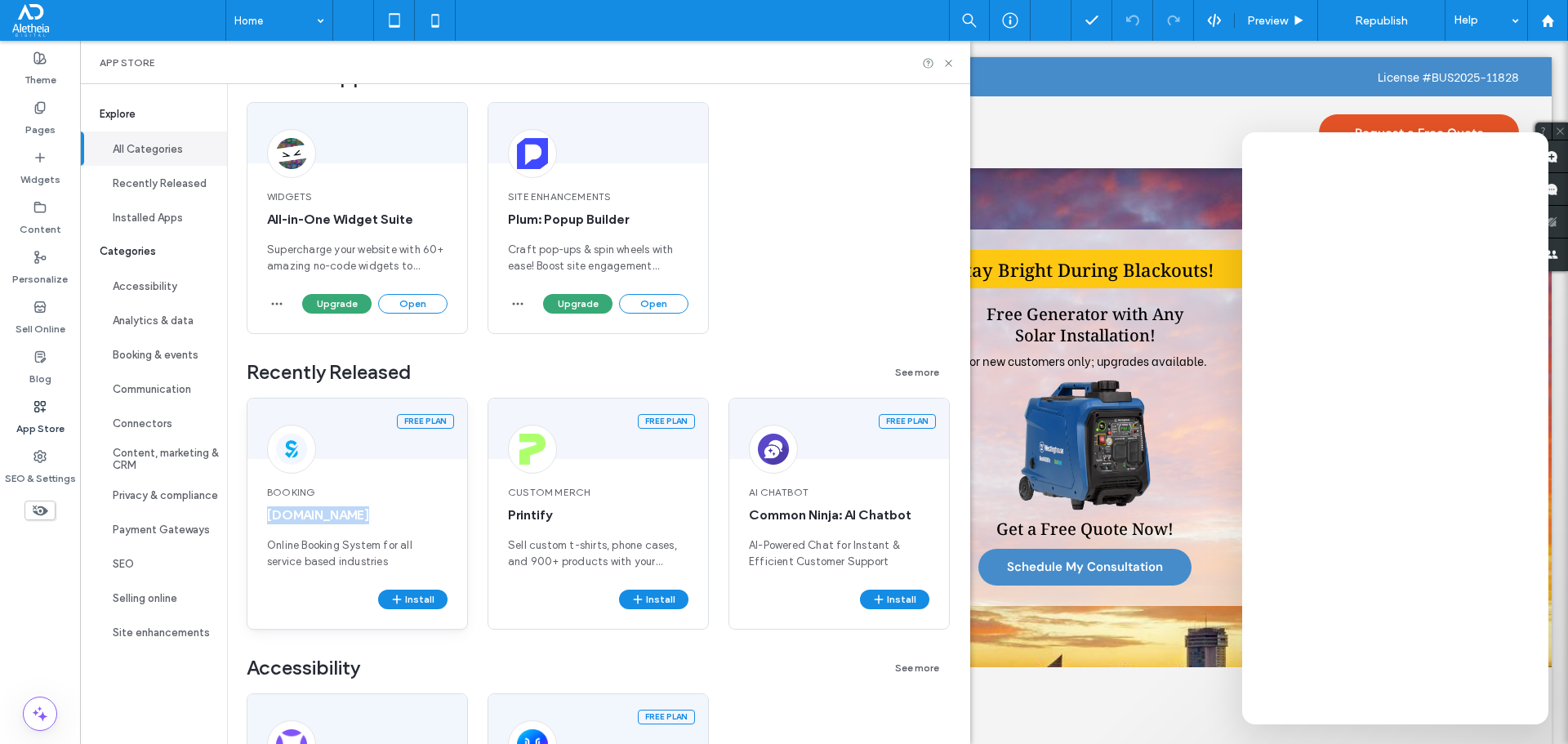
drag, startPoint x: 370, startPoint y: 514, endPoint x: 267, endPoint y: 514, distance: 103.0
click at [267, 514] on span "[DOMAIN_NAME]" at bounding box center [356, 515] width 180 height 18
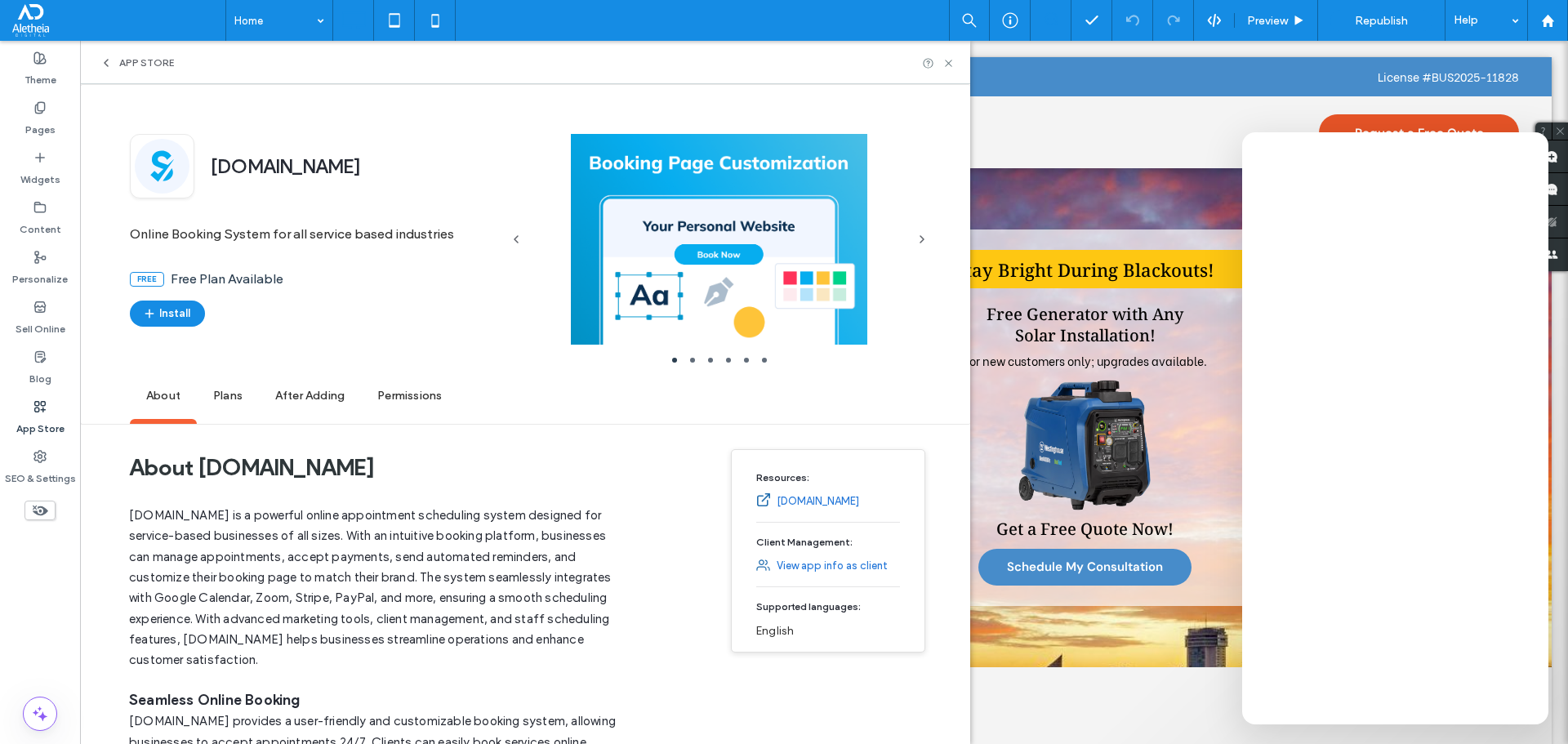
click at [346, 525] on p "[DOMAIN_NAME] is a powerful online appointment scheduling system designed for s…" at bounding box center [373, 588] width 488 height 166
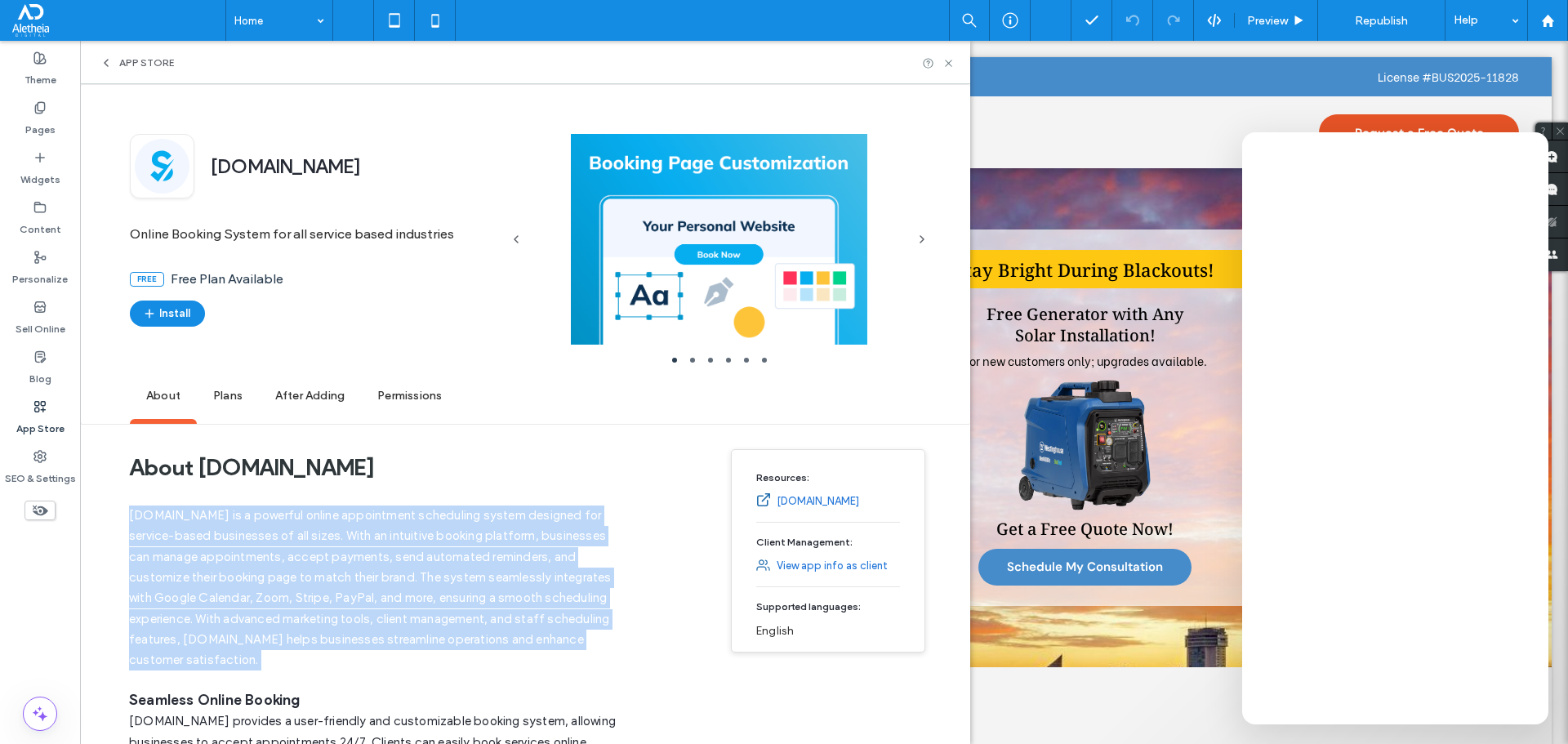
click at [346, 525] on p "[DOMAIN_NAME] is a powerful online appointment scheduling system designed for s…" at bounding box center [373, 588] width 488 height 166
click at [449, 546] on p "[DOMAIN_NAME] is a powerful online appointment scheduling system designed for s…" at bounding box center [373, 588] width 488 height 166
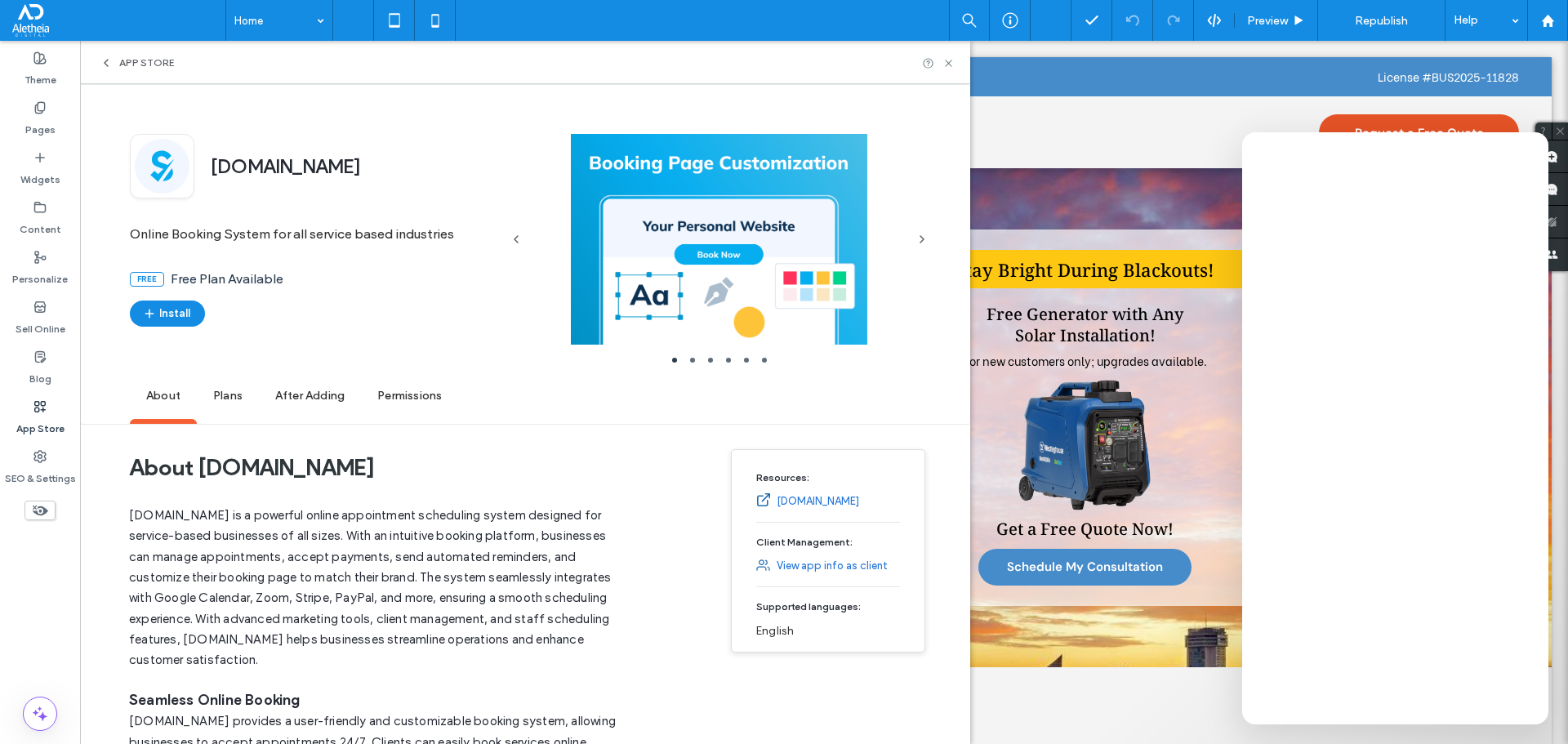
click at [447, 547] on p "[DOMAIN_NAME] is a powerful online appointment scheduling system designed for s…" at bounding box center [373, 588] width 488 height 166
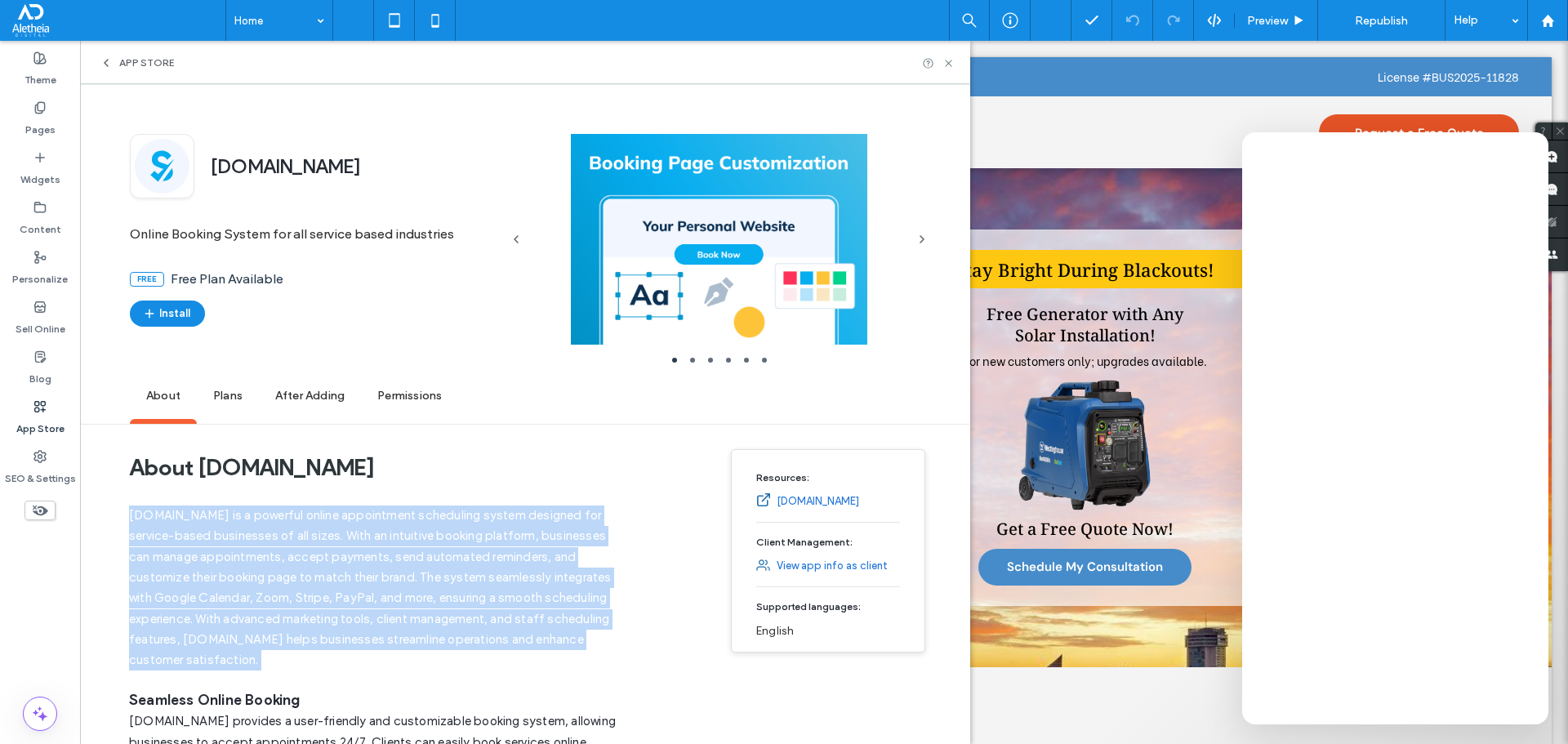
click at [447, 547] on p "[DOMAIN_NAME] is a powerful online appointment scheduling system designed for s…" at bounding box center [373, 588] width 488 height 166
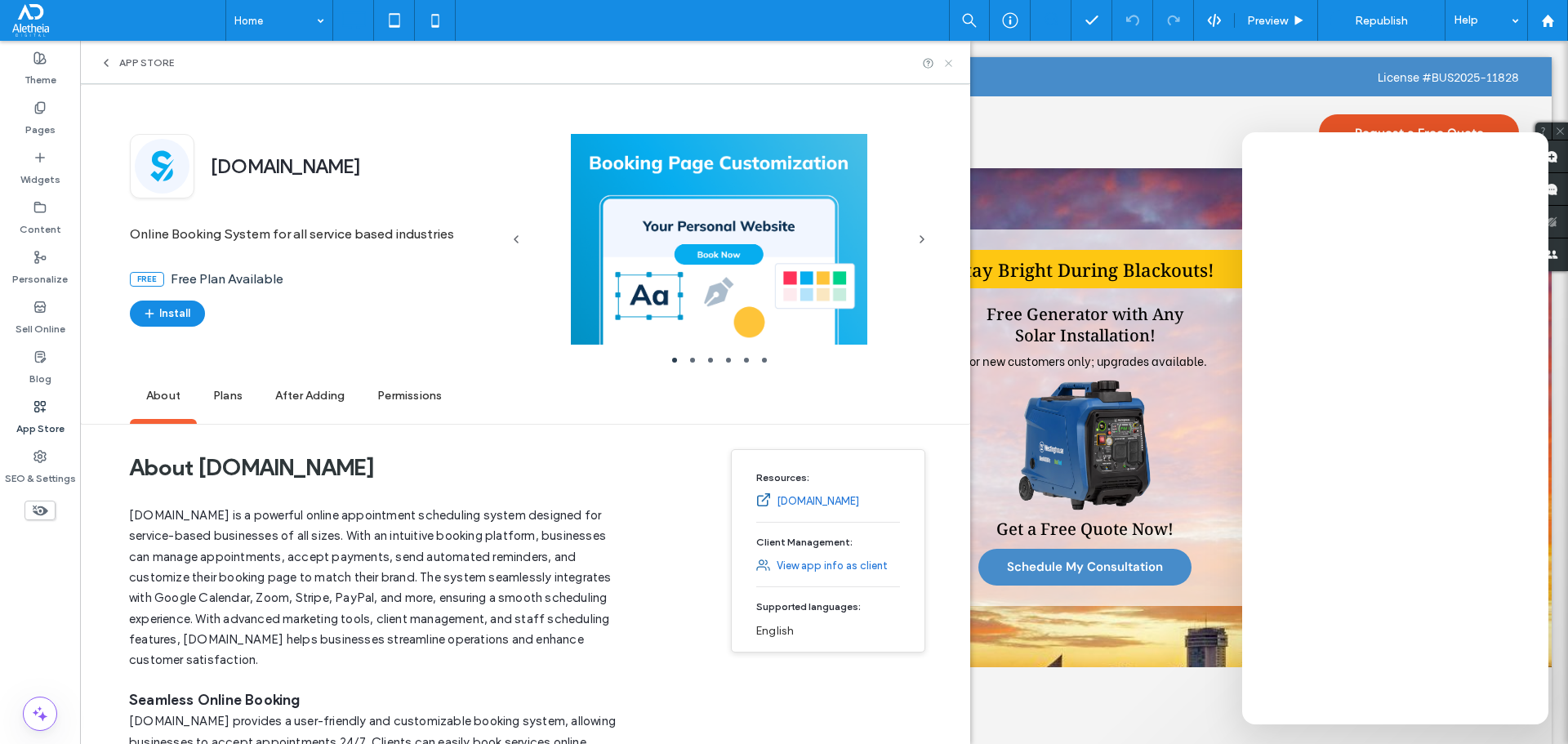
click at [954, 59] on icon at bounding box center [948, 64] width 12 height 12
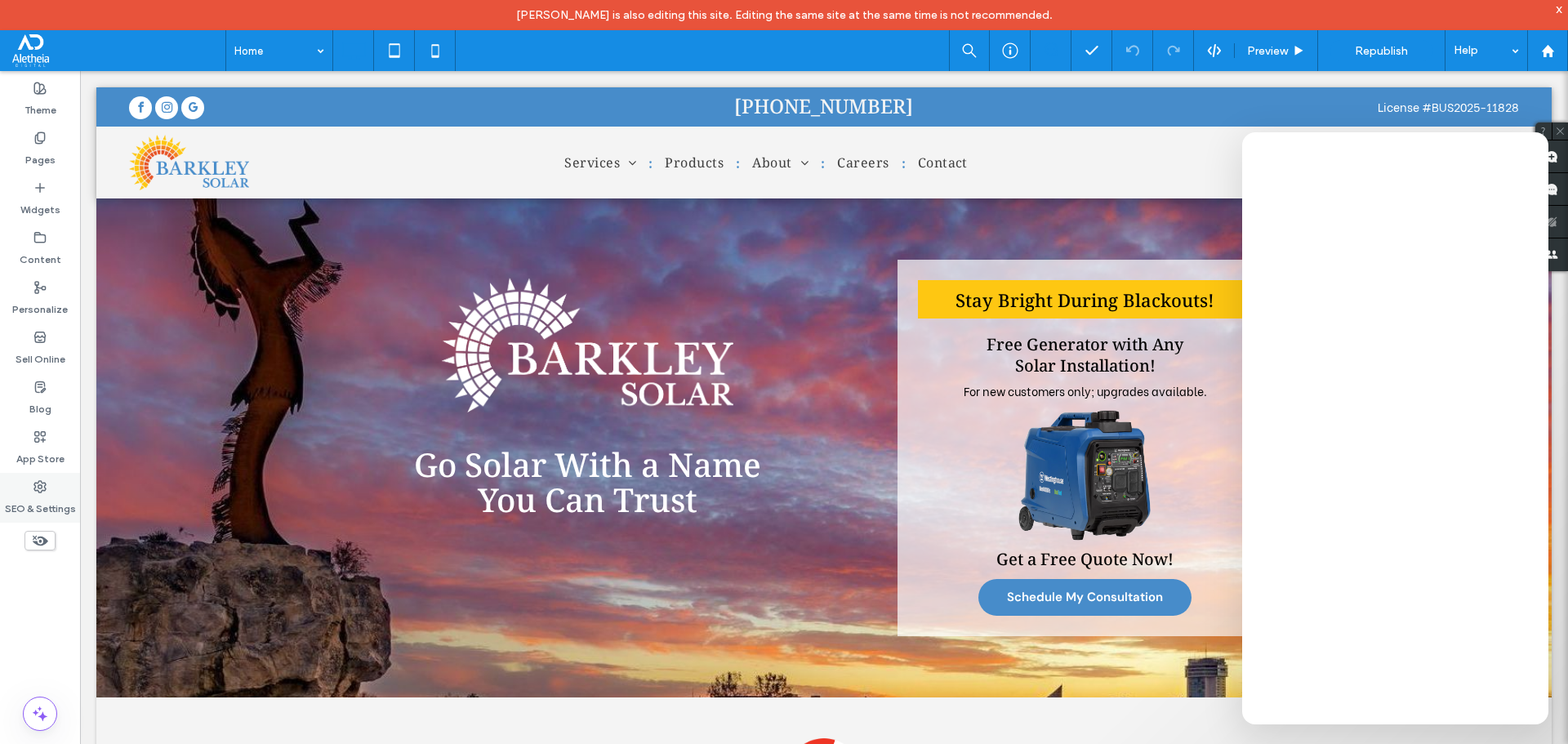
click at [52, 504] on label "SEO & Settings" at bounding box center [41, 504] width 71 height 23
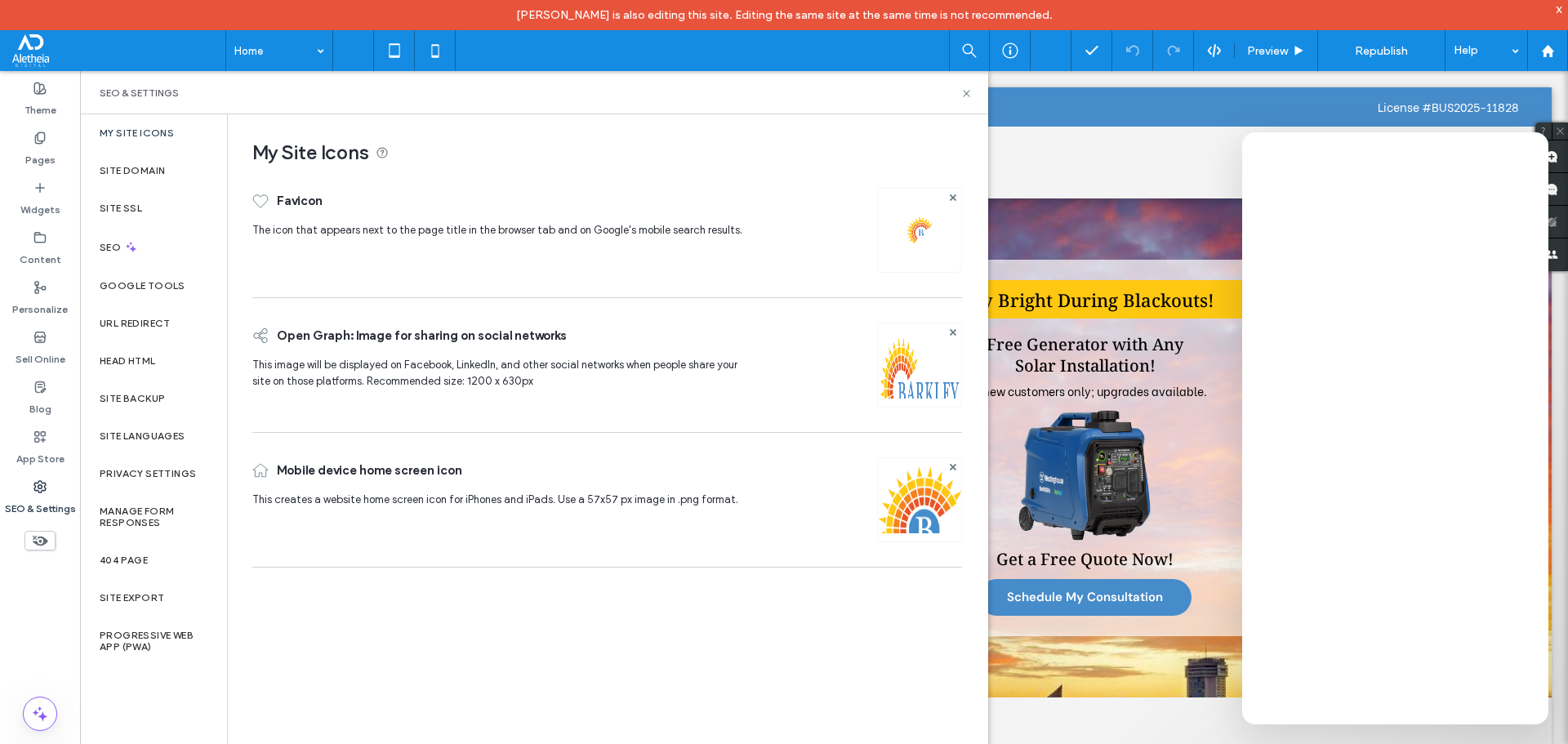
click at [156, 707] on div "My Site Icons Site Domain Site SSL SEO Google Tools URL Redirect Head HTML Site…" at bounding box center [153, 443] width 147 height 659
click at [48, 490] on div "SEO & Settings" at bounding box center [40, 497] width 80 height 50
drag, startPoint x: 968, startPoint y: 95, endPoint x: 802, endPoint y: 4, distance: 189.3
click at [968, 95] on use at bounding box center [966, 92] width 6 height 6
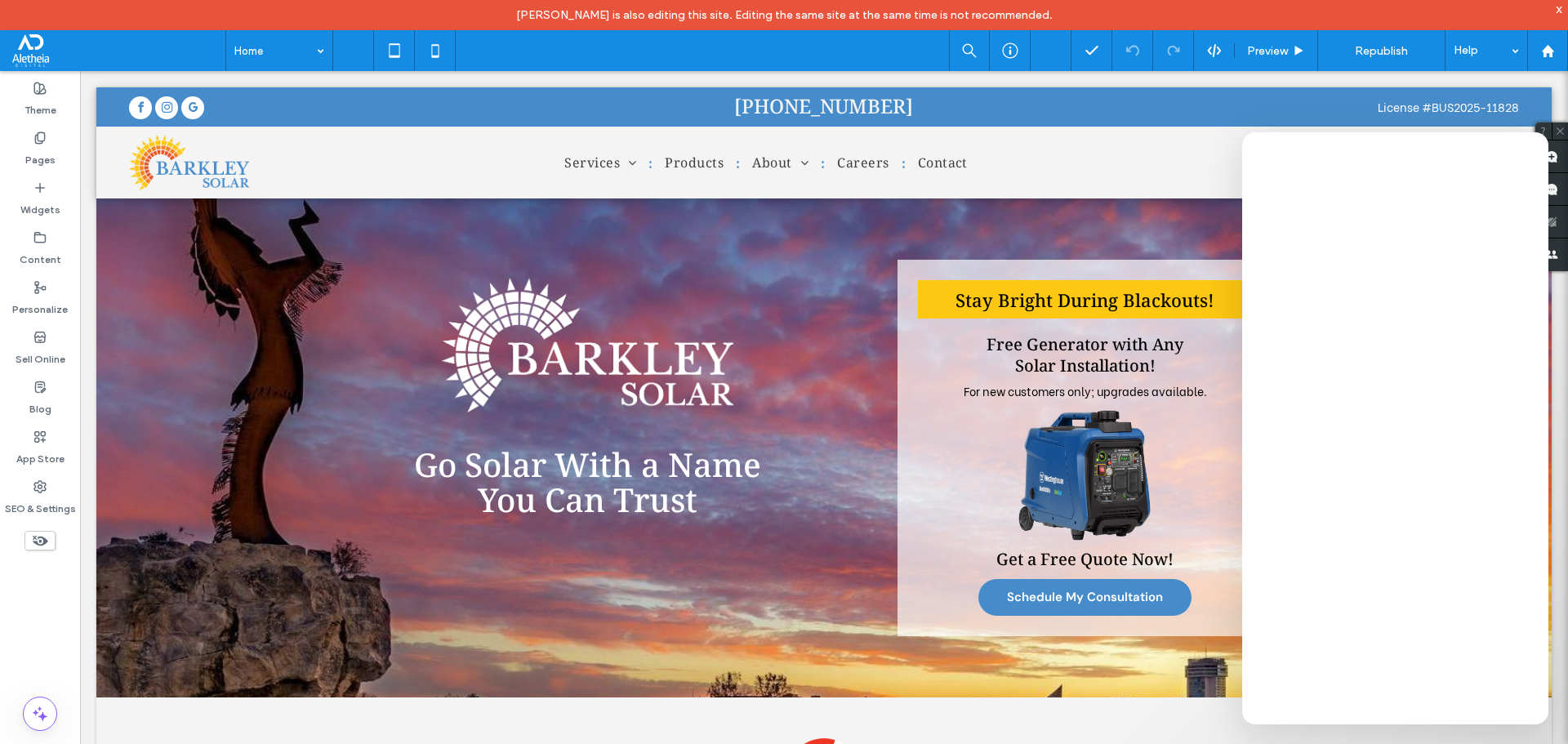
click at [810, 47] on div "Home Preview Republish Help" at bounding box center [897, 51] width 1343 height 41
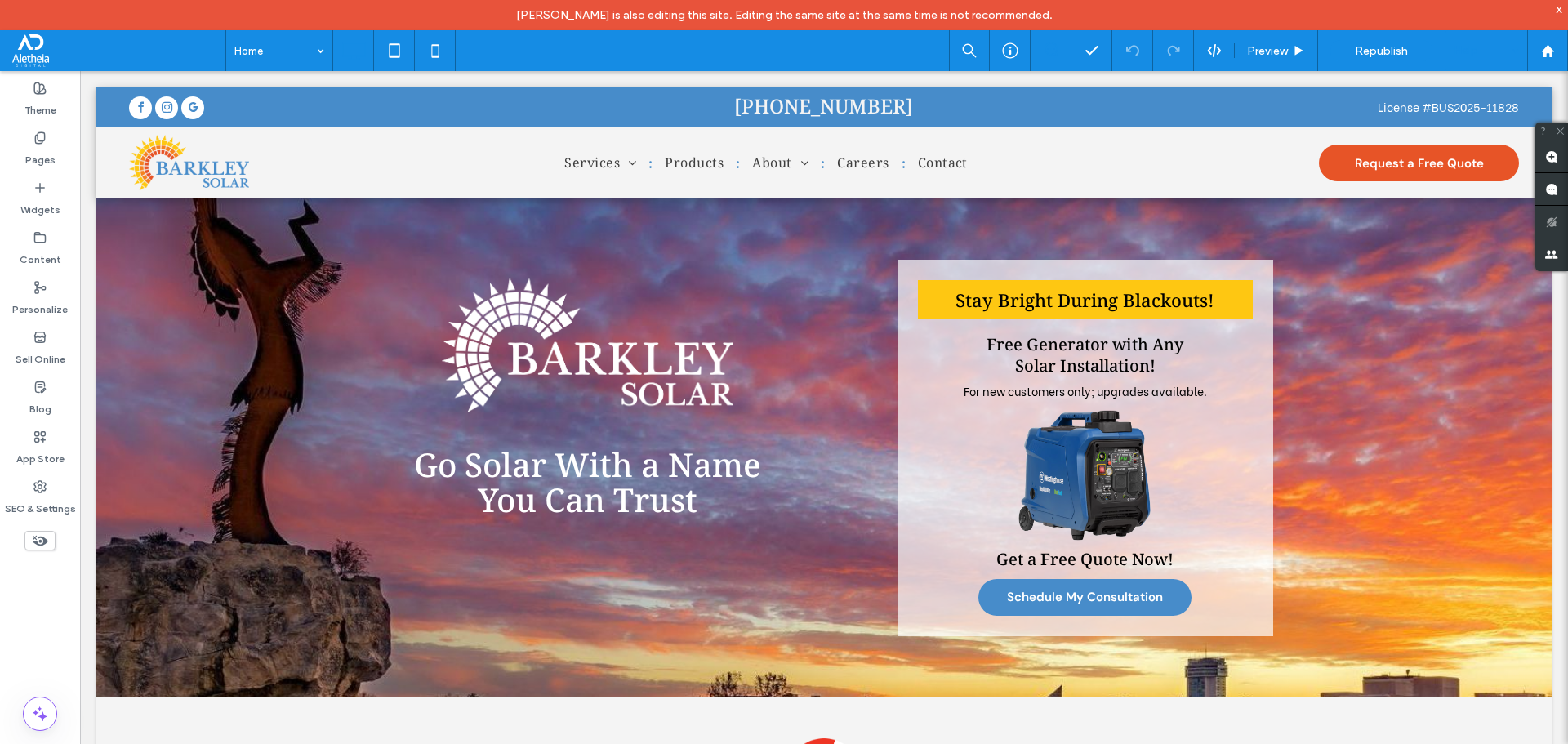
click at [1495, 58] on div "Help" at bounding box center [1487, 51] width 82 height 41
click at [1558, 15] on div "x" at bounding box center [1559, 9] width 7 height 14
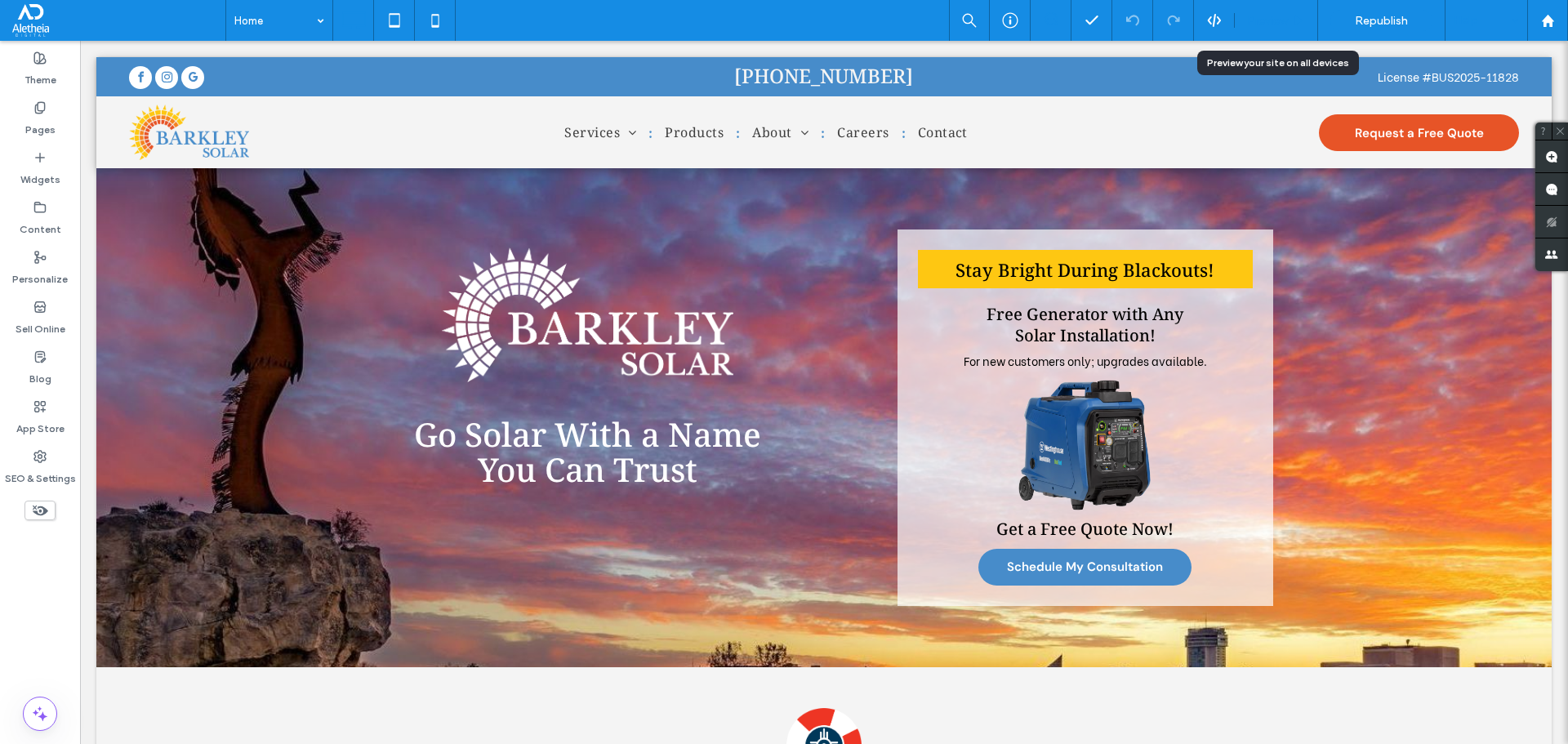
click at [1284, 15] on span "Preview" at bounding box center [1267, 21] width 41 height 14
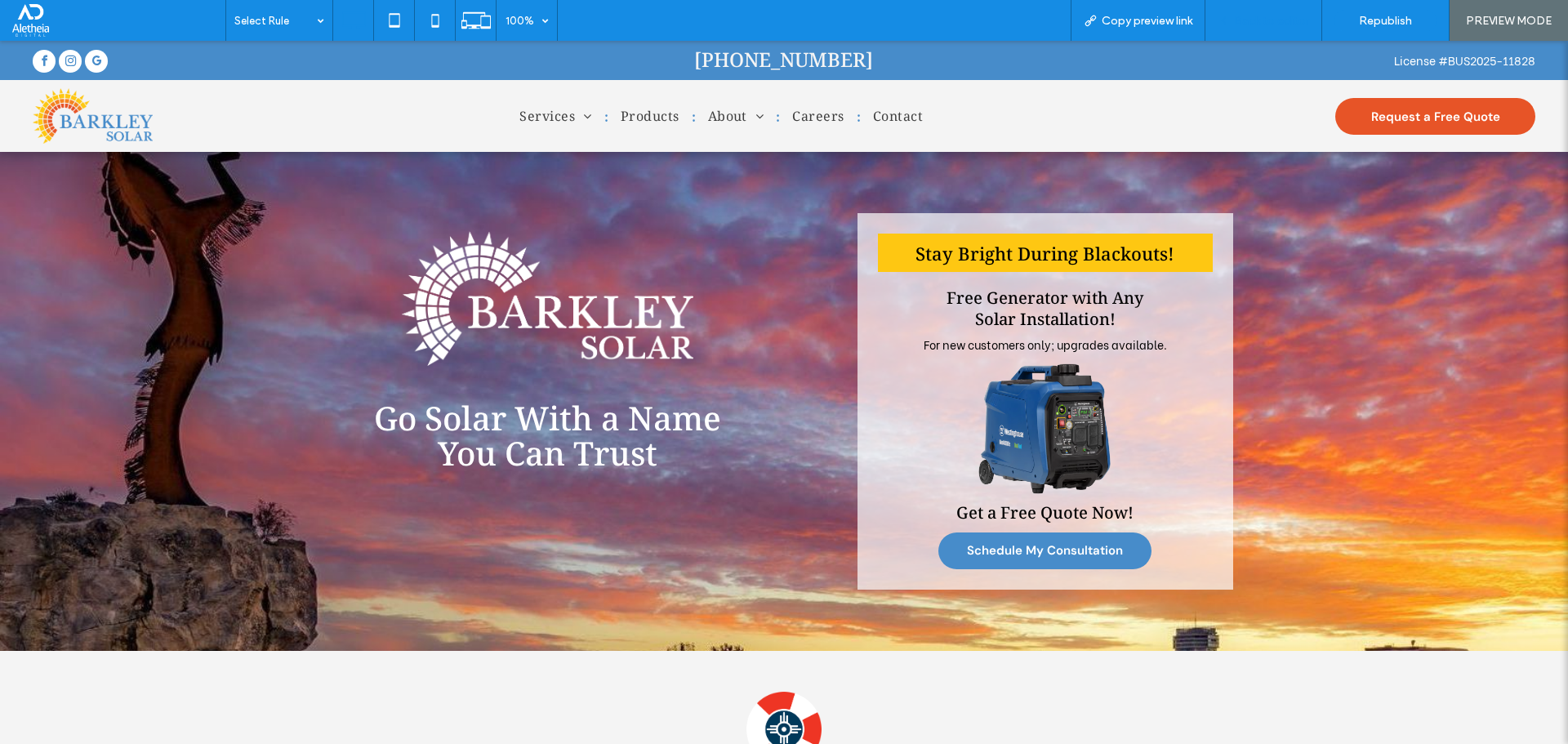
click at [1284, 17] on span "Back to editor" at bounding box center [1272, 21] width 75 height 14
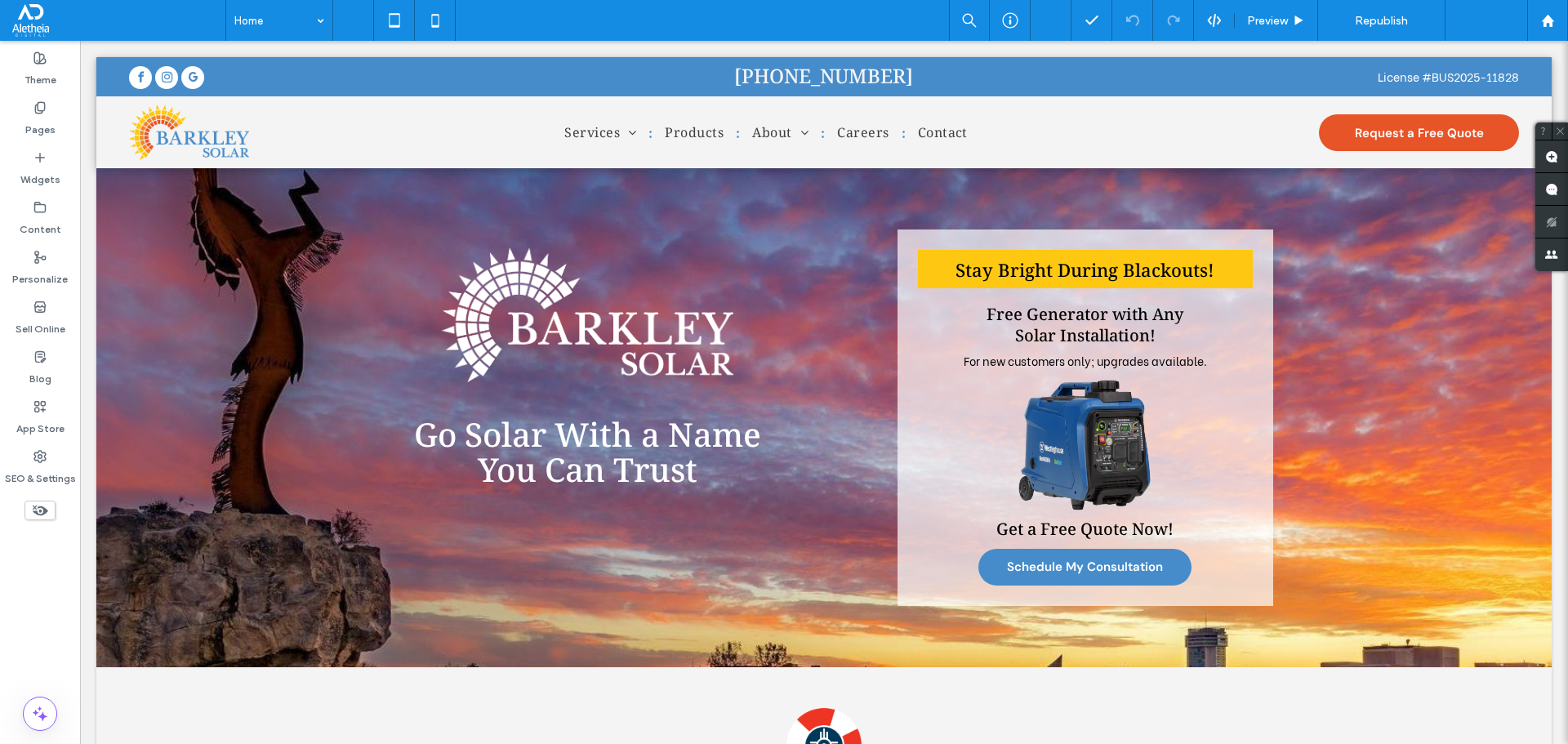
click at [1504, 23] on div "Help" at bounding box center [1487, 20] width 82 height 41
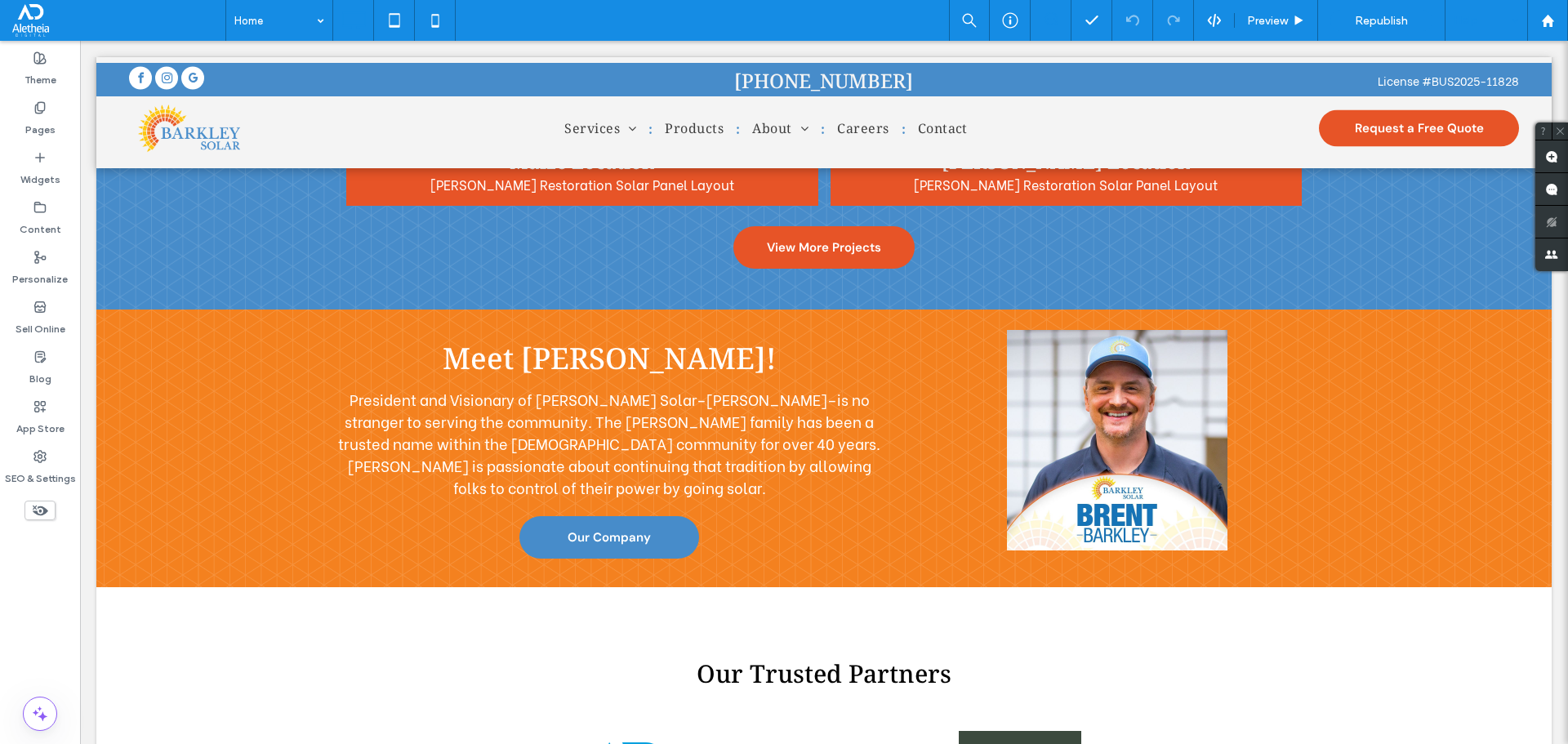
scroll to position [2885, 0]
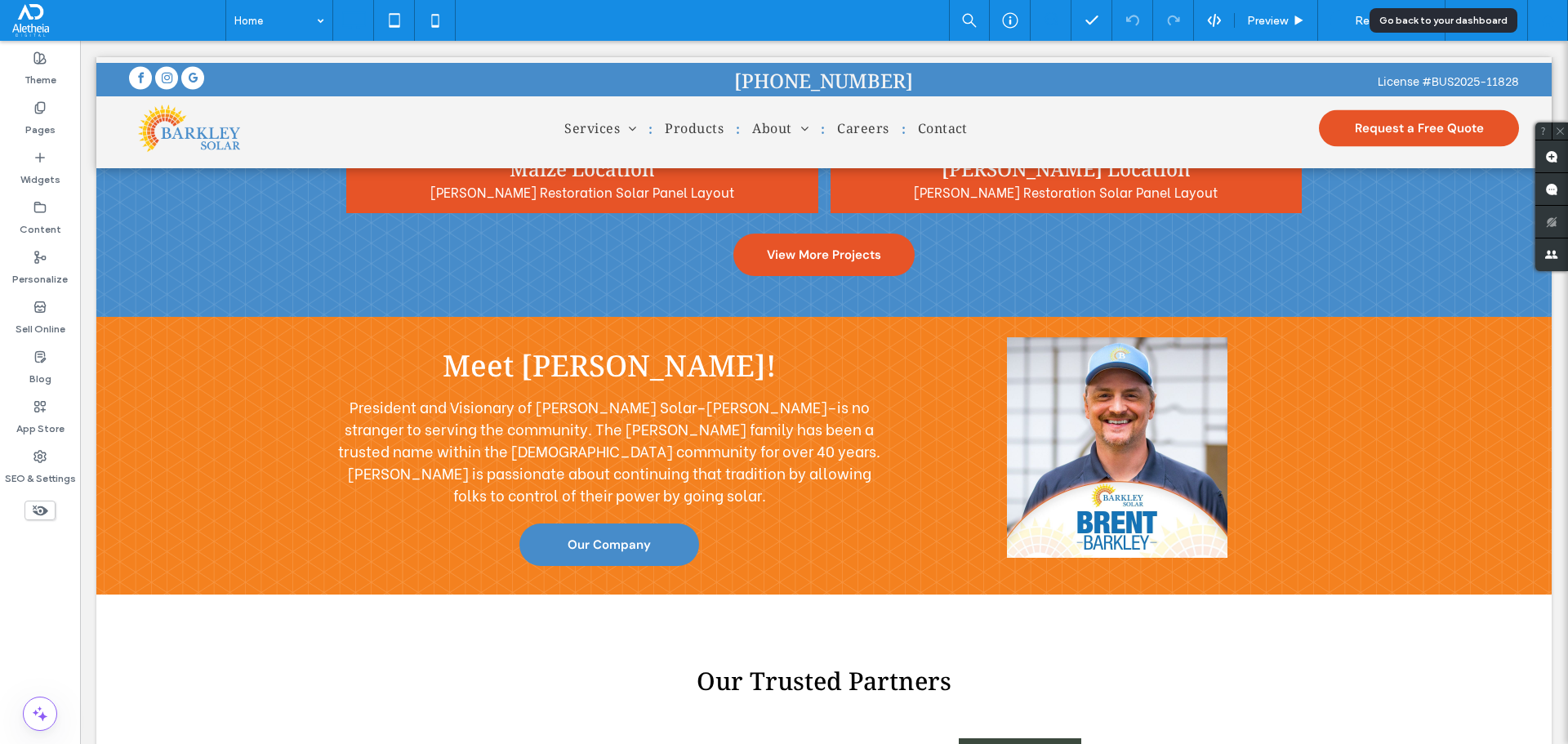
click at [1543, 23] on icon at bounding box center [1548, 21] width 14 height 14
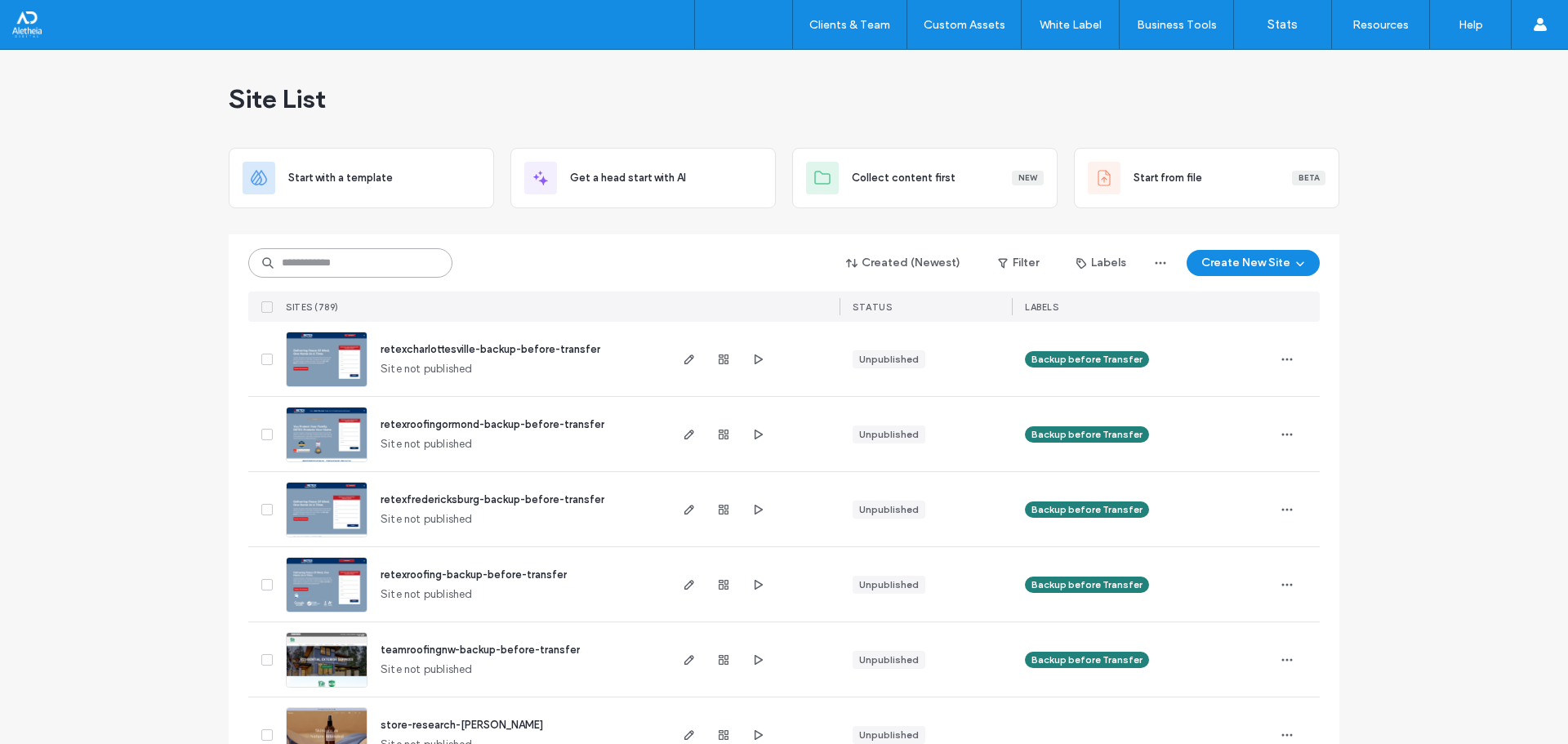
click at [292, 266] on input at bounding box center [350, 263] width 204 height 30
click at [425, 255] on input at bounding box center [350, 263] width 204 height 30
click at [554, 283] on div "Created (Newest) Filter Labels Create New Site SITES (789) STATUS LABELS" at bounding box center [784, 278] width 1071 height 87
click at [491, 172] on div "Start with a template Get a head start with AI Collect content first New Start …" at bounding box center [784, 178] width 1110 height 60
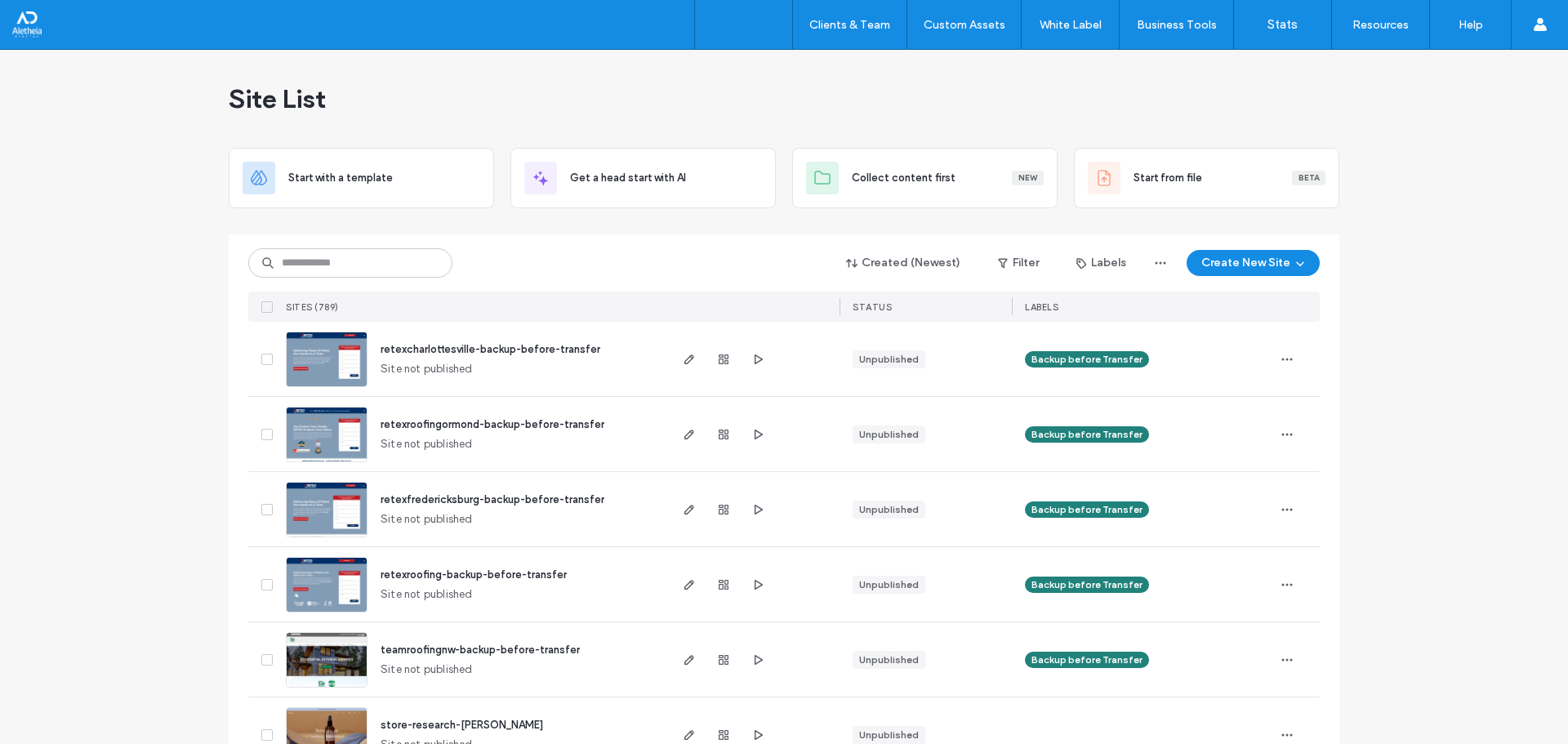
click at [492, 171] on div "Start with a template Get a head start with AI Collect content first New Start …" at bounding box center [784, 178] width 1110 height 60
click at [404, 264] on input at bounding box center [350, 263] width 204 height 30
click at [494, 206] on div "Start with a template Get a head start with AI Collect content first New Start …" at bounding box center [784, 178] width 1110 height 60
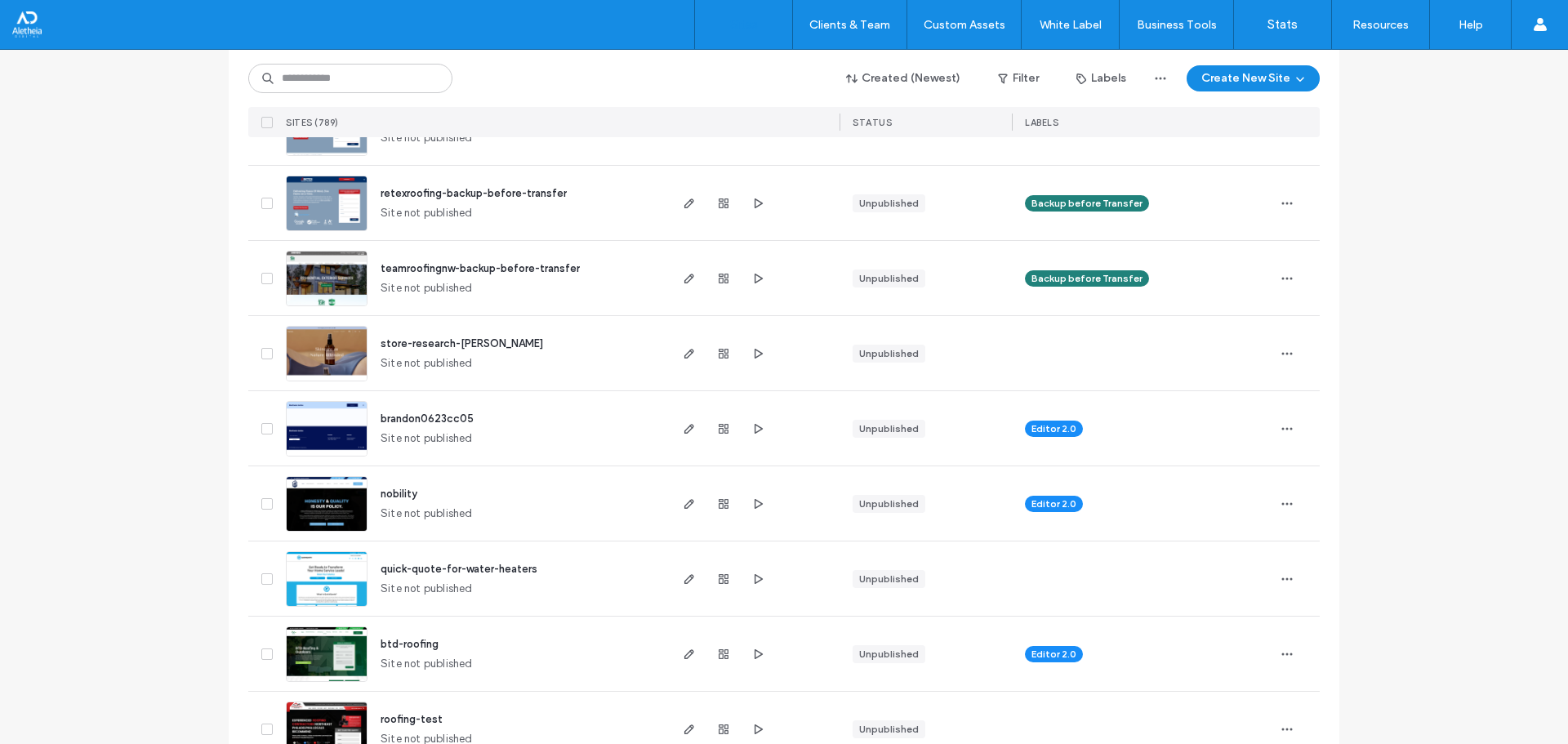
scroll to position [409, 0]
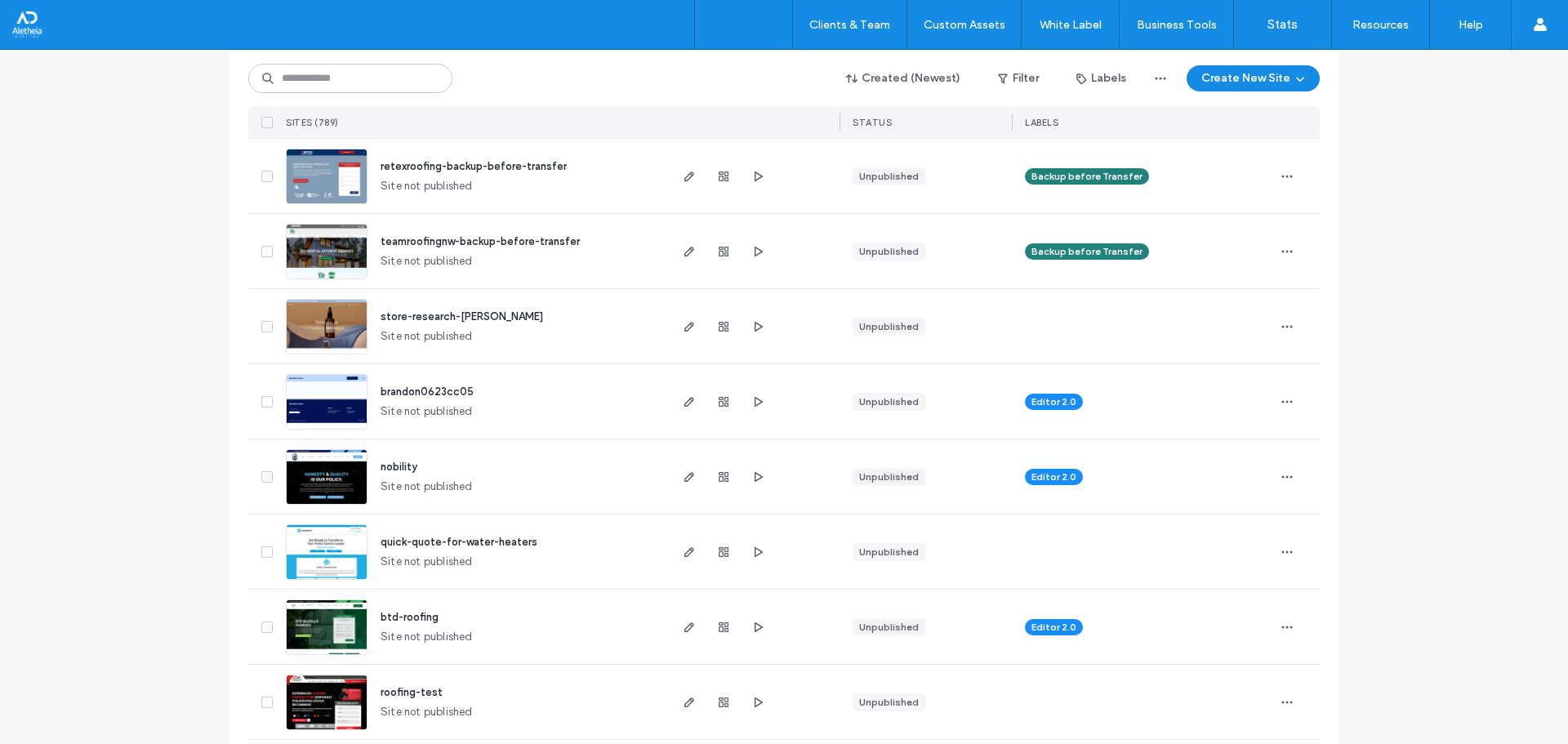
click at [544, 226] on div "teamroofingnw-backup-before-transfer Site not published" at bounding box center [517, 251] width 299 height 74
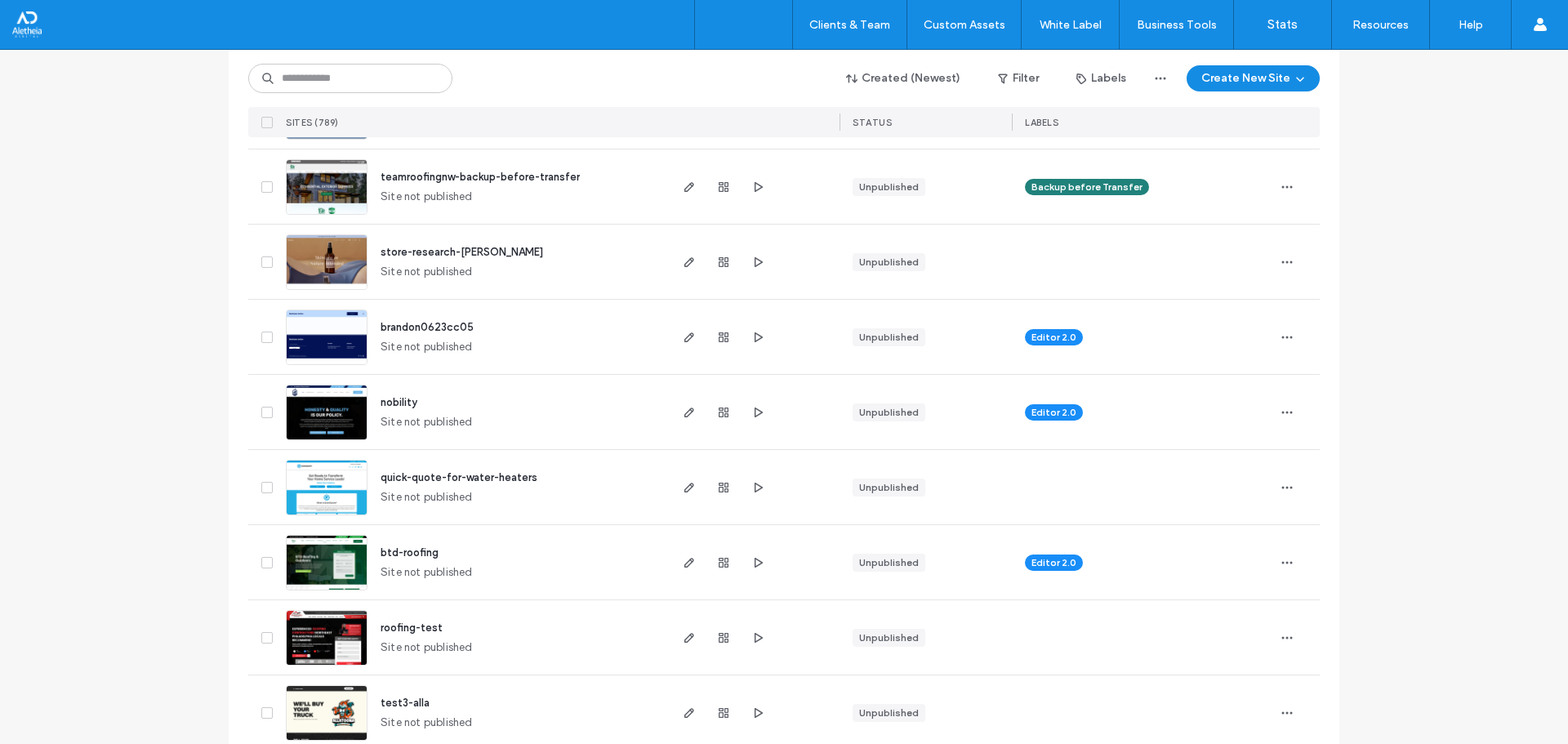
scroll to position [653, 0]
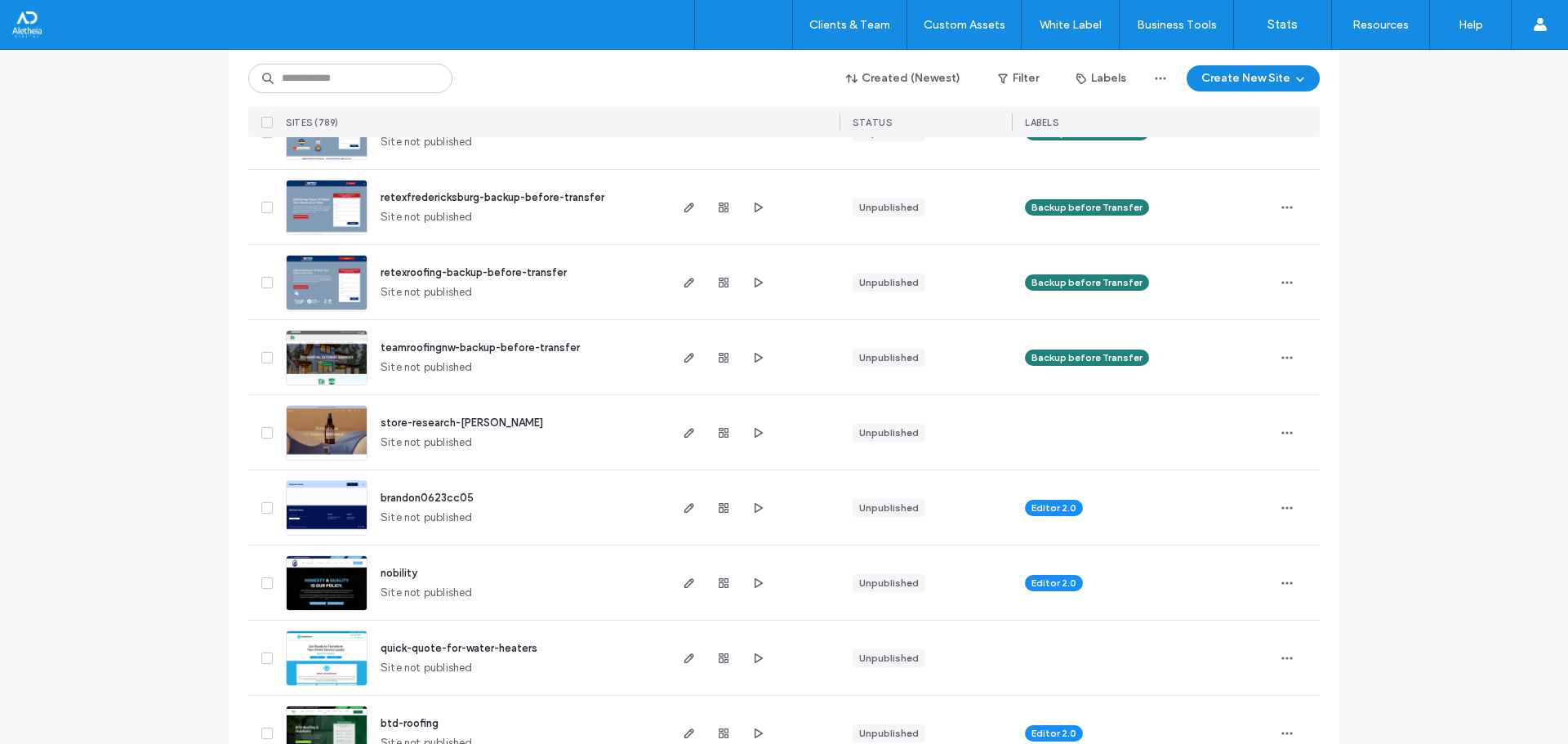
scroll to position [0, 0]
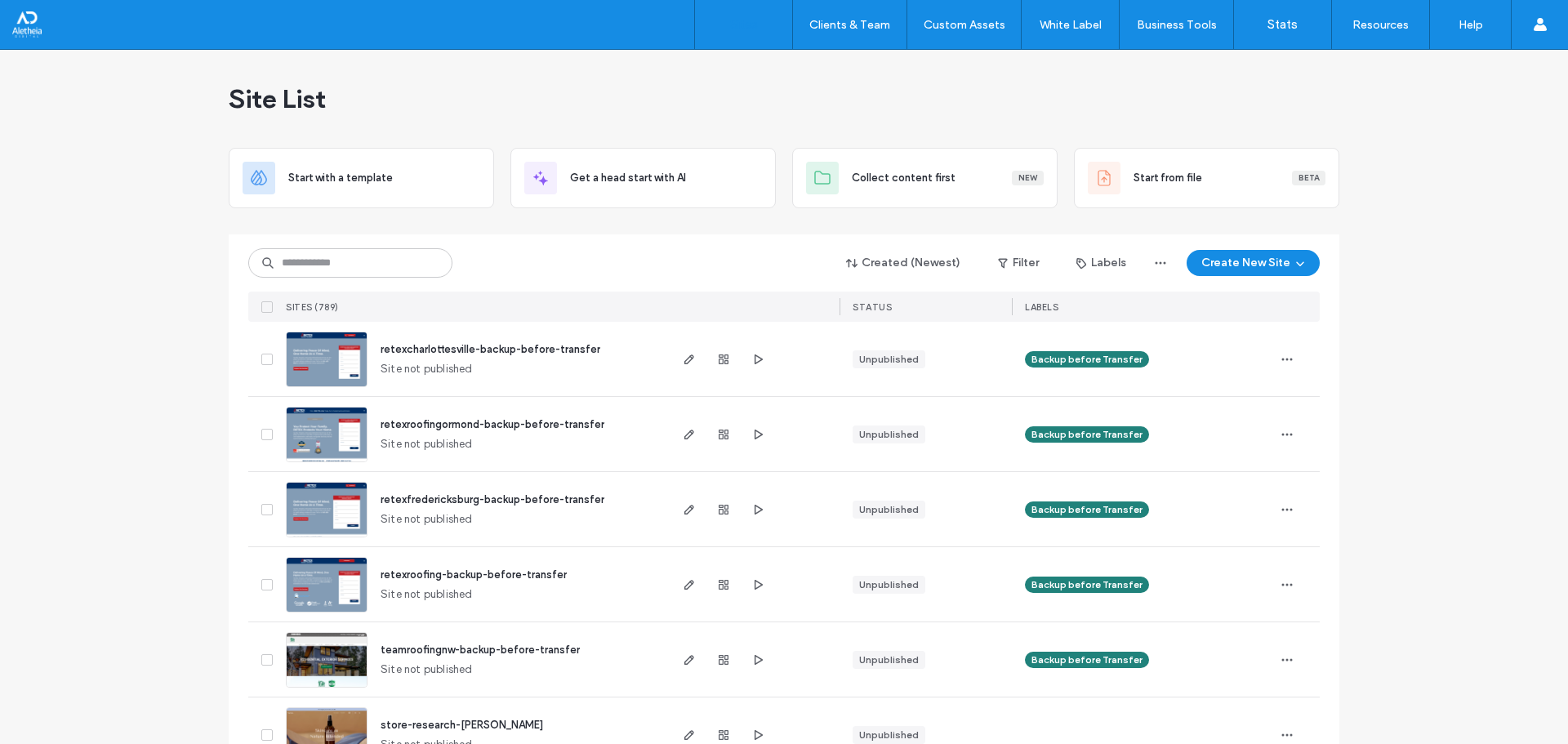
click at [383, 279] on div "Created (Newest) Filter Labels Create New Site SITES (789) STATUS LABELS" at bounding box center [784, 278] width 1071 height 87
click at [384, 269] on input at bounding box center [350, 263] width 204 height 30
click at [574, 248] on div "Created (Newest) Filter Labels Create New Site" at bounding box center [784, 263] width 1071 height 31
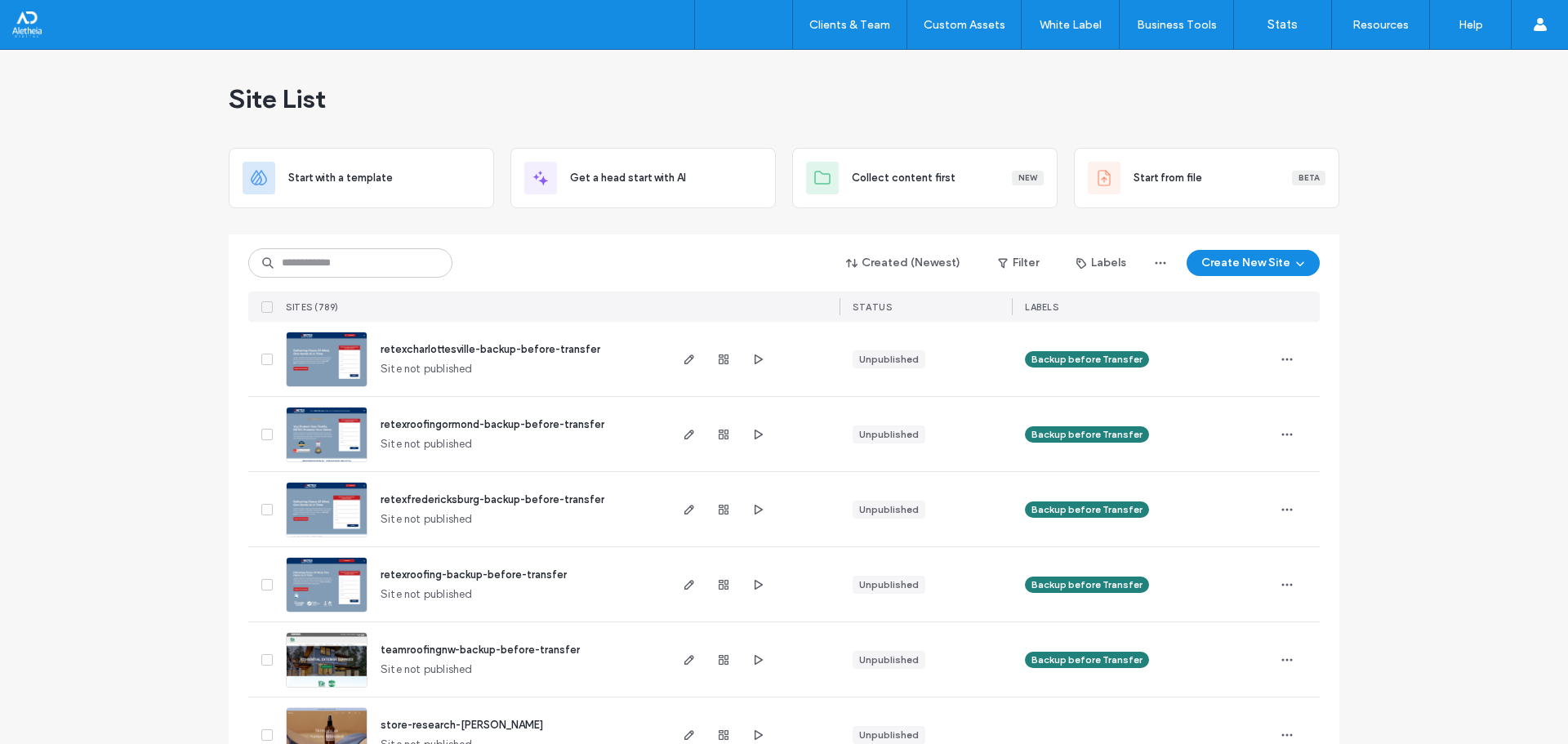
click at [492, 171] on div "Start with a template Get a head start with AI Collect content first New Start …" at bounding box center [784, 178] width 1110 height 60
click at [279, 268] on input at bounding box center [350, 263] width 204 height 30
click at [553, 240] on div "Created (Newest) Filter Labels Create New Site SITES (789) STATUS LABELS" at bounding box center [784, 278] width 1071 height 87
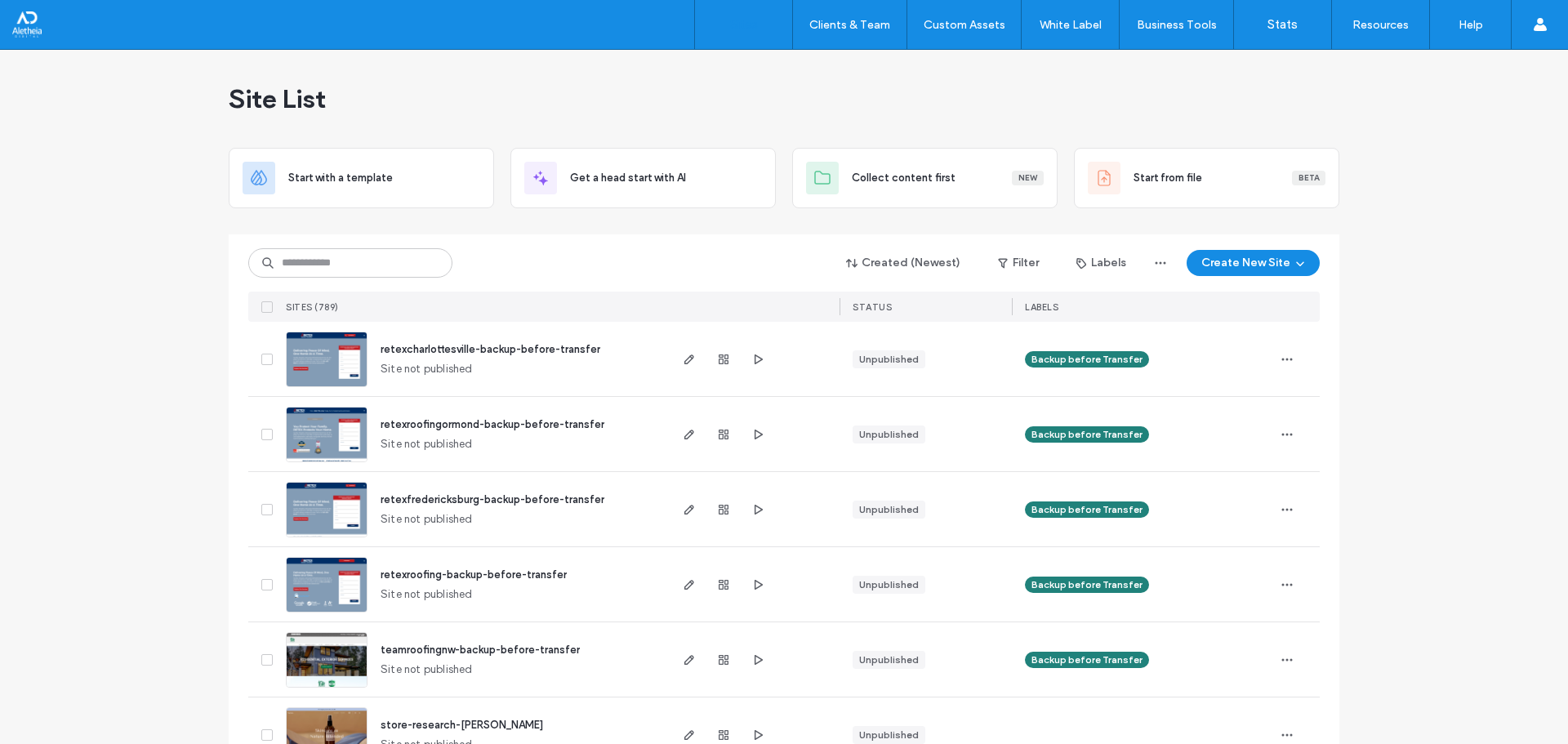
click at [493, 207] on div "Start with a template Get a head start with AI Collect content first New Start …" at bounding box center [784, 178] width 1110 height 60
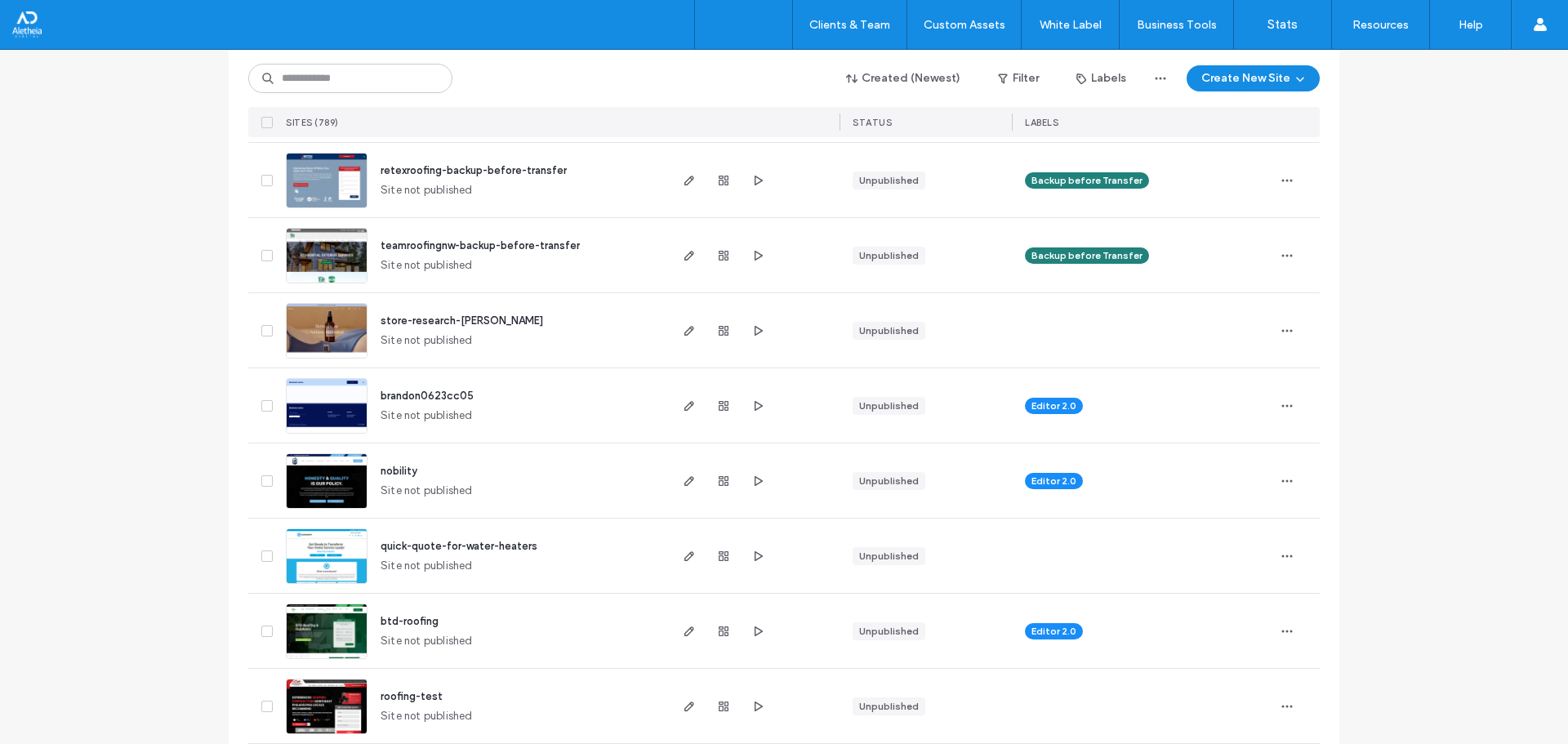
scroll to position [734, 0]
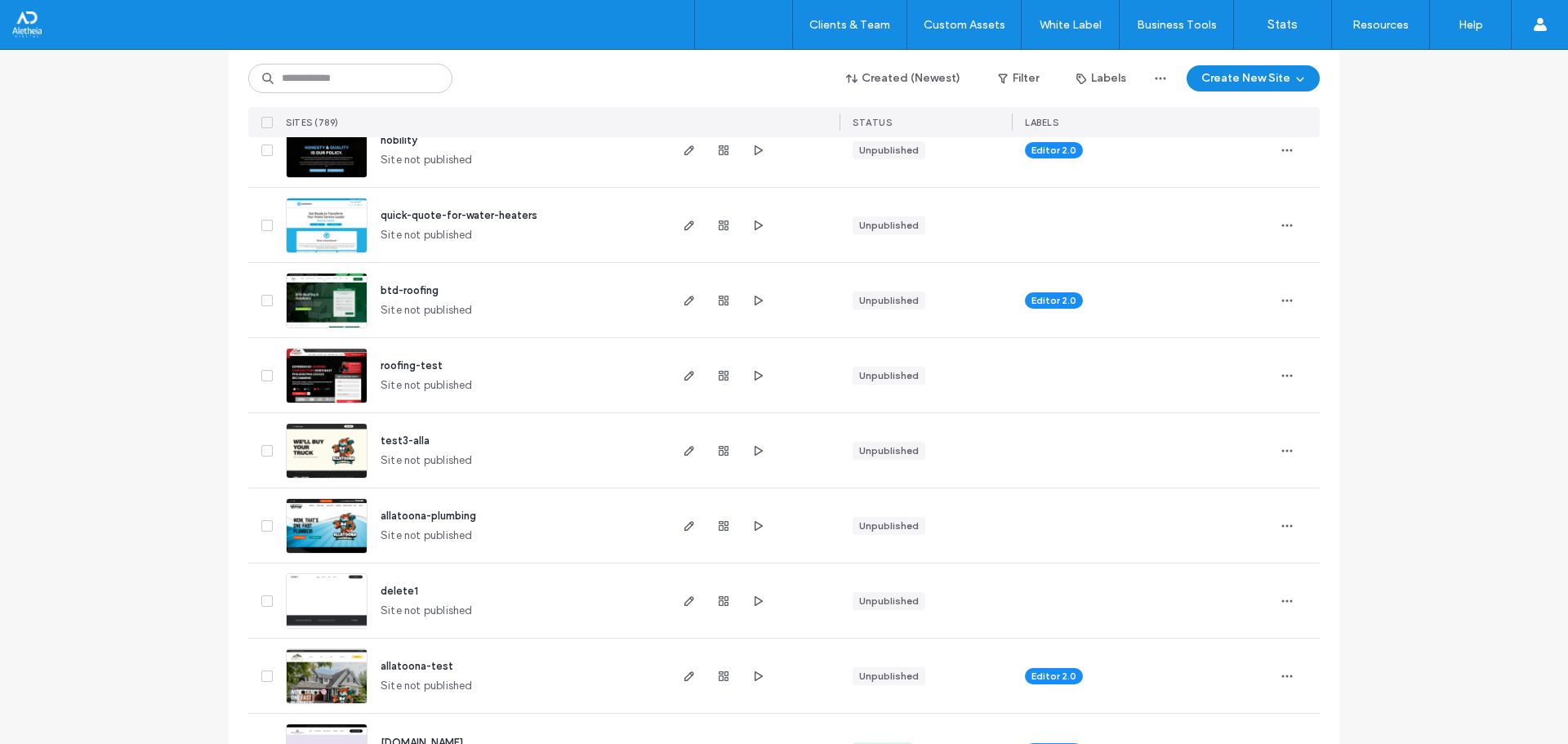
click at [396, 511] on span "allatoona-plumbing" at bounding box center [429, 516] width 96 height 12
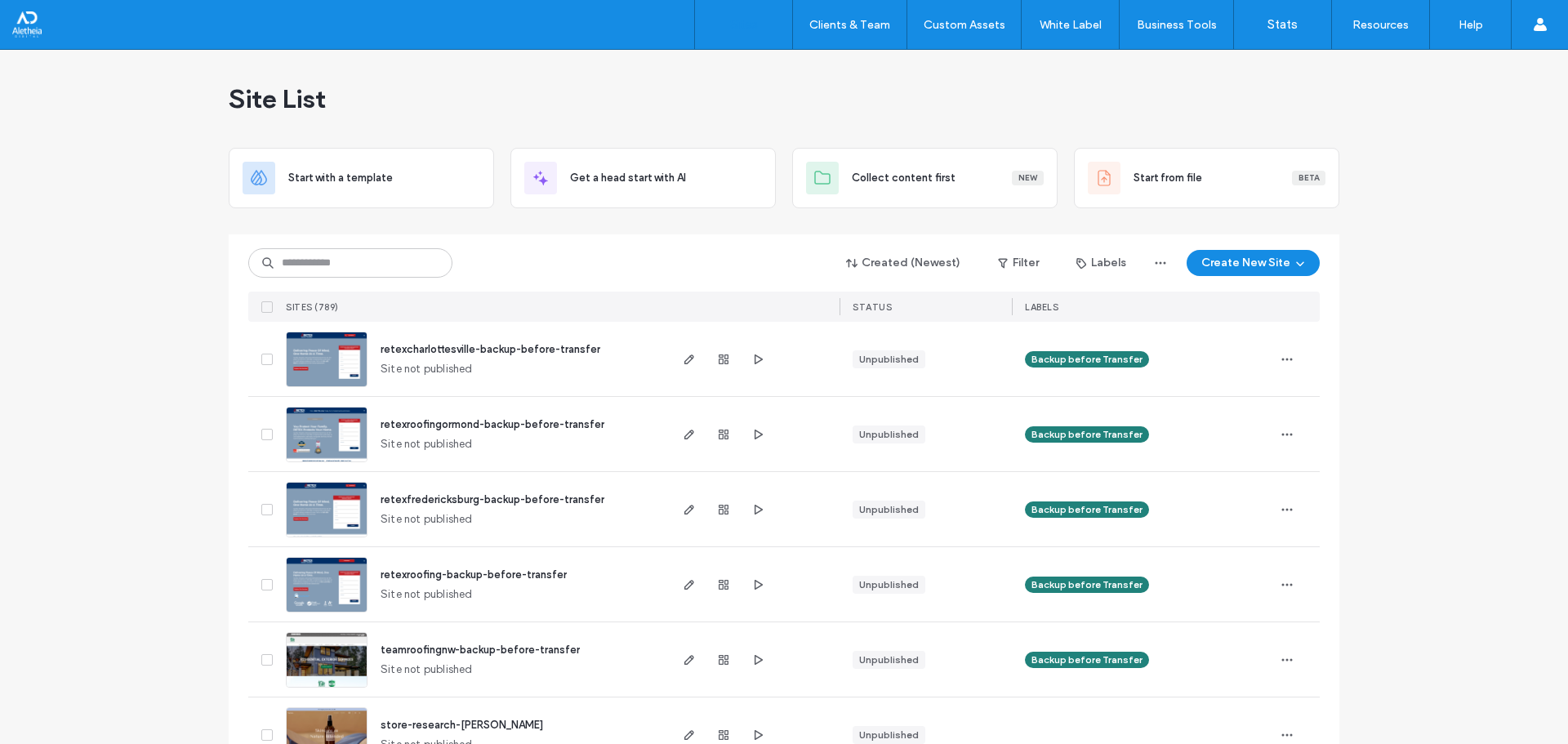
click at [492, 149] on div "Start with a template Get a head start with AI Collect content first New Start …" at bounding box center [784, 178] width 1110 height 60
click at [394, 248] on input at bounding box center [350, 263] width 204 height 30
click at [493, 167] on div "Start with a template Get a head start with AI Collect content first New Start …" at bounding box center [784, 178] width 1110 height 60
click at [332, 254] on input at bounding box center [350, 263] width 204 height 30
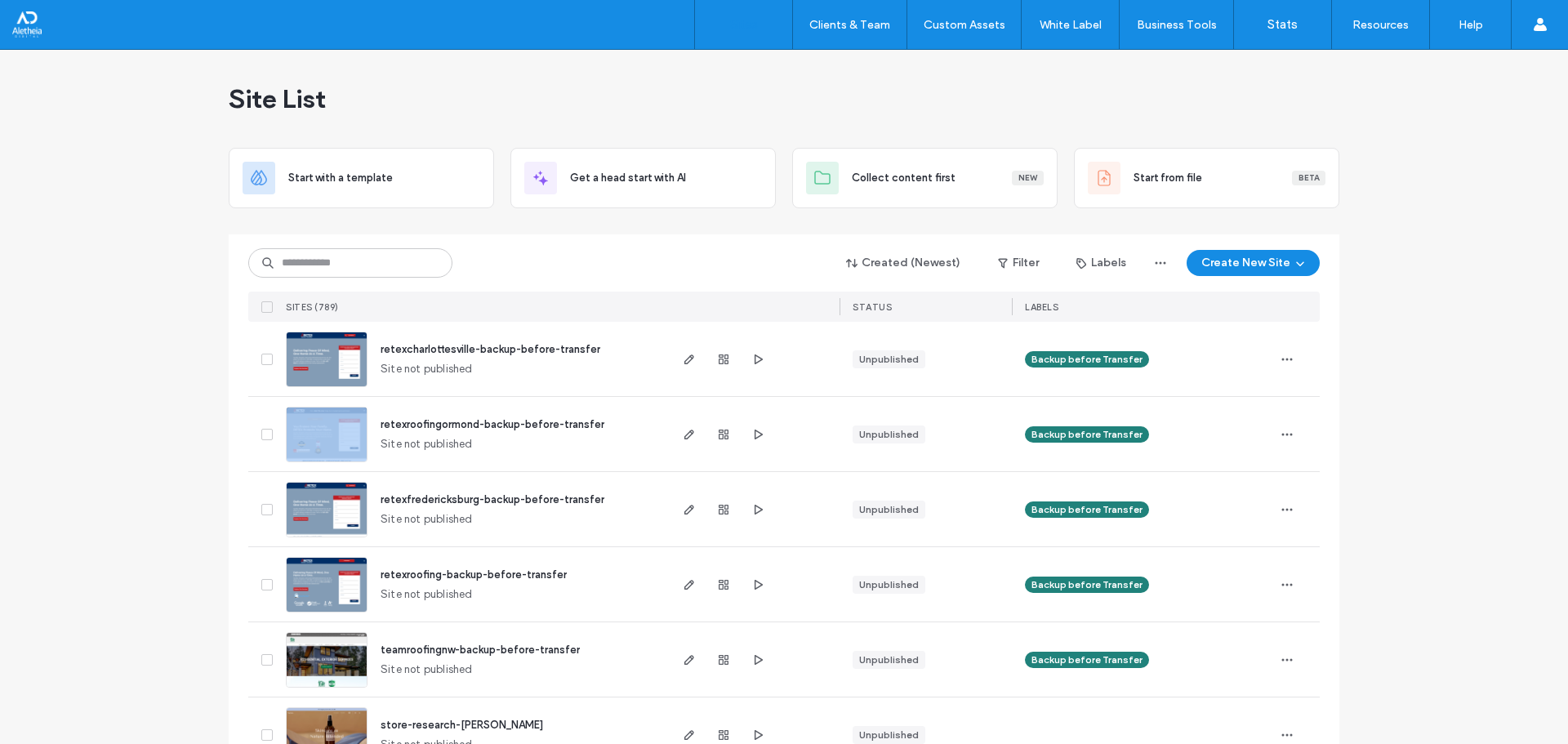
click at [355, 254] on input at bounding box center [350, 263] width 204 height 30
click at [492, 172] on div "Start with a template Get a head start with AI Collect content first New Start …" at bounding box center [784, 178] width 1110 height 60
click at [420, 264] on input at bounding box center [350, 263] width 204 height 30
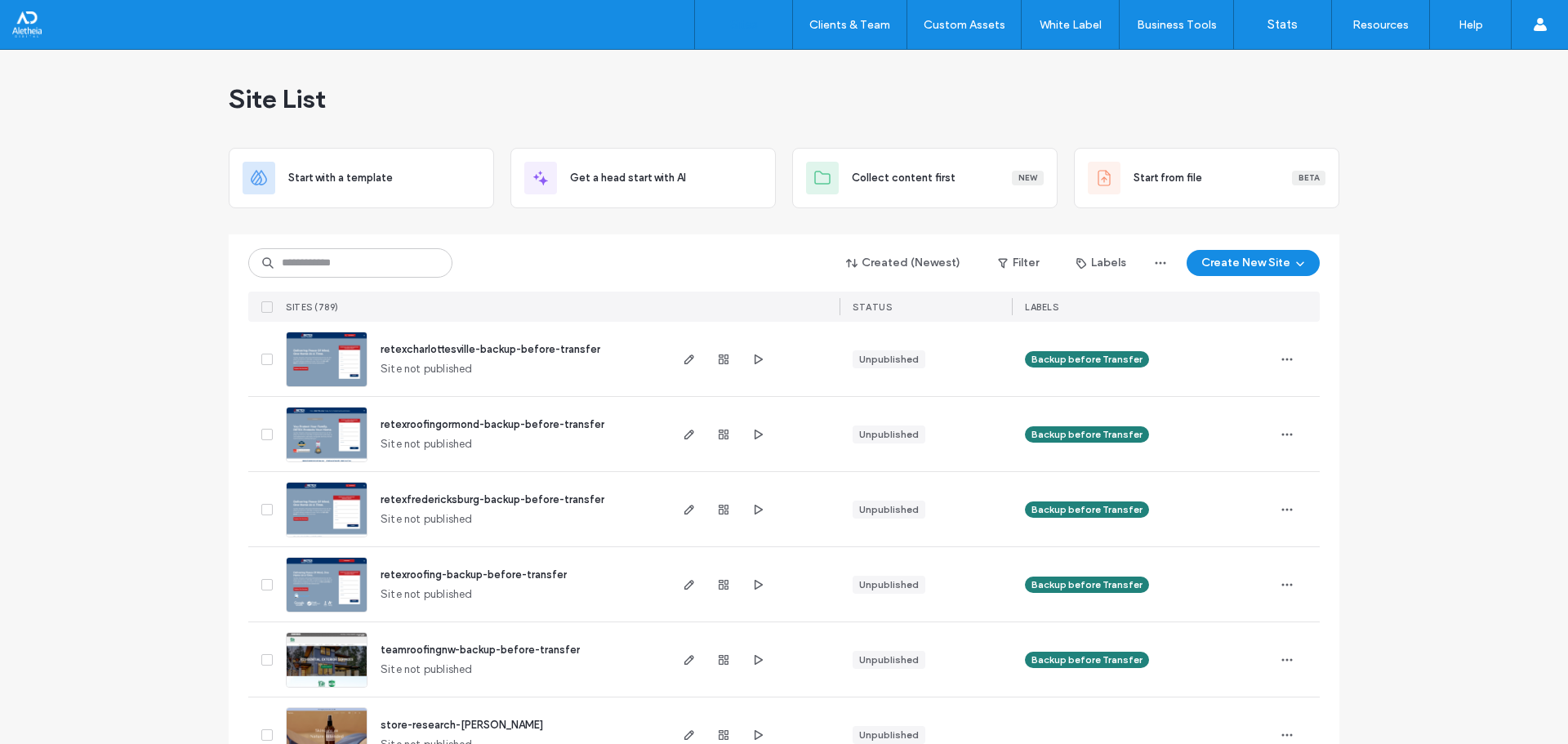
click at [519, 258] on div "Created (Newest) Filter Labels Create New Site" at bounding box center [784, 263] width 1071 height 31
click at [302, 257] on input at bounding box center [350, 263] width 204 height 30
click at [370, 264] on input at bounding box center [350, 263] width 204 height 30
click at [495, 207] on div "Start with a template Get a head start with AI Collect content first New Start …" at bounding box center [784, 178] width 1110 height 60
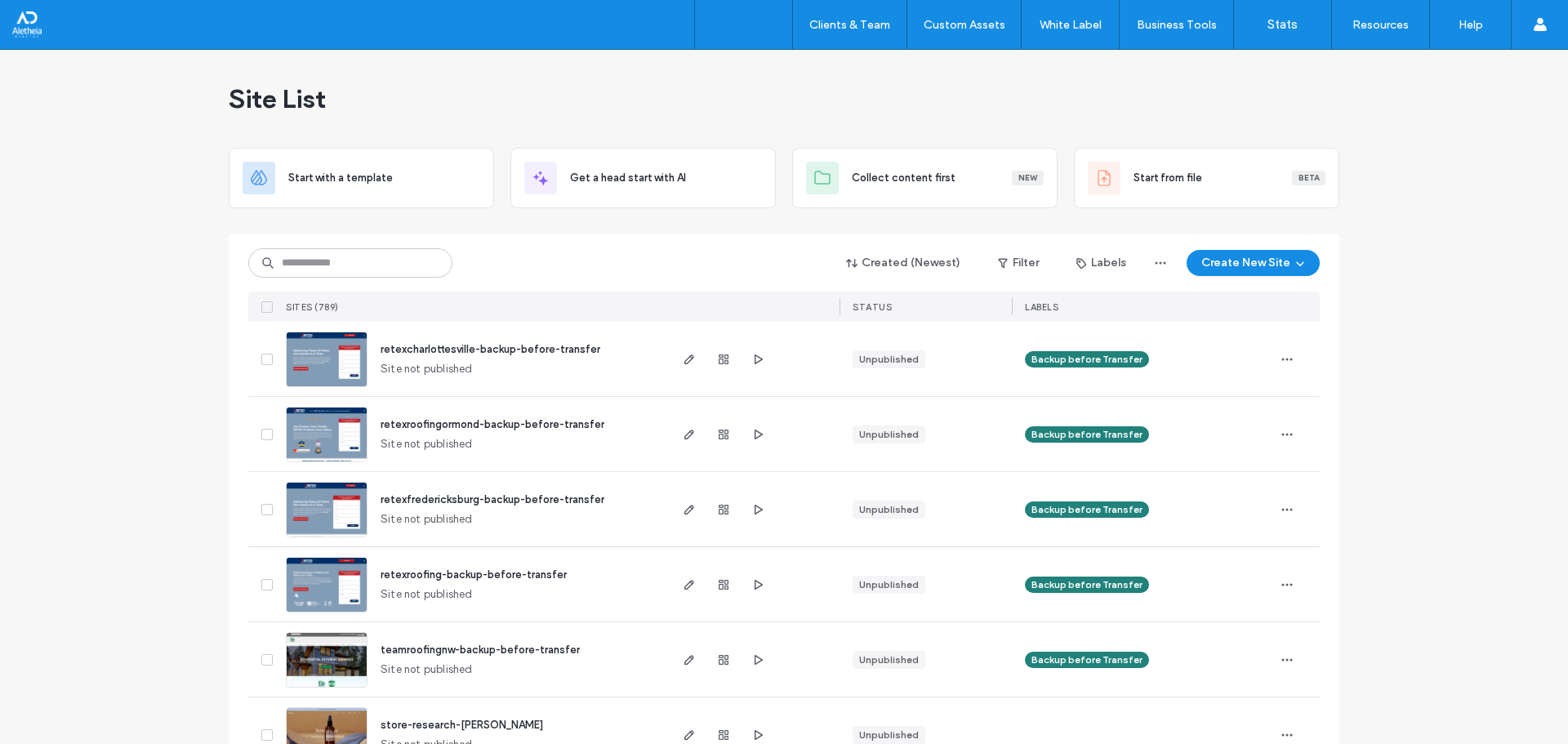
click at [499, 207] on div "Start with a template Get a head start with AI Collect content first New Start …" at bounding box center [784, 178] width 1110 height 60
click at [392, 257] on input at bounding box center [350, 263] width 204 height 30
click at [494, 206] on div "Start with a template Get a head start with AI Collect content first New Start …" at bounding box center [784, 178] width 1110 height 60
